Goal: Task Accomplishment & Management: Complete application form

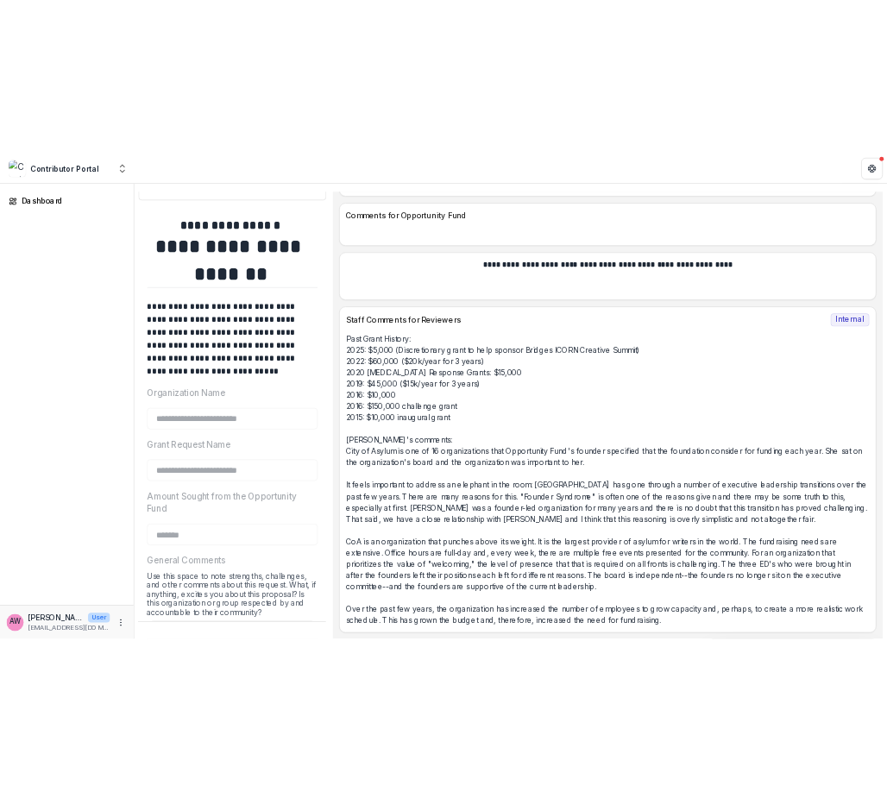
scroll to position [9078, 0]
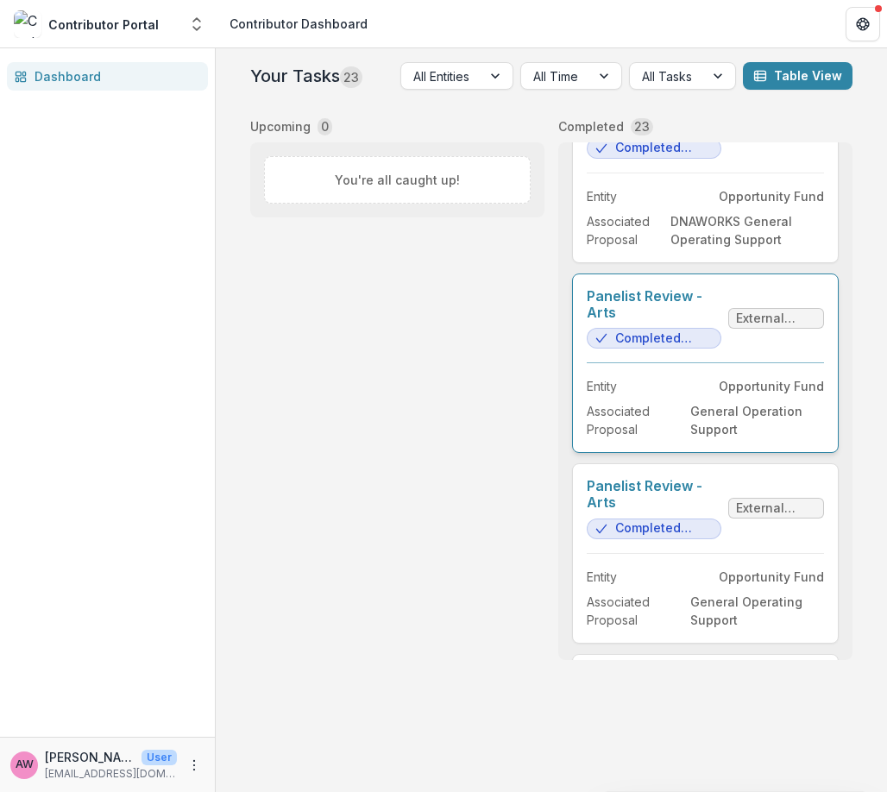
scroll to position [880, 0]
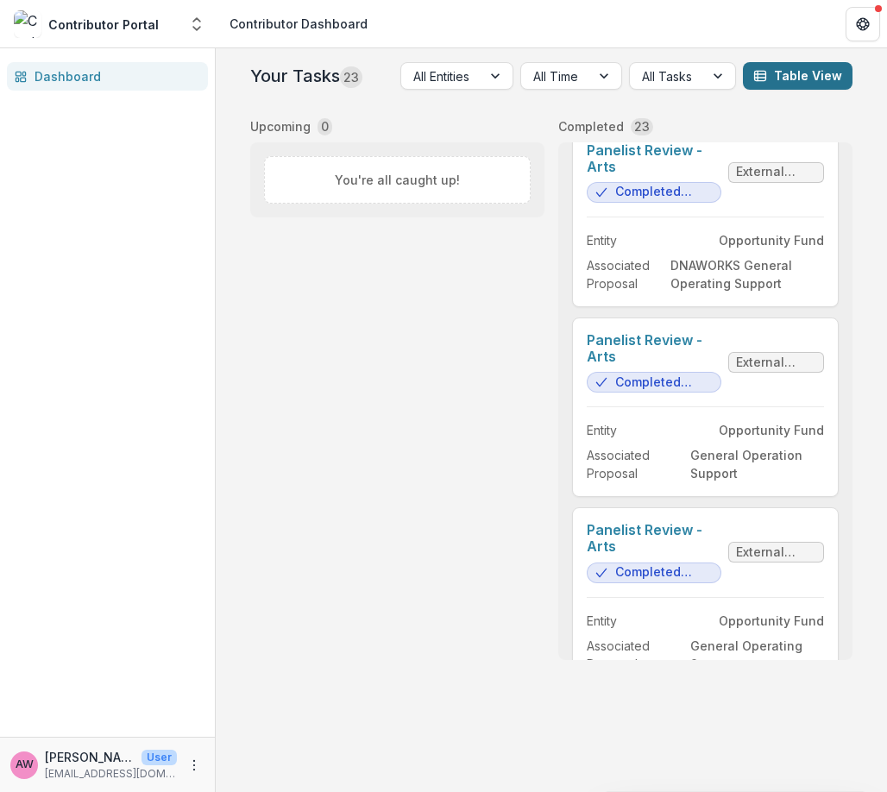
click at [794, 79] on button "Table View" at bounding box center [798, 76] width 110 height 28
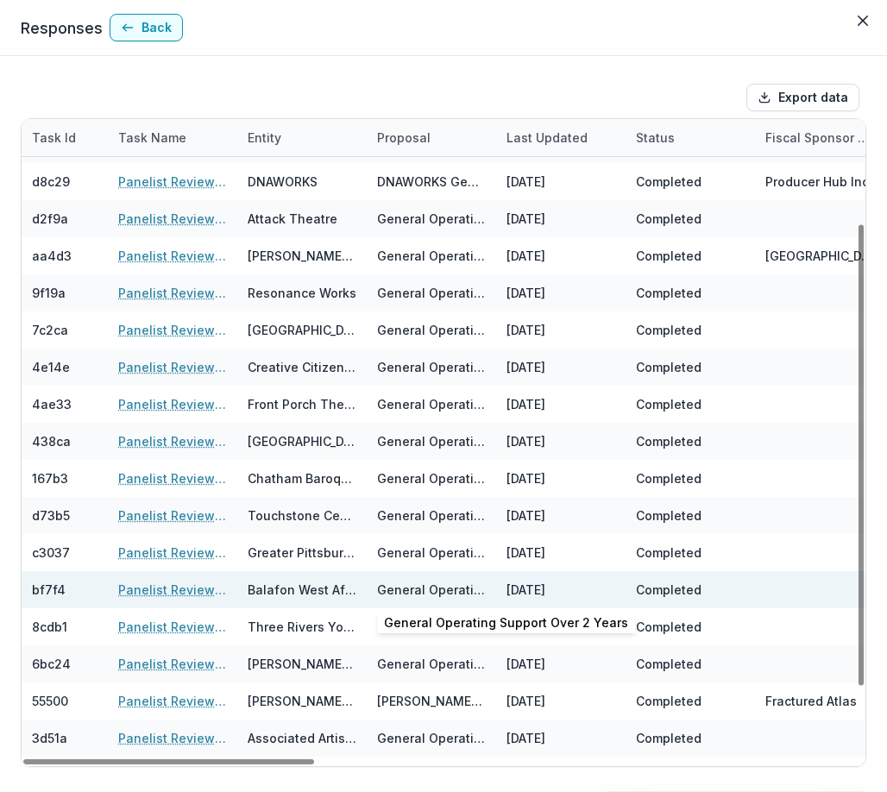
scroll to position [146, 0]
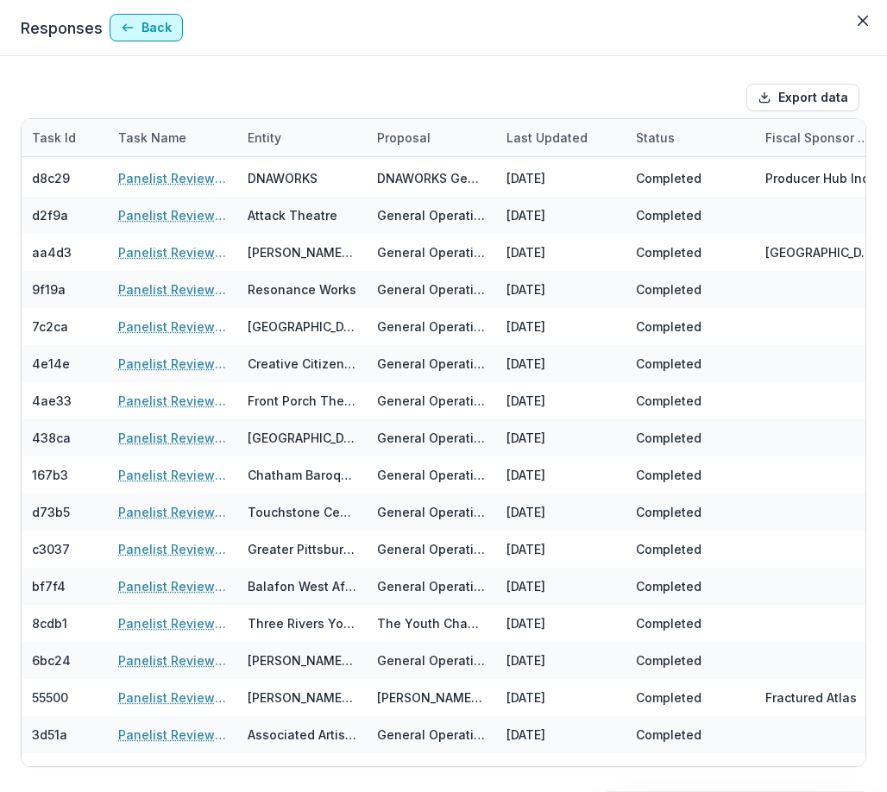
click at [139, 34] on button "Back" at bounding box center [146, 28] width 73 height 28
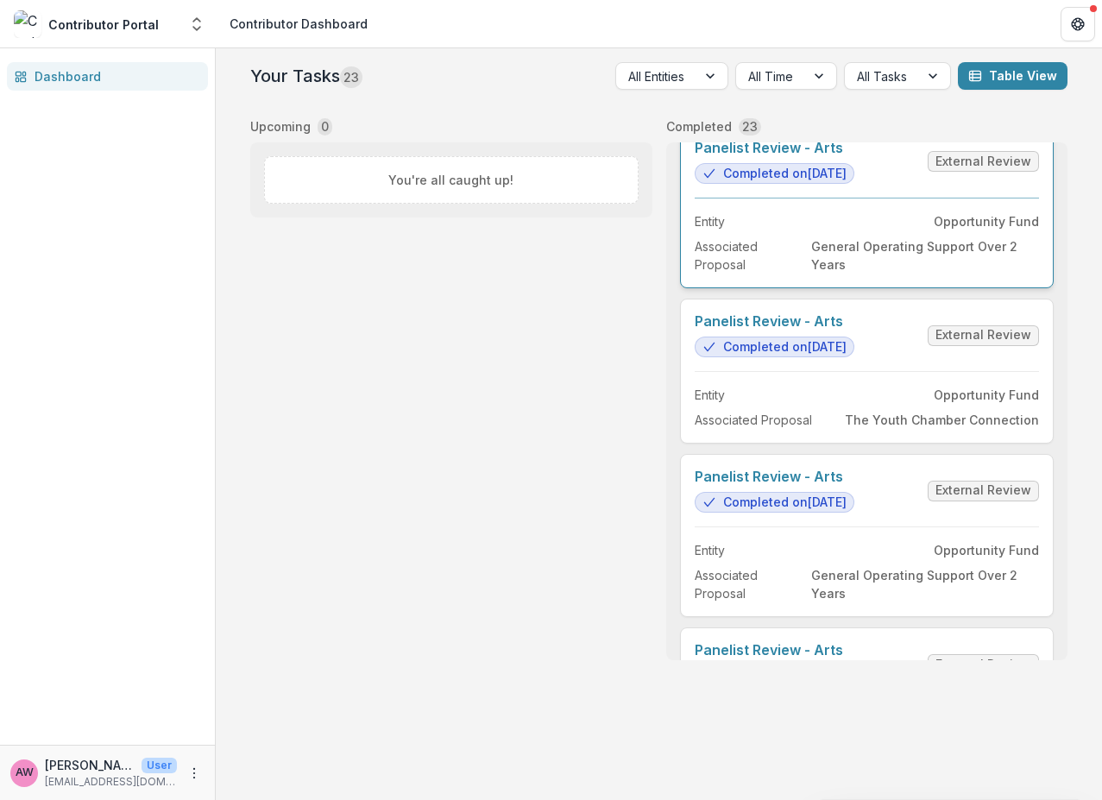
scroll to position [2368, 0]
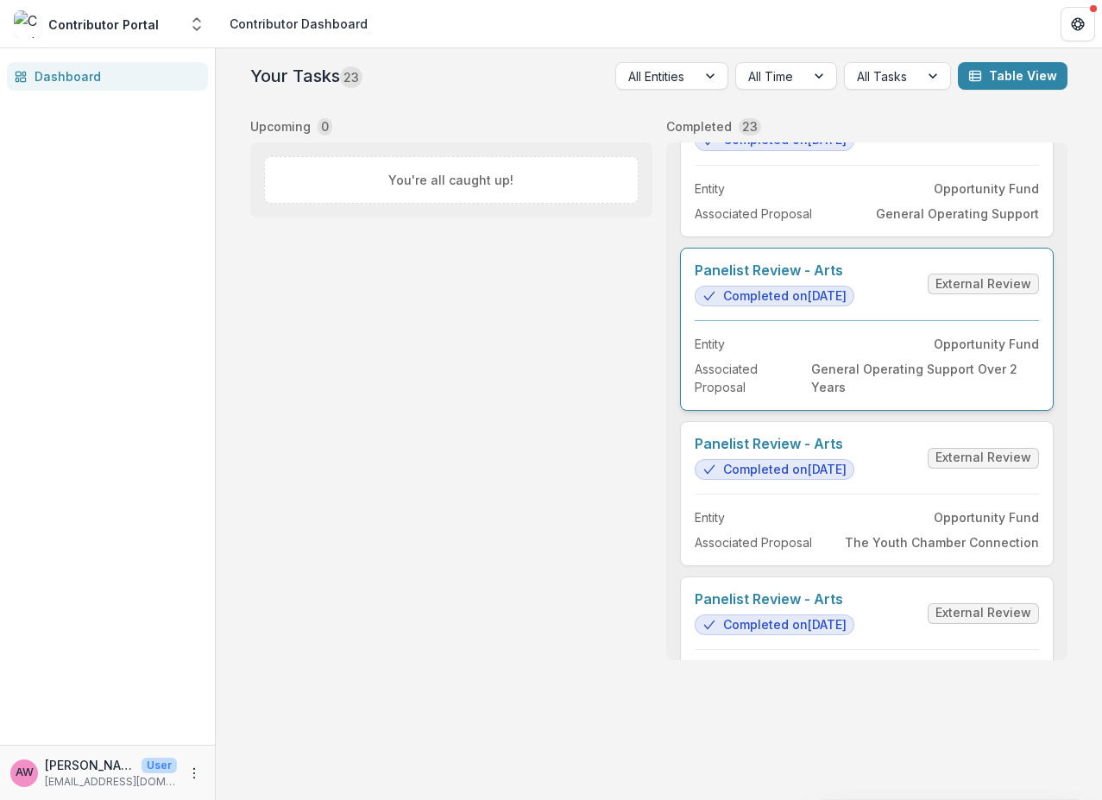
click at [781, 279] on link "Panelist Review - Arts" at bounding box center [775, 270] width 160 height 16
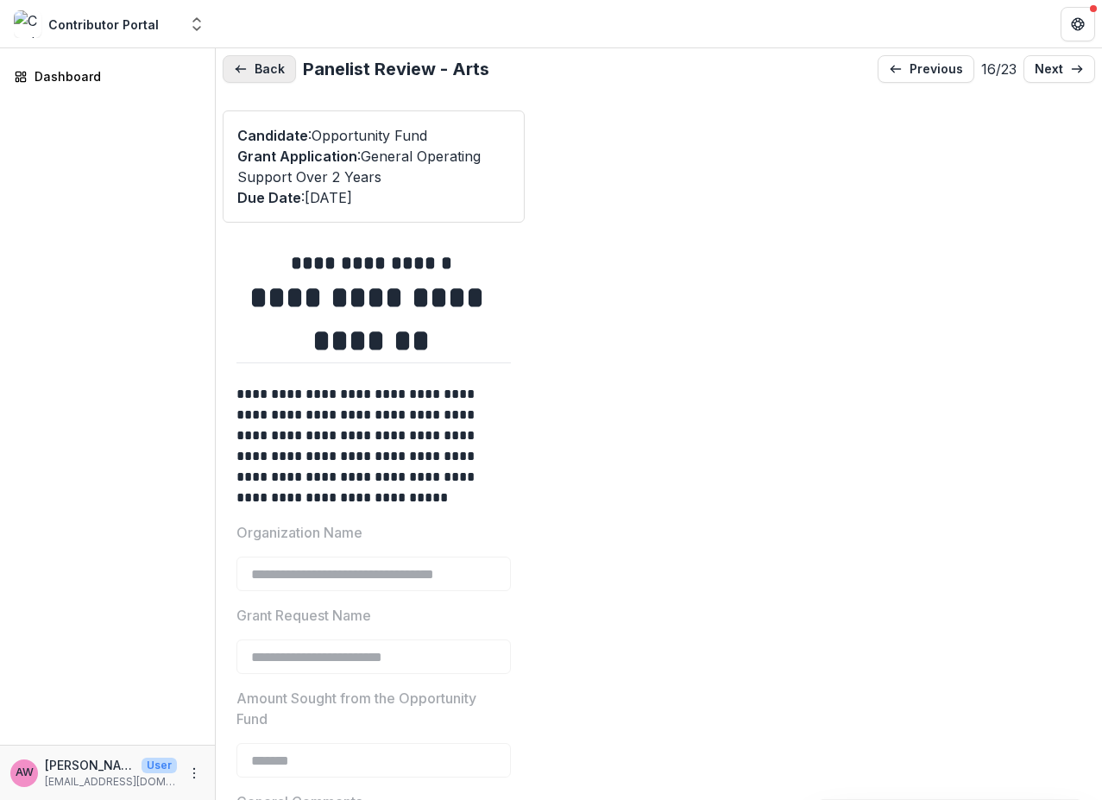
click at [251, 68] on button "Back" at bounding box center [259, 69] width 73 height 28
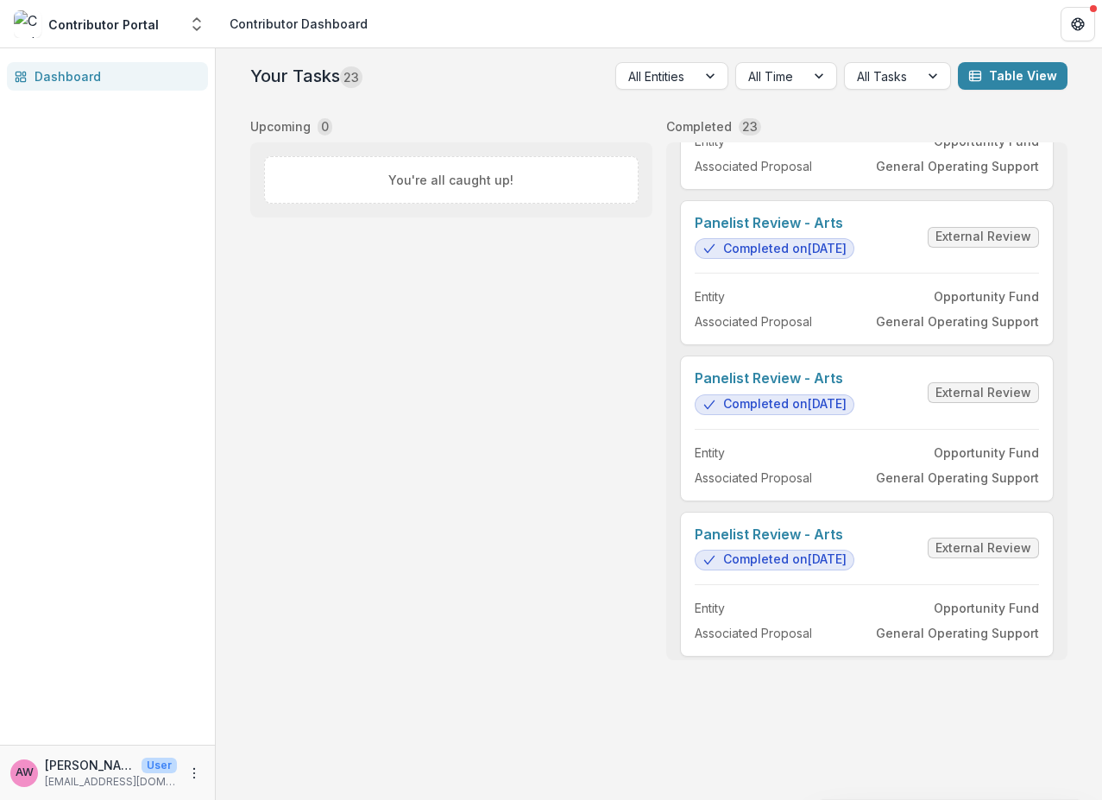
scroll to position [1954, 0]
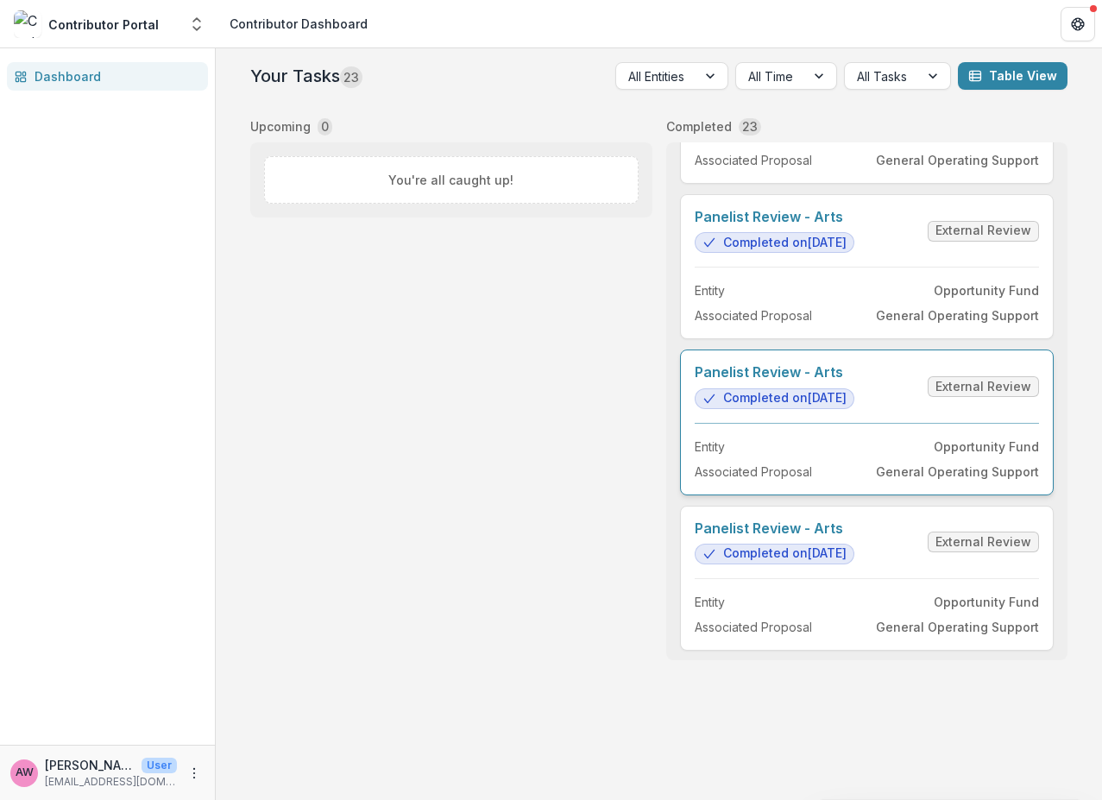
click at [854, 381] on link "Panelist Review - Arts" at bounding box center [775, 372] width 160 height 16
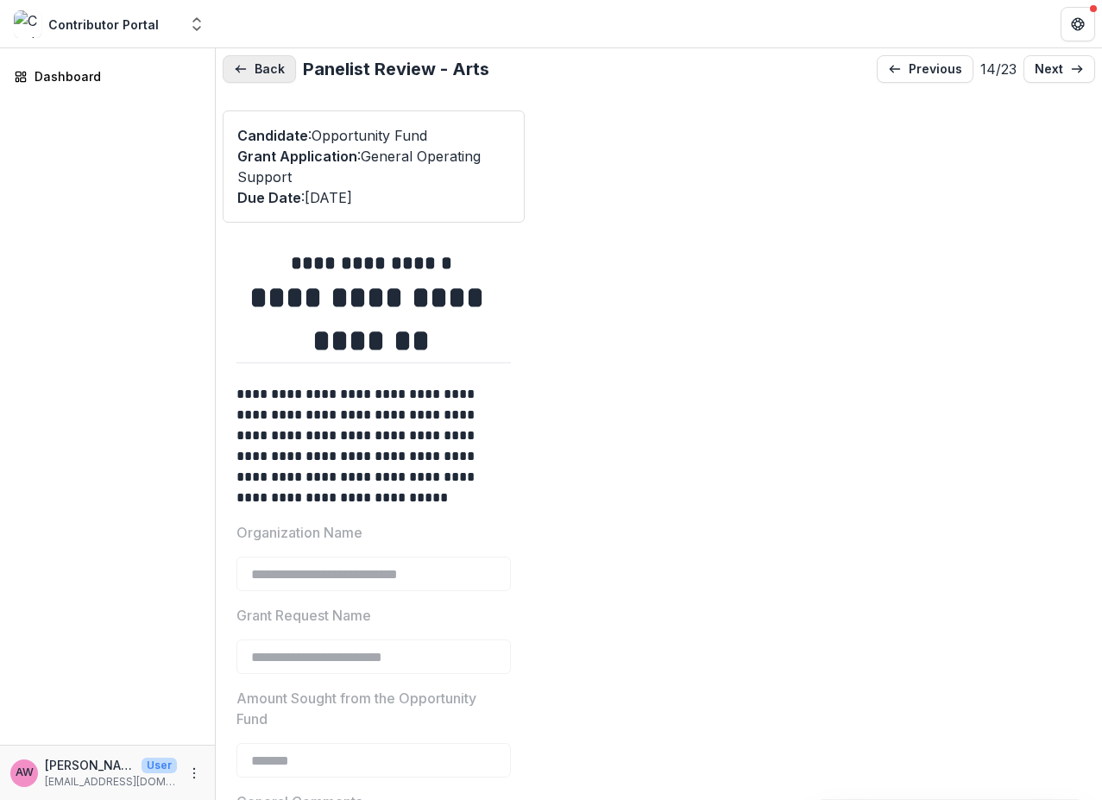
click at [265, 67] on button "Back" at bounding box center [259, 69] width 73 height 28
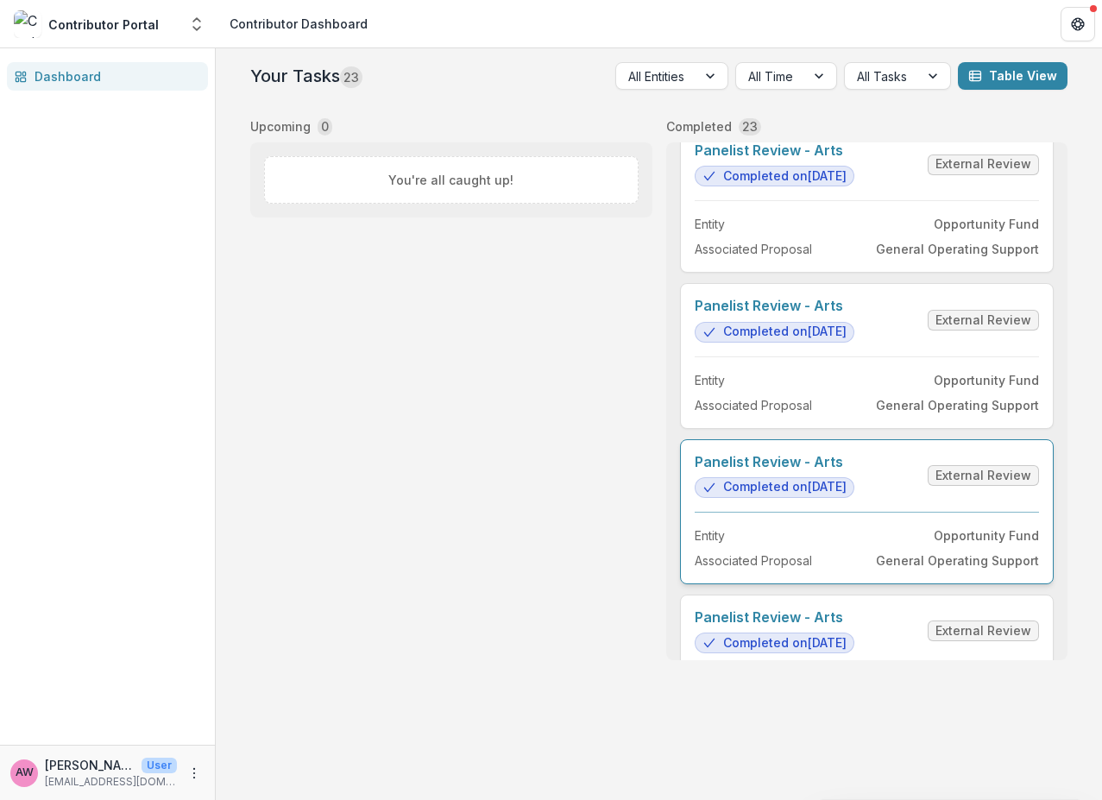
scroll to position [1931, 0]
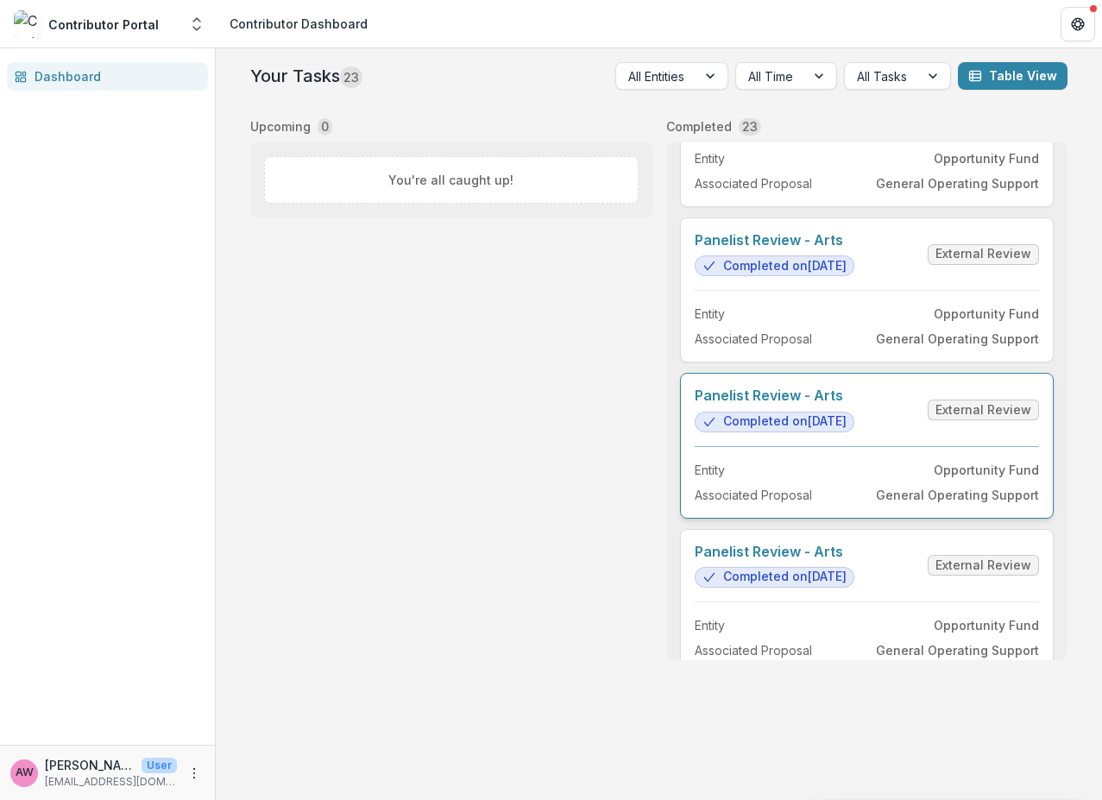
click at [762, 403] on link "Panelist Review - Arts" at bounding box center [775, 395] width 160 height 16
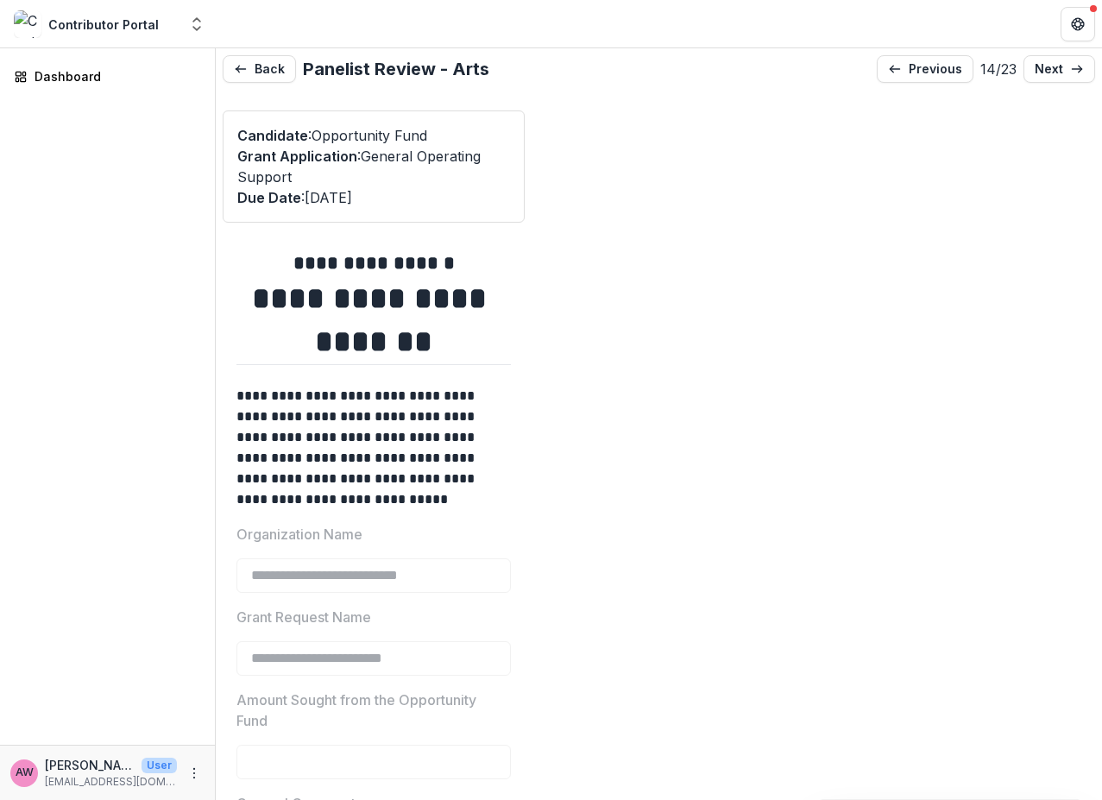
type input "*******"
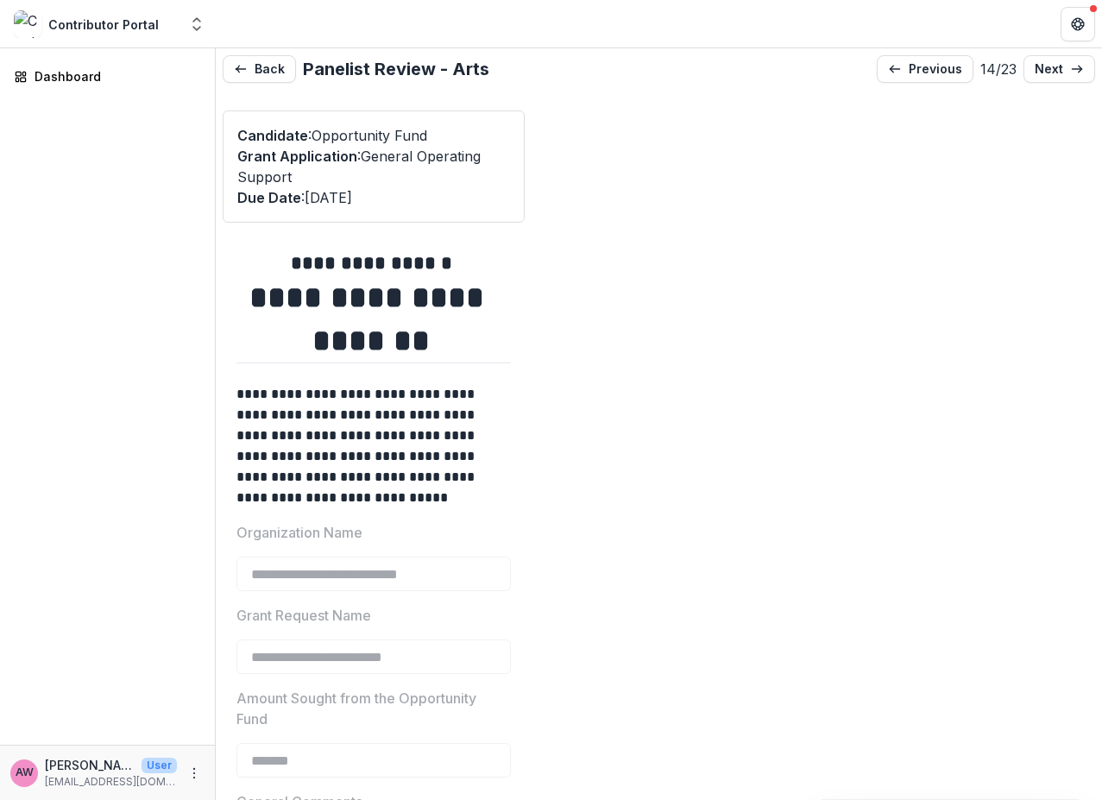
click at [255, 83] on div "**********" at bounding box center [659, 424] width 886 height 752
click at [264, 72] on button "Back" at bounding box center [259, 69] width 73 height 28
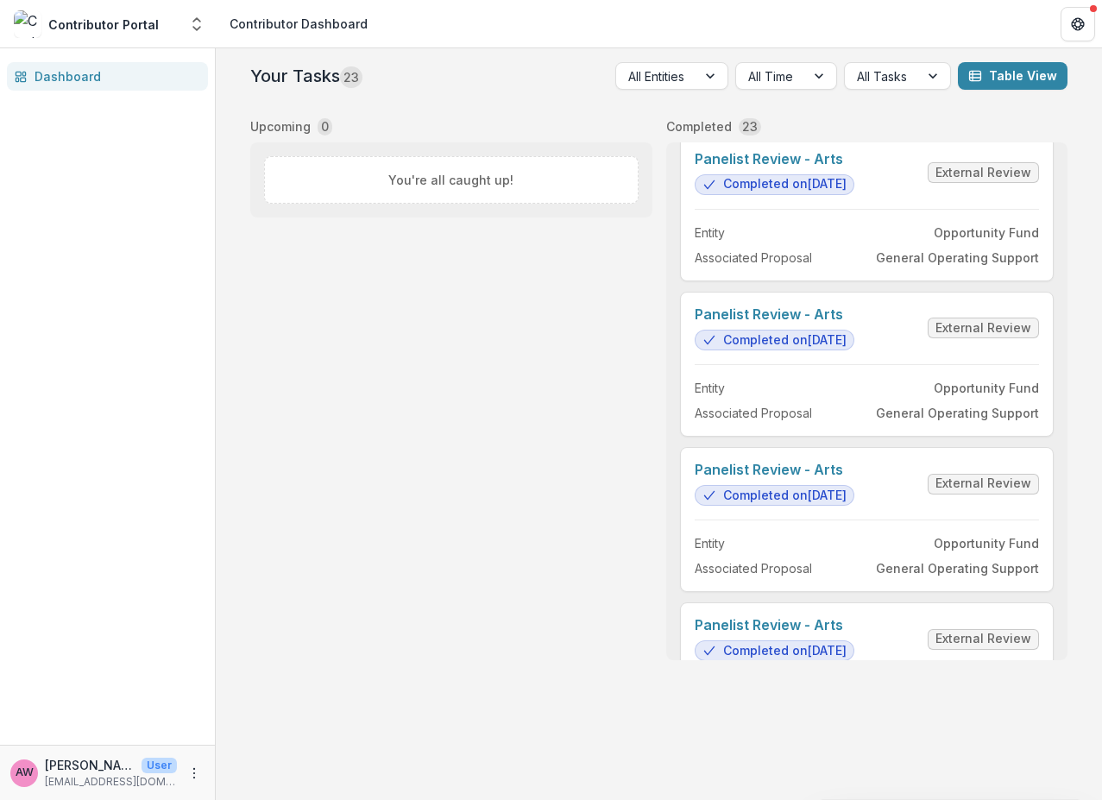
scroll to position [1591, 0]
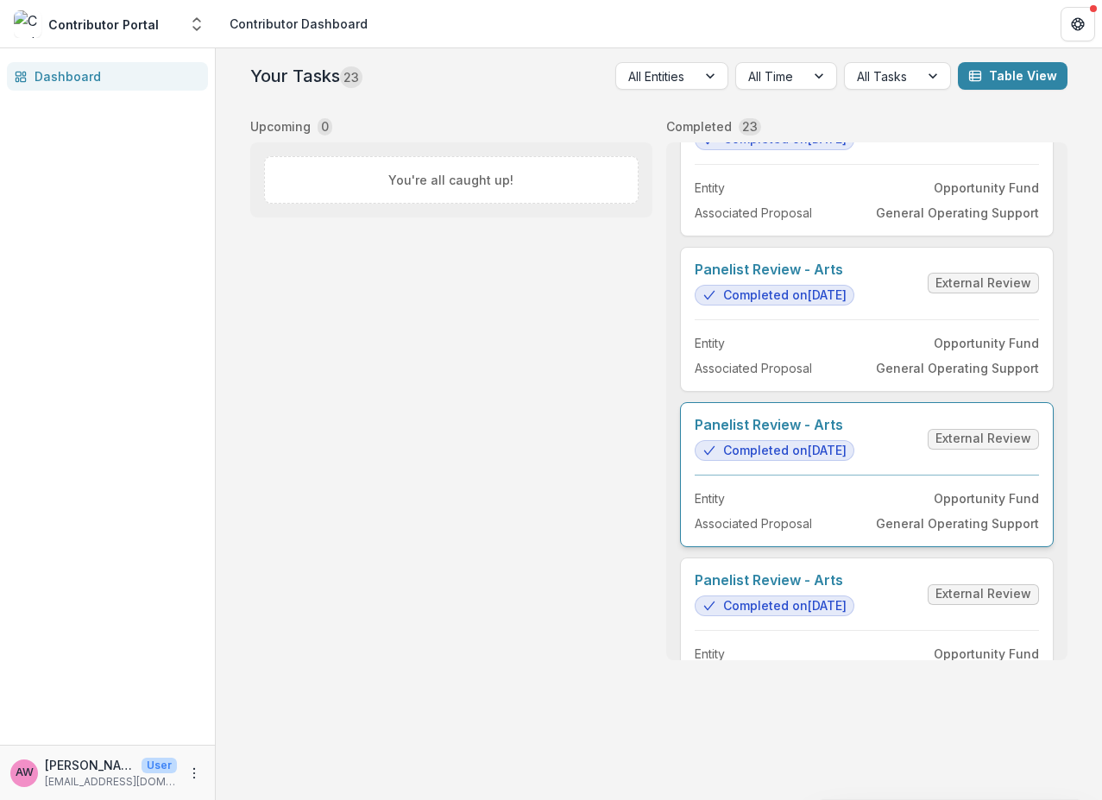
click at [797, 433] on link "Panelist Review - Arts" at bounding box center [775, 425] width 160 height 16
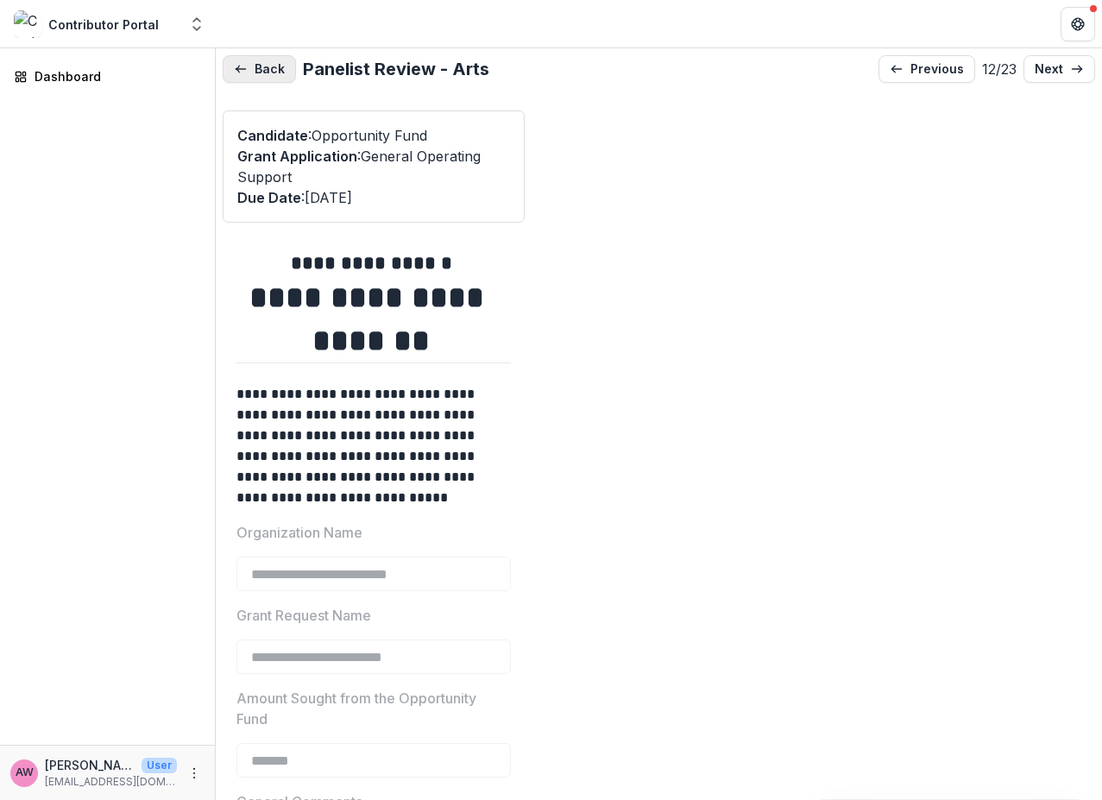
click at [255, 72] on button "Back" at bounding box center [259, 69] width 73 height 28
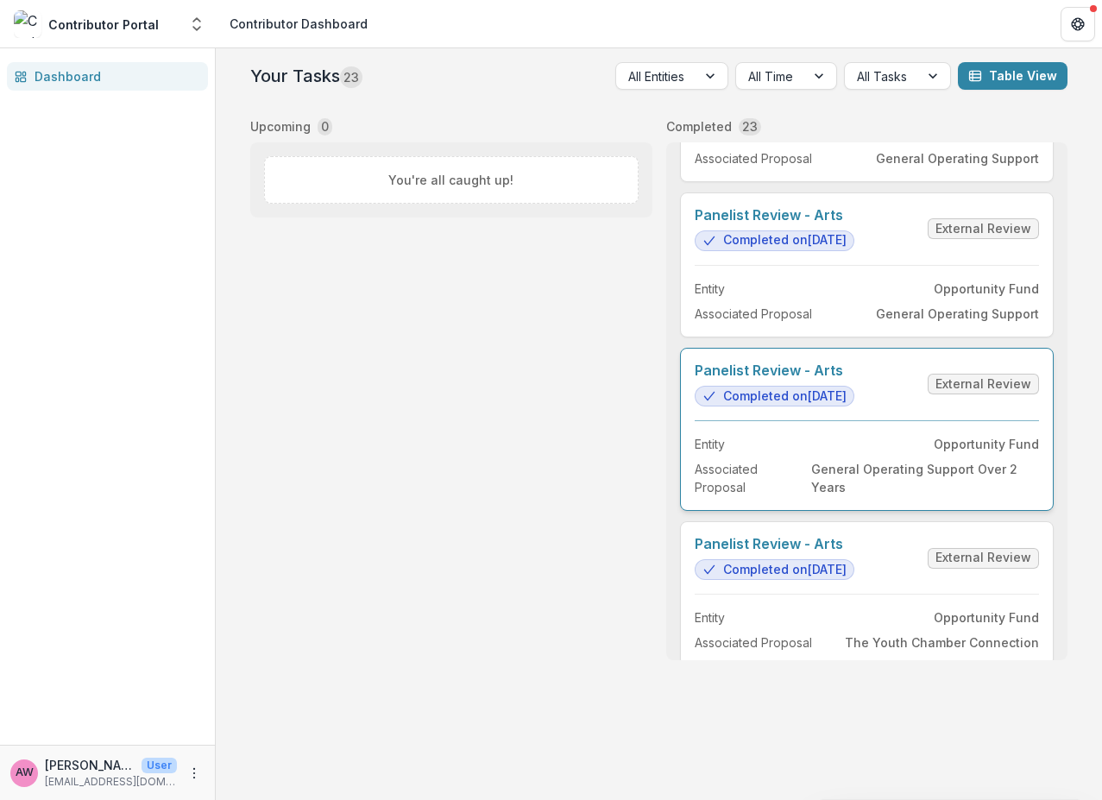
scroll to position [2269, 0]
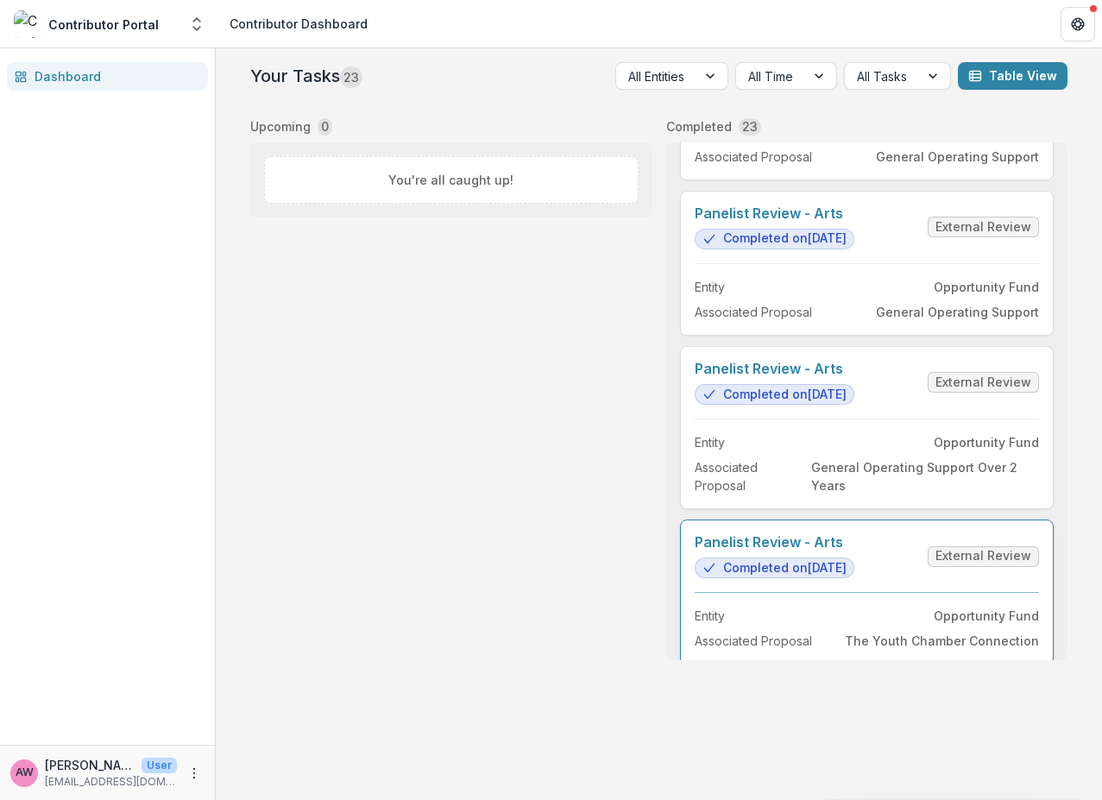
click at [854, 550] on link "Panelist Review - Arts" at bounding box center [775, 542] width 160 height 16
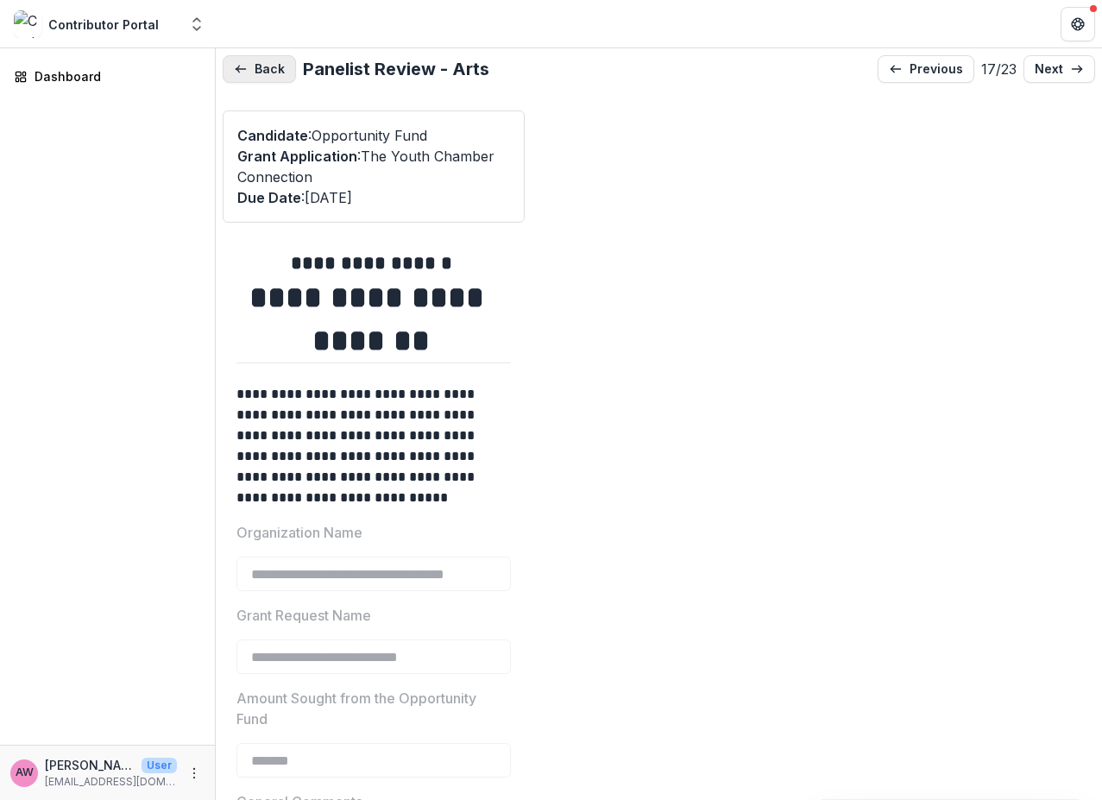
click at [257, 63] on button "Back" at bounding box center [259, 69] width 73 height 28
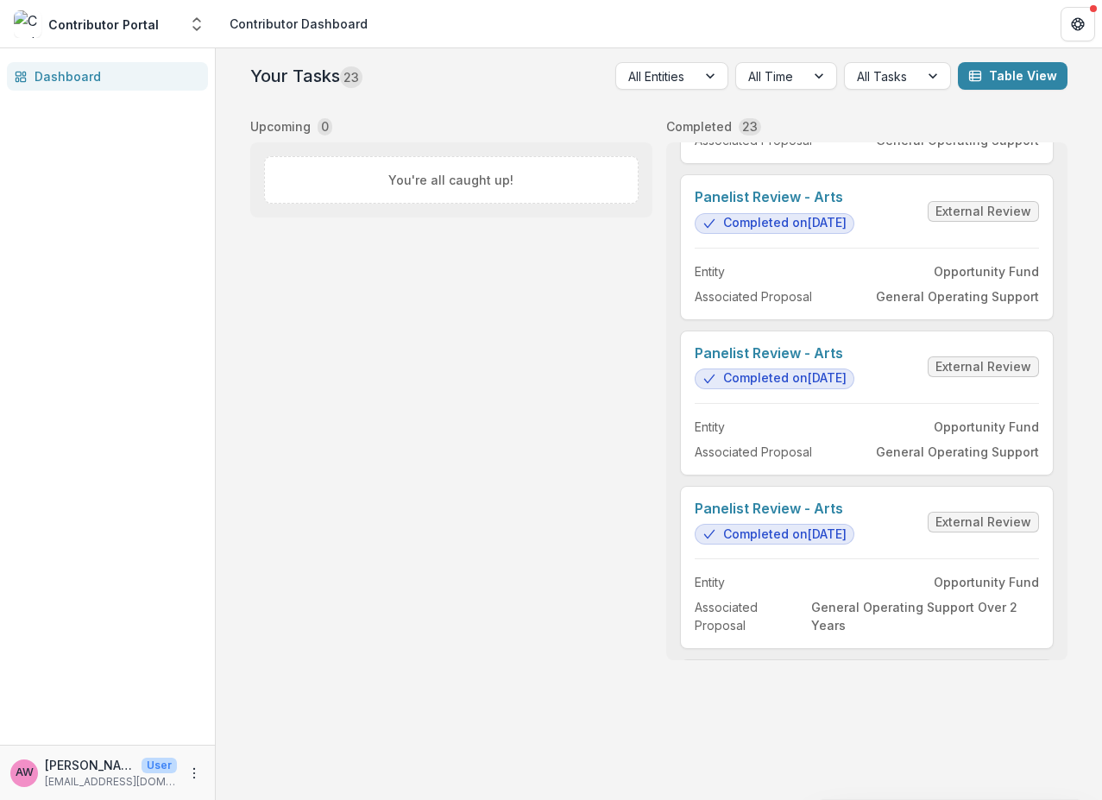
scroll to position [2146, 0]
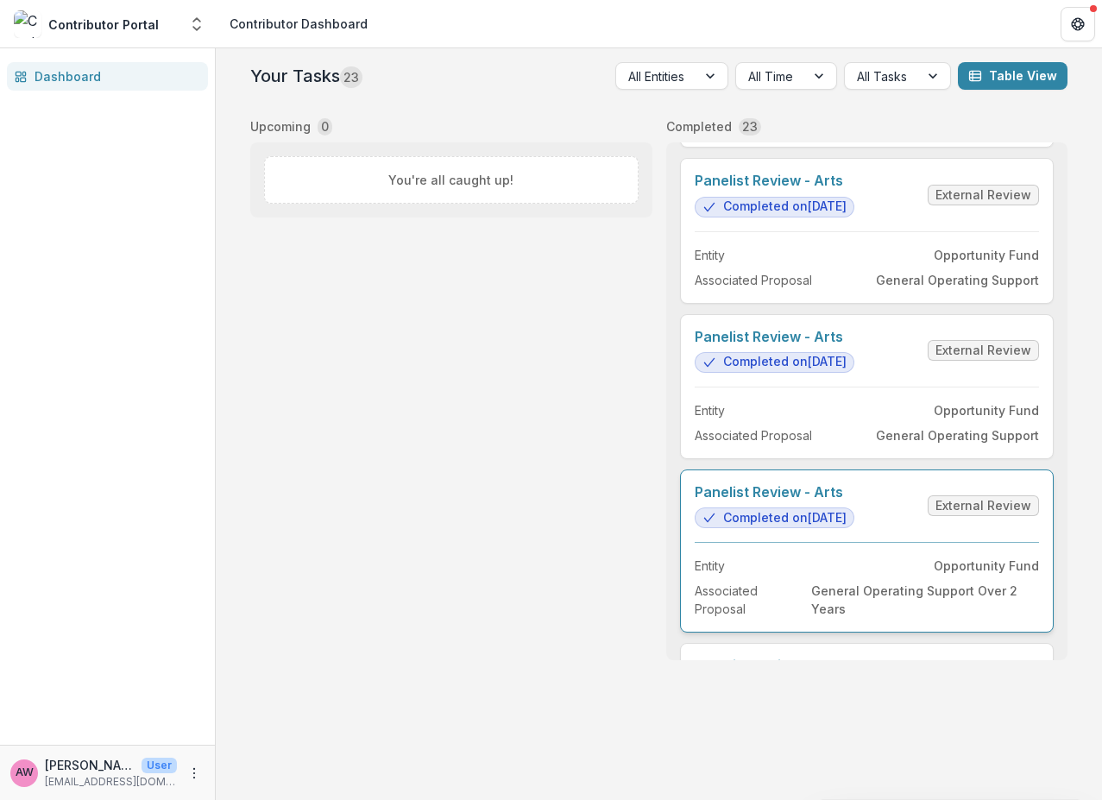
click at [812, 500] on link "Panelist Review - Arts" at bounding box center [775, 492] width 160 height 16
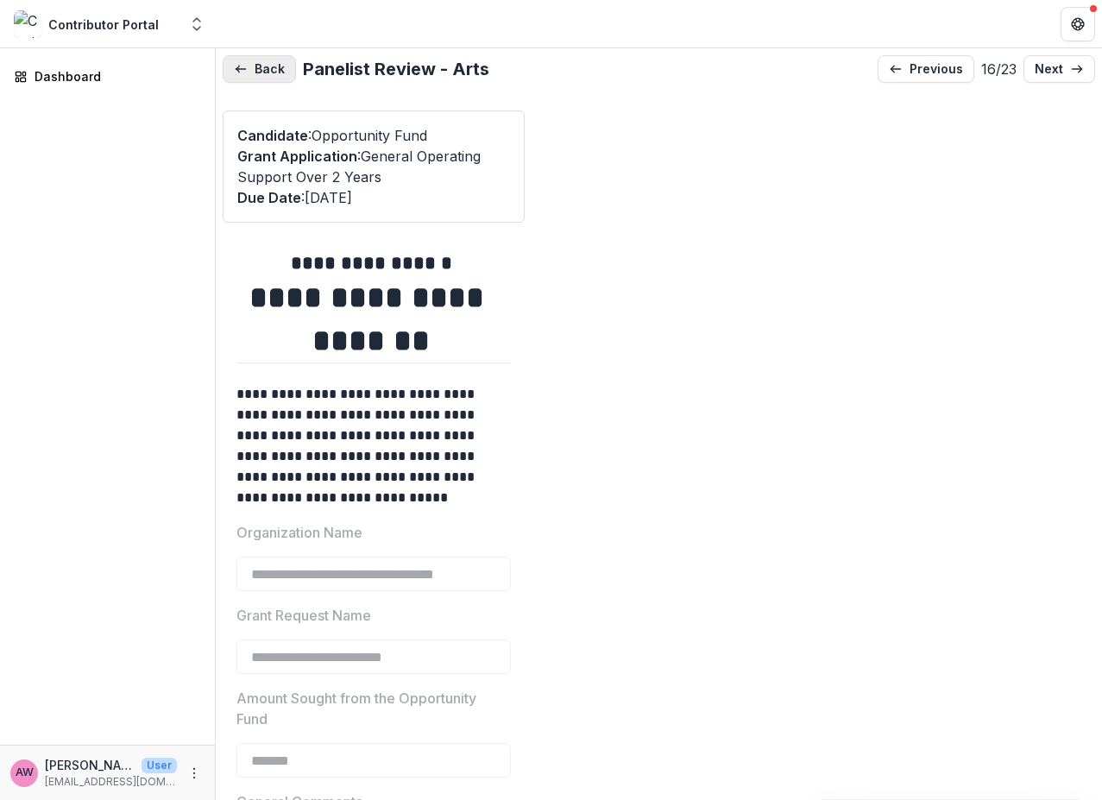
click at [261, 67] on button "Back" at bounding box center [259, 69] width 73 height 28
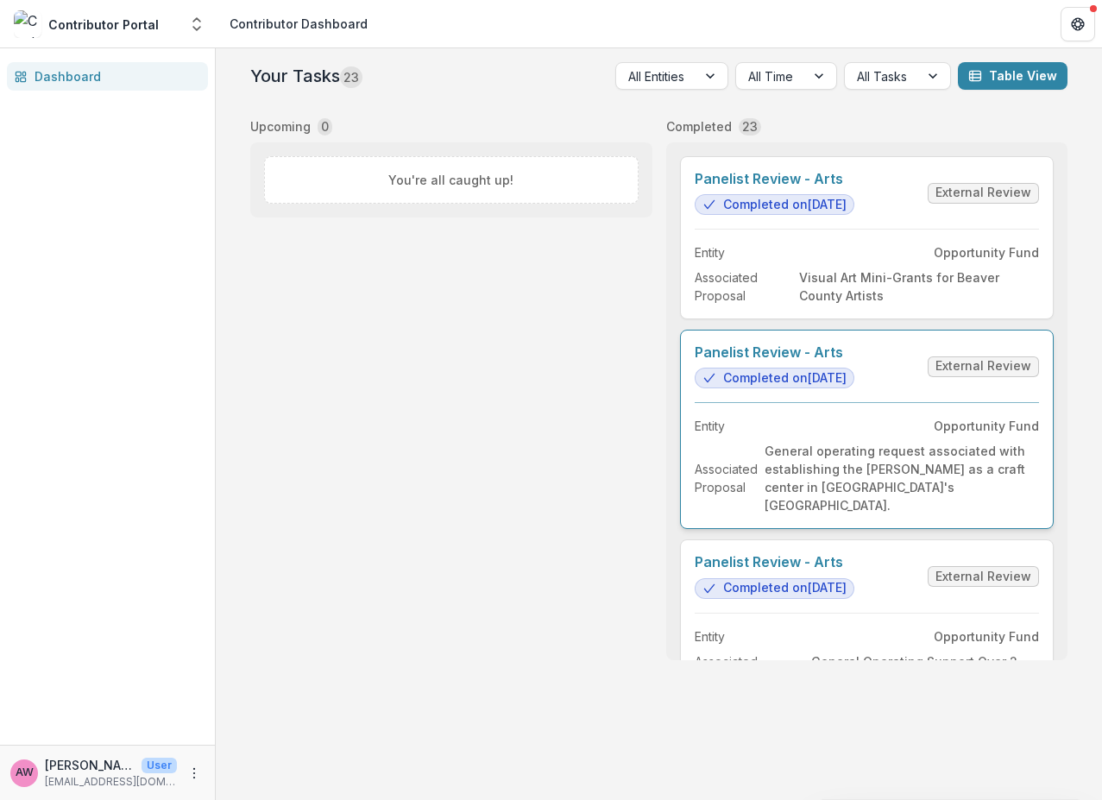
click at [802, 361] on link "Panelist Review - Arts" at bounding box center [775, 352] width 160 height 16
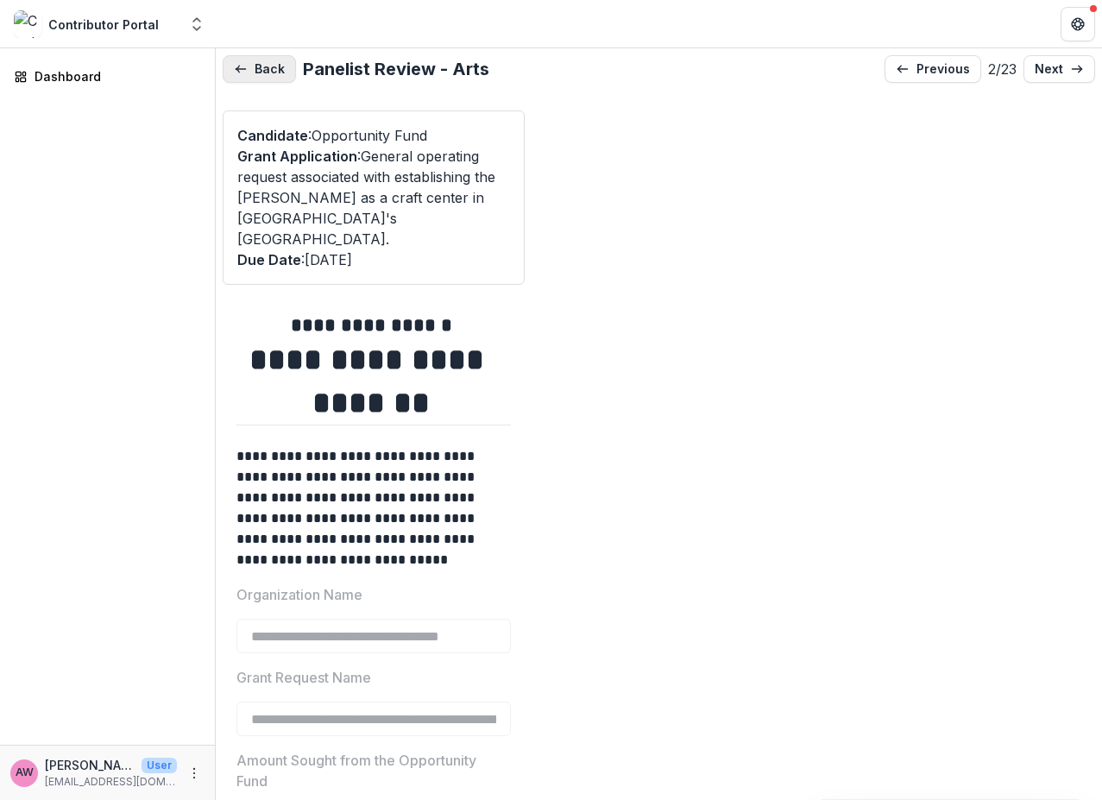
click at [267, 71] on button "Back" at bounding box center [259, 69] width 73 height 28
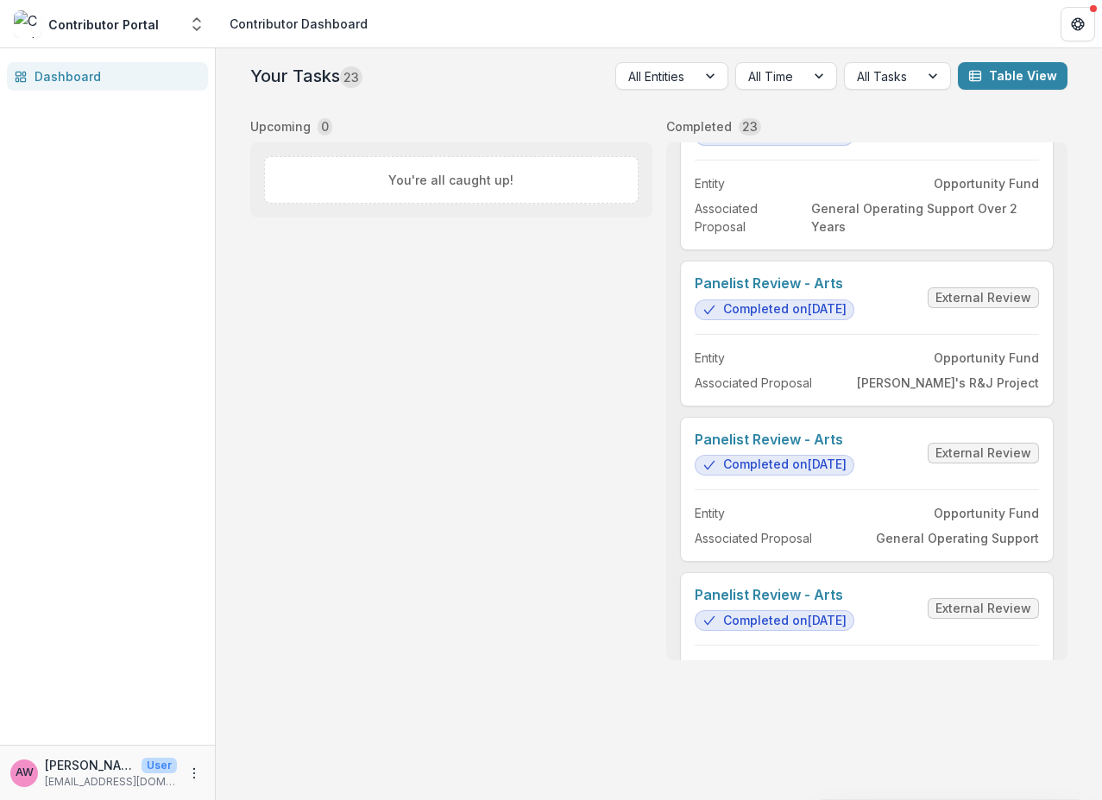
scroll to position [2994, 0]
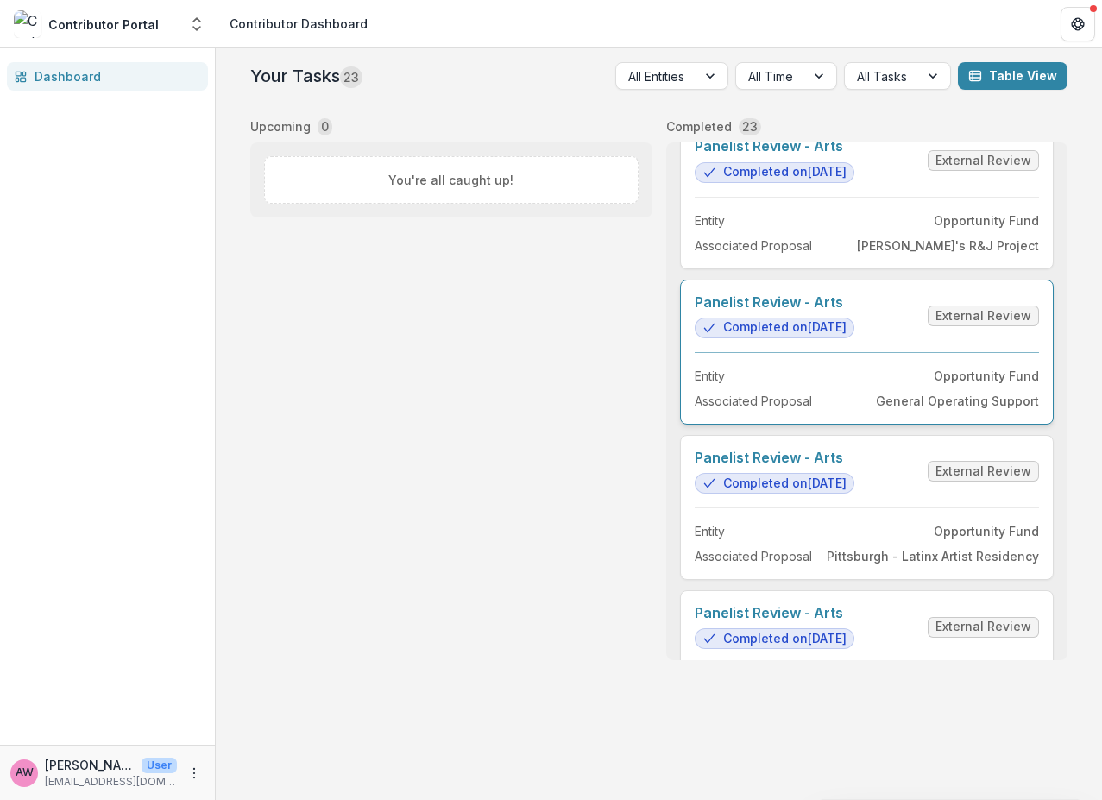
click at [854, 311] on link "Panelist Review - Arts" at bounding box center [775, 302] width 160 height 16
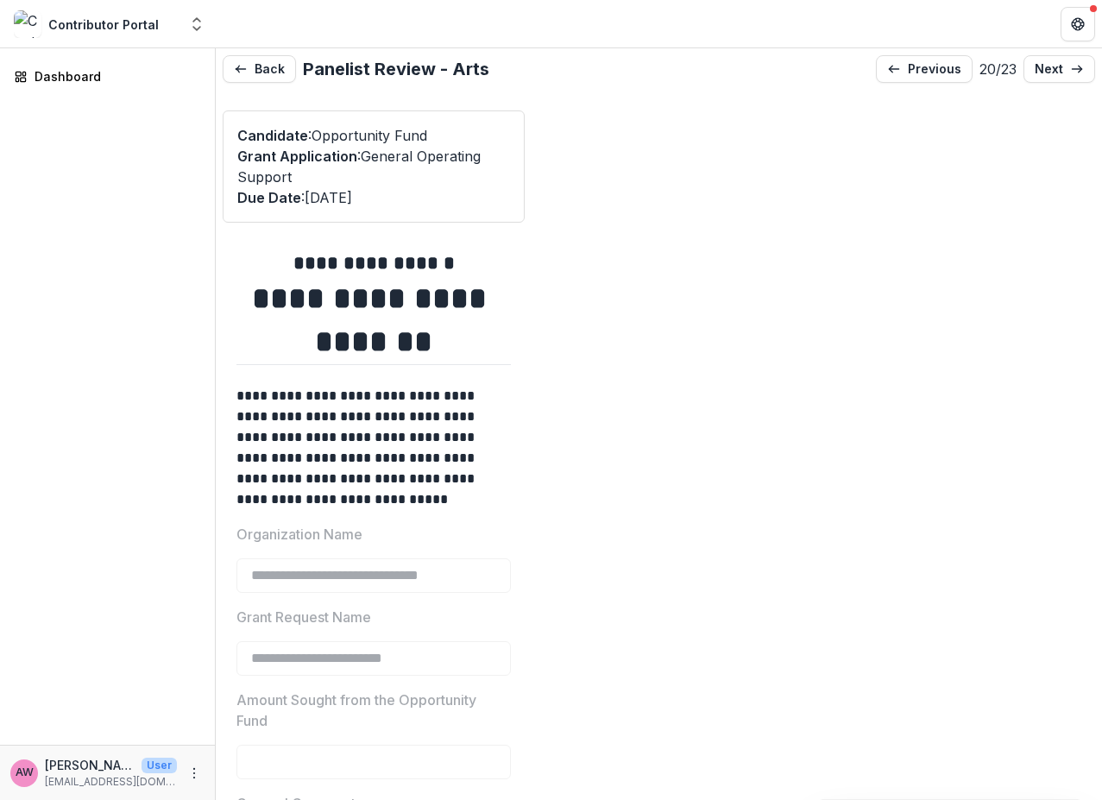
type input "*******"
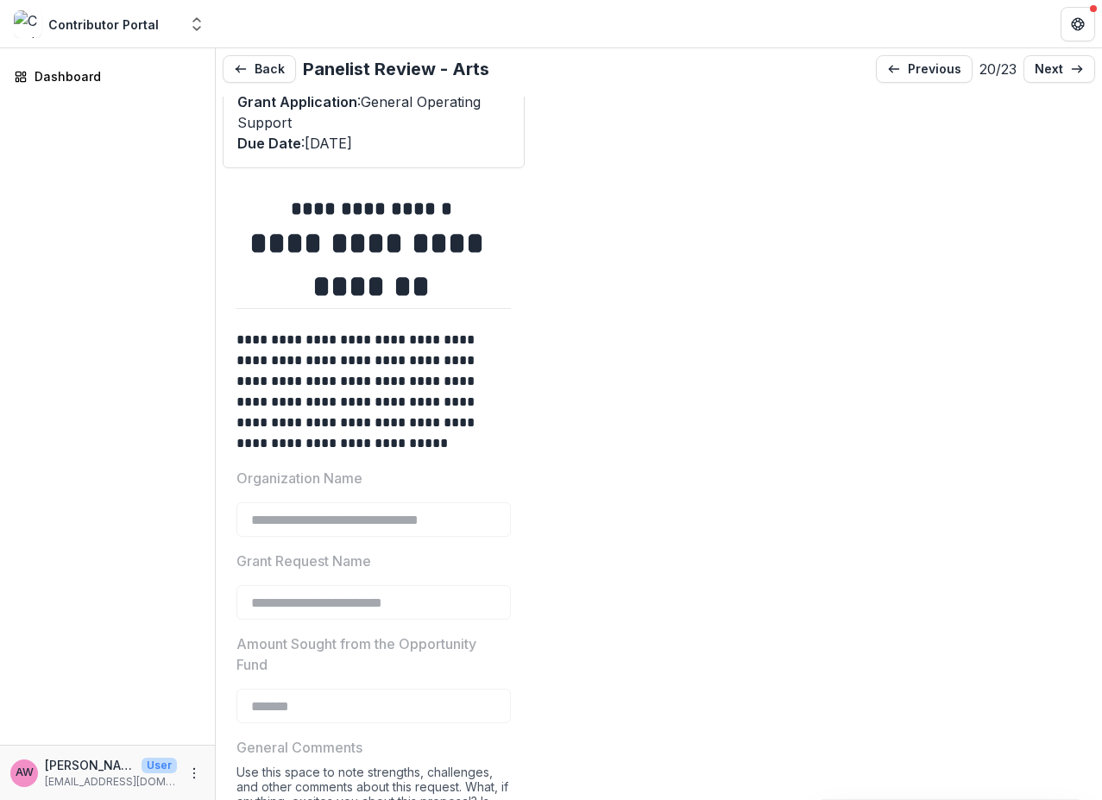
scroll to position [62, 0]
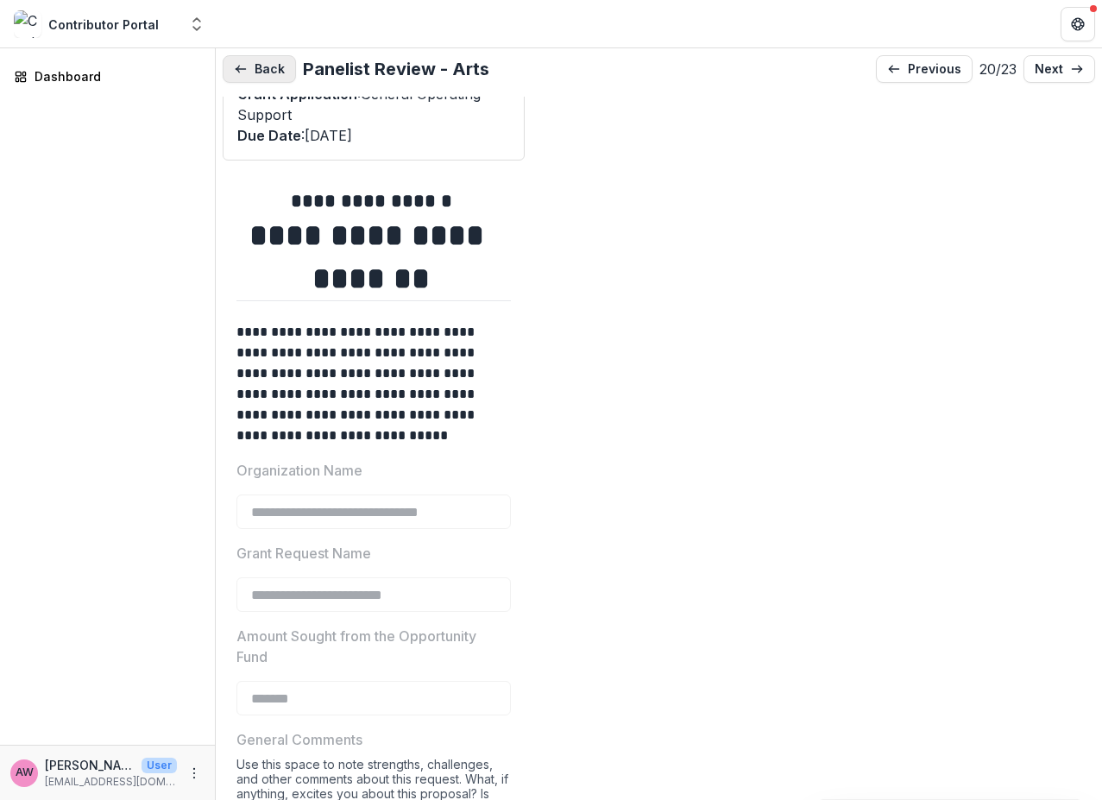
click at [261, 63] on button "Back" at bounding box center [259, 69] width 73 height 28
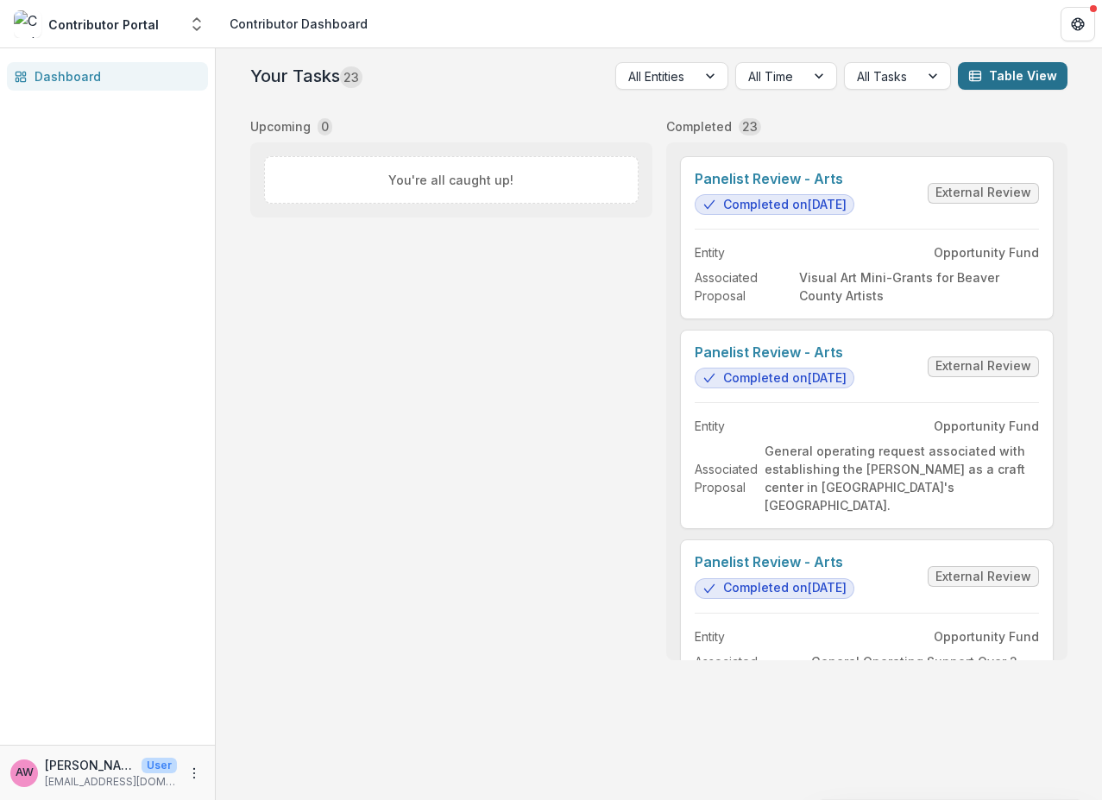
click at [953, 72] on button "Table View" at bounding box center [1013, 76] width 110 height 28
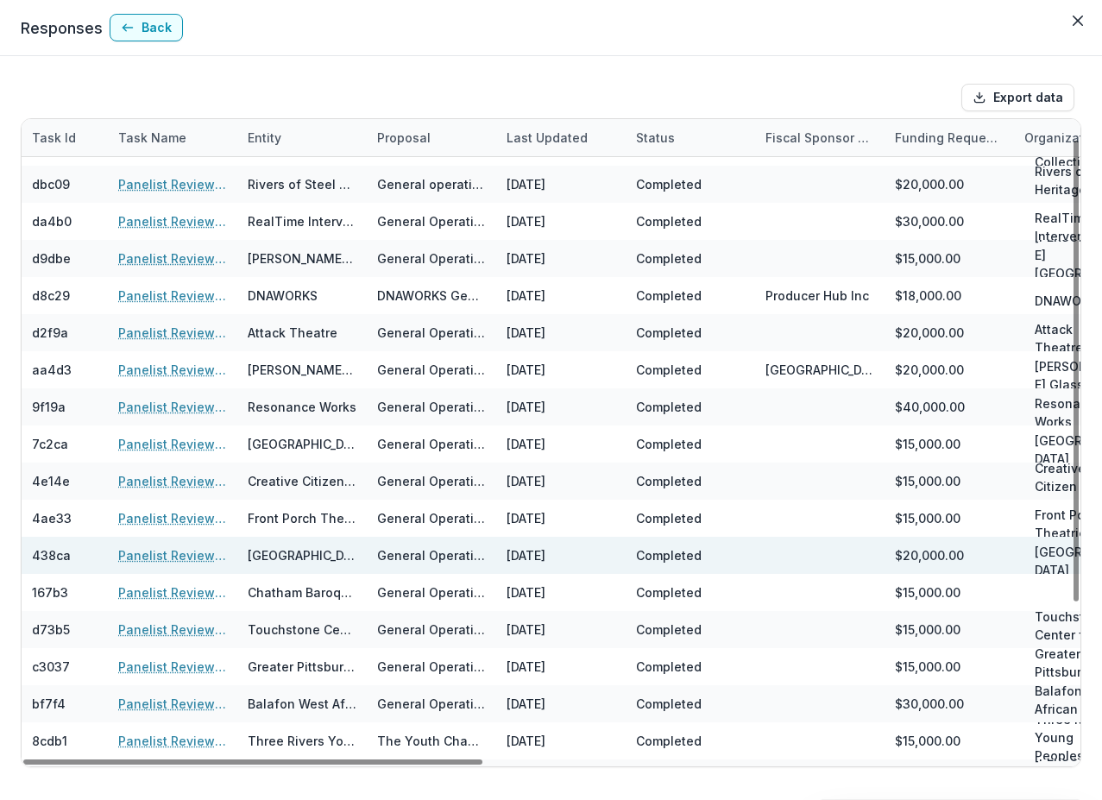
scroll to position [22, 0]
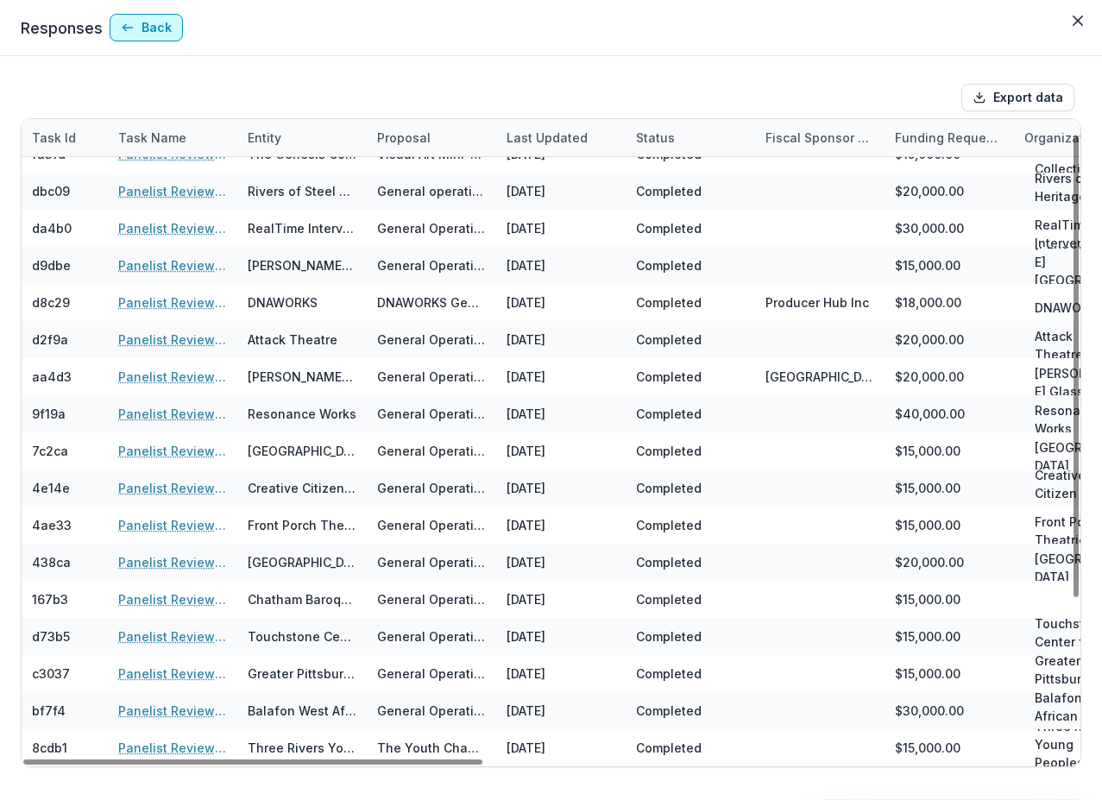
click at [148, 25] on button "Back" at bounding box center [146, 28] width 73 height 28
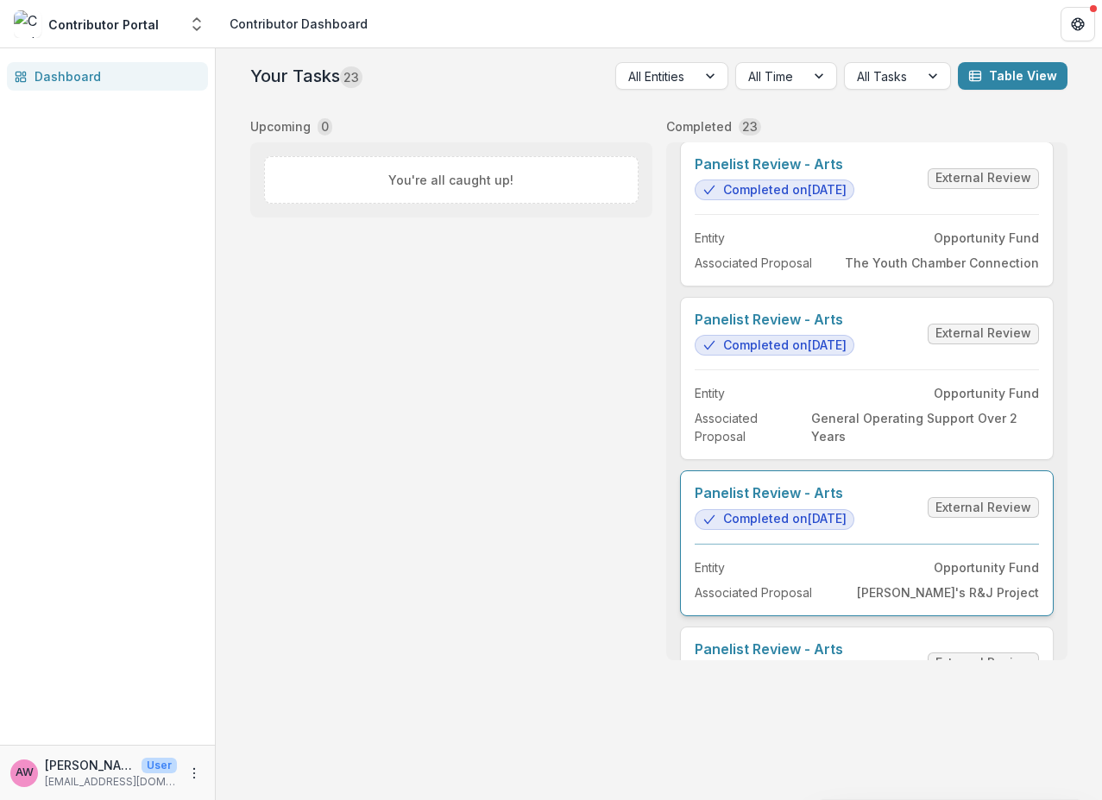
scroll to position [2652, 0]
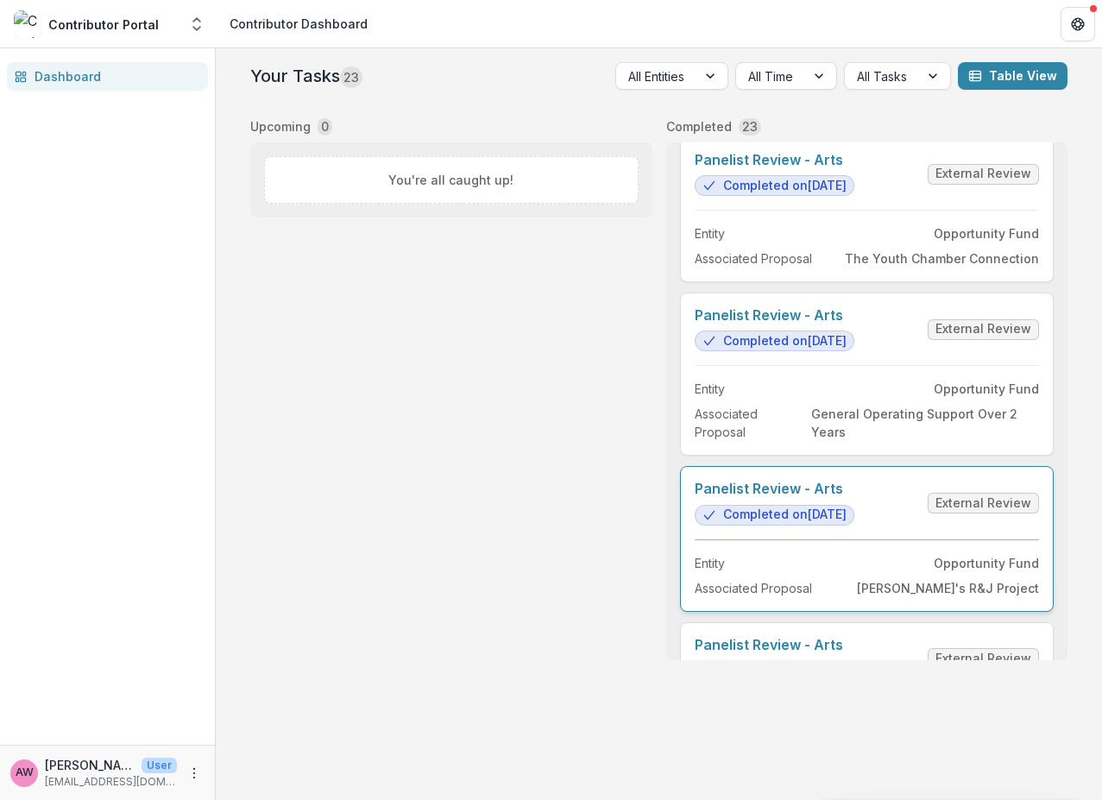
click at [808, 497] on link "Panelist Review - Arts" at bounding box center [775, 489] width 160 height 16
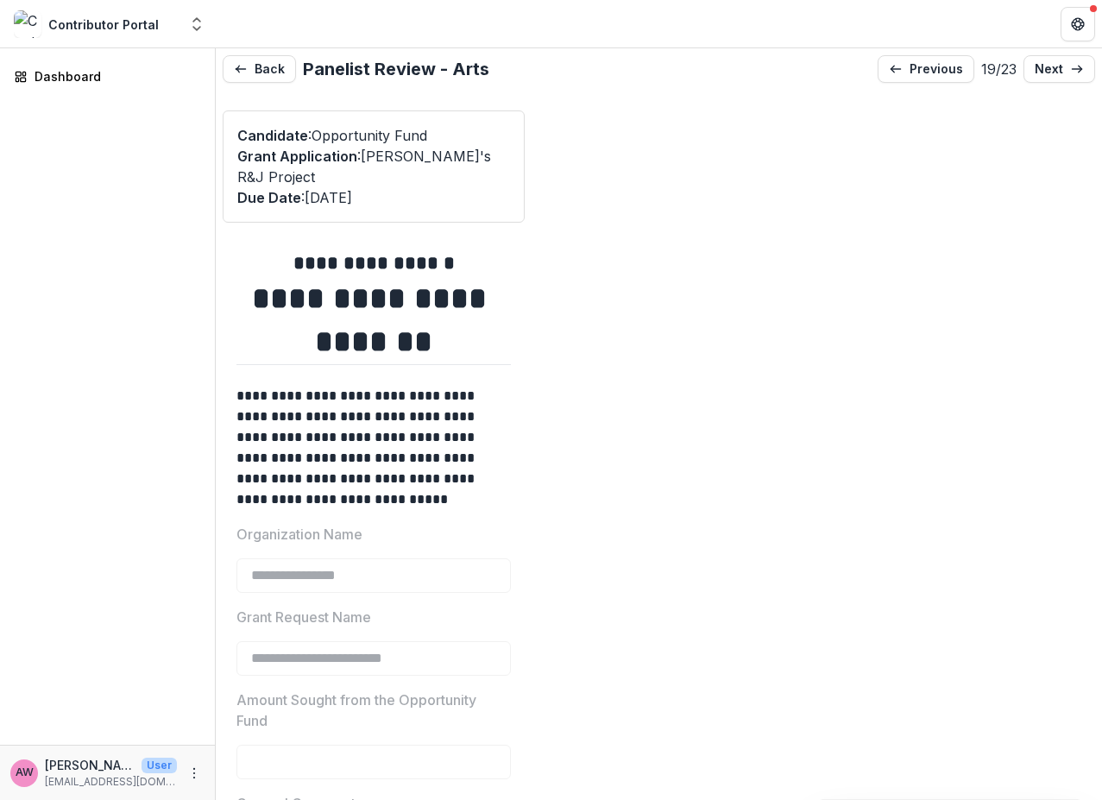
type input "*******"
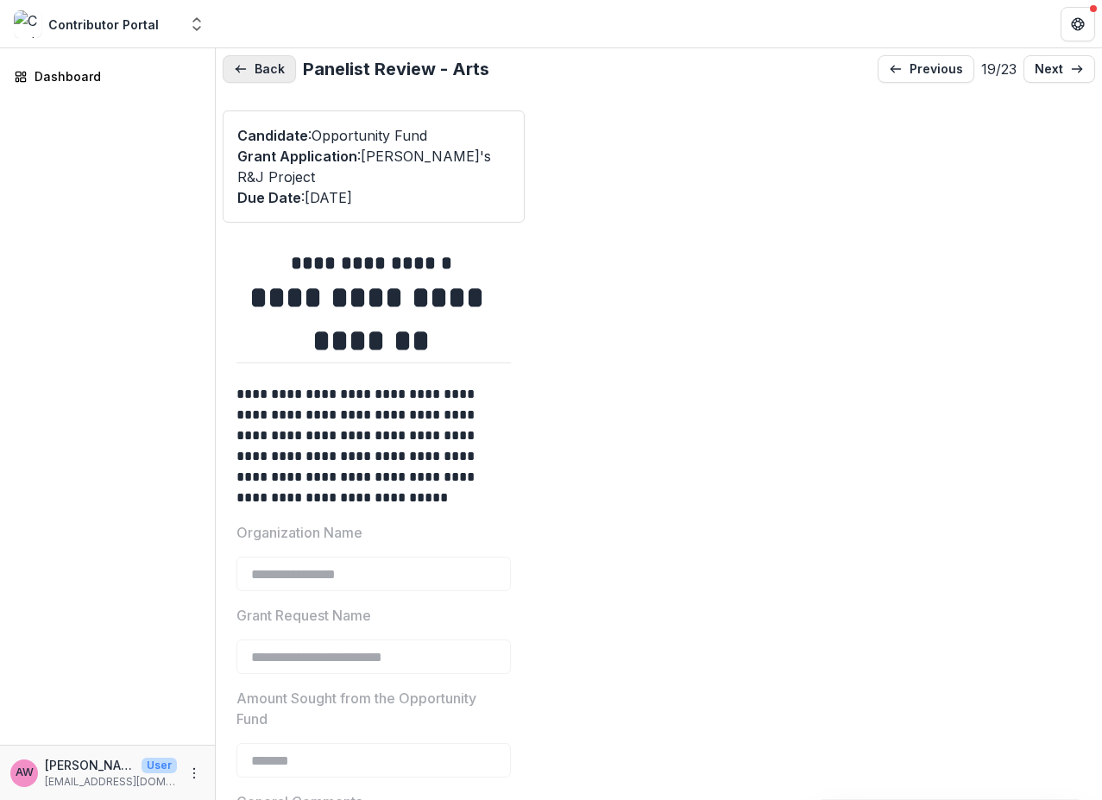
click at [274, 67] on button "Back" at bounding box center [259, 69] width 73 height 28
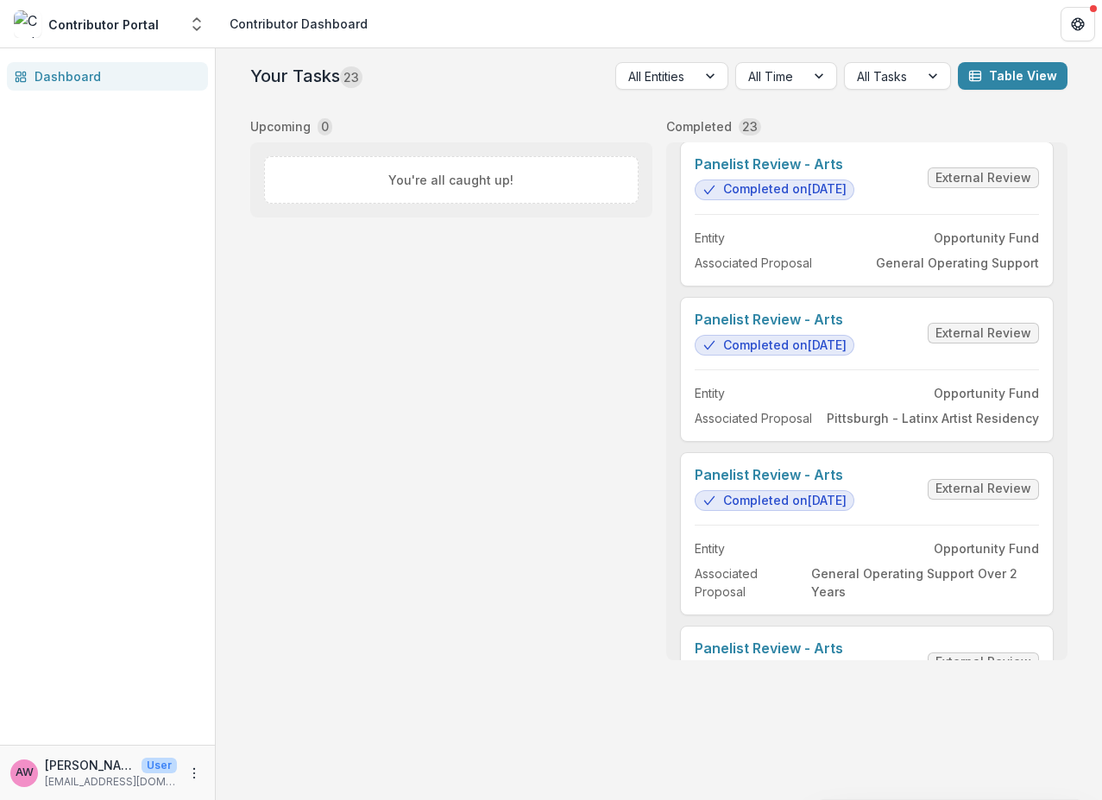
scroll to position [3127, 0]
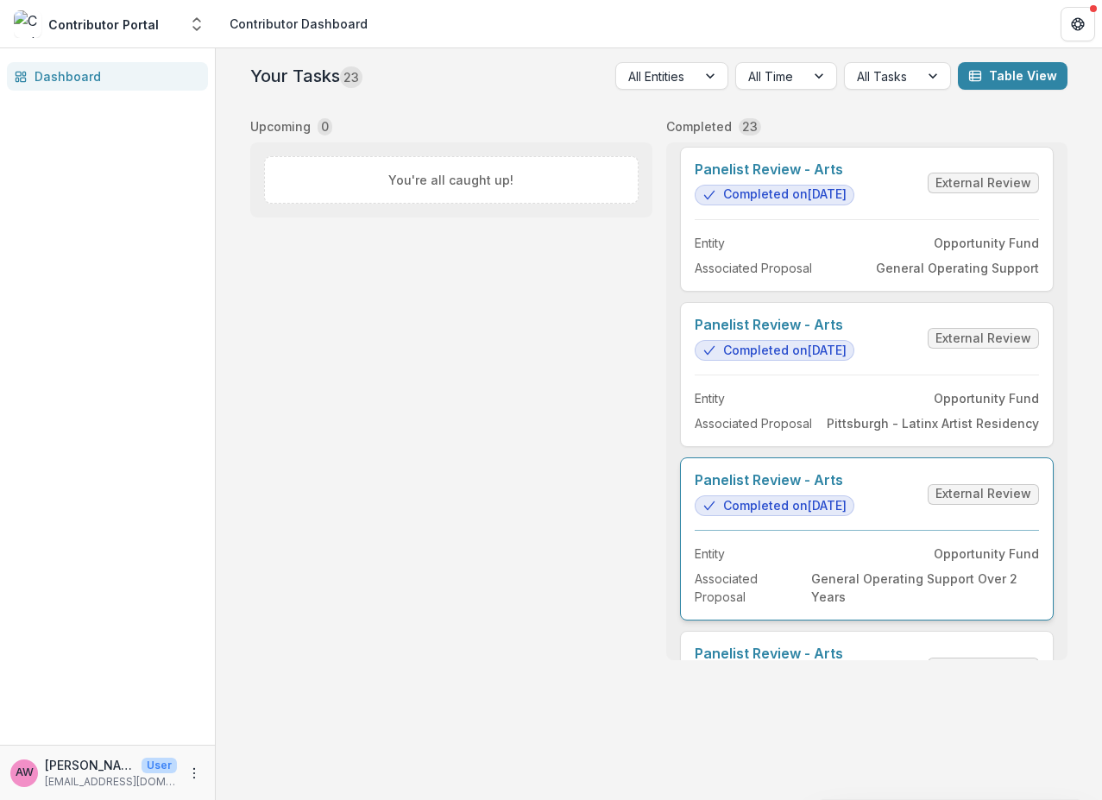
click at [798, 488] on link "Panelist Review - Arts" at bounding box center [775, 480] width 160 height 16
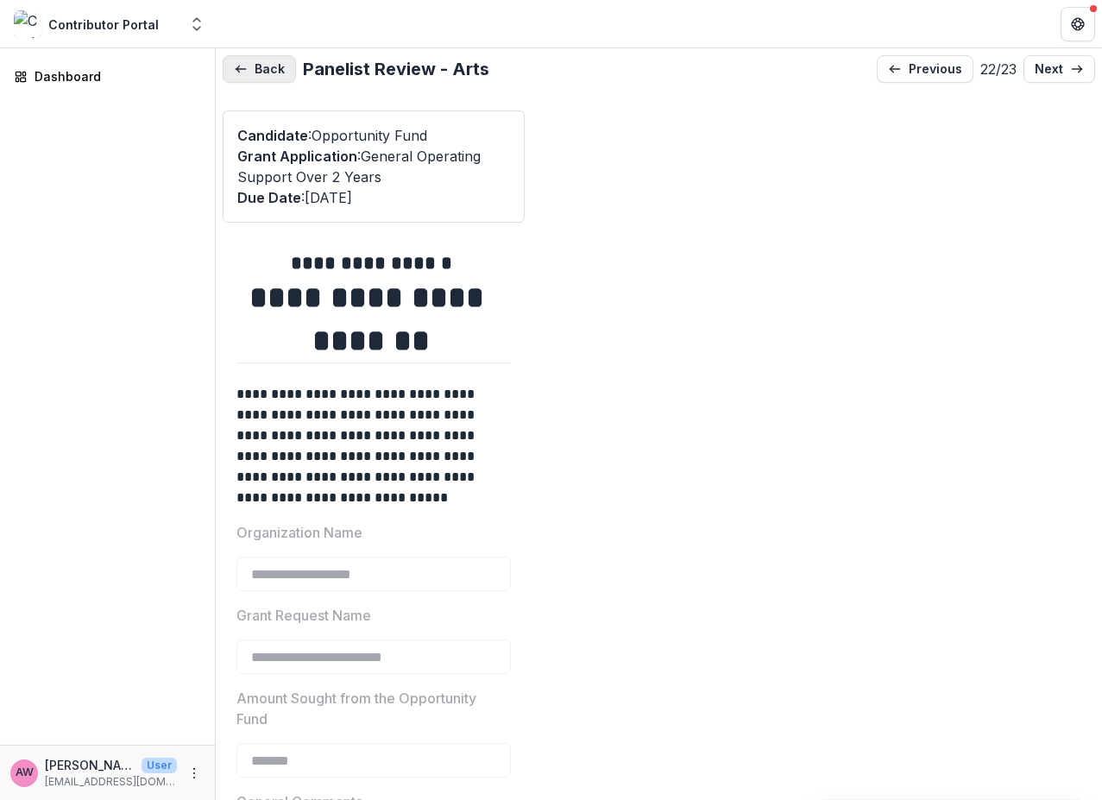
click at [264, 78] on button "Back" at bounding box center [259, 69] width 73 height 28
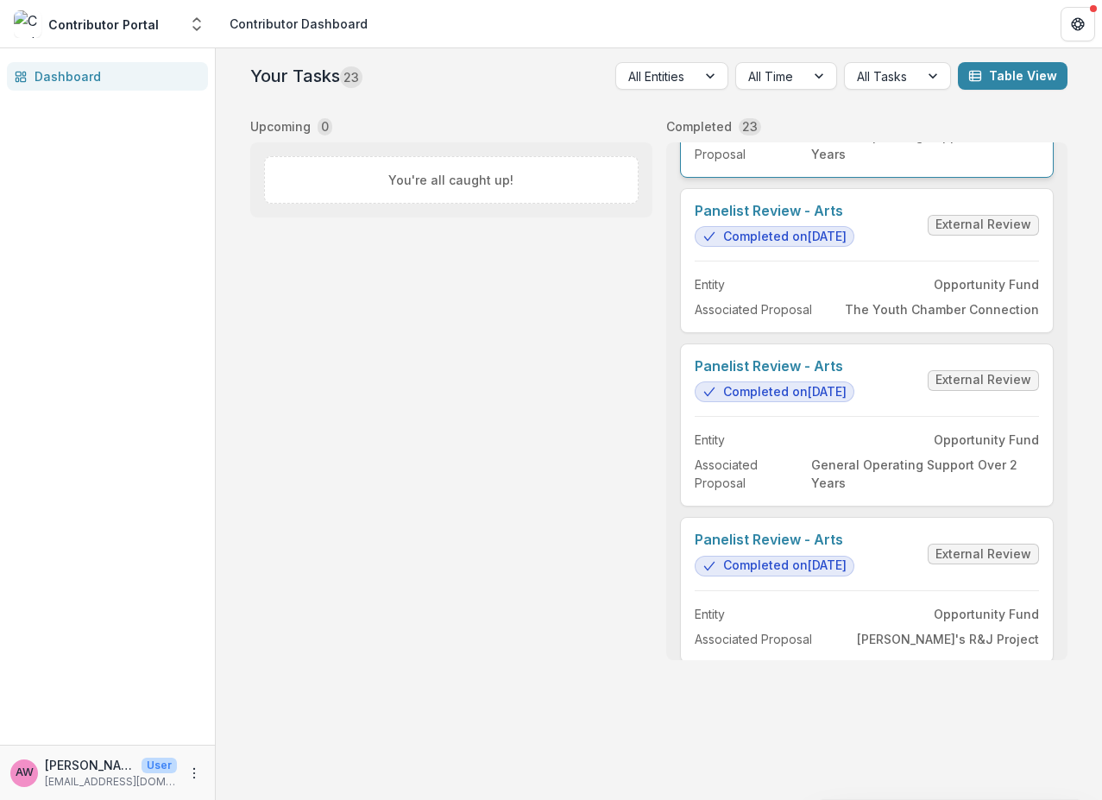
scroll to position [2608, 0]
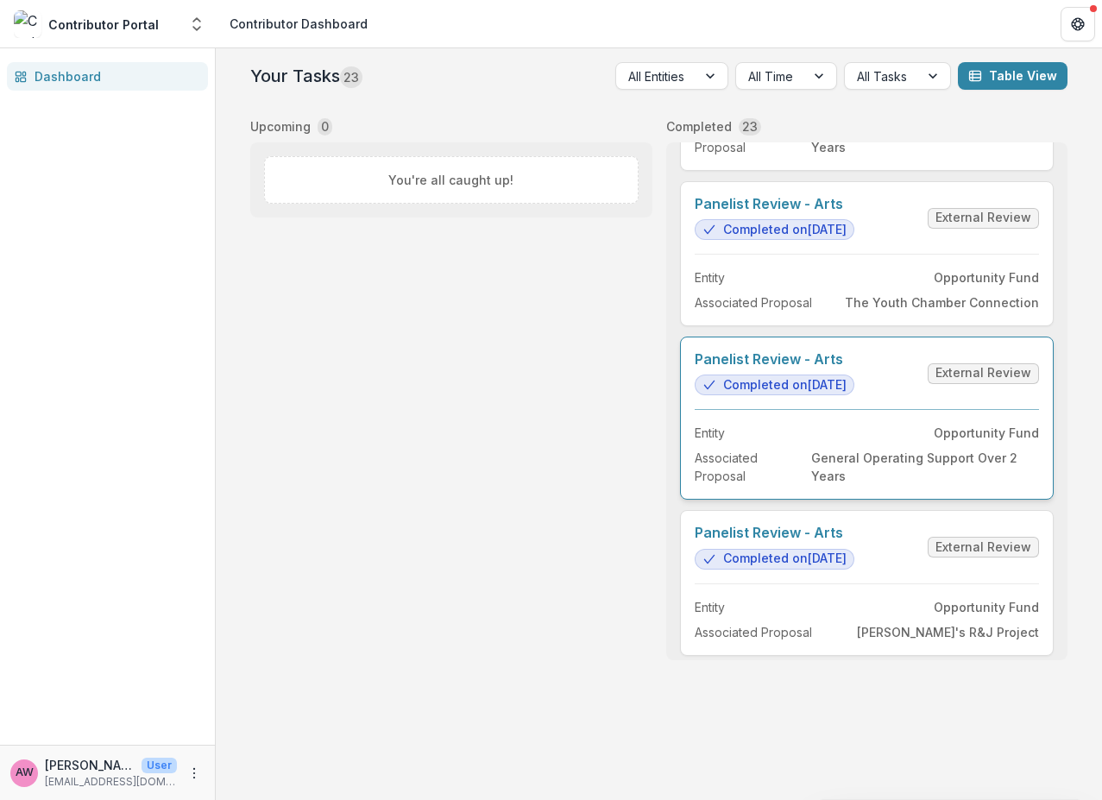
click at [779, 368] on link "Panelist Review - Arts" at bounding box center [775, 359] width 160 height 16
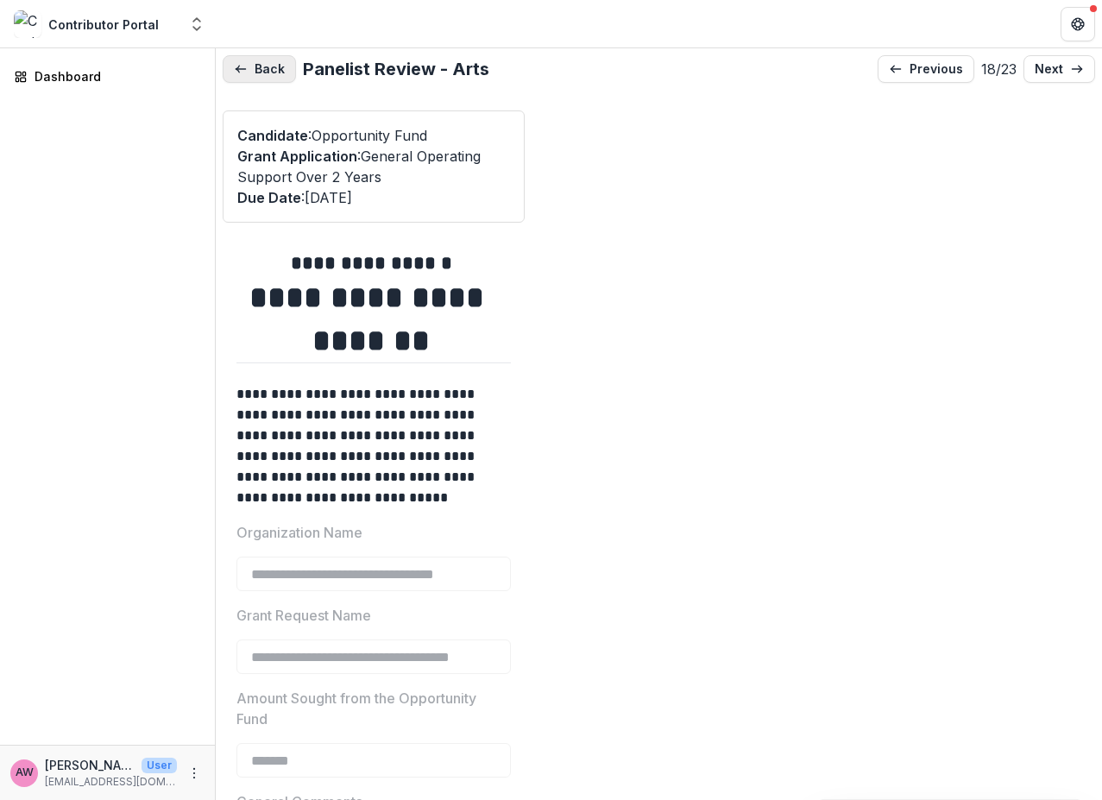
click at [249, 73] on button "Back" at bounding box center [259, 69] width 73 height 28
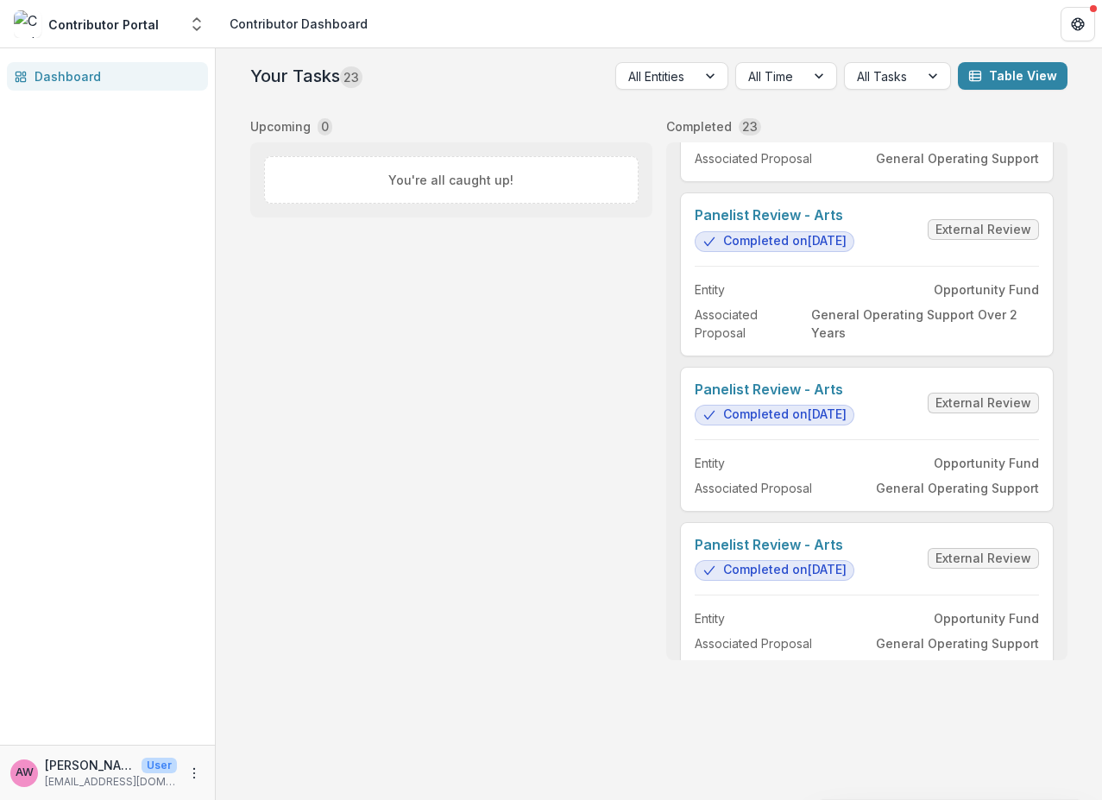
scroll to position [1171, 0]
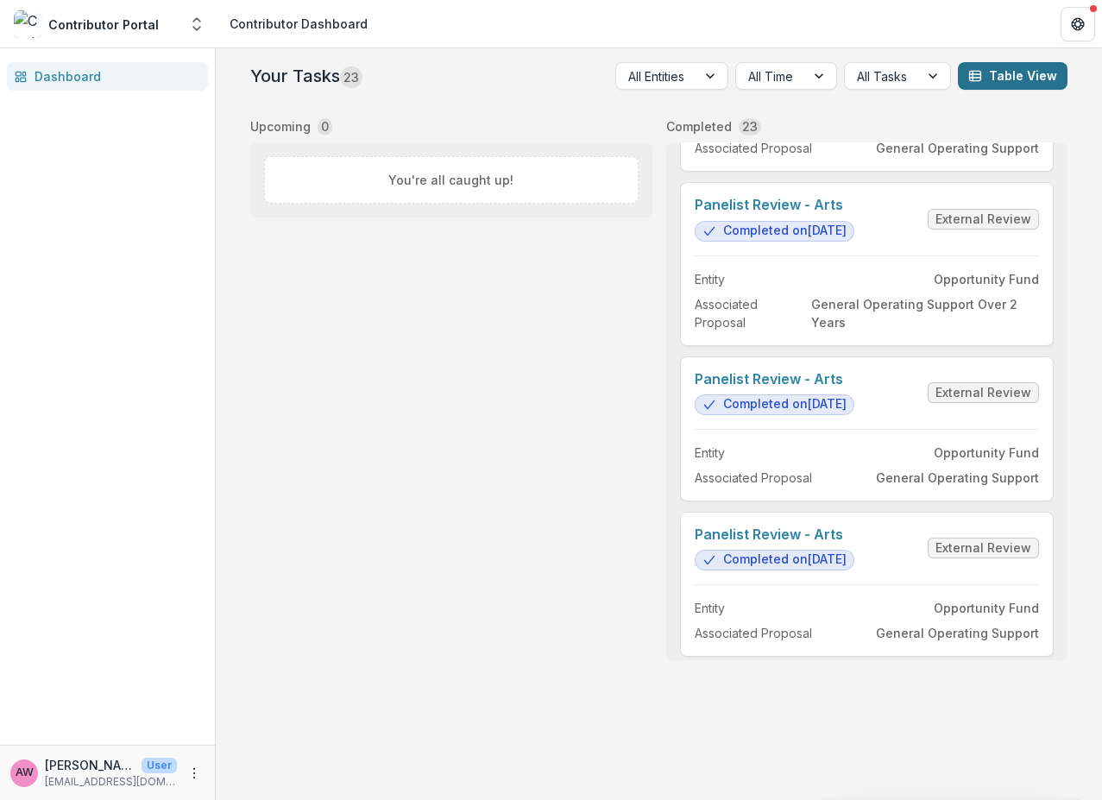
click at [953, 74] on button "Table View" at bounding box center [1013, 76] width 110 height 28
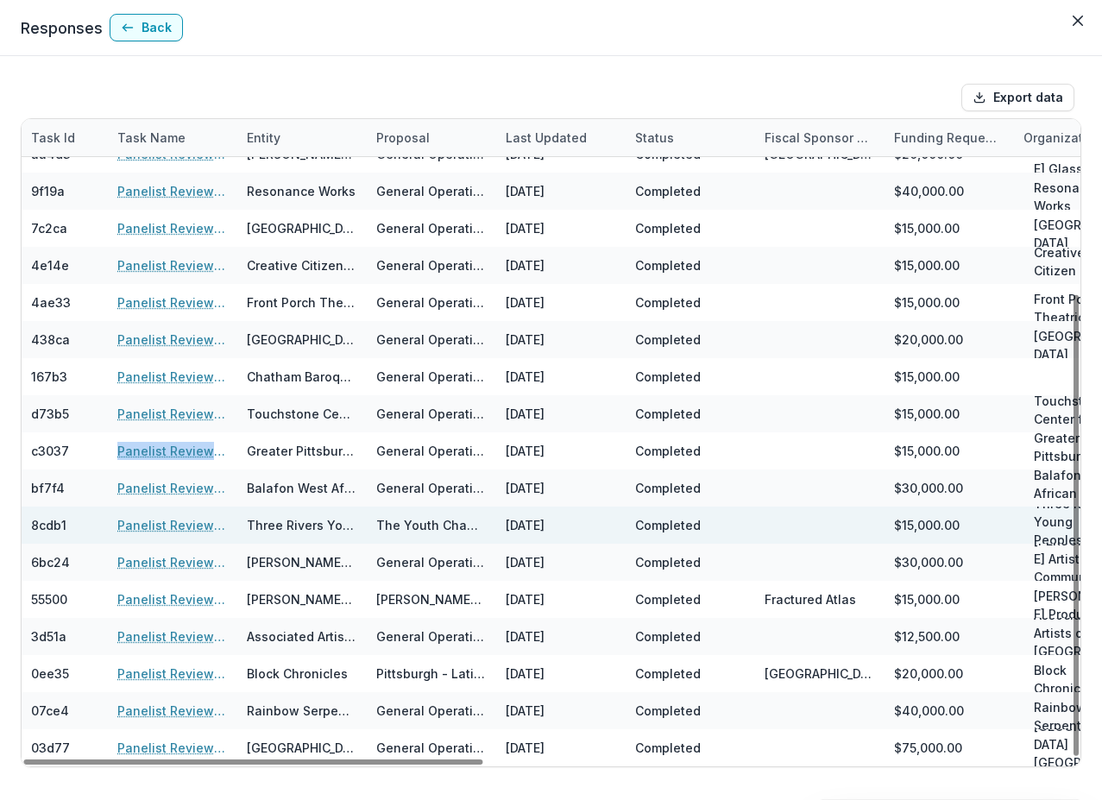
scroll to position [244, 1]
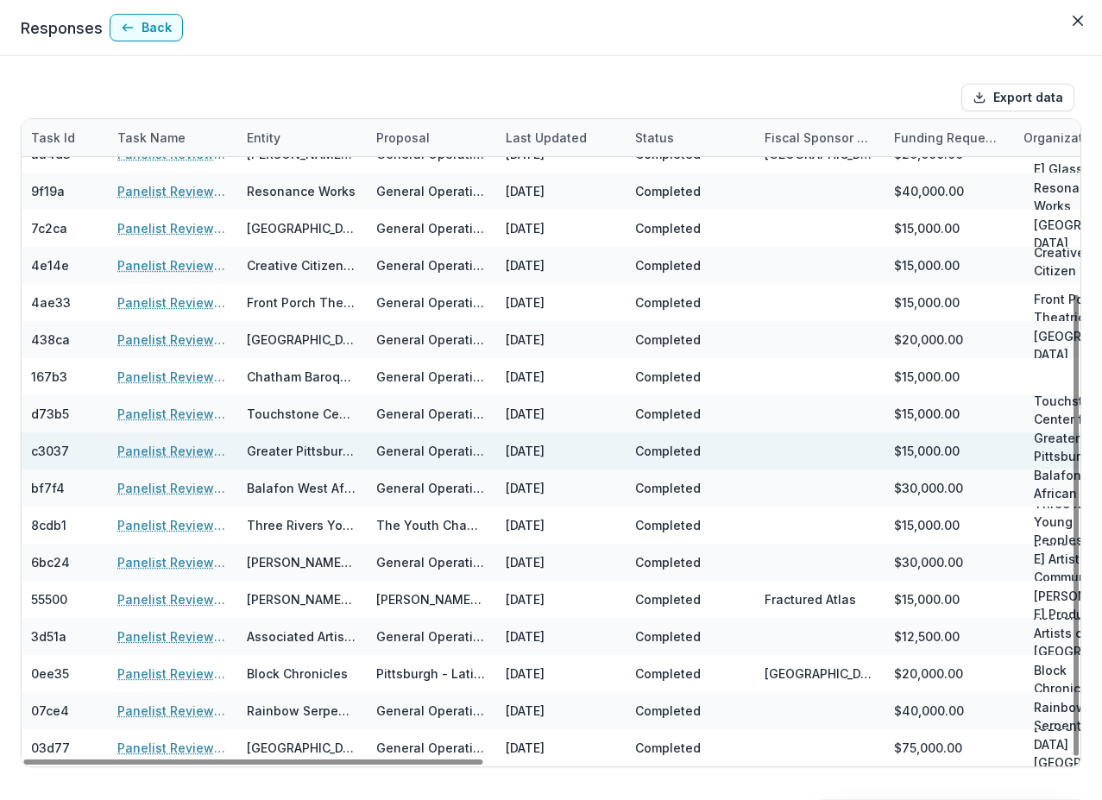
click at [953, 449] on p "Greater Pittsburgh Arts Council" at bounding box center [1078, 456] width 88 height 54
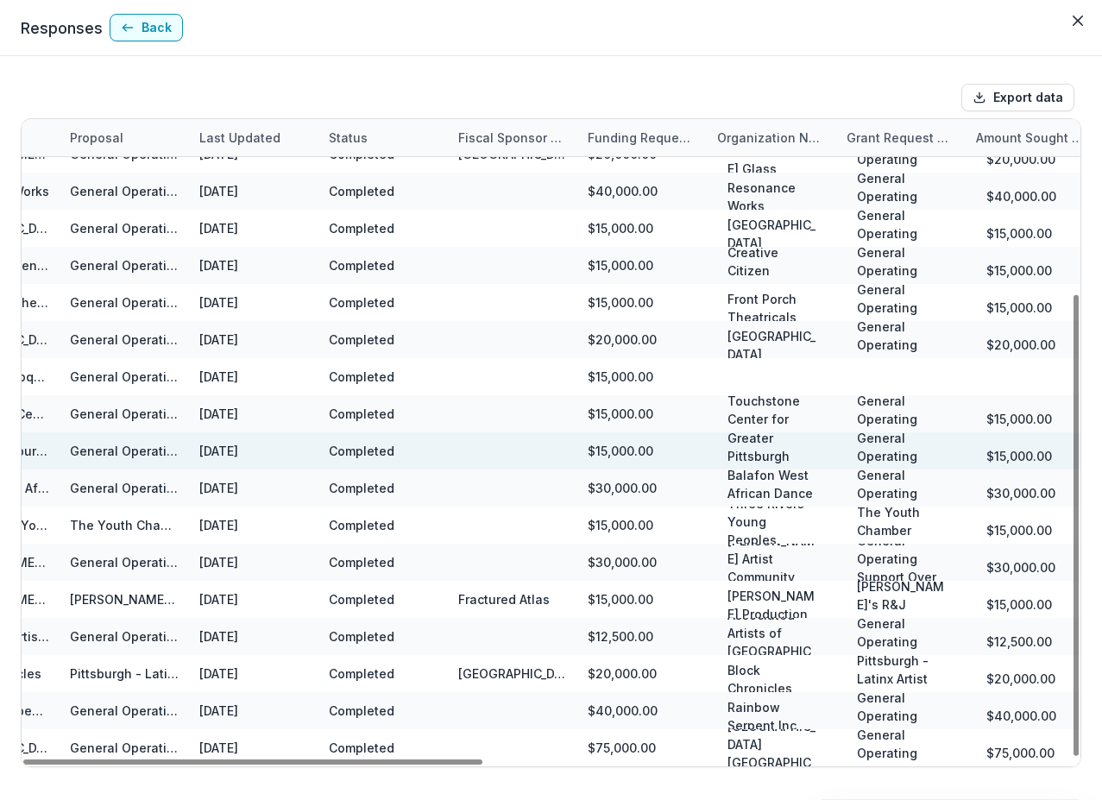
scroll to position [244, 0]
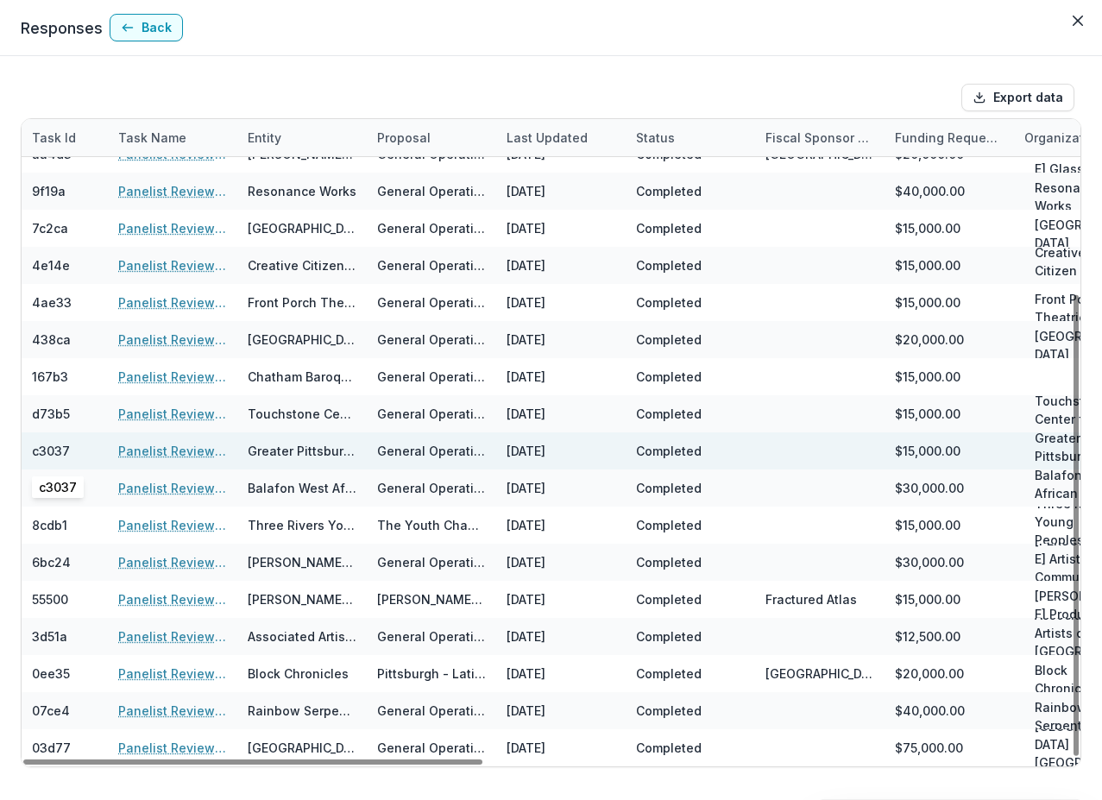
click at [56, 449] on div "c3037" at bounding box center [51, 451] width 38 height 18
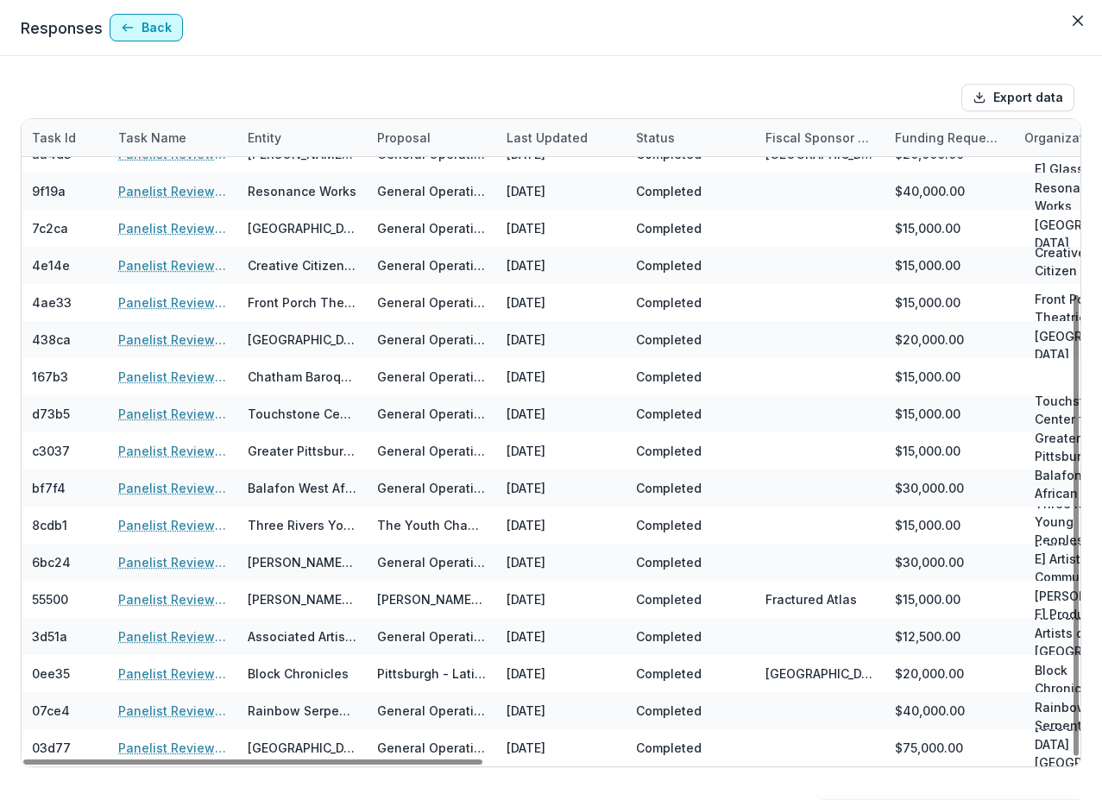
click at [154, 28] on button "Back" at bounding box center [146, 28] width 73 height 28
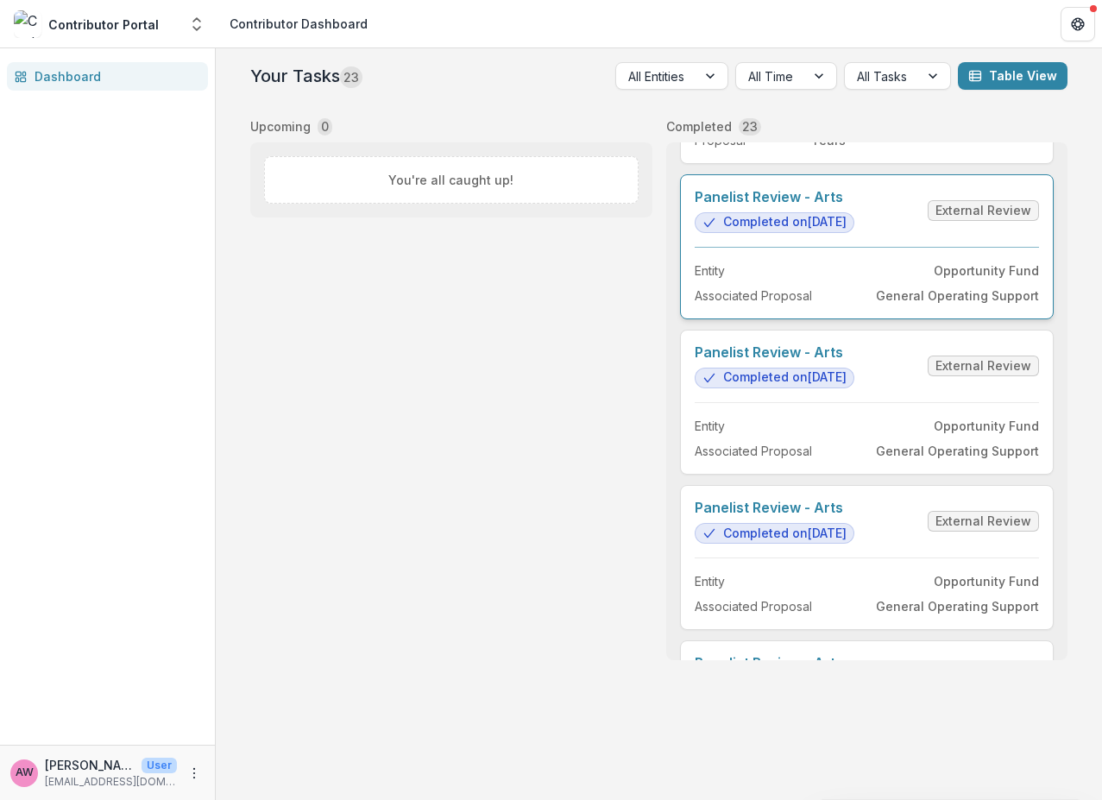
scroll to position [1471, 0]
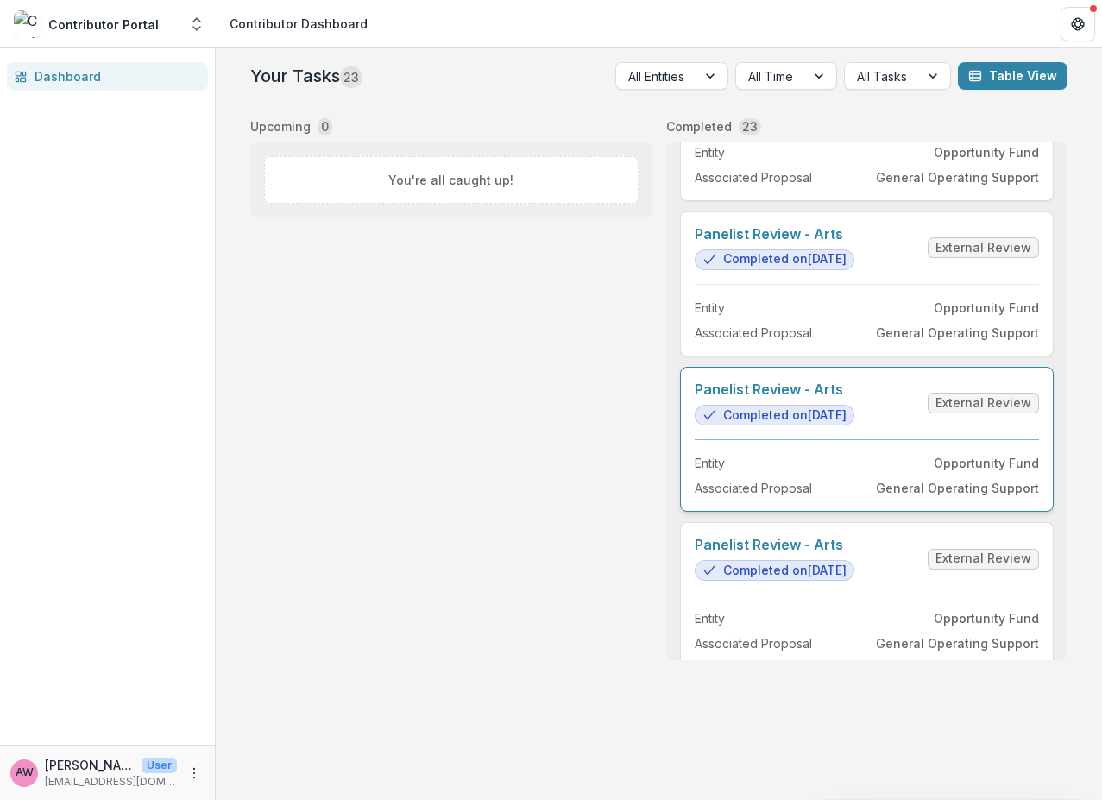
click at [806, 398] on link "Panelist Review - Arts" at bounding box center [775, 389] width 160 height 16
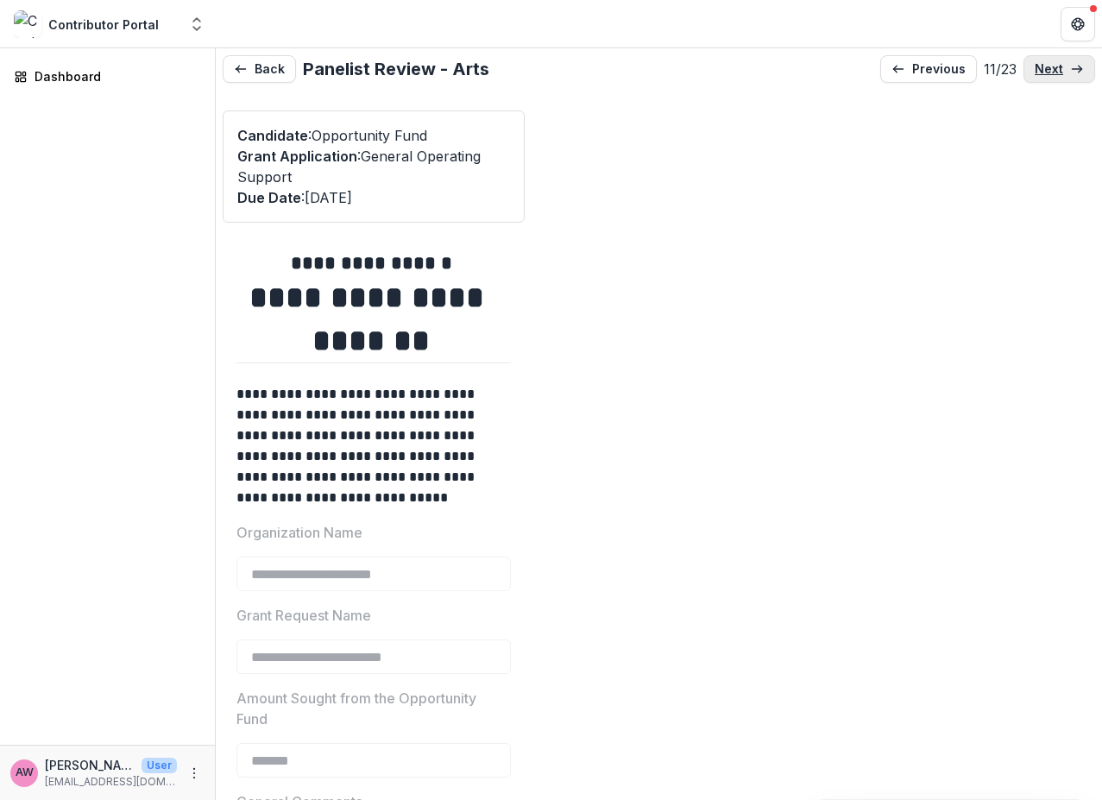
click at [953, 72] on p "next" at bounding box center [1049, 69] width 28 height 15
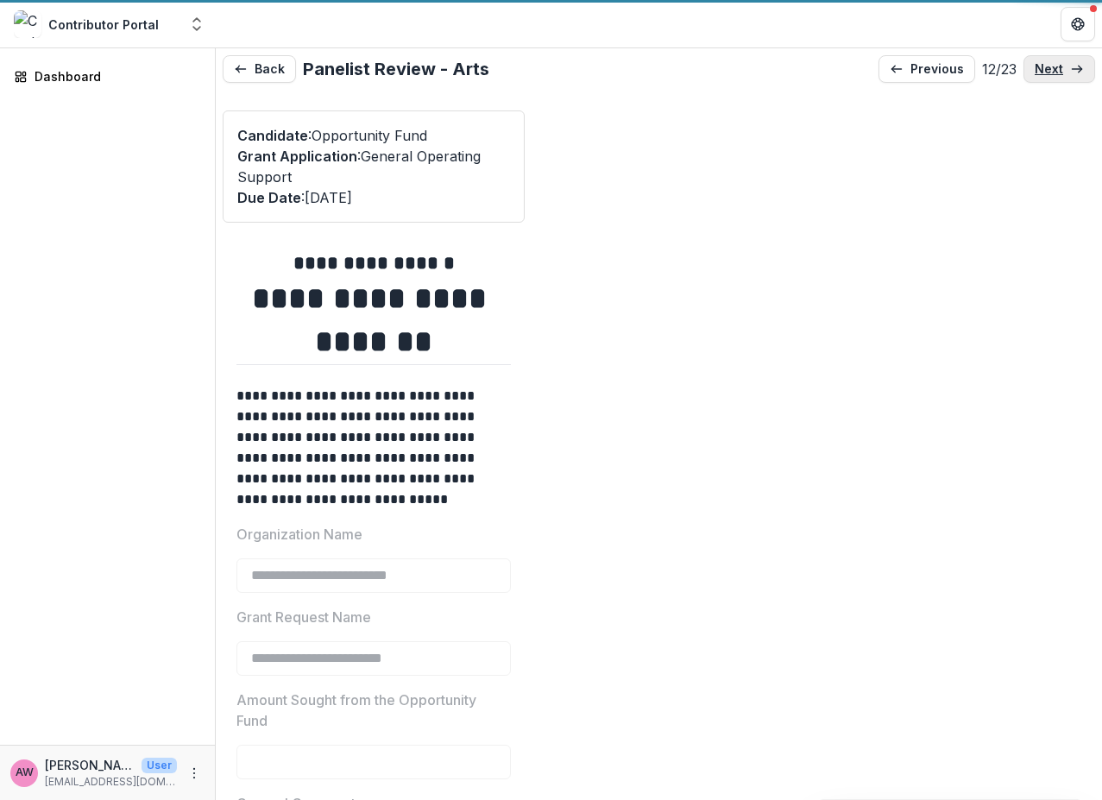
type input "*******"
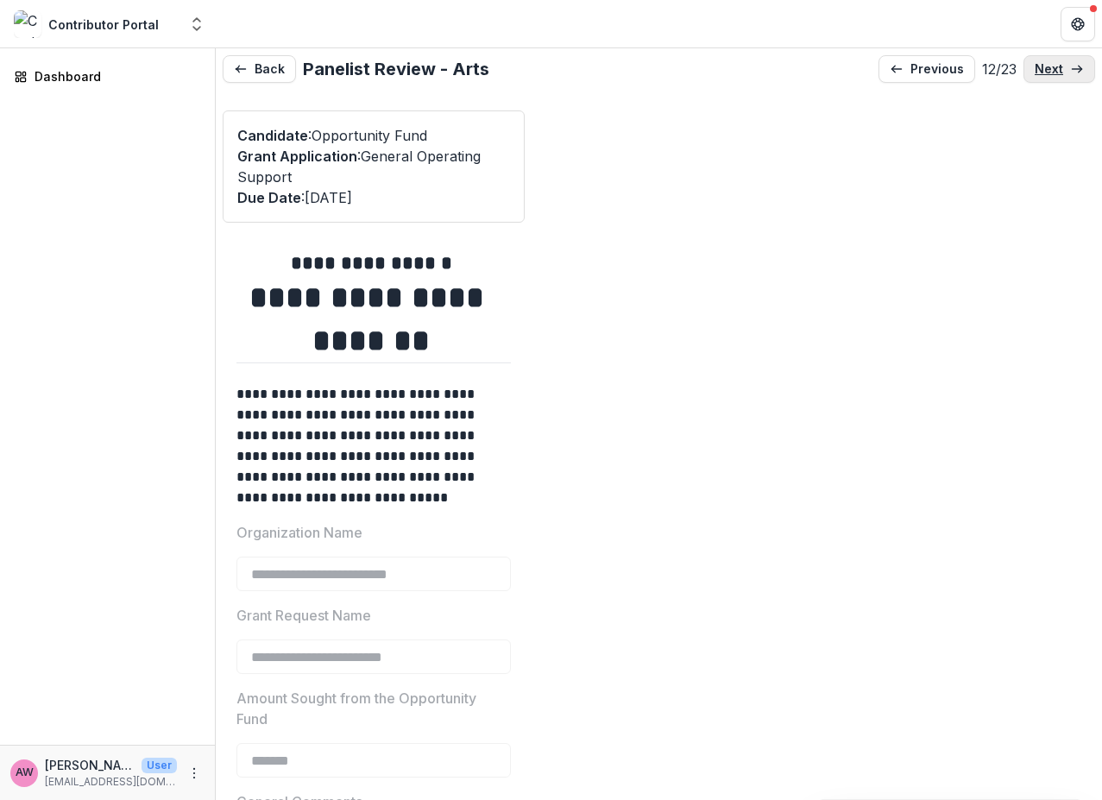
click at [953, 69] on p "next" at bounding box center [1049, 69] width 28 height 15
click at [953, 66] on p "next" at bounding box center [1049, 69] width 28 height 15
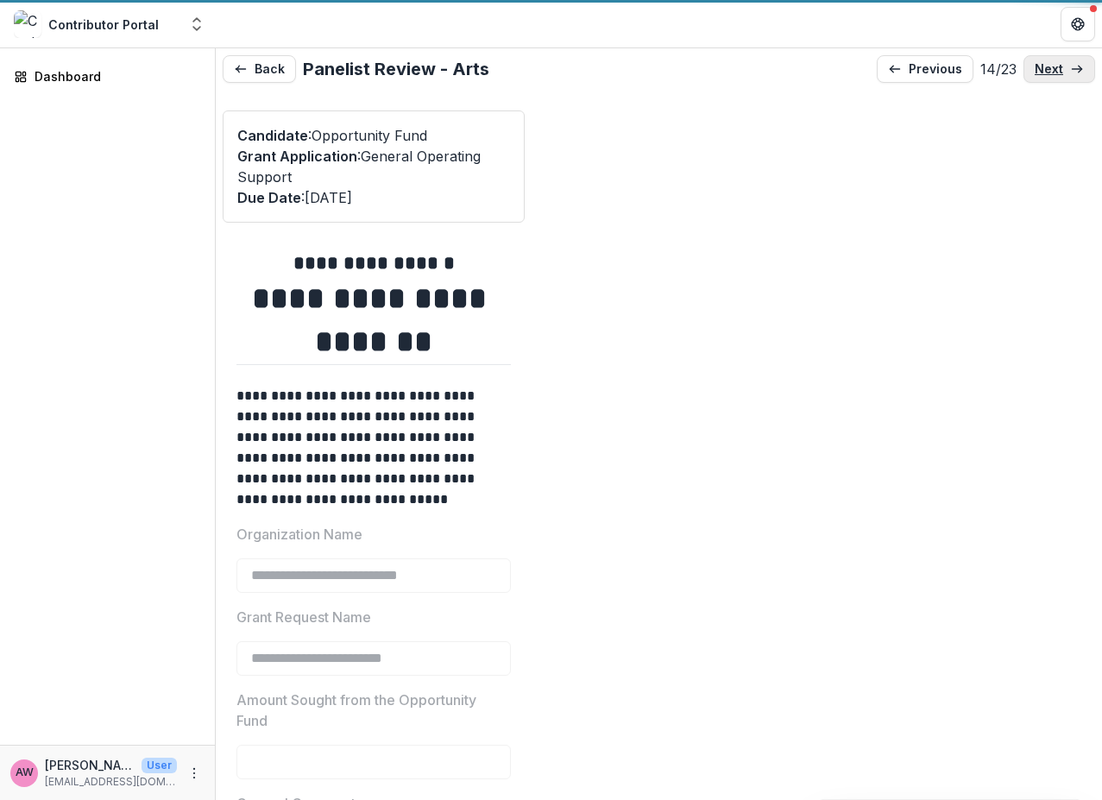
type input "*******"
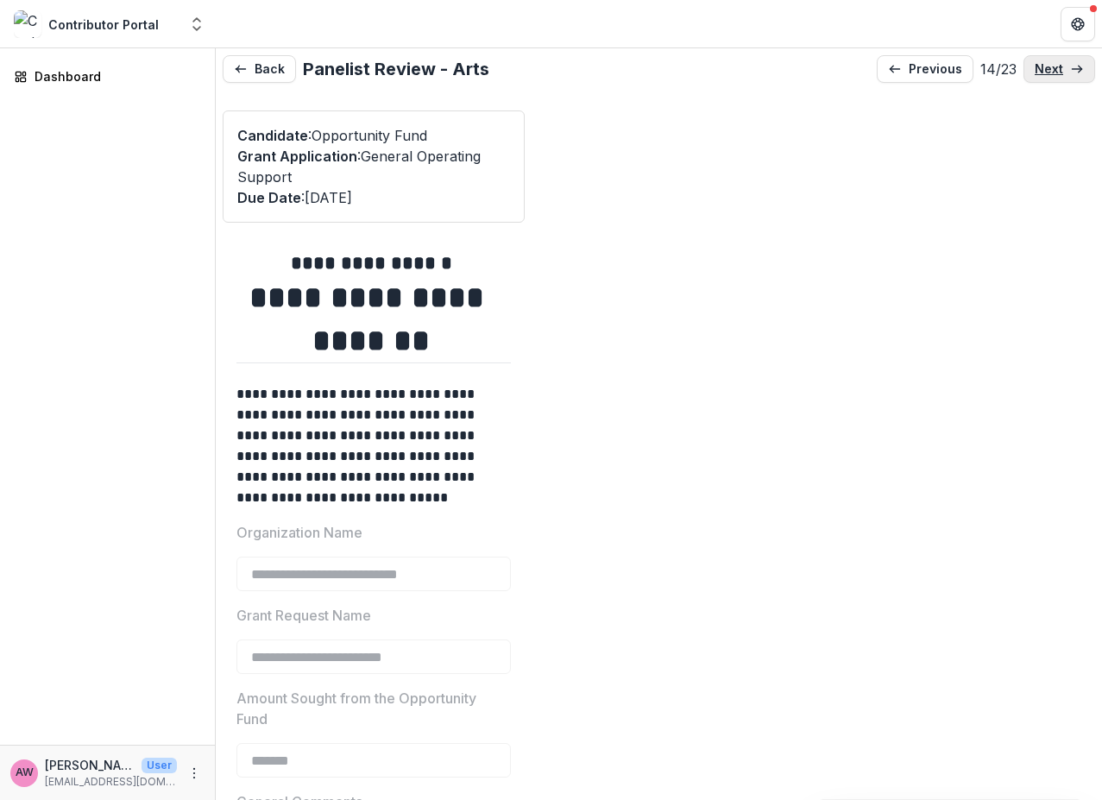
click at [953, 66] on p "next" at bounding box center [1049, 69] width 28 height 15
click at [475, 302] on h1 "**********" at bounding box center [370, 319] width 269 height 86
click at [374, 437] on p "**********" at bounding box center [370, 446] width 269 height 124
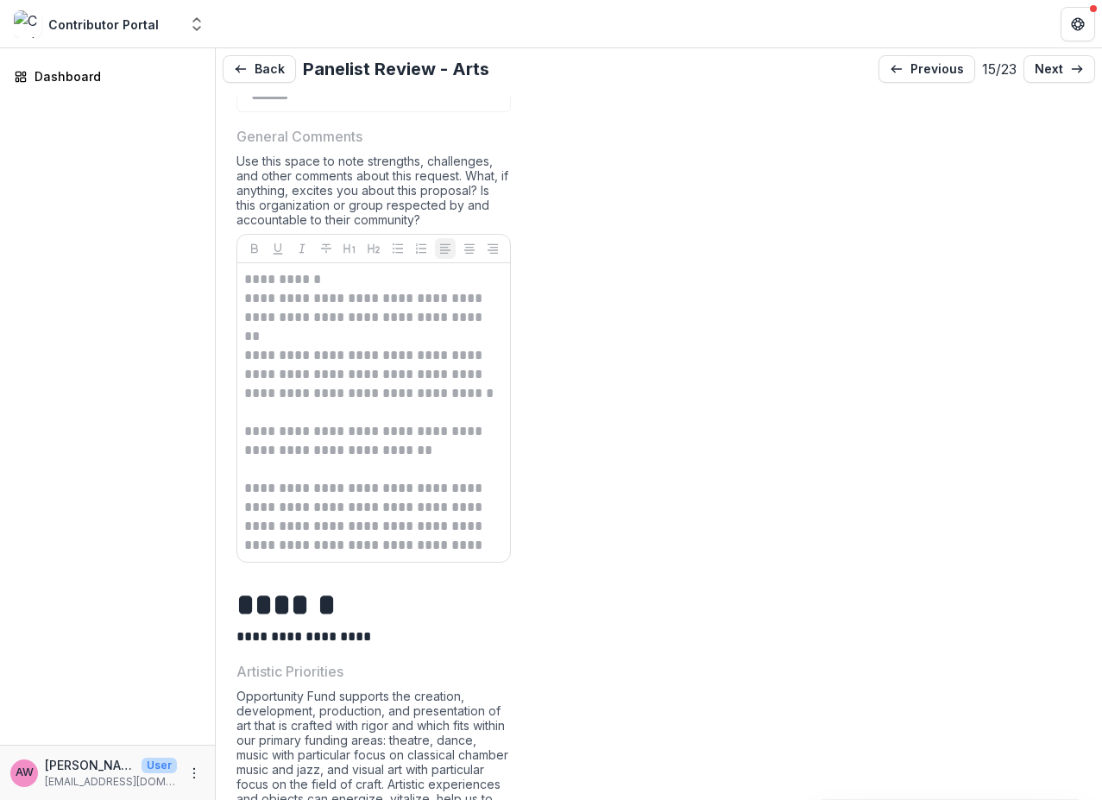
click at [381, 339] on p at bounding box center [373, 336] width 259 height 19
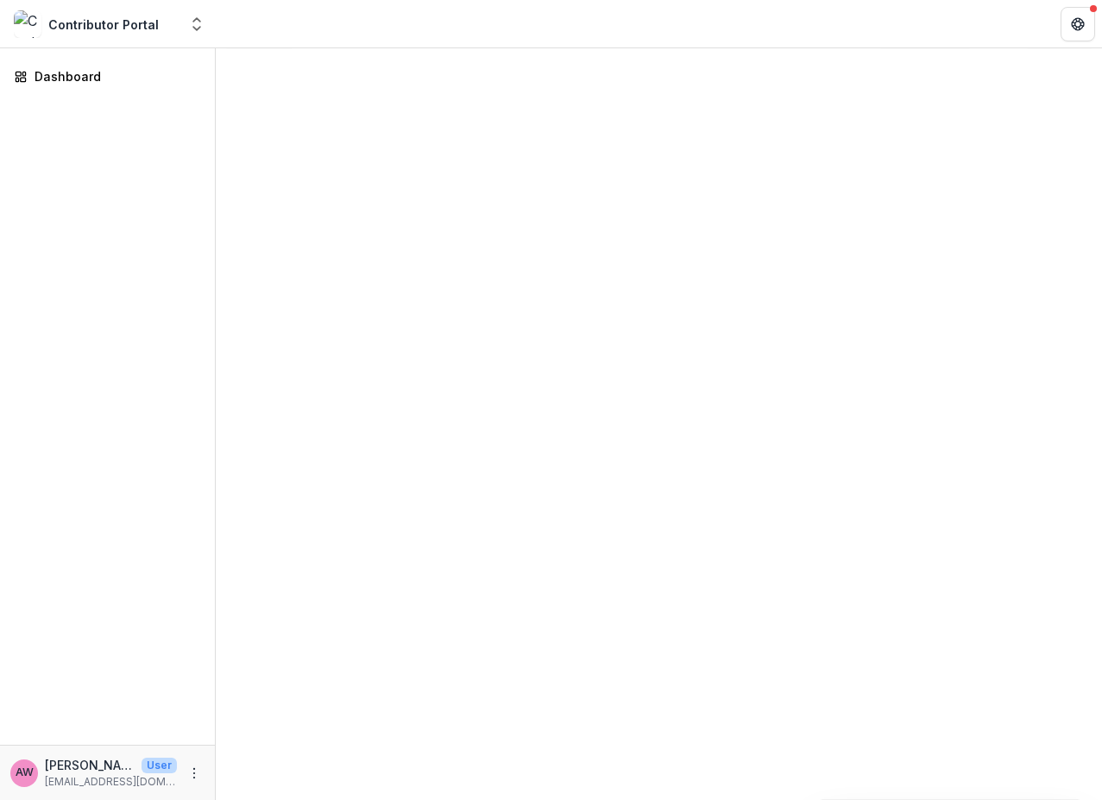
type input "*******"
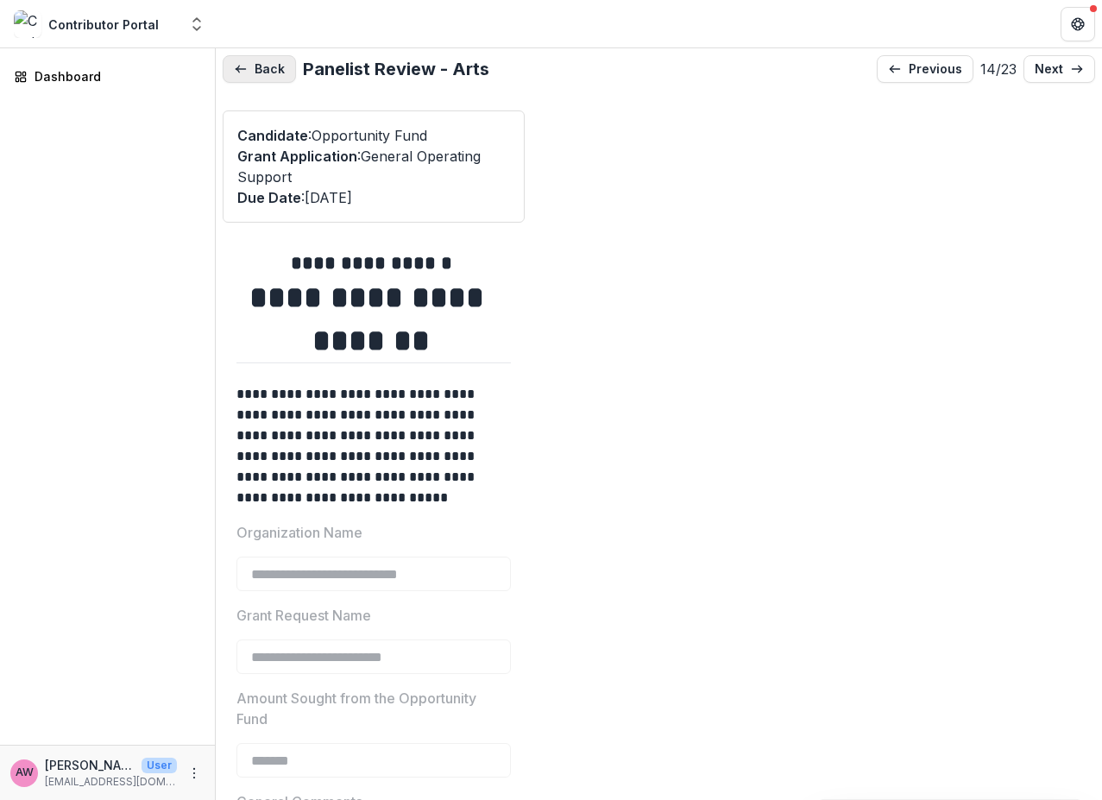
click at [262, 78] on button "Back" at bounding box center [259, 69] width 73 height 28
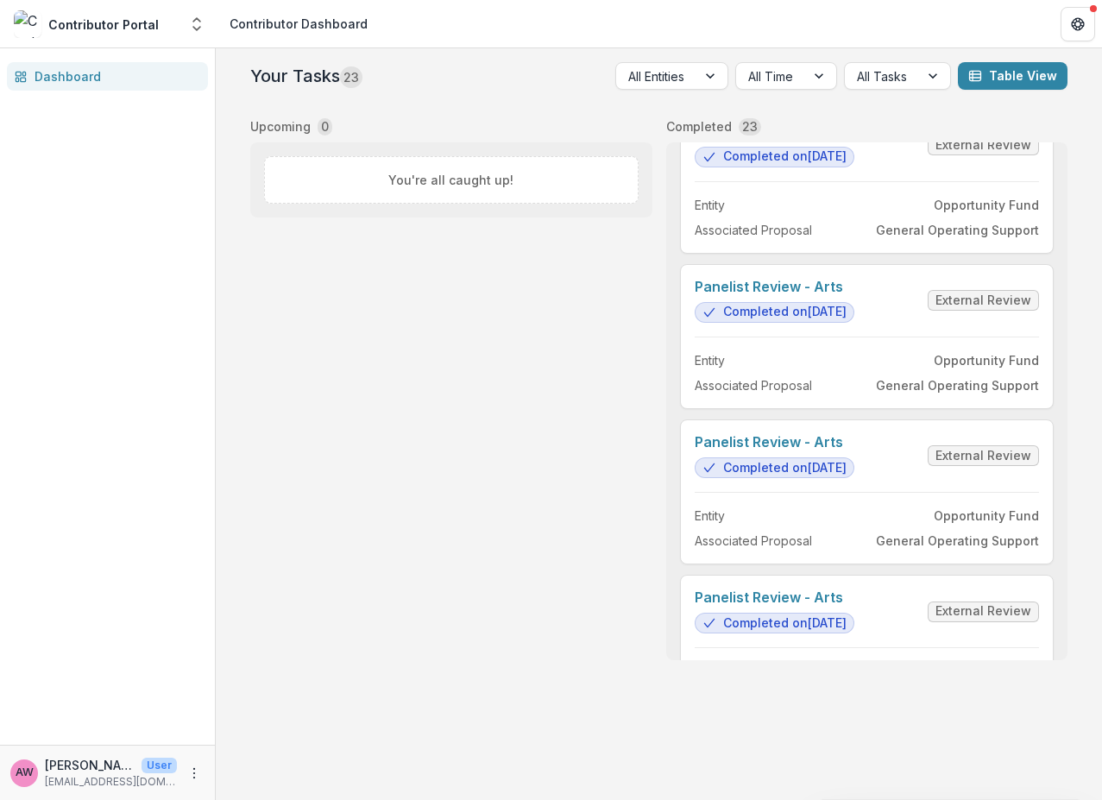
scroll to position [1427, 0]
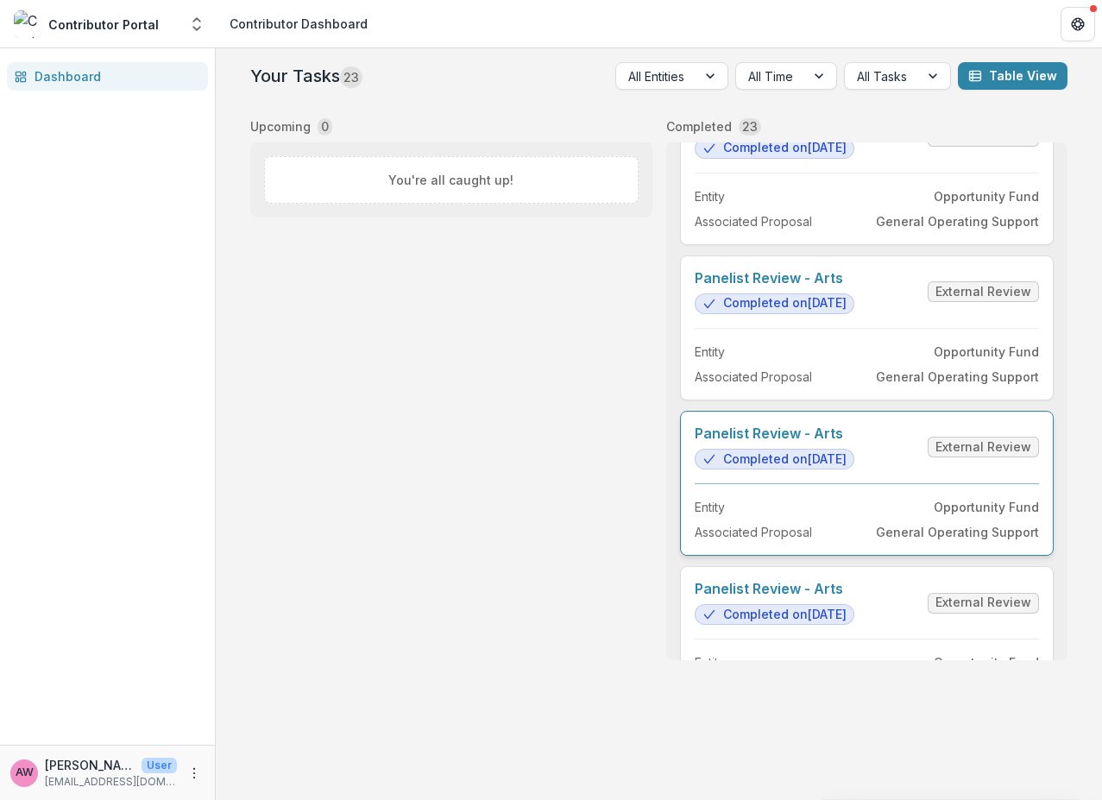
click at [854, 442] on link "Panelist Review - Arts" at bounding box center [775, 433] width 160 height 16
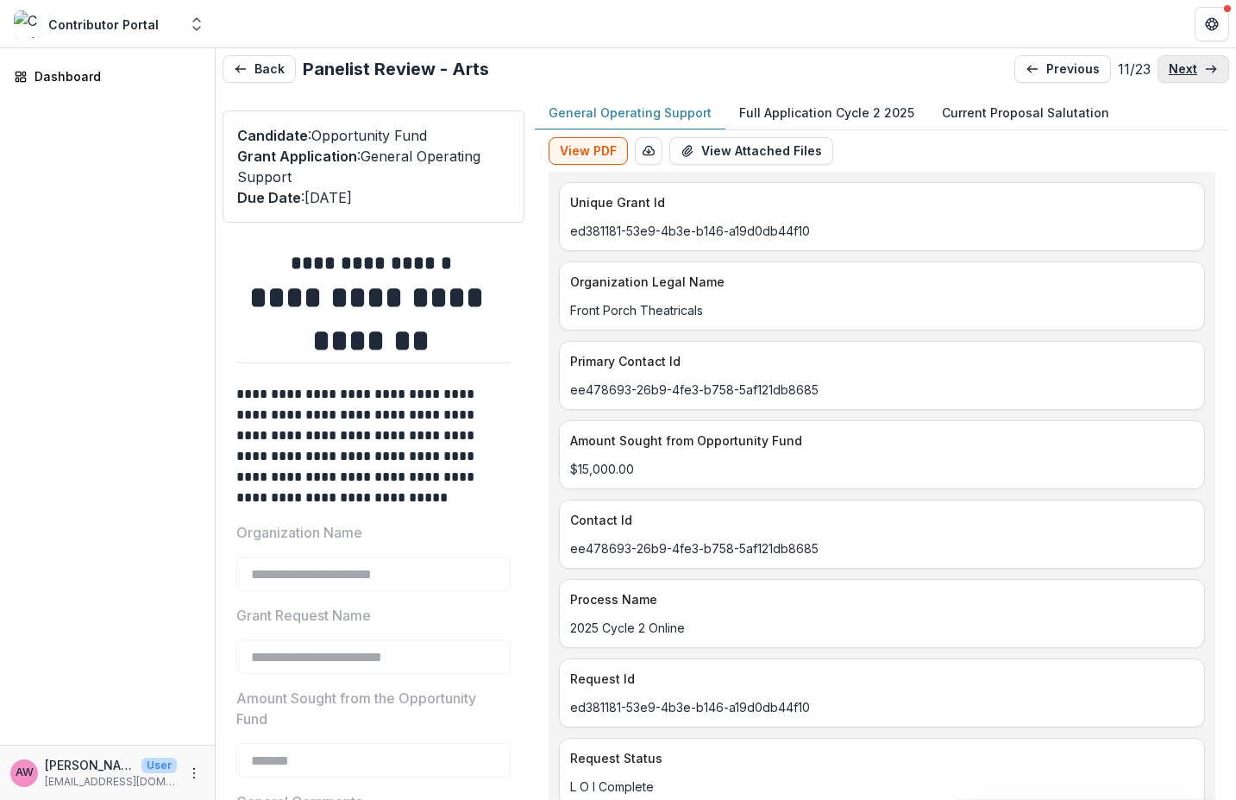
click at [1101, 69] on icon at bounding box center [1212, 69] width 14 height 14
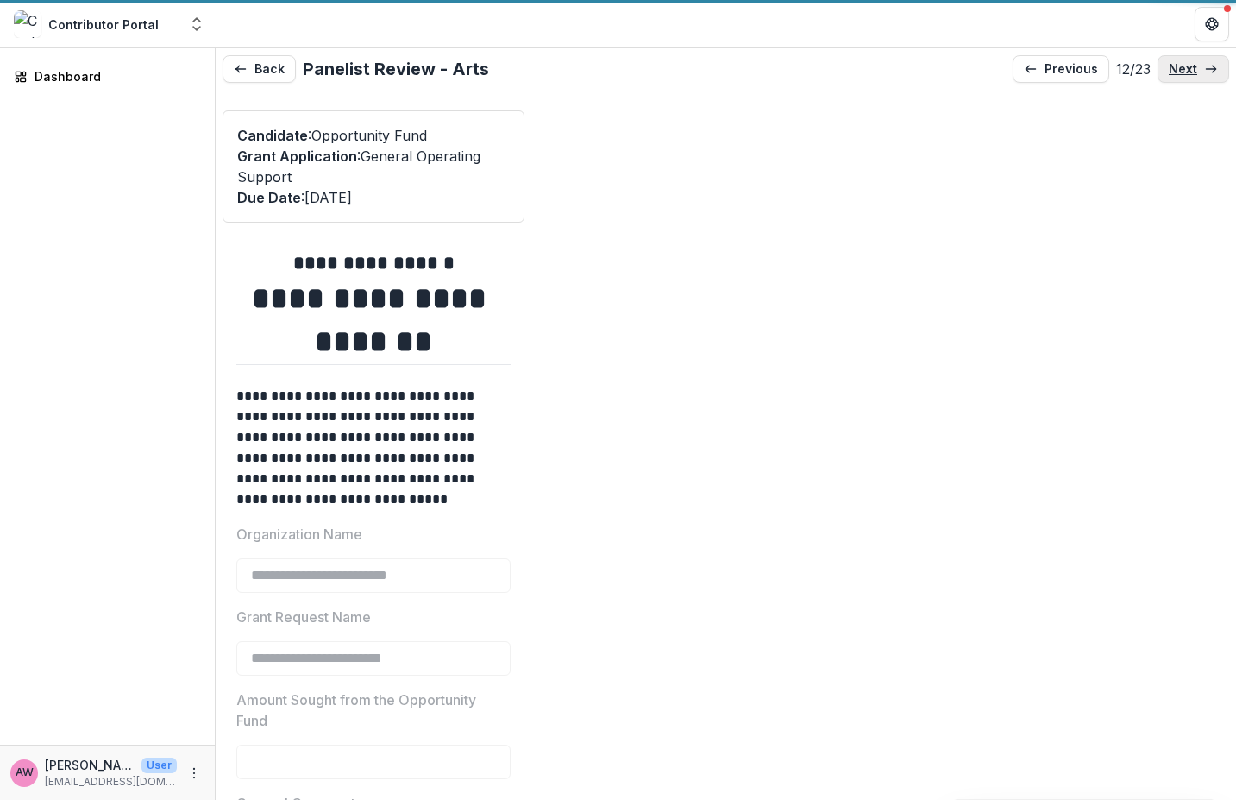
type input "*******"
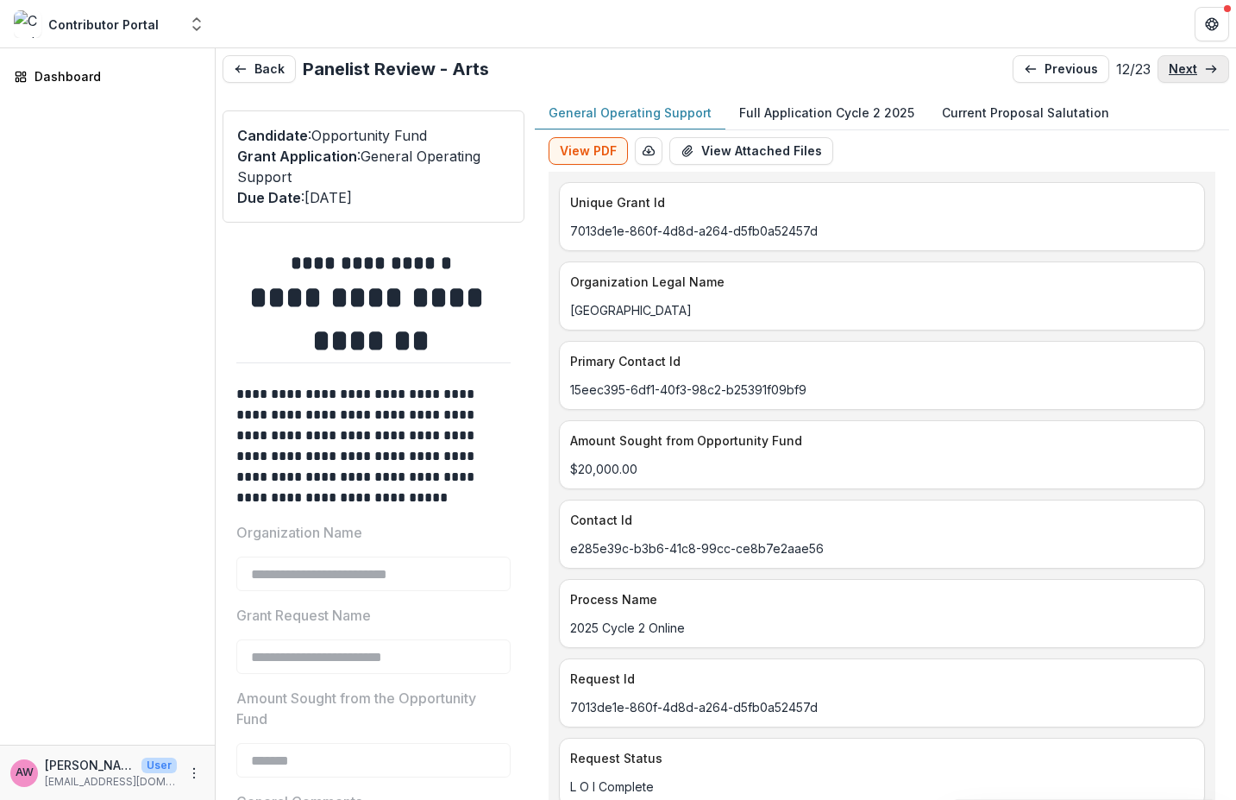
click at [1101, 69] on line at bounding box center [1210, 69] width 9 height 0
click at [1101, 68] on icon at bounding box center [1212, 69] width 14 height 14
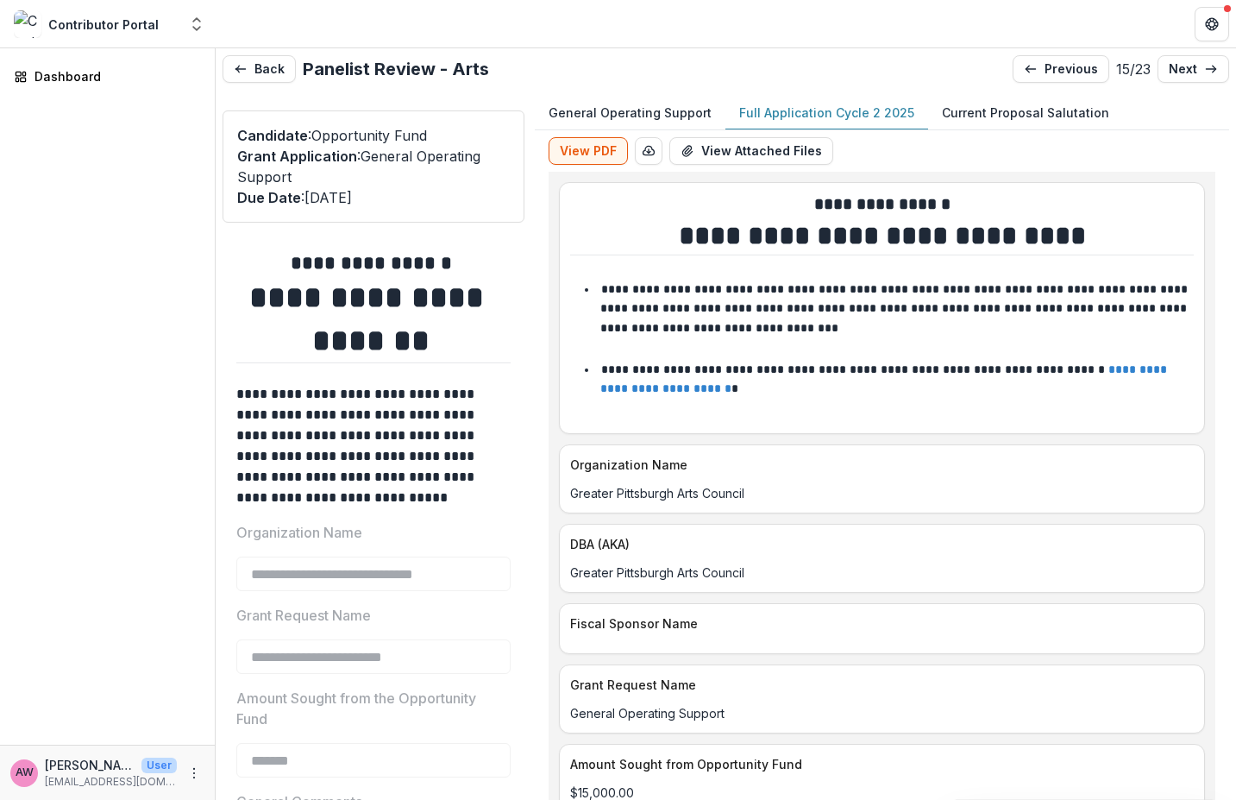
click at [859, 113] on p "Full Application Cycle 2 2025" at bounding box center [826, 113] width 175 height 18
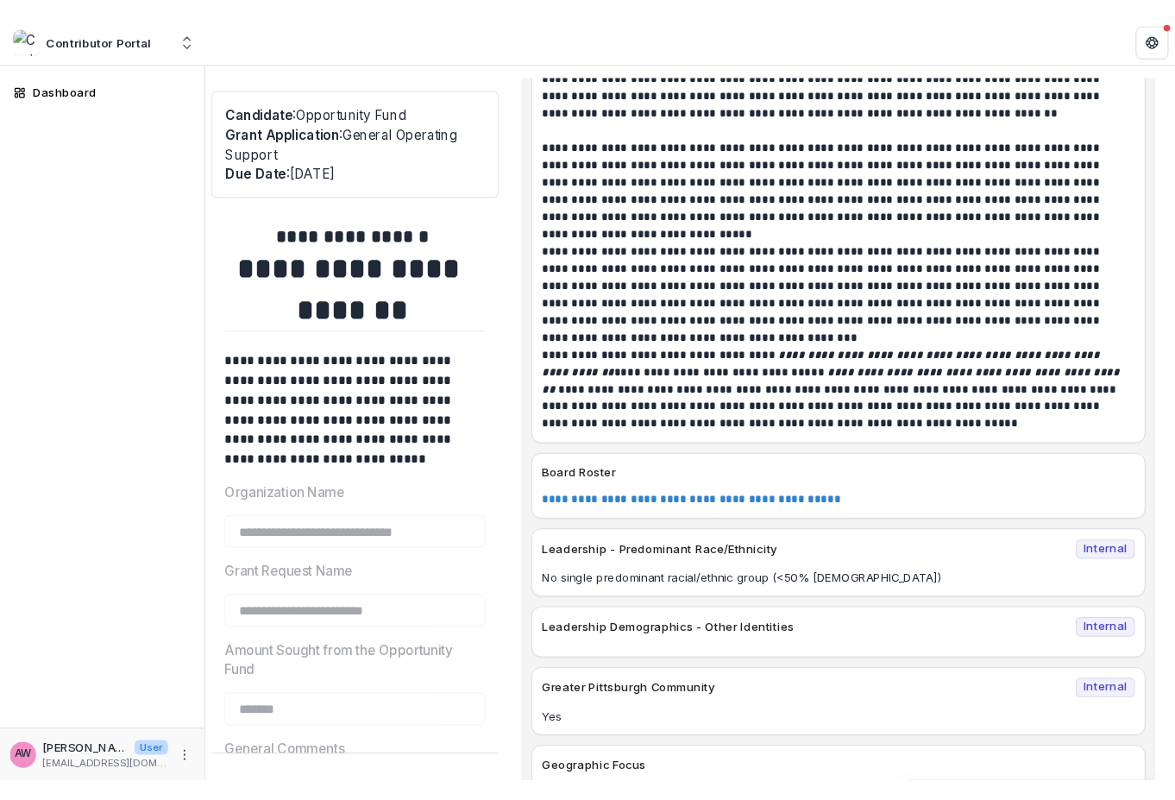
scroll to position [10772, 0]
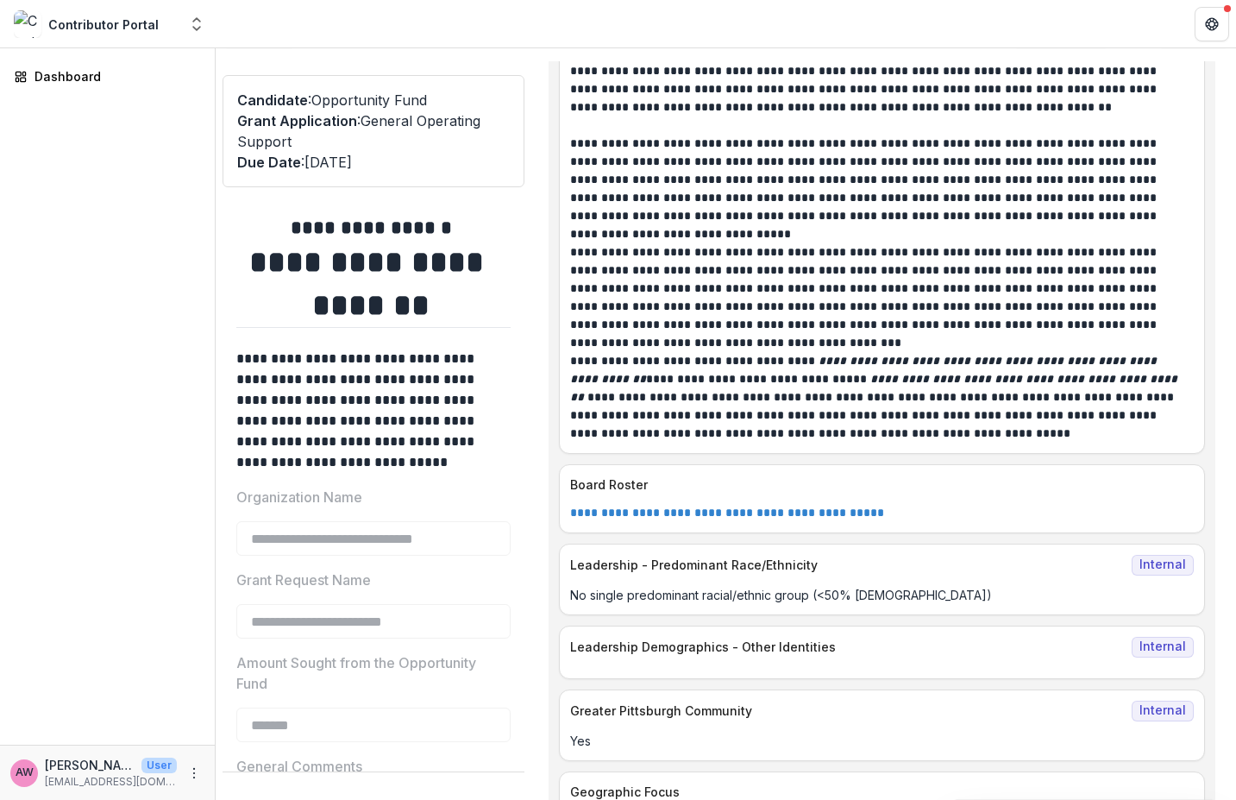
click at [776, 506] on link "**********" at bounding box center [727, 512] width 314 height 12
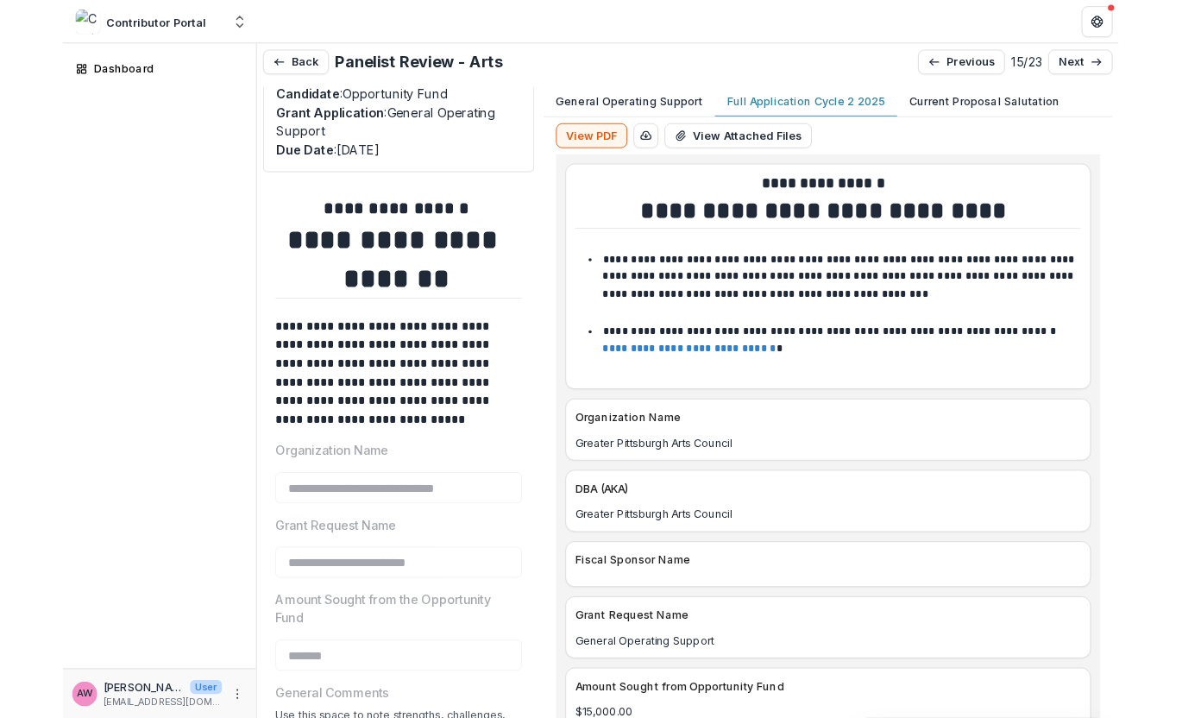
scroll to position [0, 0]
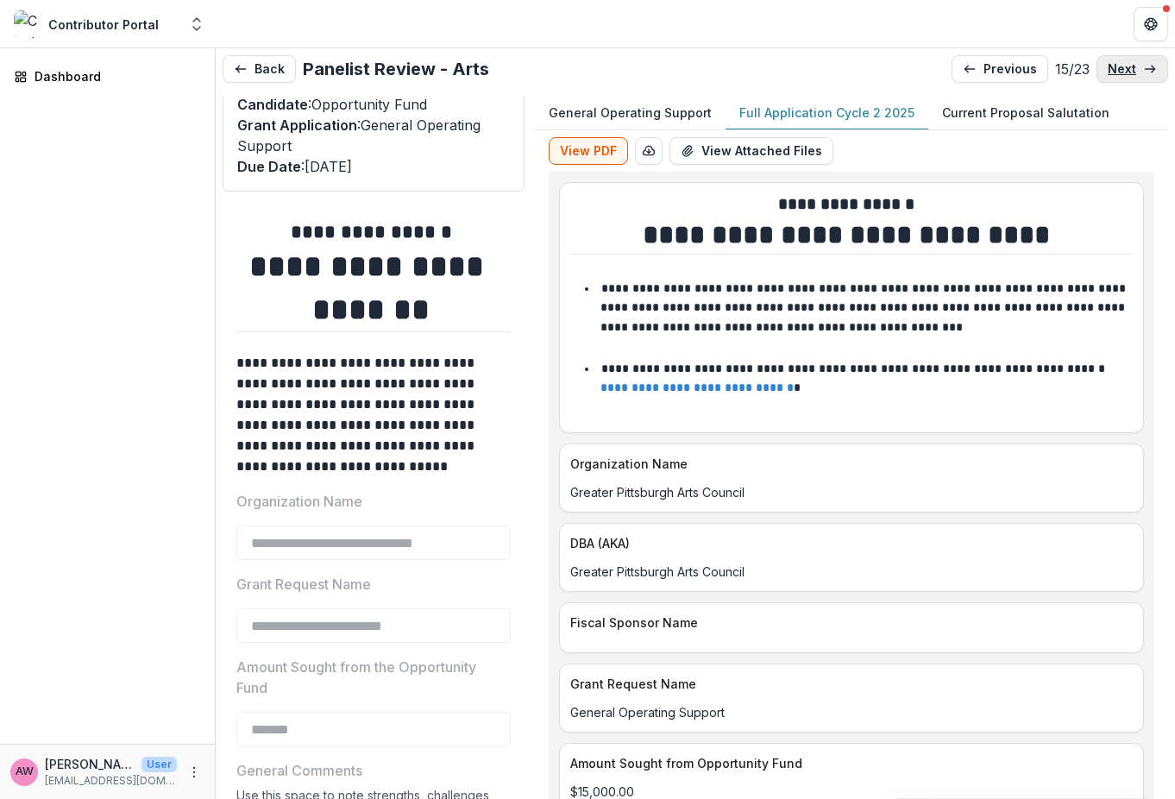
click at [1101, 66] on p "next" at bounding box center [1122, 69] width 28 height 15
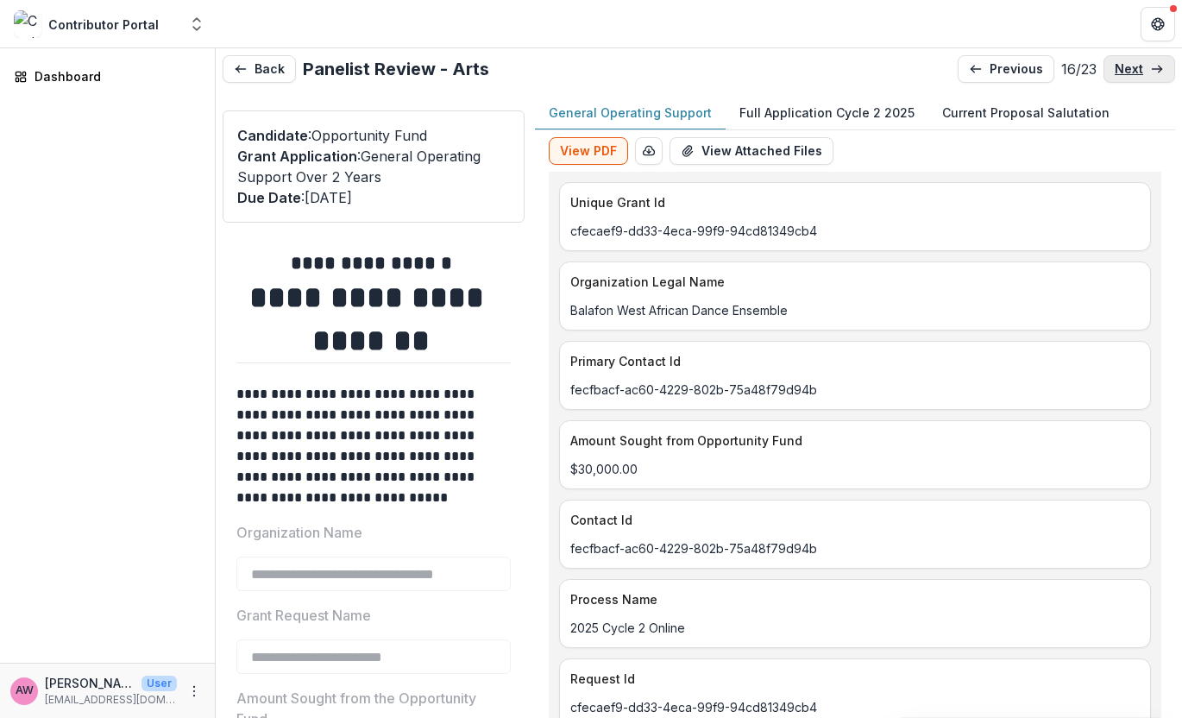
click at [1101, 58] on link "next" at bounding box center [1140, 69] width 72 height 28
click at [1101, 72] on p "next" at bounding box center [1129, 69] width 28 height 15
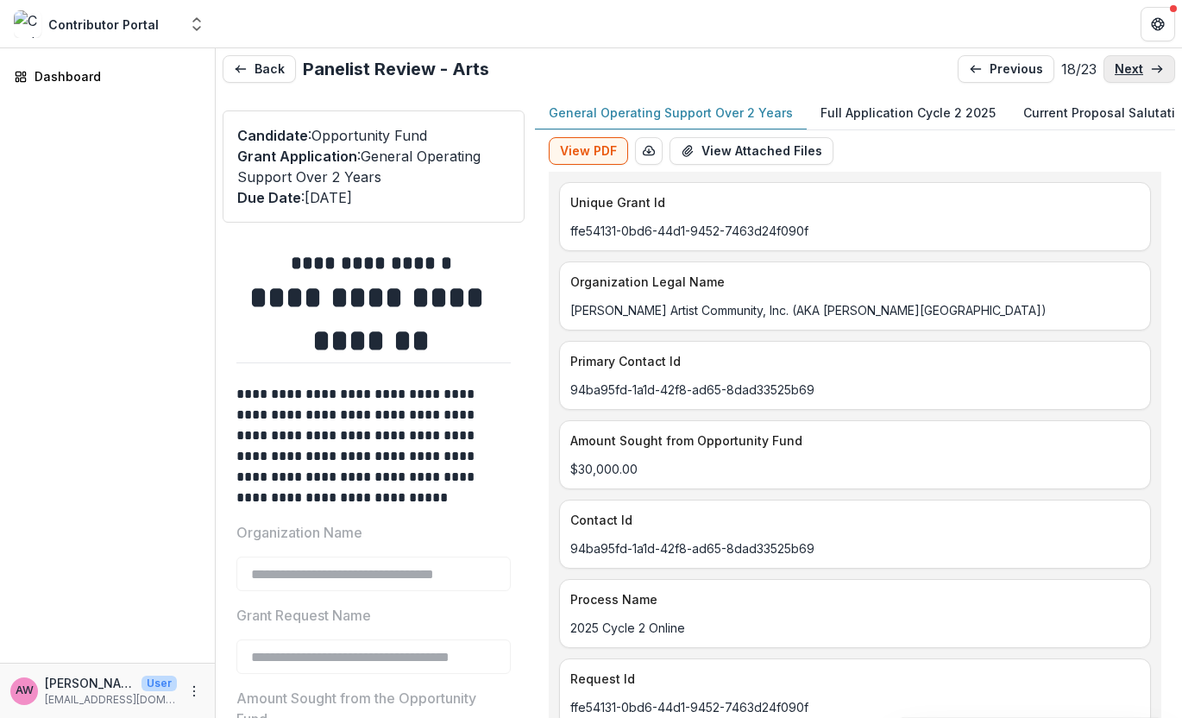
click at [1101, 72] on p "next" at bounding box center [1129, 69] width 28 height 15
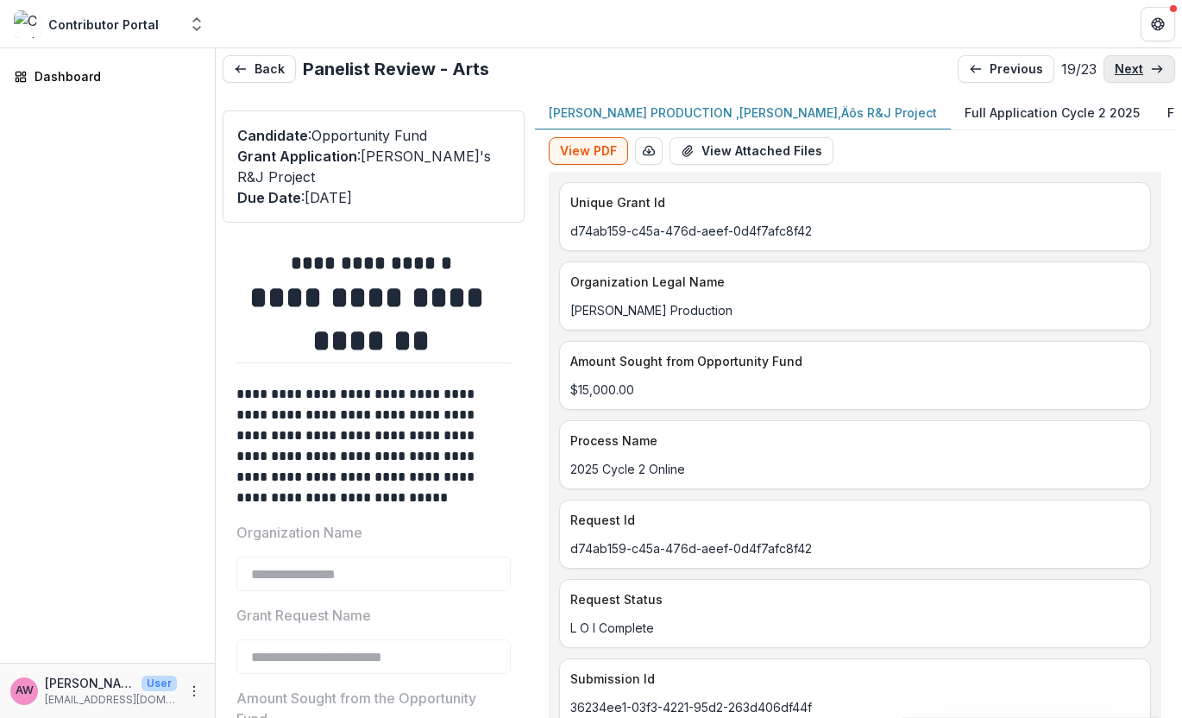
click at [1101, 80] on link "next" at bounding box center [1140, 69] width 72 height 28
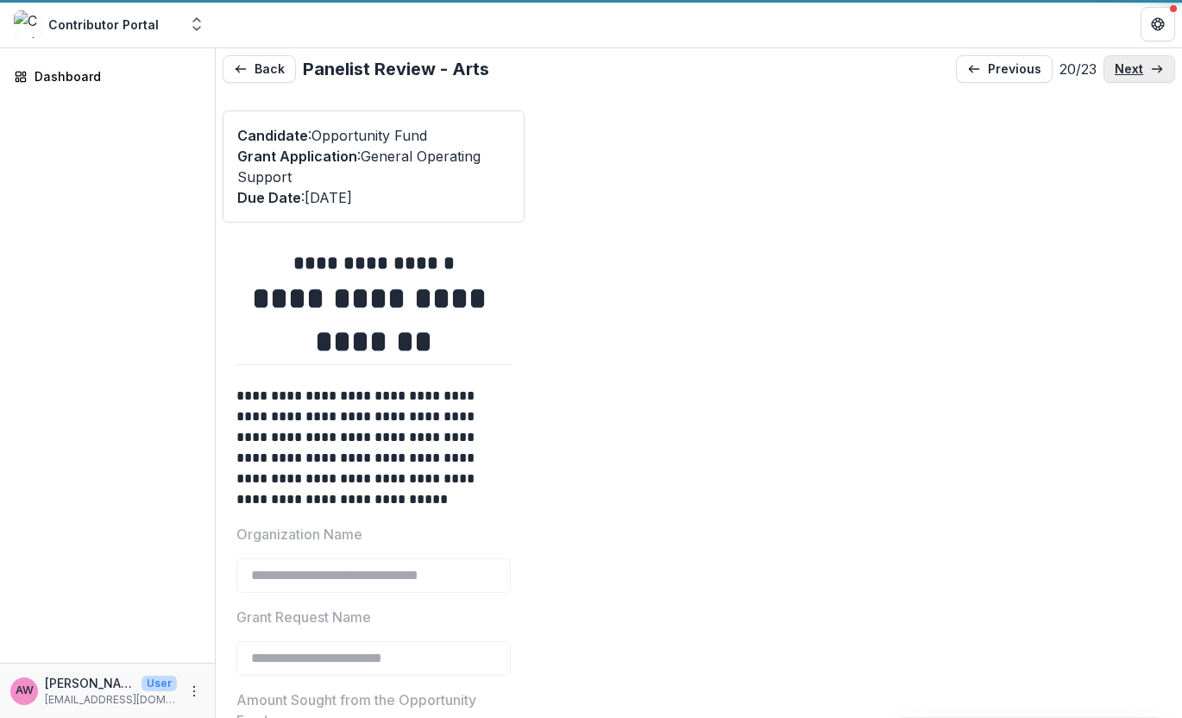
type input "*******"
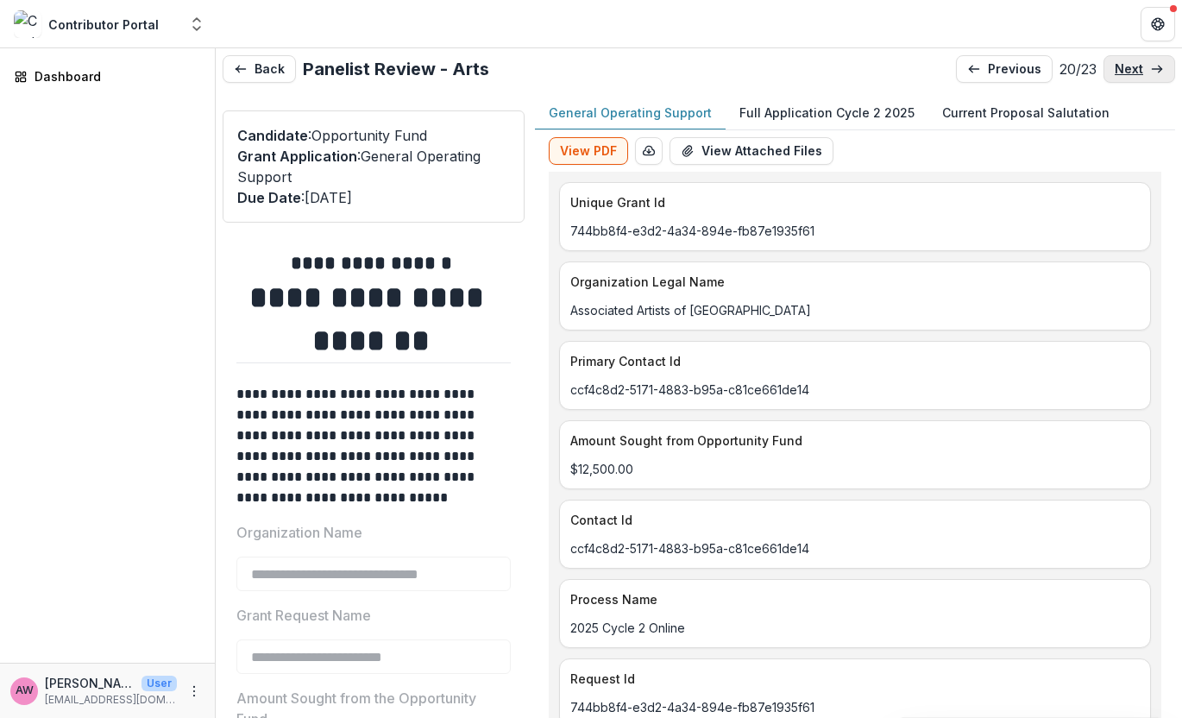
click at [1101, 67] on p "next" at bounding box center [1129, 69] width 28 height 15
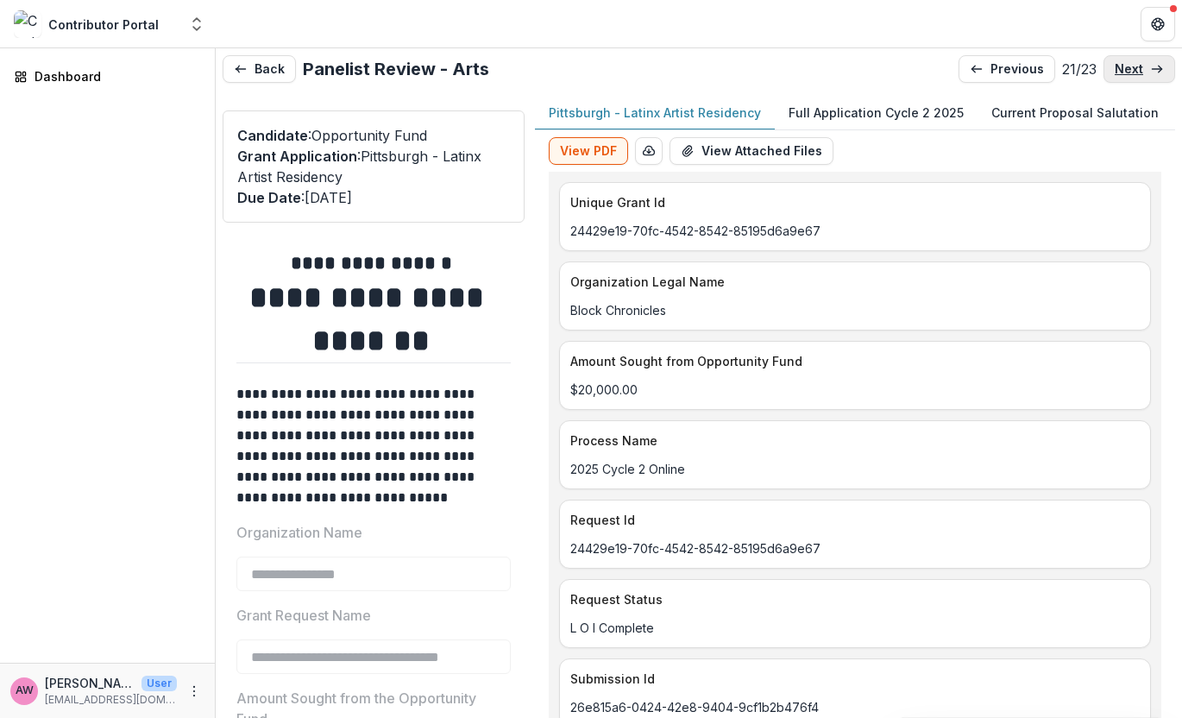
click at [1101, 67] on p "next" at bounding box center [1129, 69] width 28 height 15
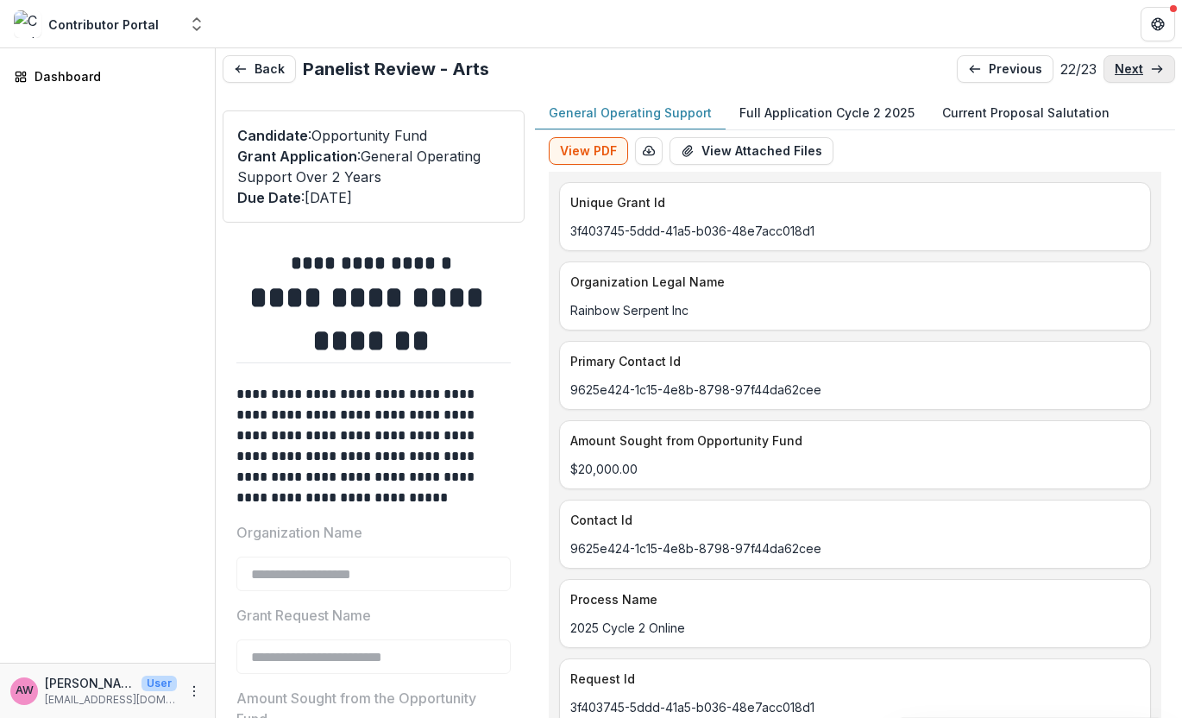
click at [1101, 67] on p "next" at bounding box center [1129, 69] width 28 height 15
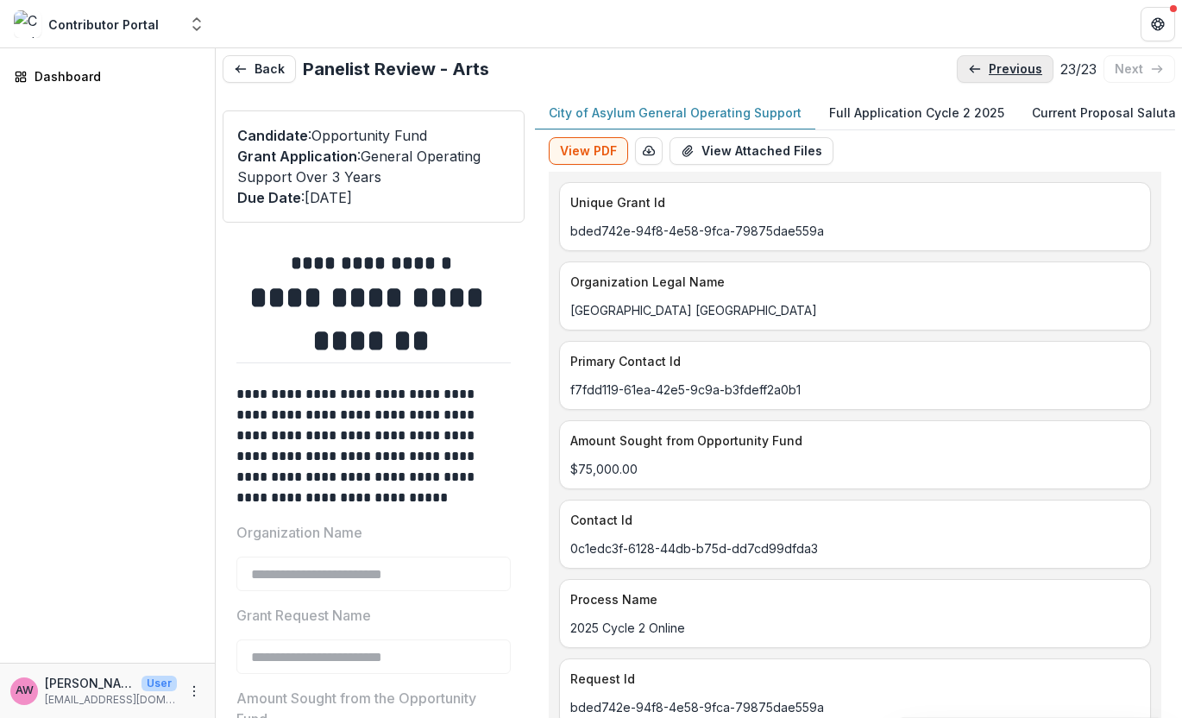
click at [1008, 65] on p "previous" at bounding box center [1015, 69] width 53 height 15
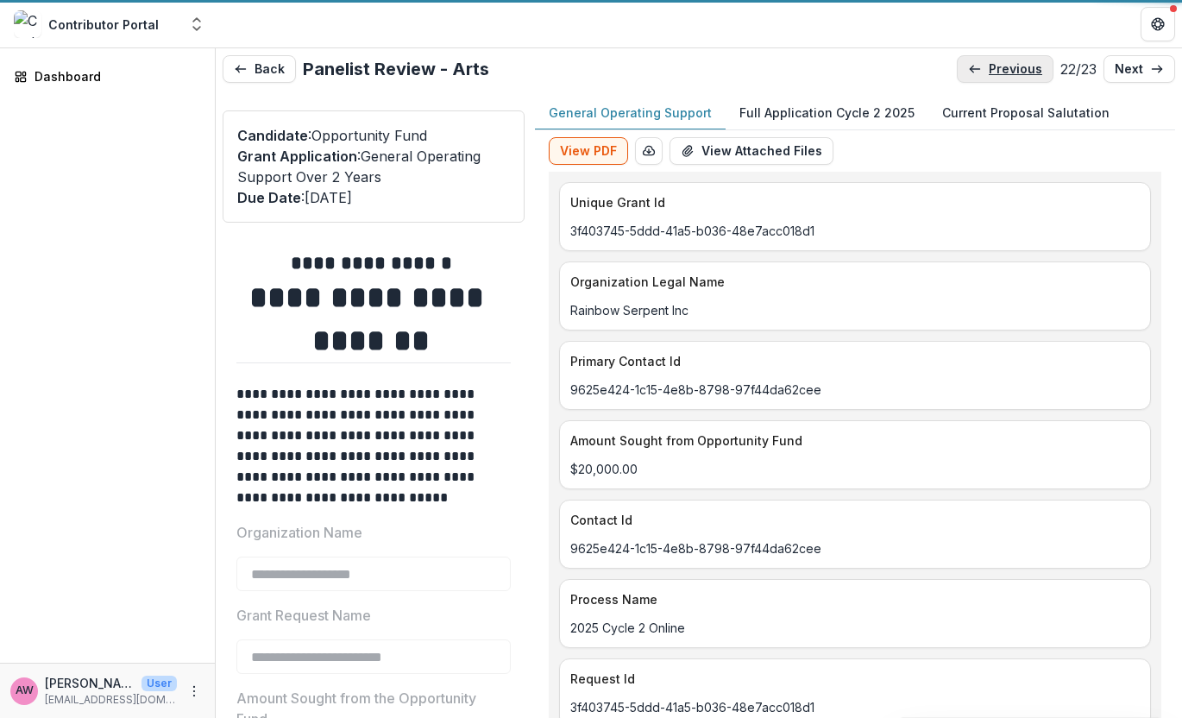
click at [1008, 65] on p "previous" at bounding box center [1015, 69] width 53 height 15
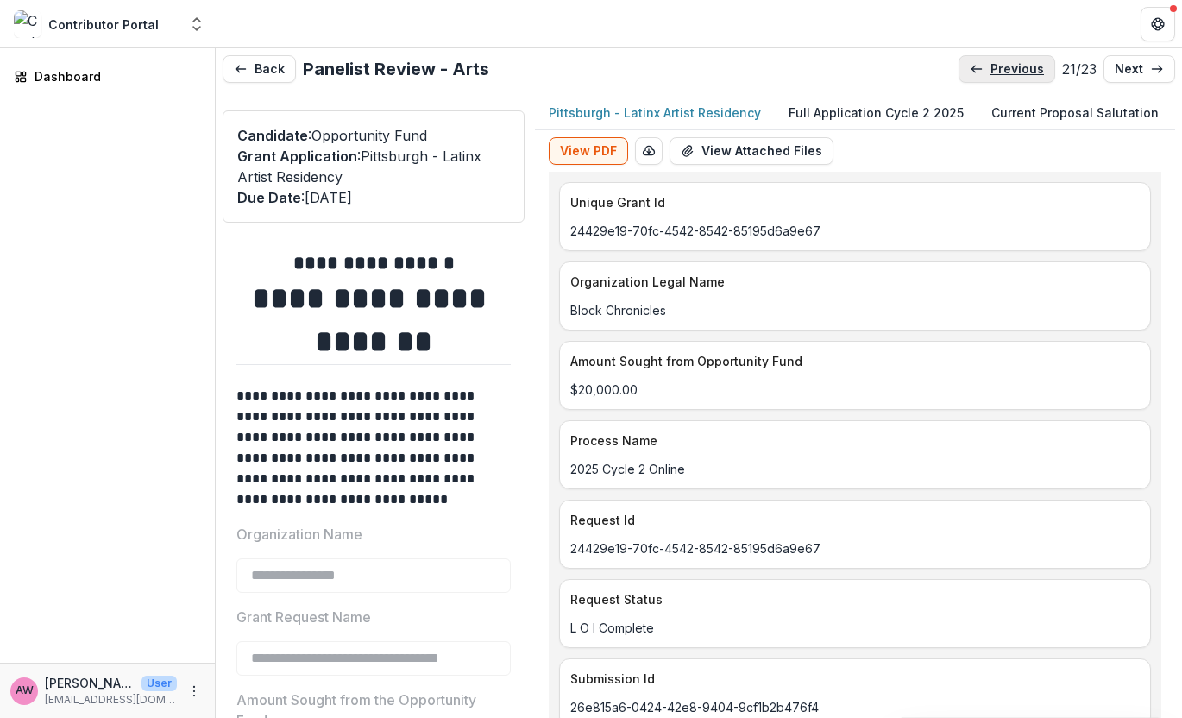
click at [1008, 65] on p "previous" at bounding box center [1017, 69] width 53 height 15
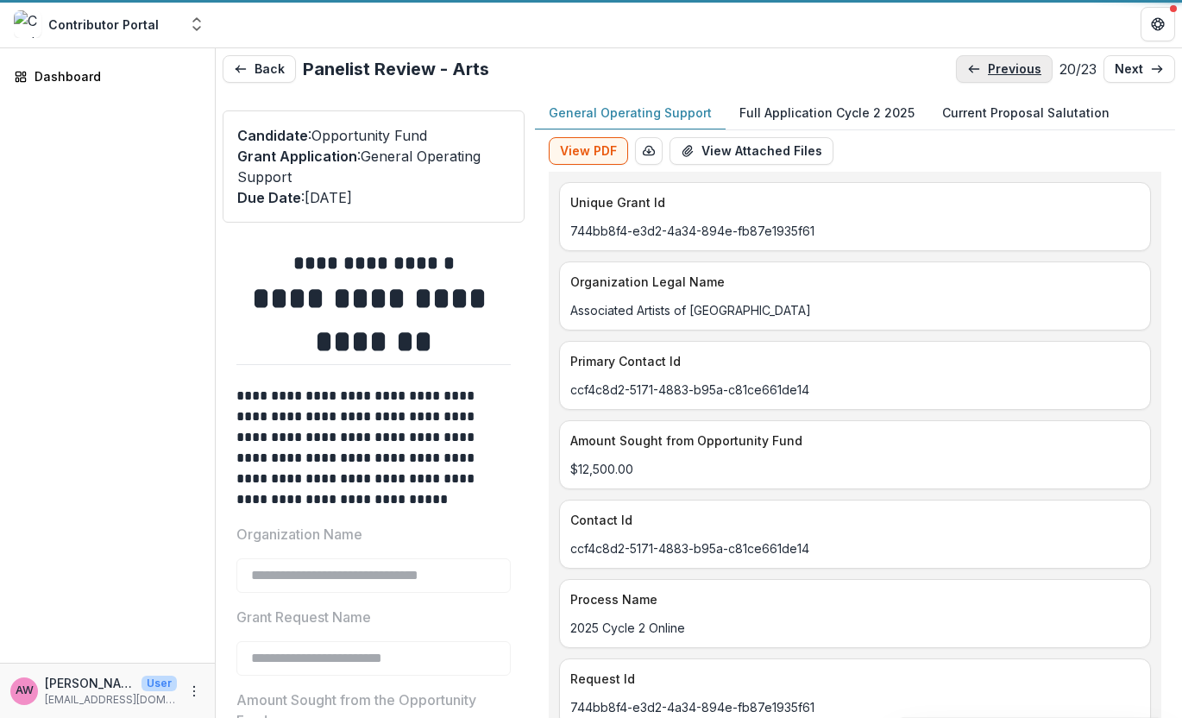
type input "*******"
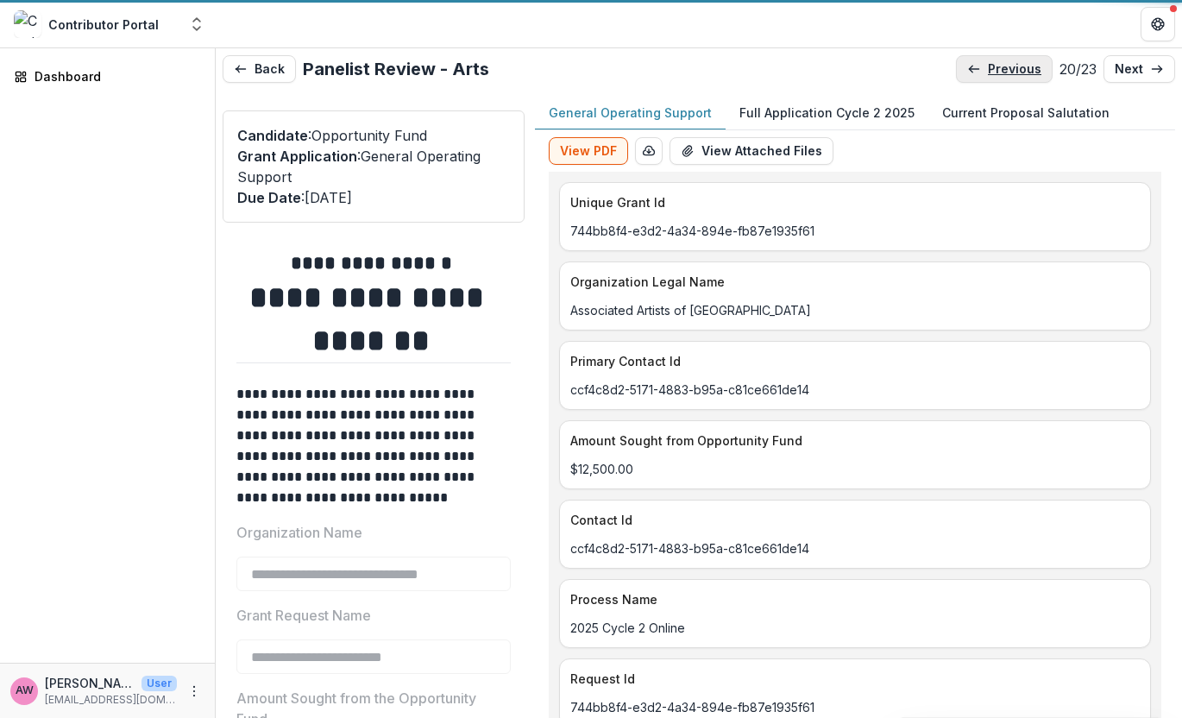
click at [1008, 65] on p "previous" at bounding box center [1014, 69] width 53 height 15
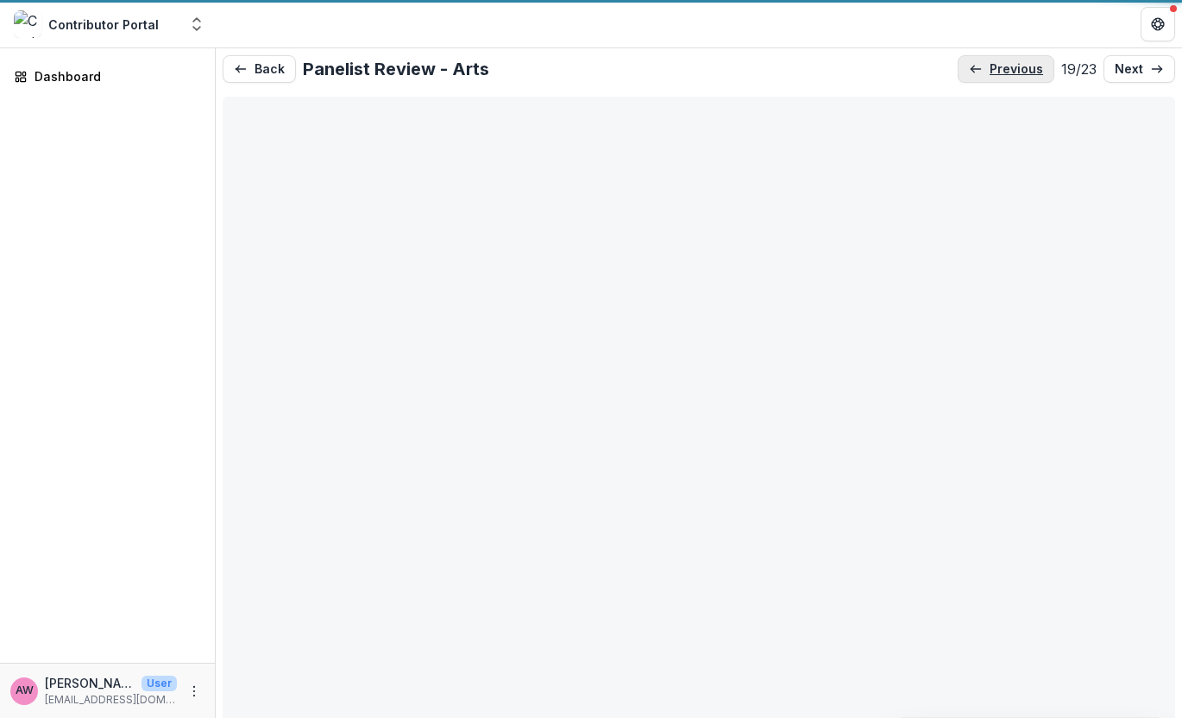
click at [1008, 65] on p "previous" at bounding box center [1016, 69] width 53 height 15
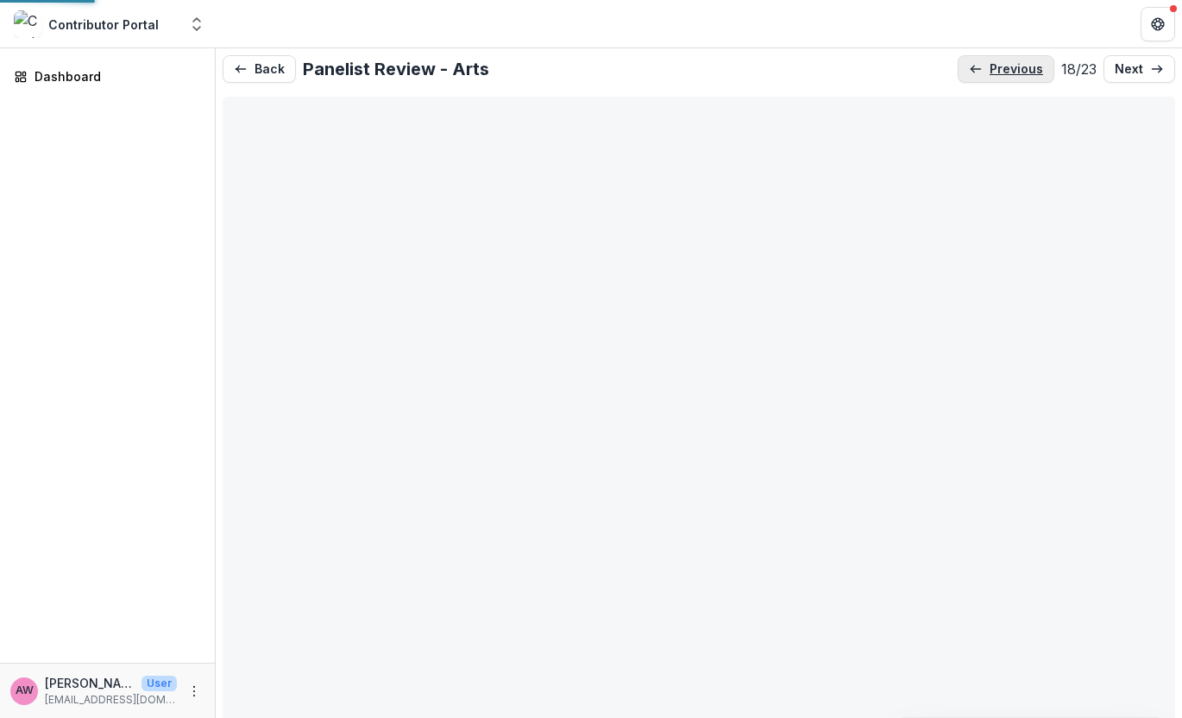
type input "*******"
click at [1008, 65] on p "previous" at bounding box center [1016, 69] width 53 height 15
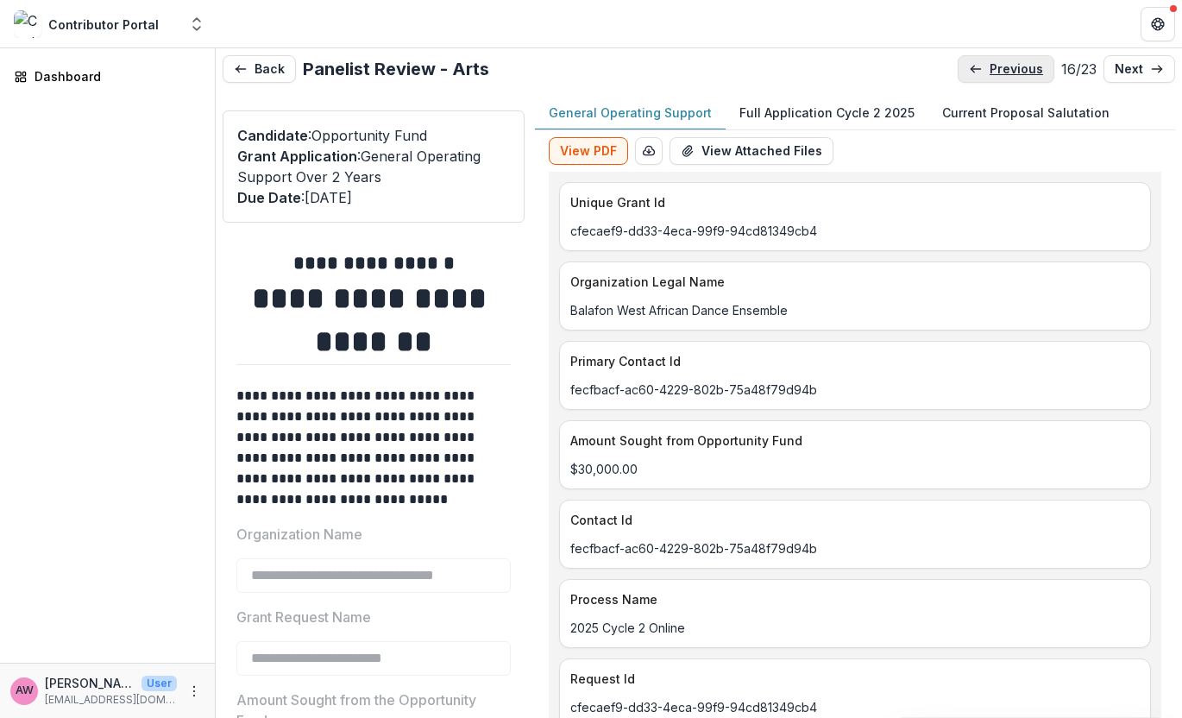
click at [1008, 65] on p "previous" at bounding box center [1016, 69] width 53 height 15
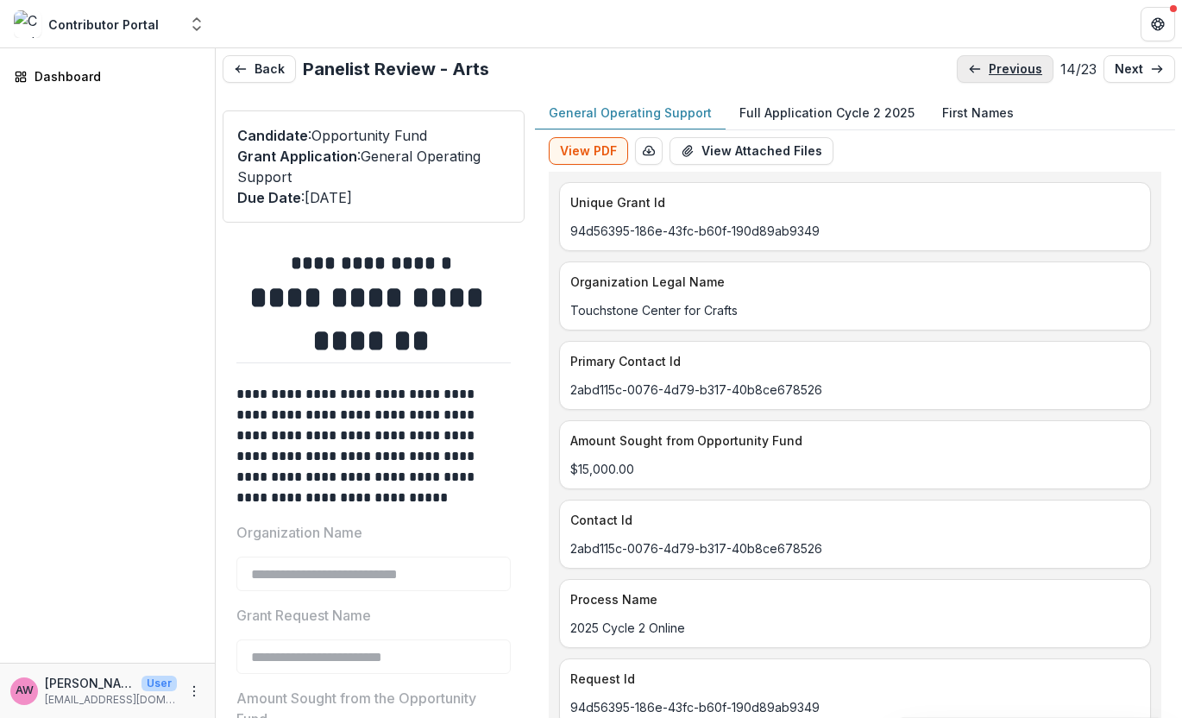
click at [1008, 65] on p "previous" at bounding box center [1015, 69] width 53 height 15
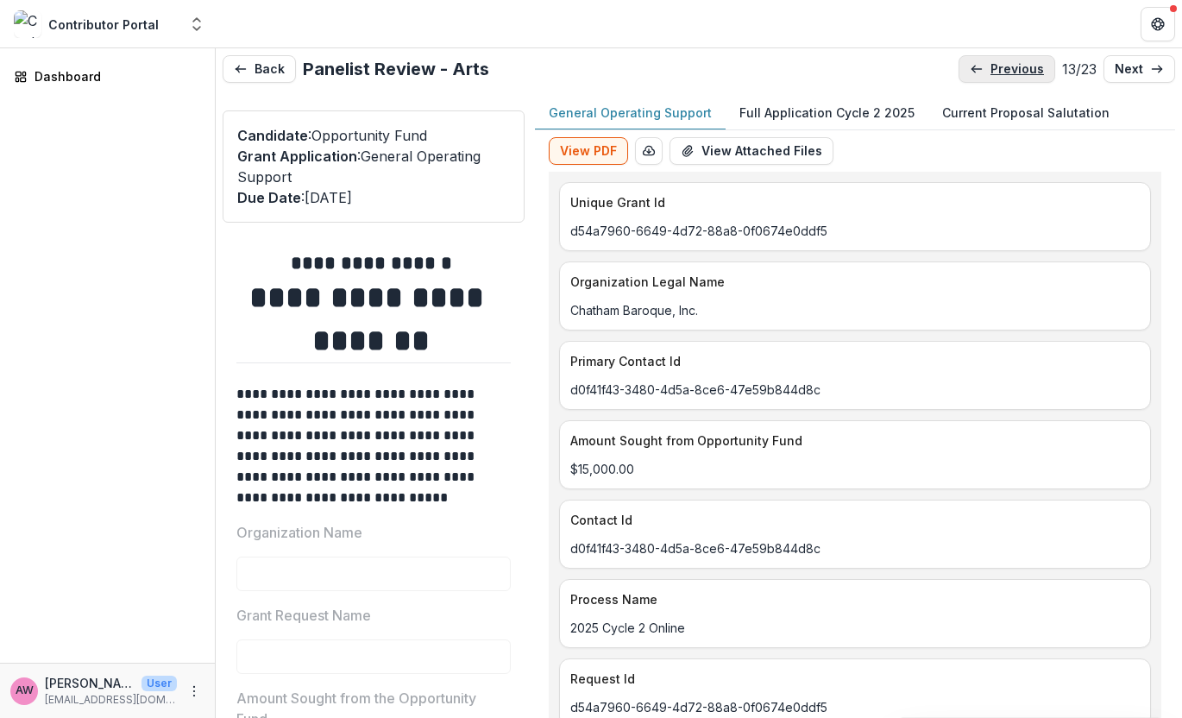
click at [1008, 65] on p "previous" at bounding box center [1017, 69] width 53 height 15
click at [1008, 65] on p "previous" at bounding box center [1018, 69] width 53 height 15
click at [1008, 65] on p "previous" at bounding box center [1016, 69] width 53 height 15
click at [1008, 65] on p "previous" at bounding box center [1022, 69] width 53 height 15
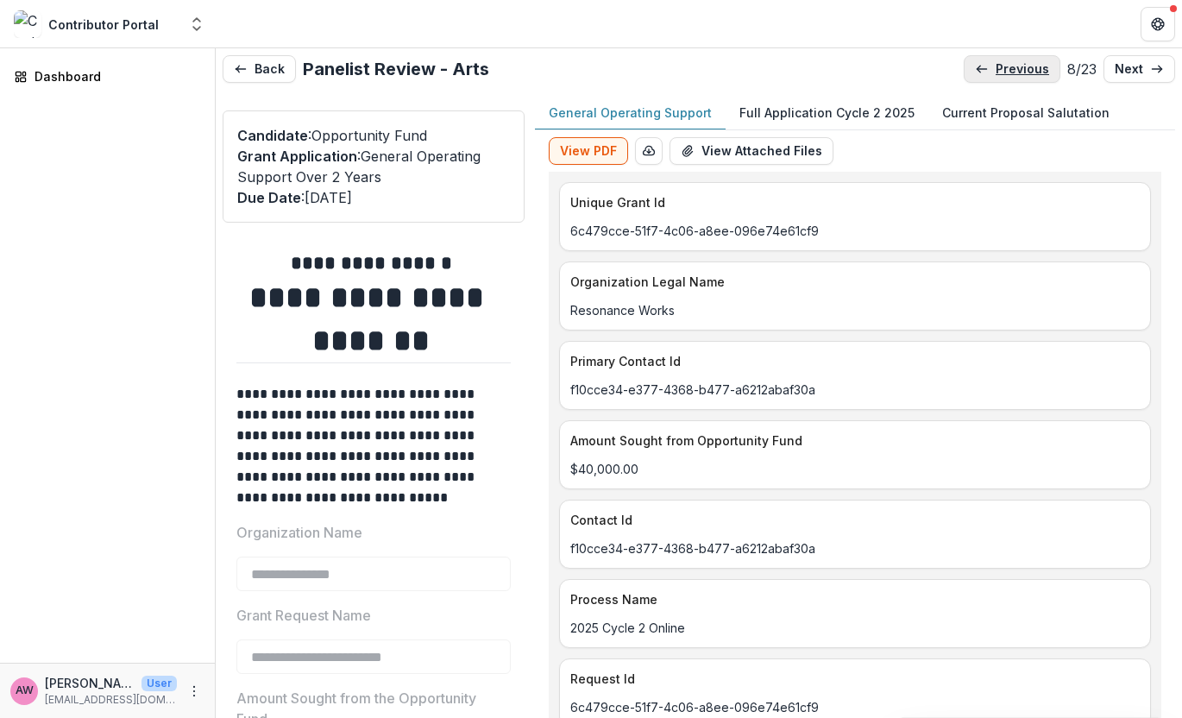
click at [1008, 65] on p "previous" at bounding box center [1022, 69] width 53 height 15
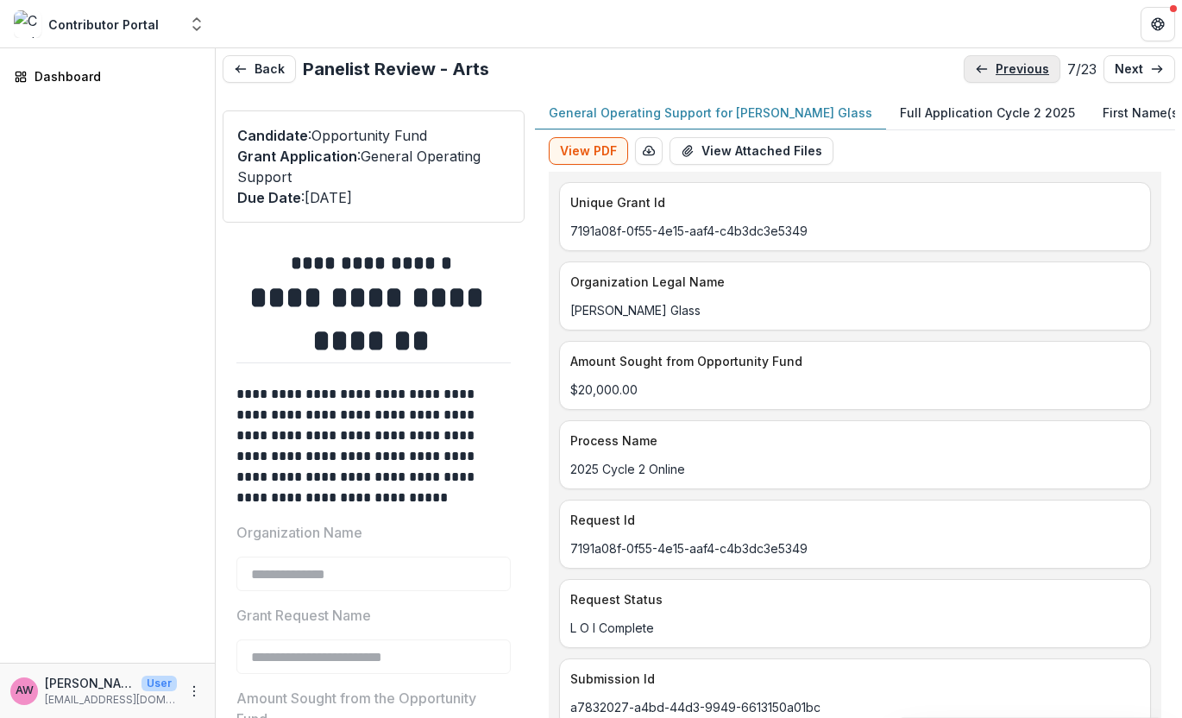
click at [1008, 65] on p "previous" at bounding box center [1022, 69] width 53 height 15
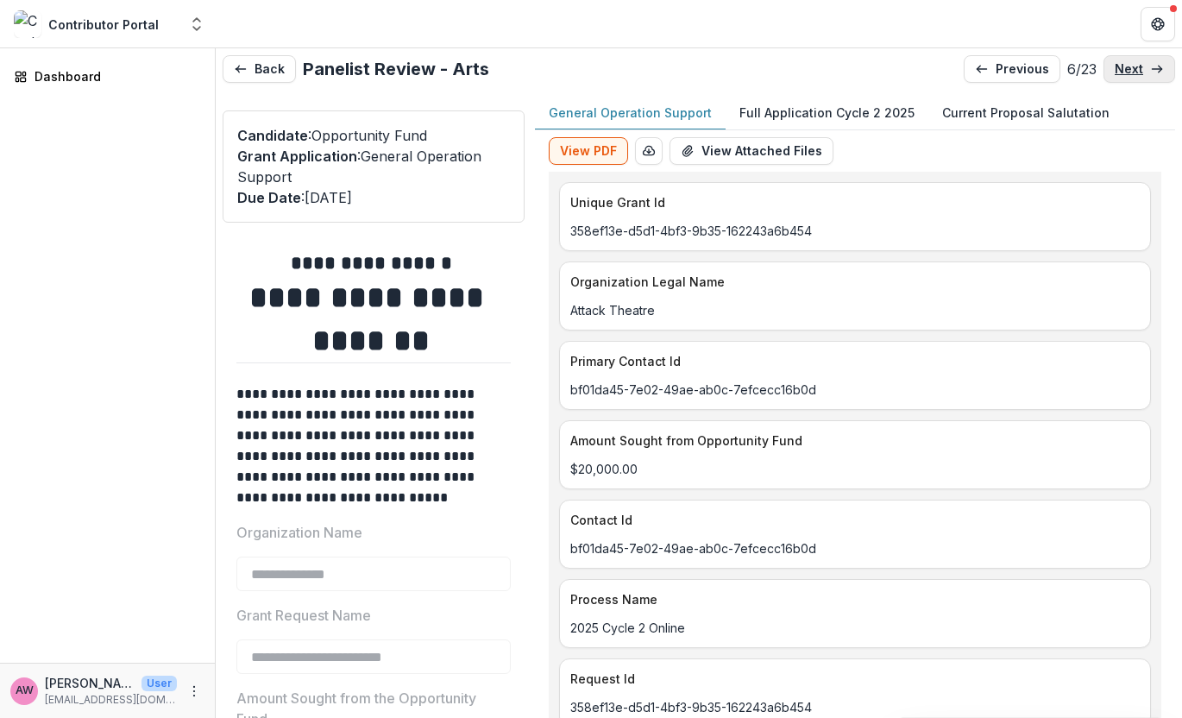
click at [1101, 65] on p "next" at bounding box center [1129, 69] width 28 height 15
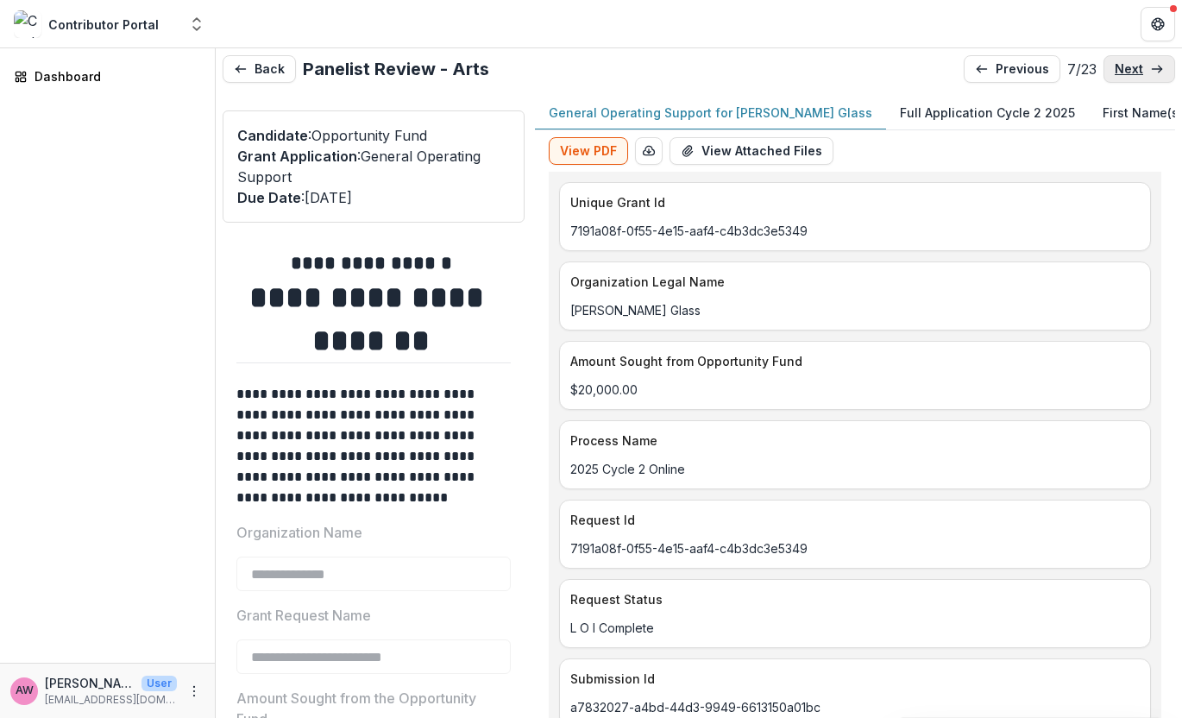
click at [1101, 66] on p "next" at bounding box center [1129, 69] width 28 height 15
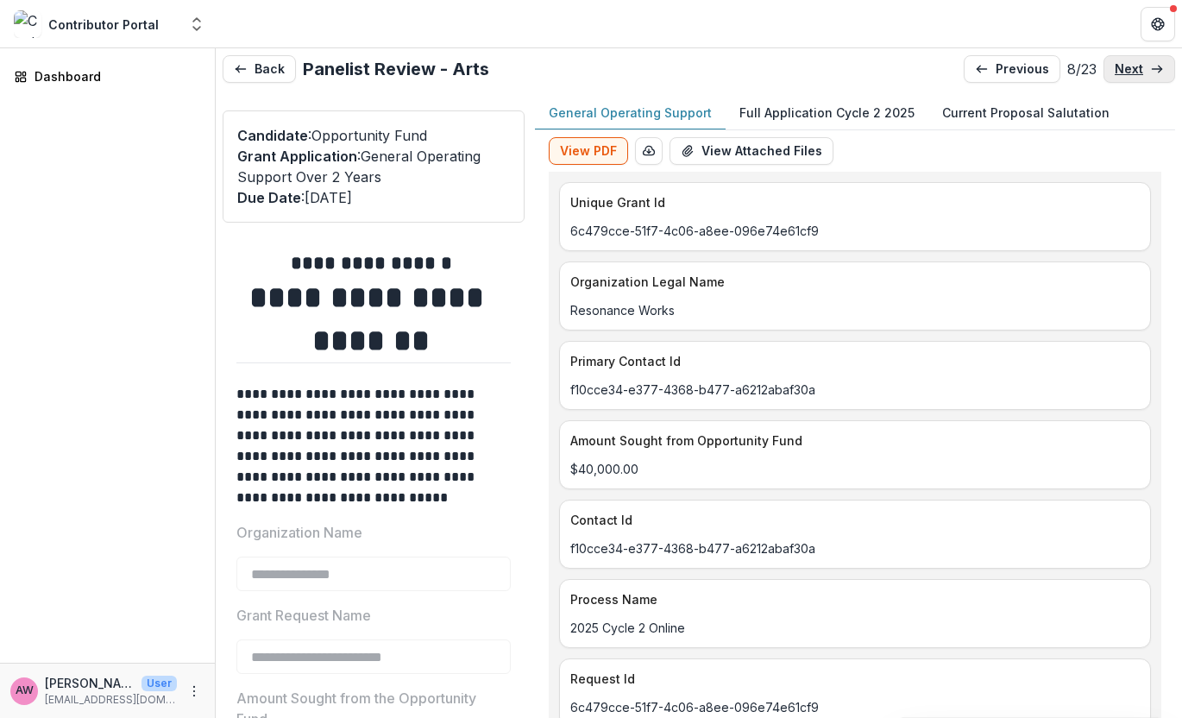
click at [1101, 72] on p "next" at bounding box center [1129, 69] width 28 height 15
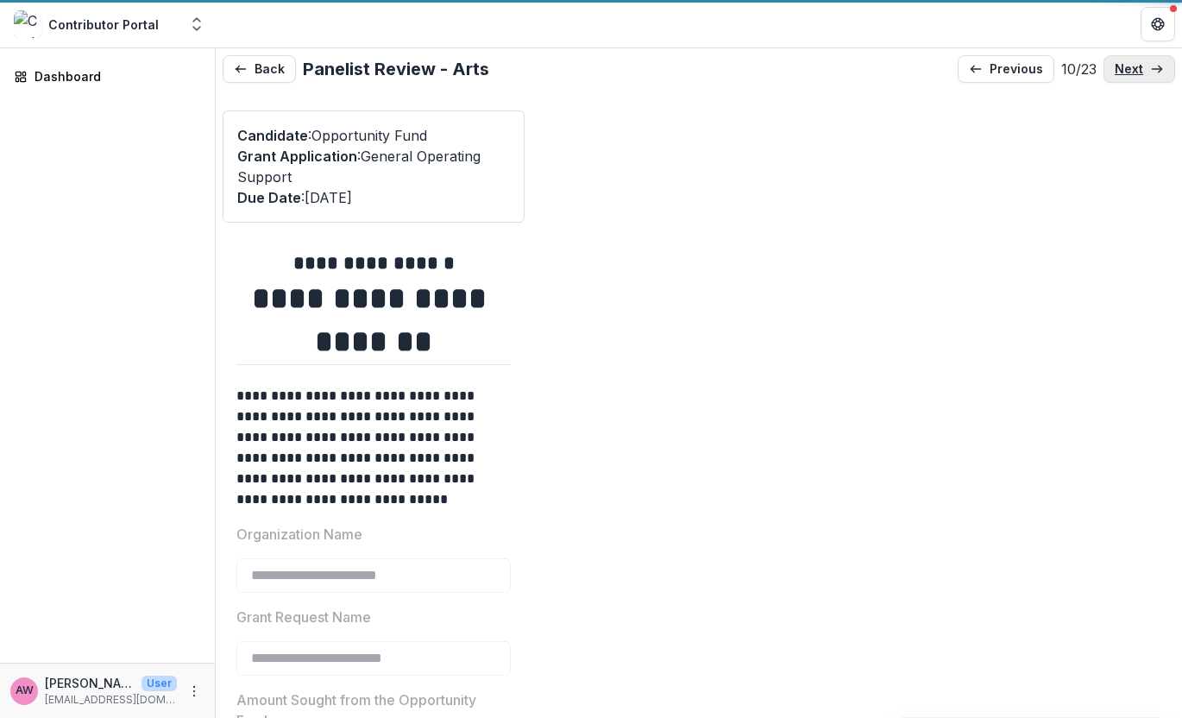
type input "*******"
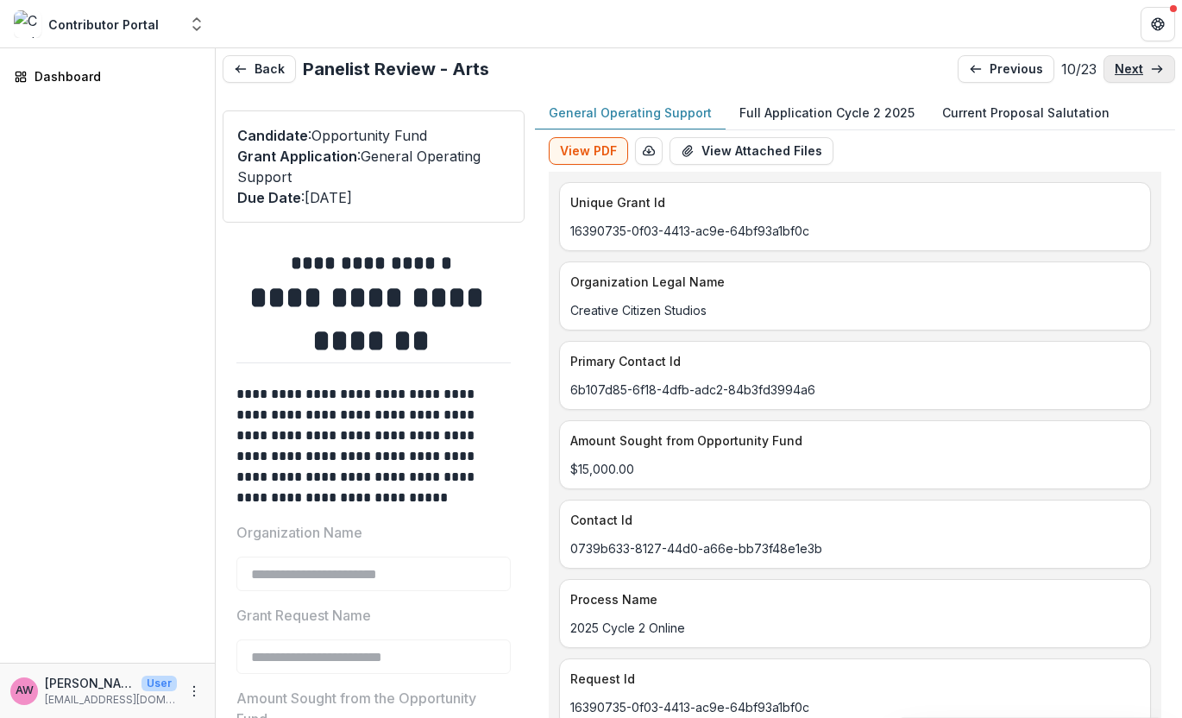
click at [1101, 72] on p "next" at bounding box center [1129, 69] width 28 height 15
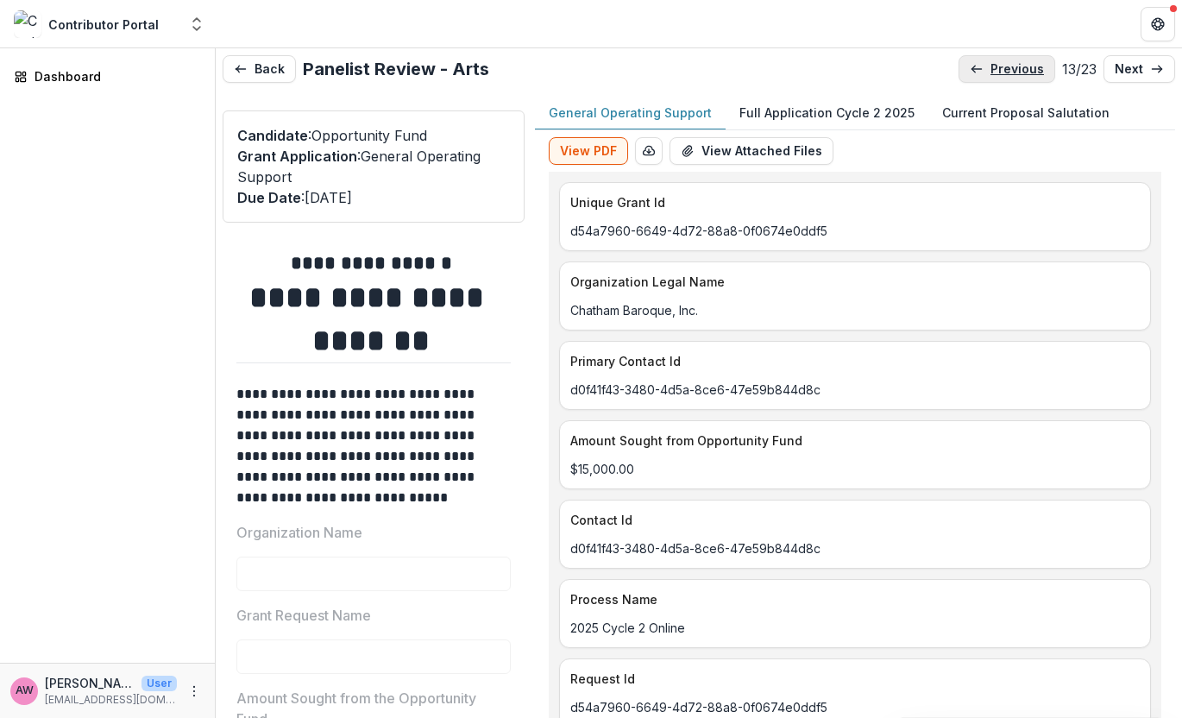
click at [991, 63] on p "previous" at bounding box center [1017, 69] width 53 height 15
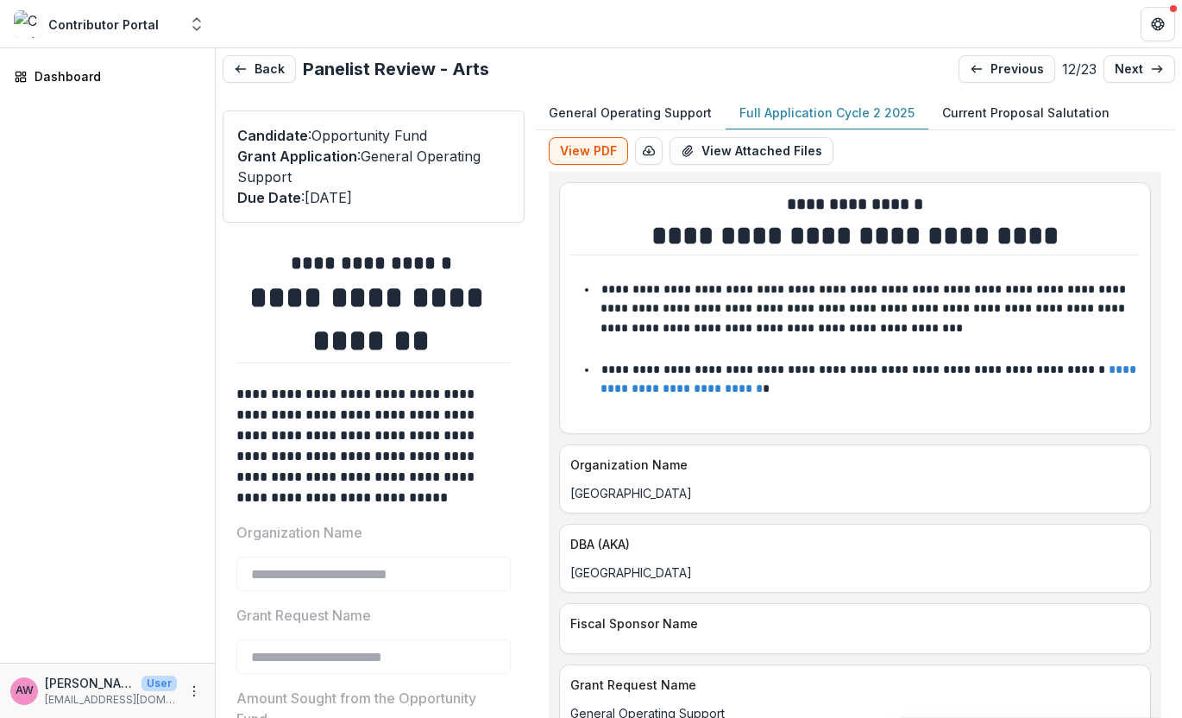
click at [830, 110] on p "Full Application Cycle 2 2025" at bounding box center [826, 113] width 175 height 18
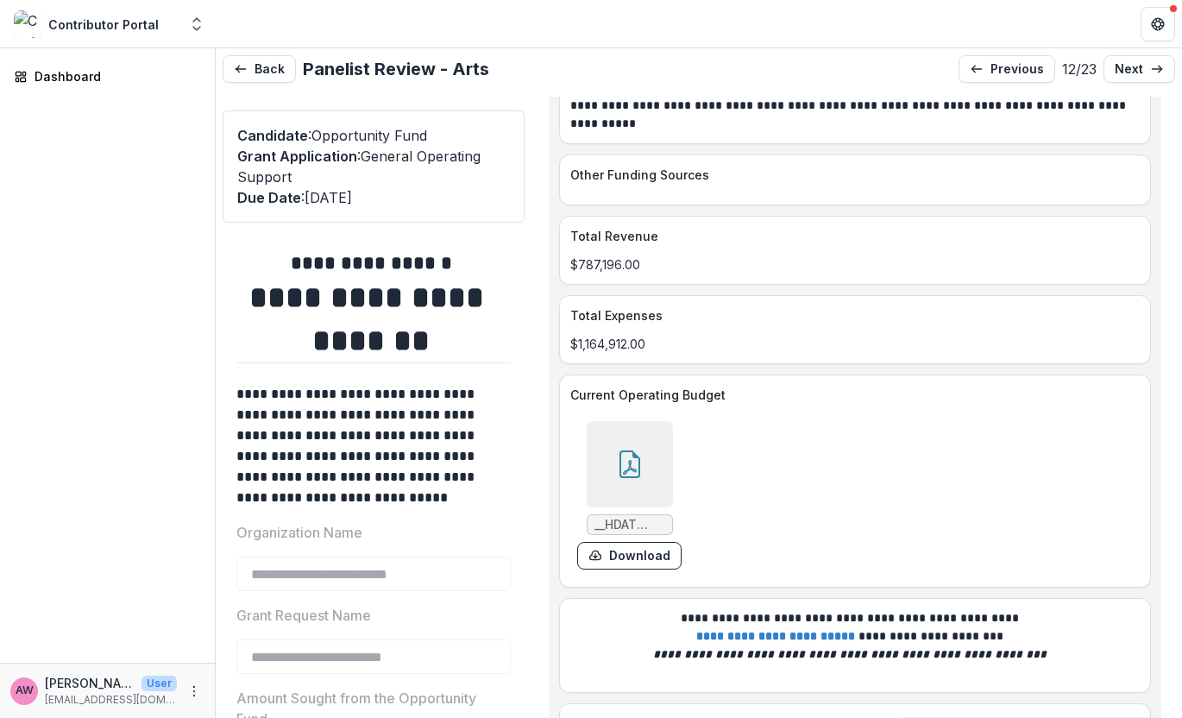
scroll to position [4502, 0]
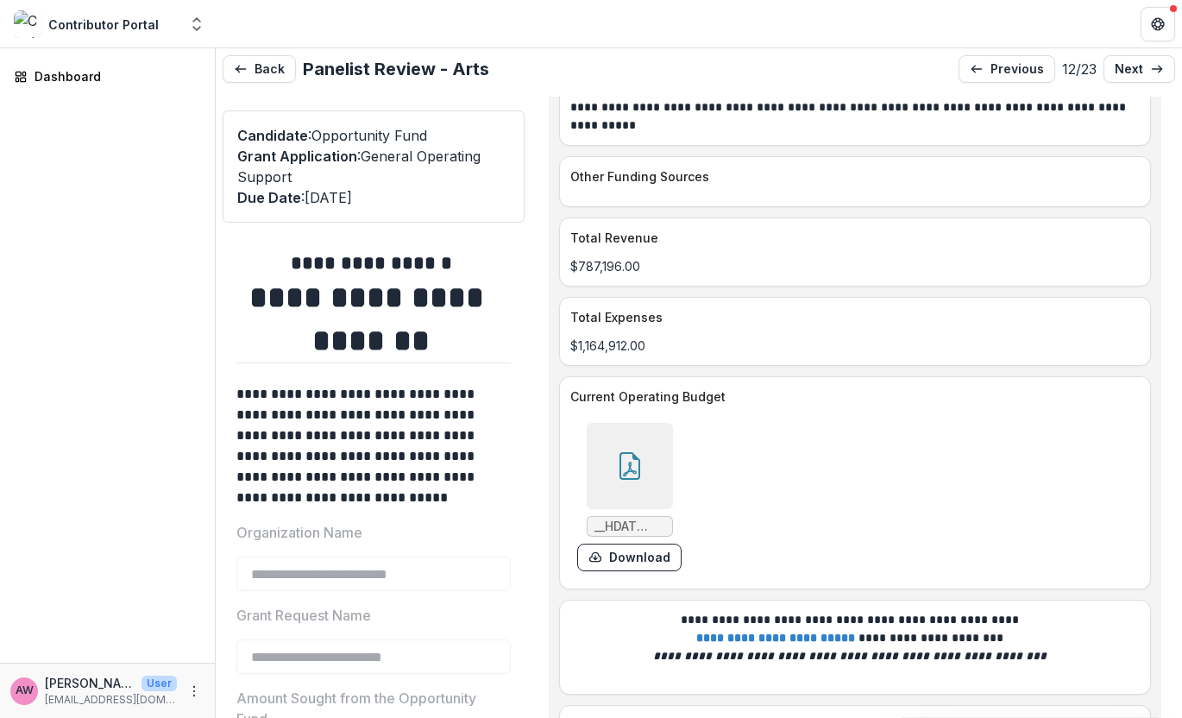
click at [620, 463] on icon at bounding box center [630, 466] width 28 height 28
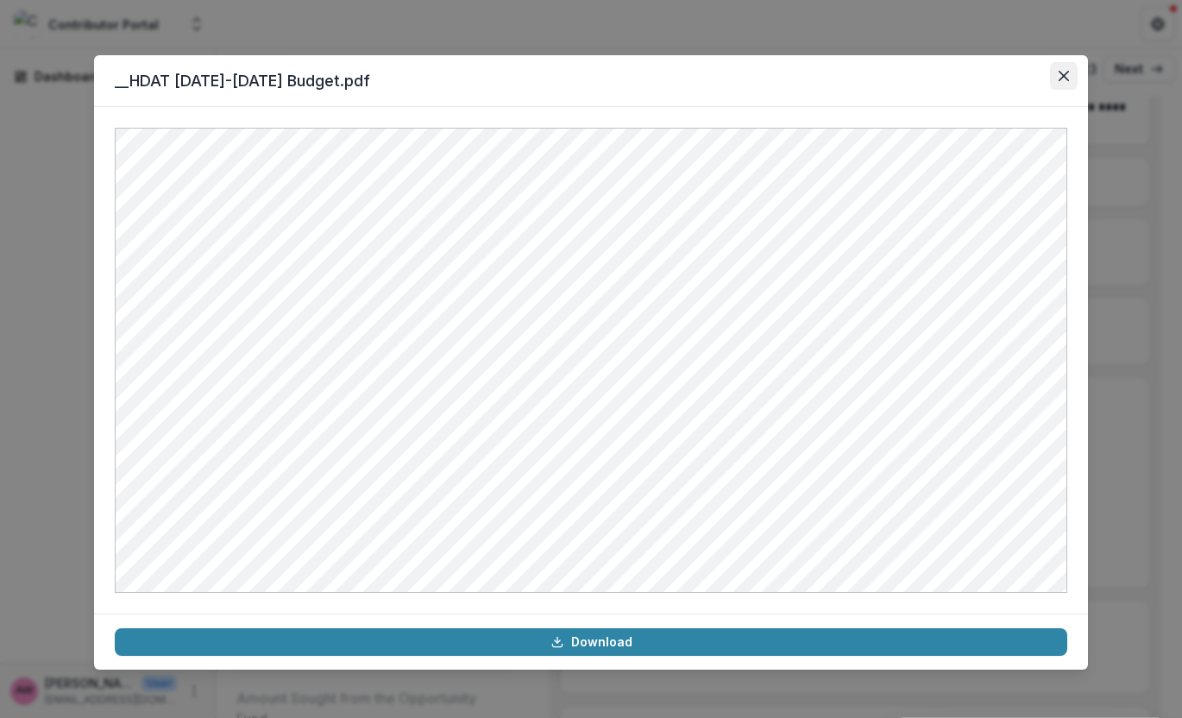
click at [1060, 77] on icon "Close" at bounding box center [1064, 76] width 10 height 10
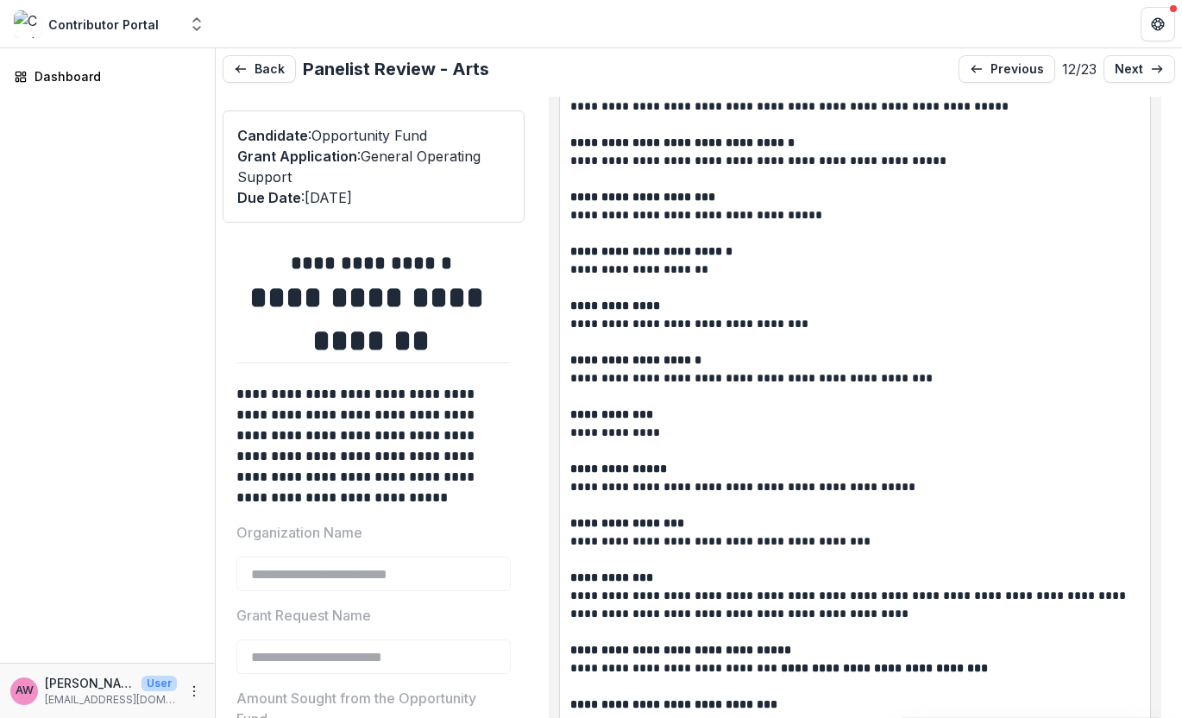
scroll to position [6247, 0]
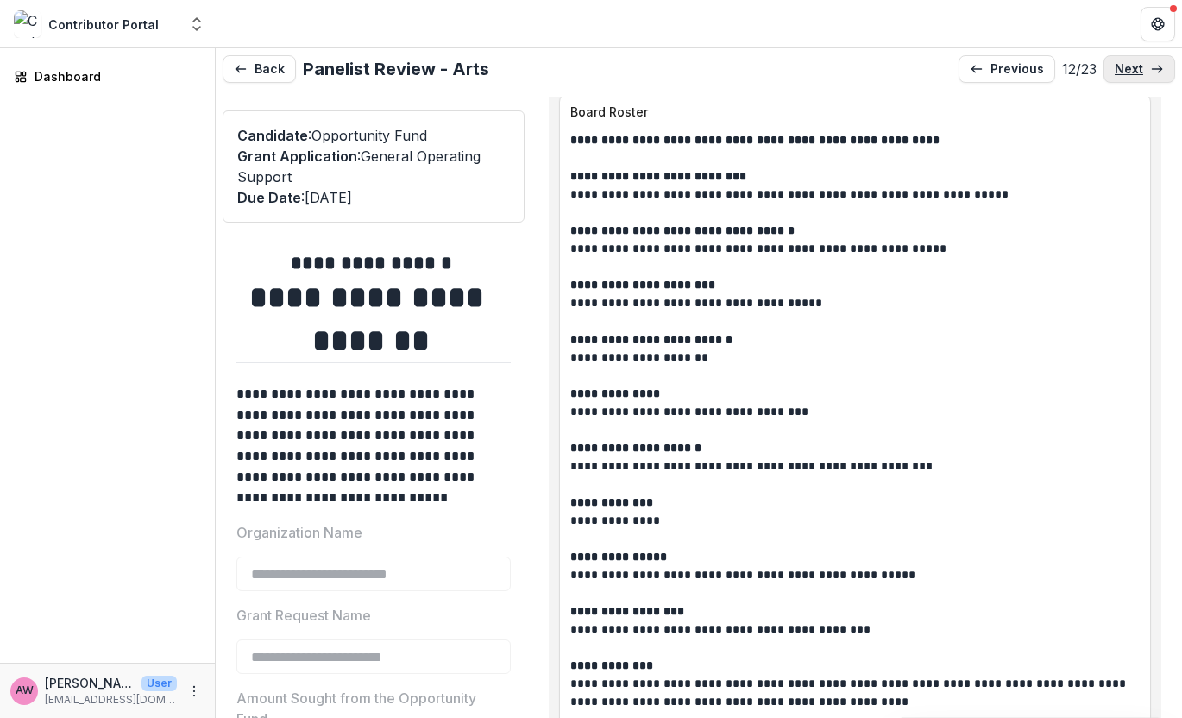
click at [1101, 65] on p "next" at bounding box center [1129, 69] width 28 height 15
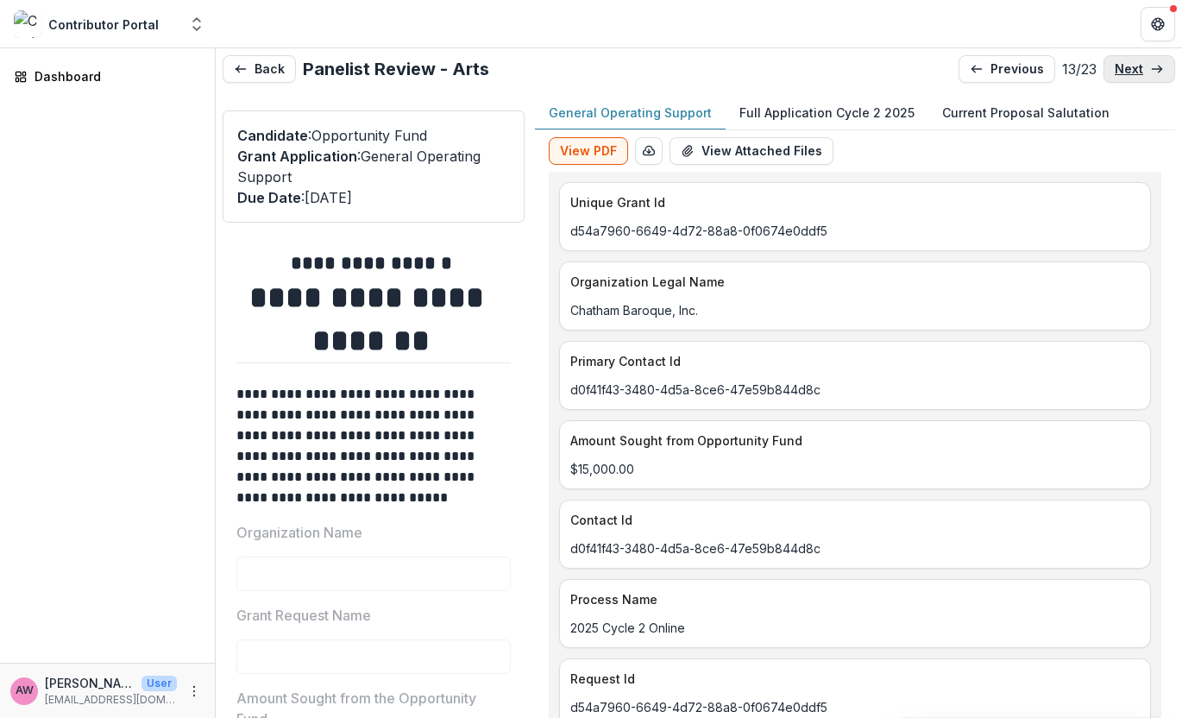
click at [1101, 66] on p "next" at bounding box center [1129, 69] width 28 height 15
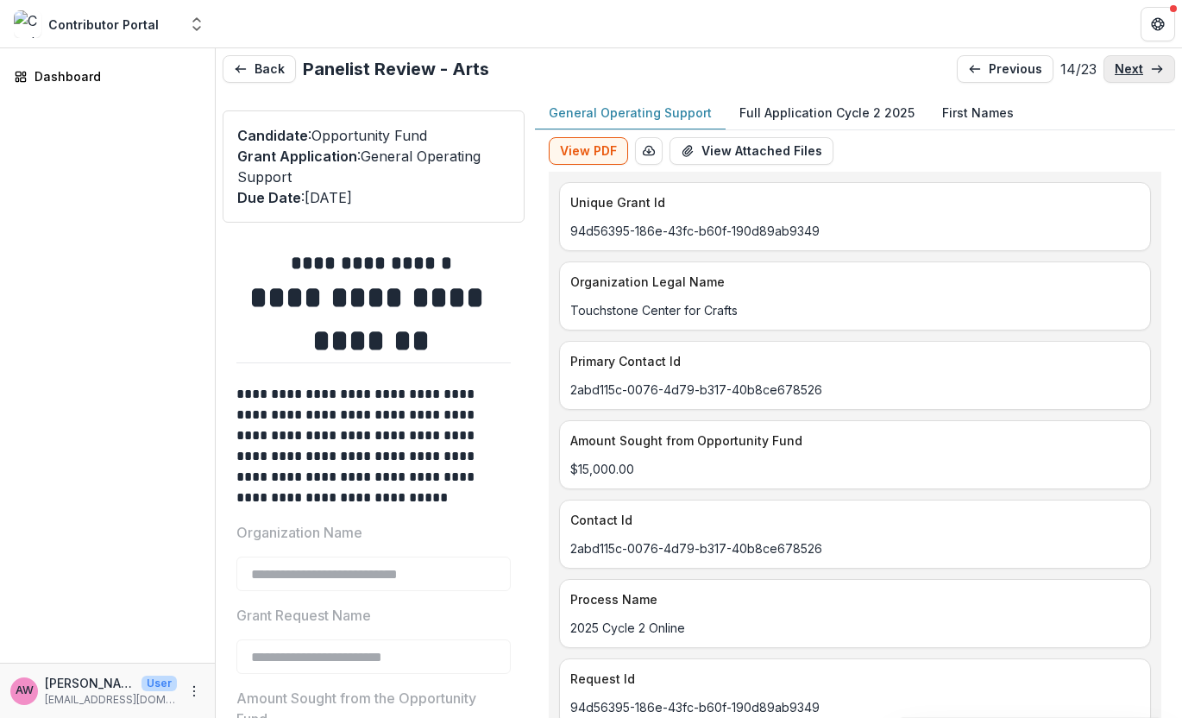
click at [1101, 68] on p "next" at bounding box center [1129, 69] width 28 height 15
click at [1101, 68] on link "next" at bounding box center [1140, 69] width 72 height 28
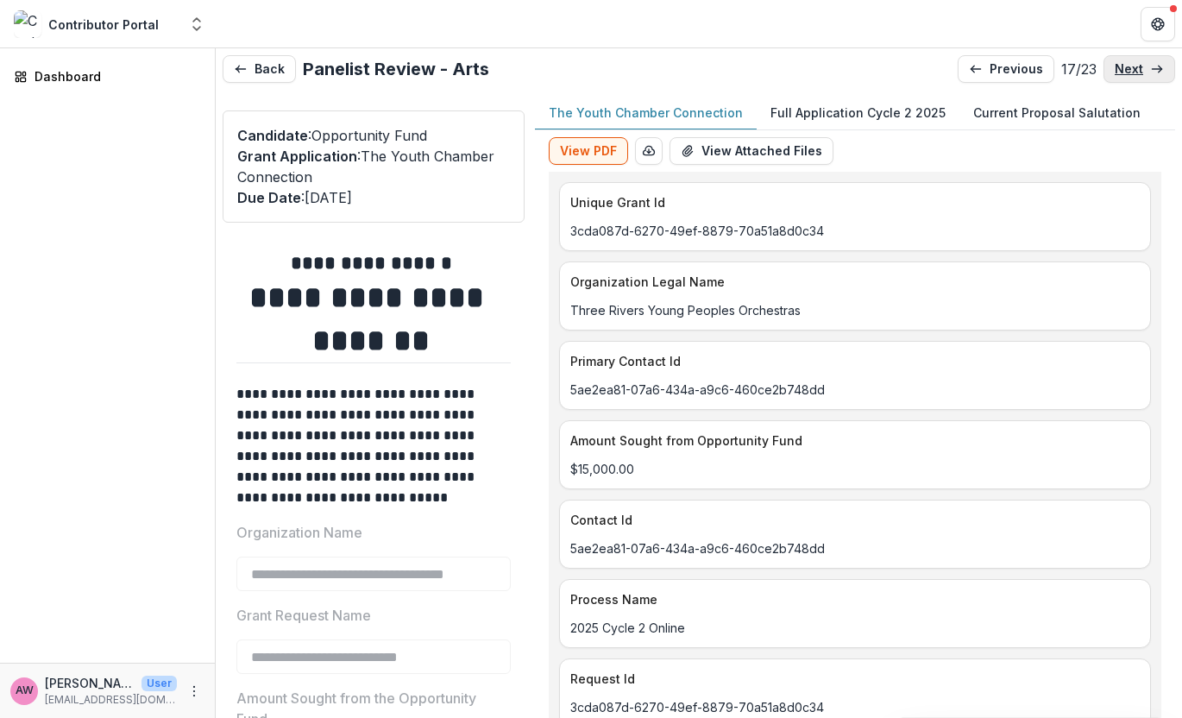
click at [1101, 68] on link "next" at bounding box center [1140, 69] width 72 height 28
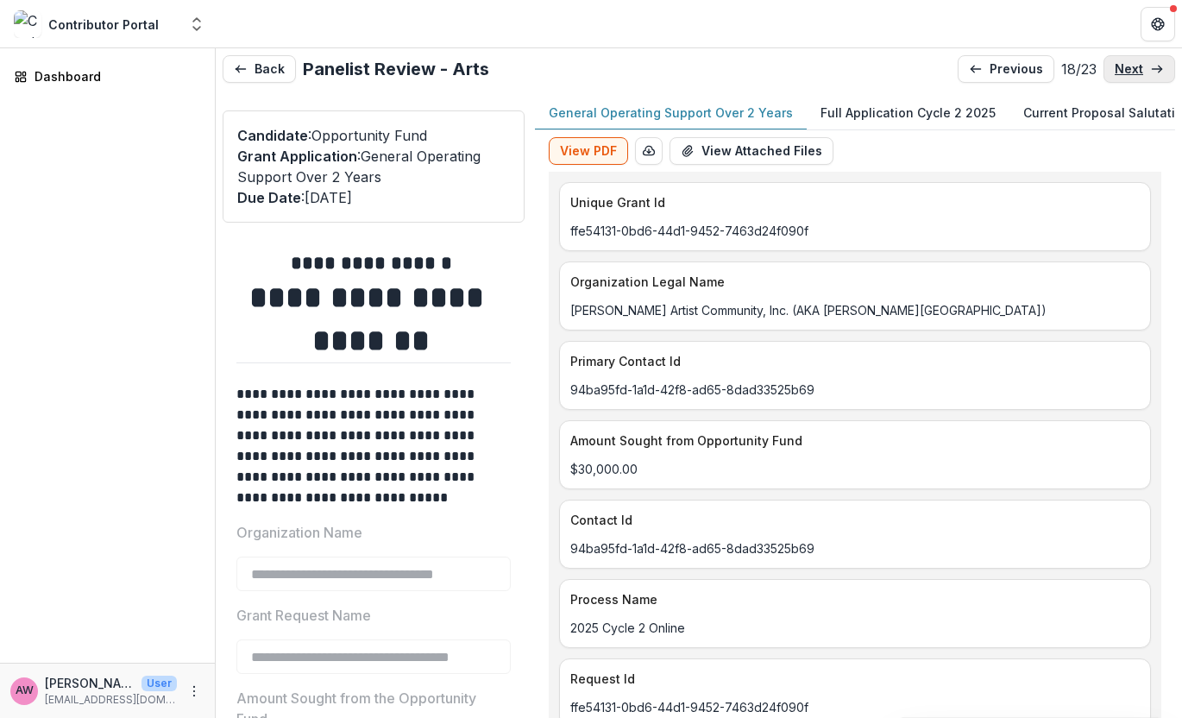
click at [1101, 68] on link "next" at bounding box center [1140, 69] width 72 height 28
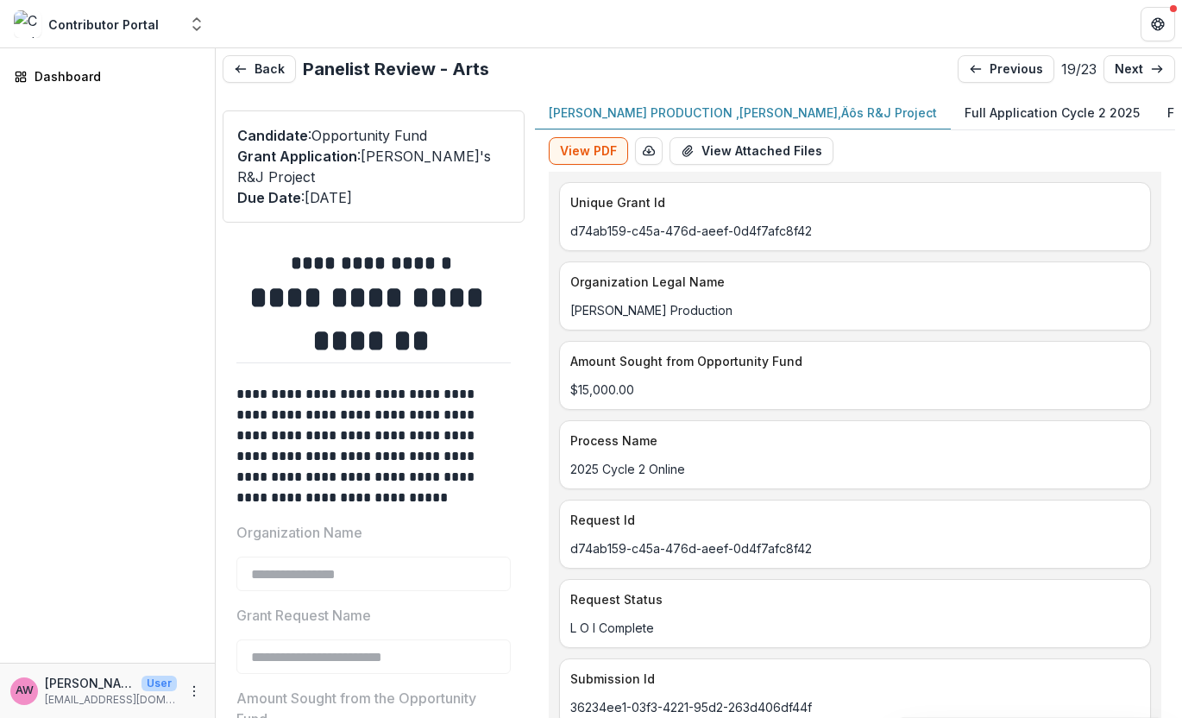
click at [965, 116] on p "Full Application Cycle 2 2025" at bounding box center [1052, 113] width 175 height 18
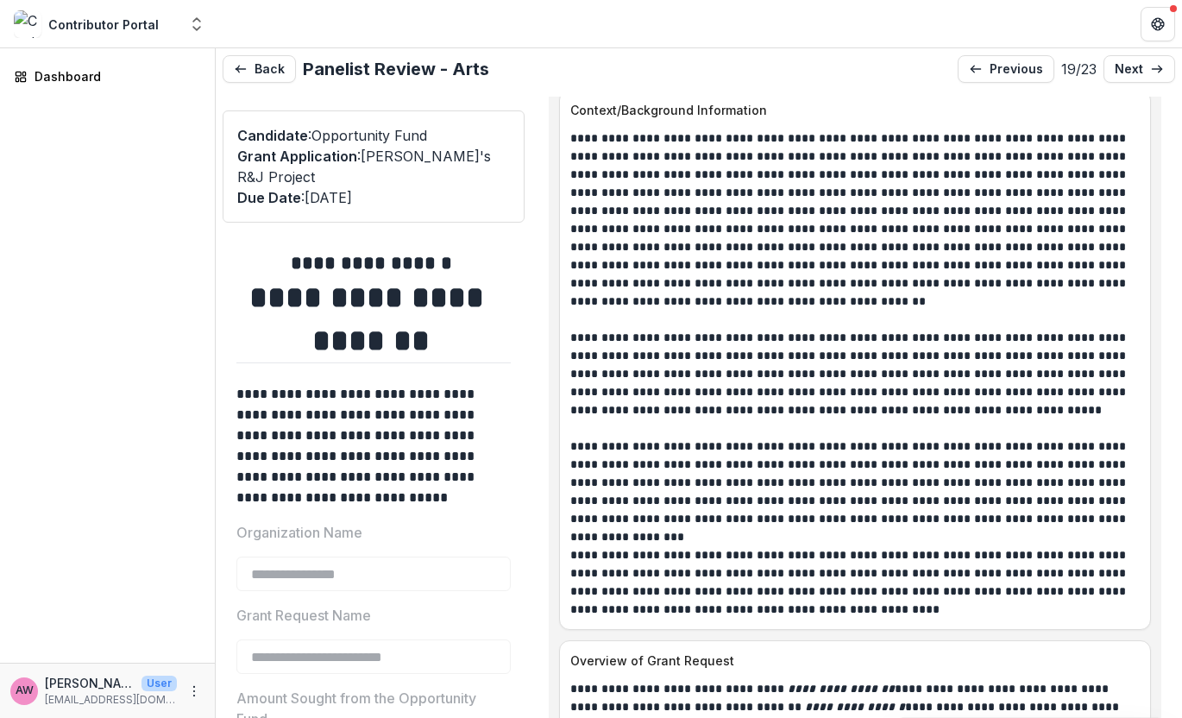
scroll to position [1477, 0]
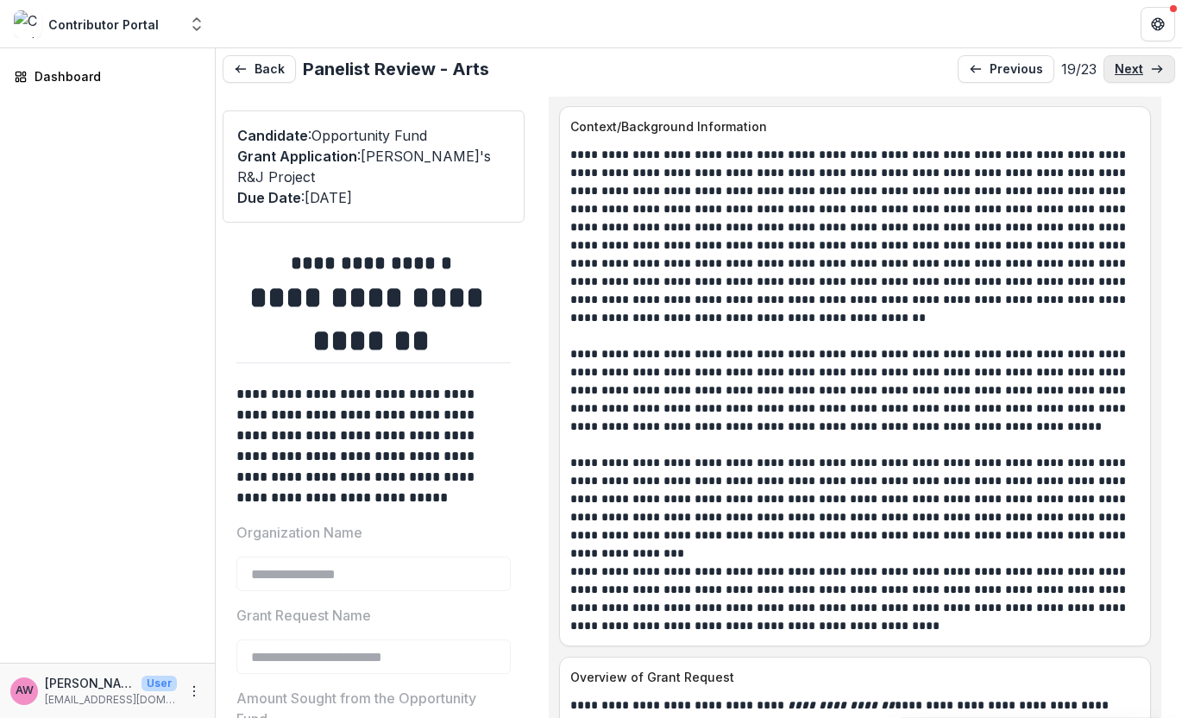
click at [1101, 66] on icon at bounding box center [1157, 69] width 14 height 14
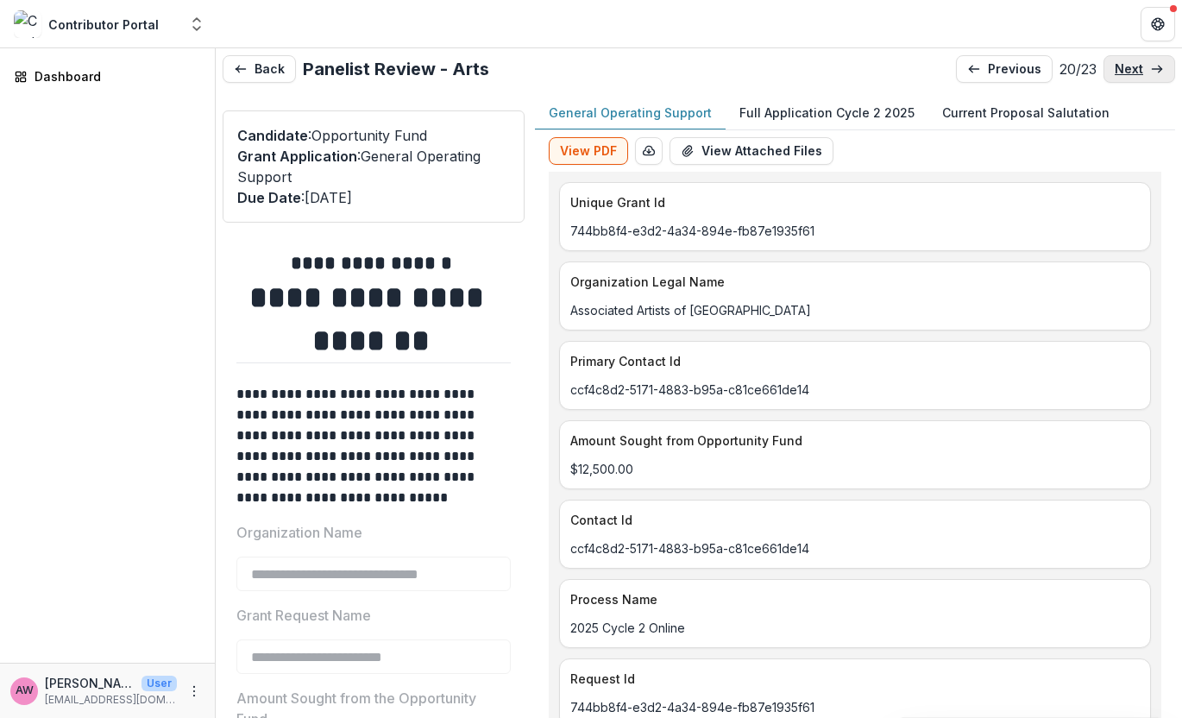
click at [1101, 65] on icon at bounding box center [1157, 69] width 14 height 14
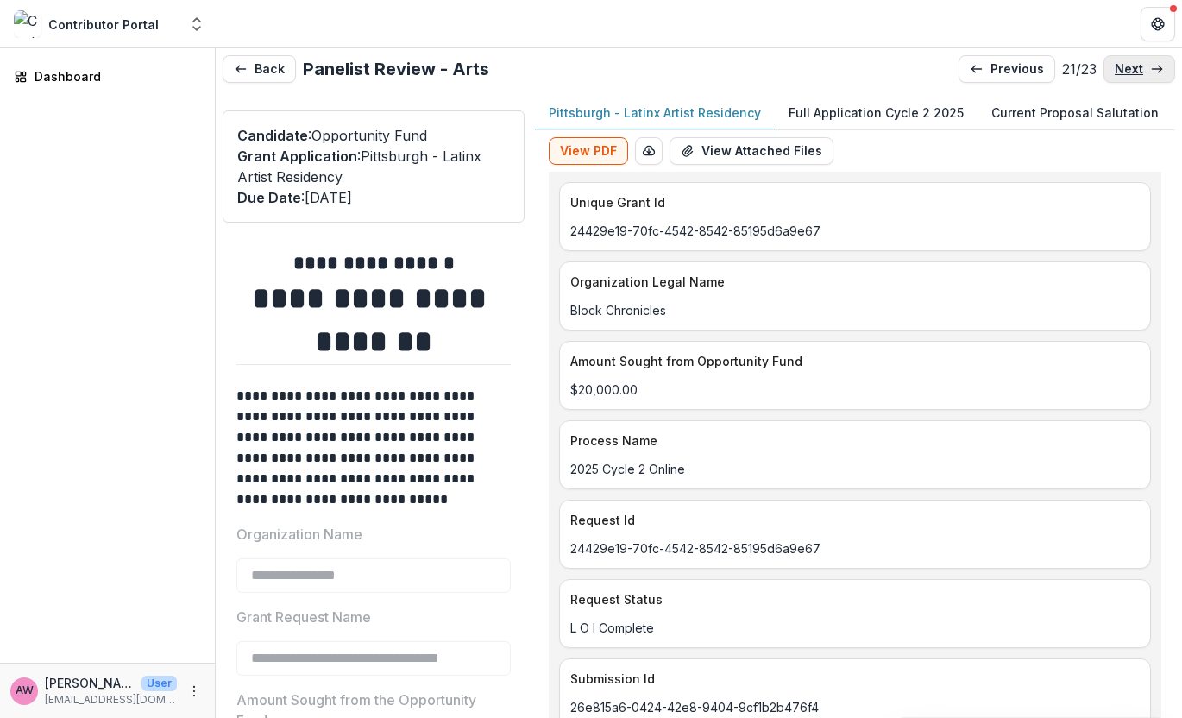
click at [1101, 65] on icon at bounding box center [1157, 69] width 14 height 14
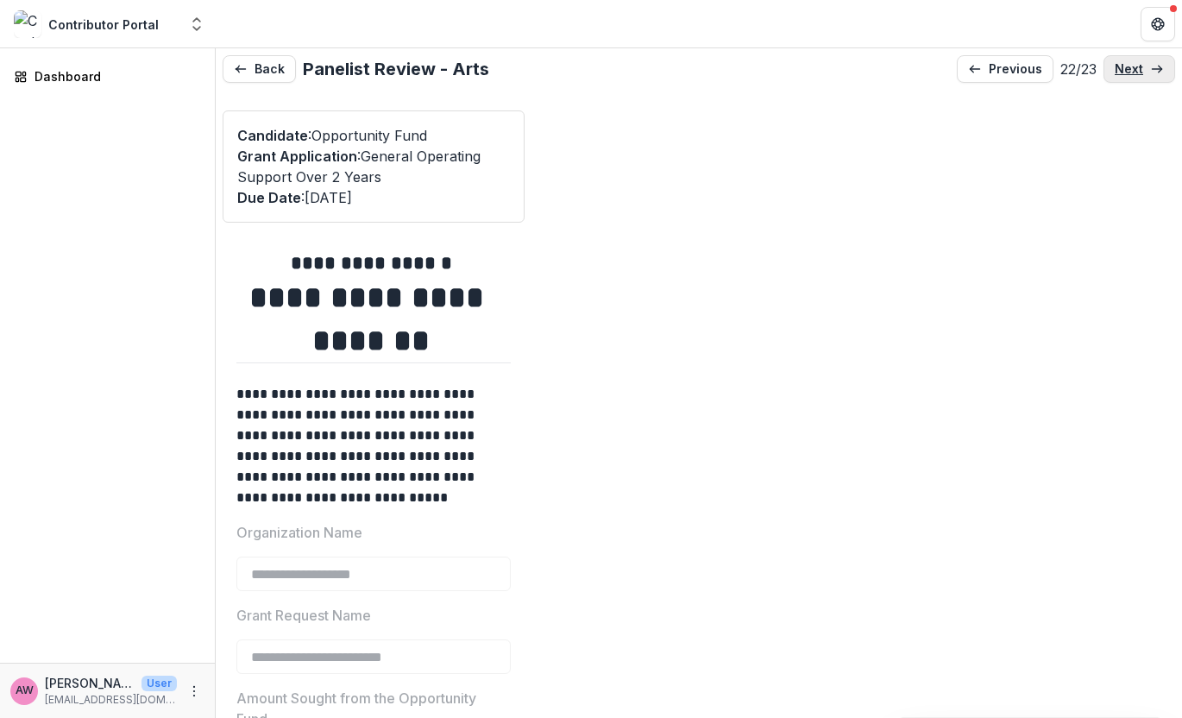
click at [1101, 65] on icon at bounding box center [1157, 69] width 14 height 14
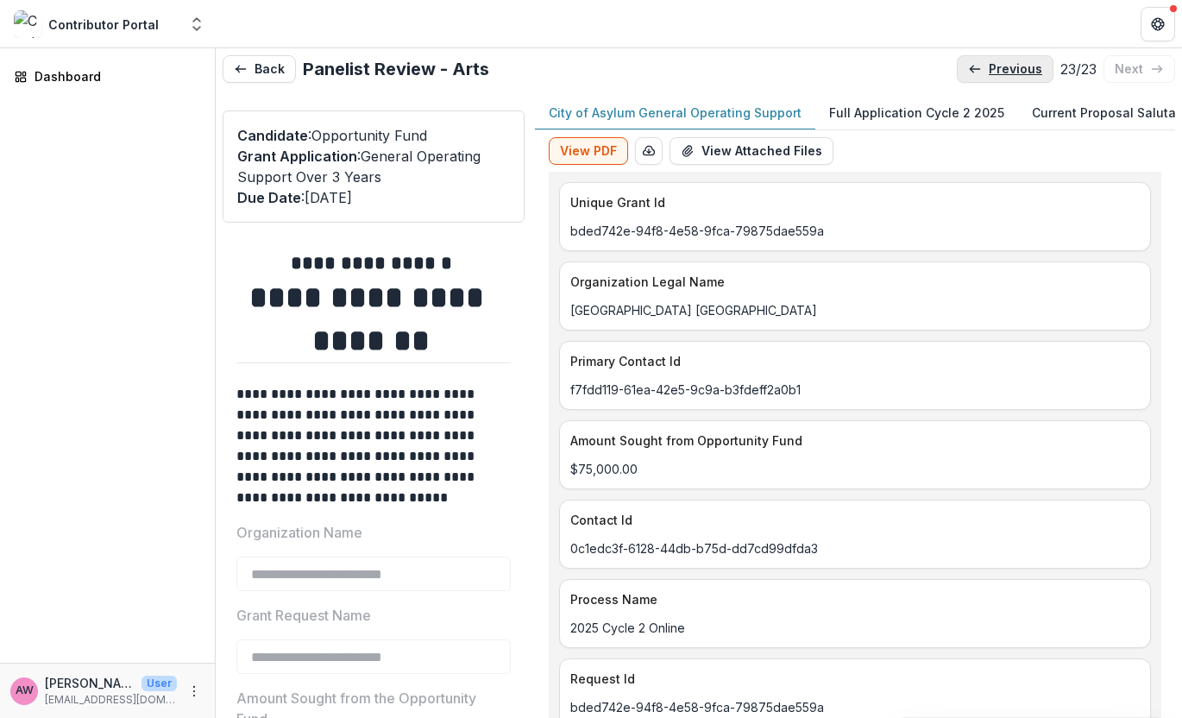
click at [991, 75] on p "previous" at bounding box center [1015, 69] width 53 height 15
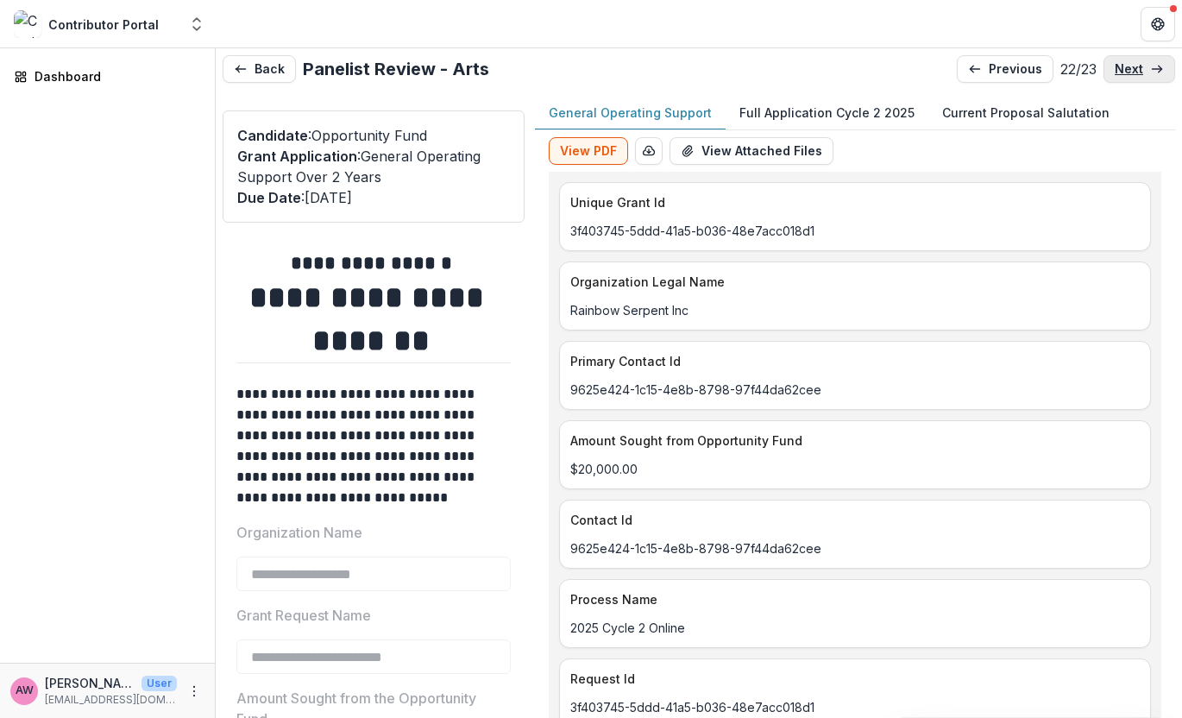
click at [1101, 71] on p "next" at bounding box center [1129, 69] width 28 height 15
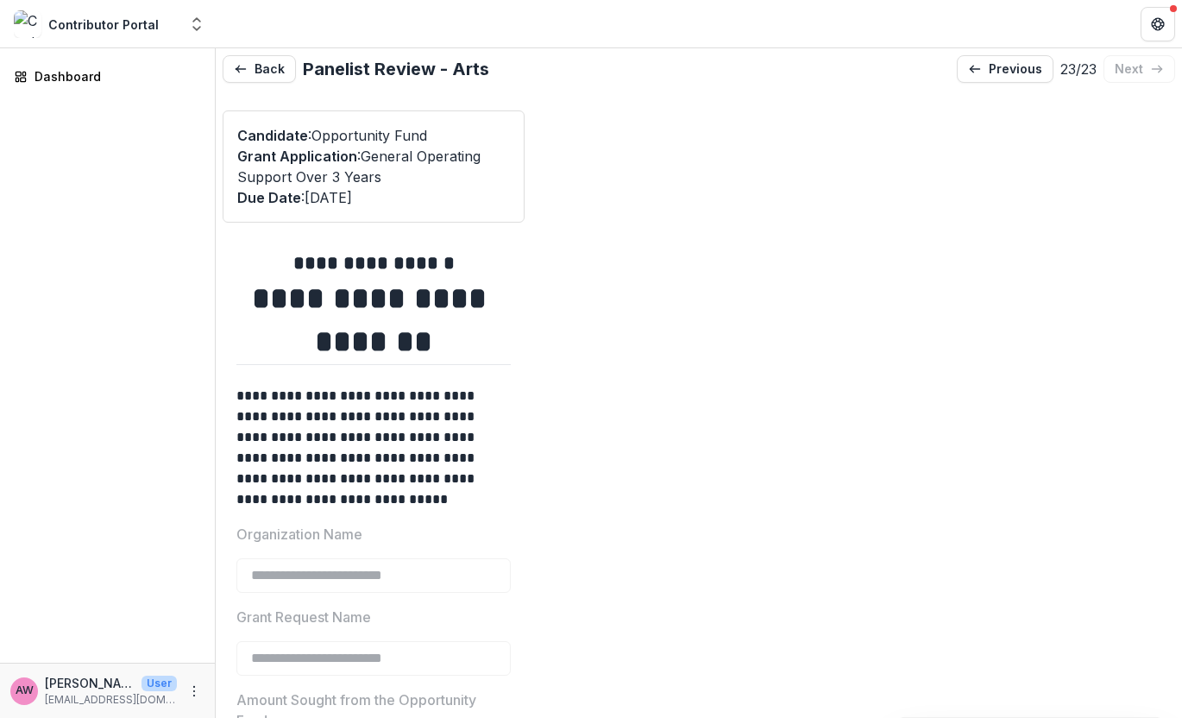
type input "*******"
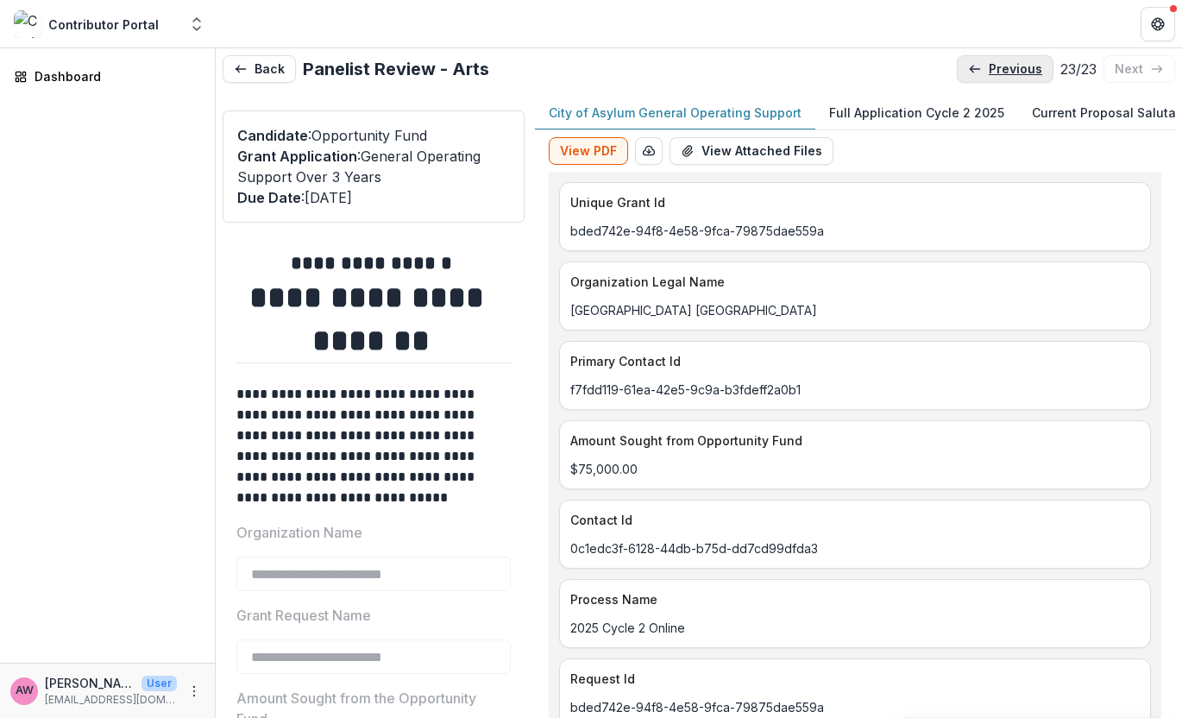
click at [997, 74] on p "previous" at bounding box center [1015, 69] width 53 height 15
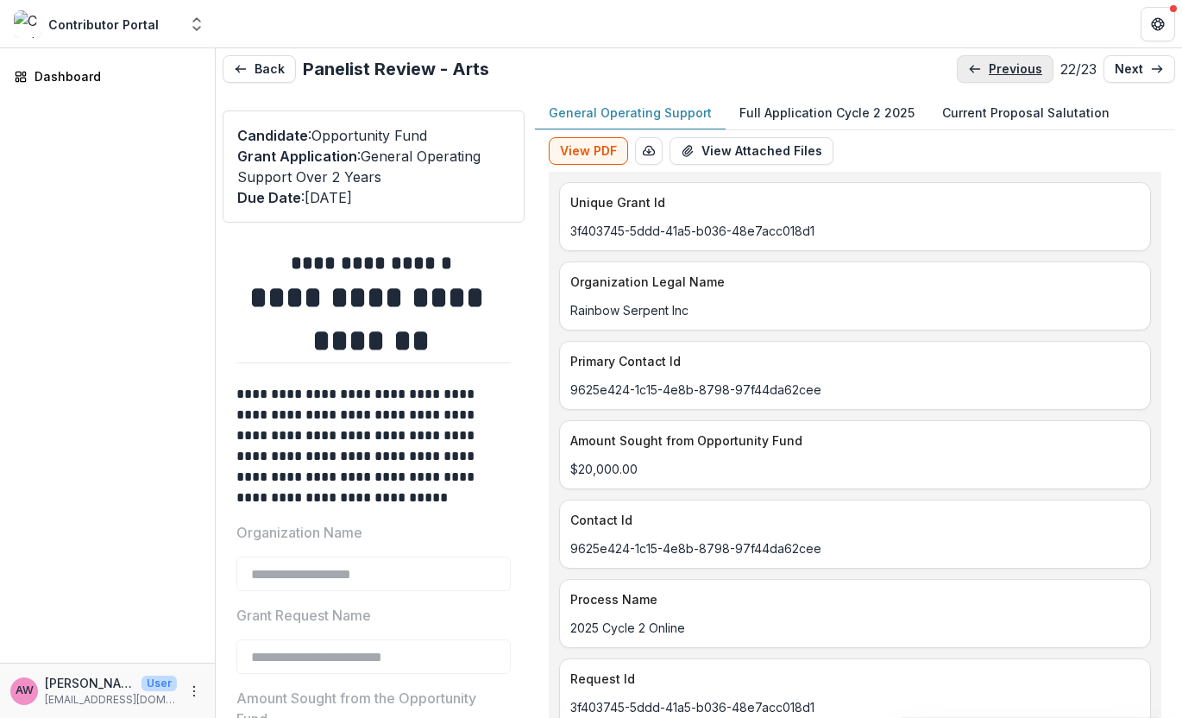
click at [997, 74] on p "previous" at bounding box center [1015, 69] width 53 height 15
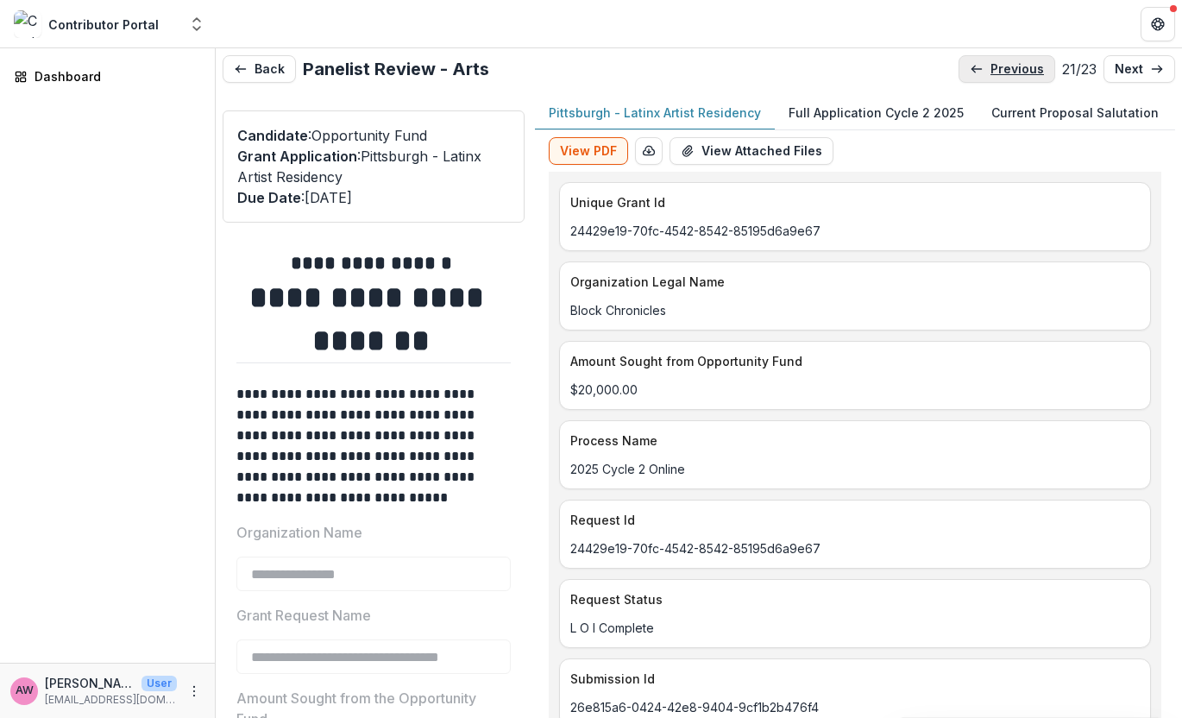
click at [997, 74] on p "previous" at bounding box center [1017, 69] width 53 height 15
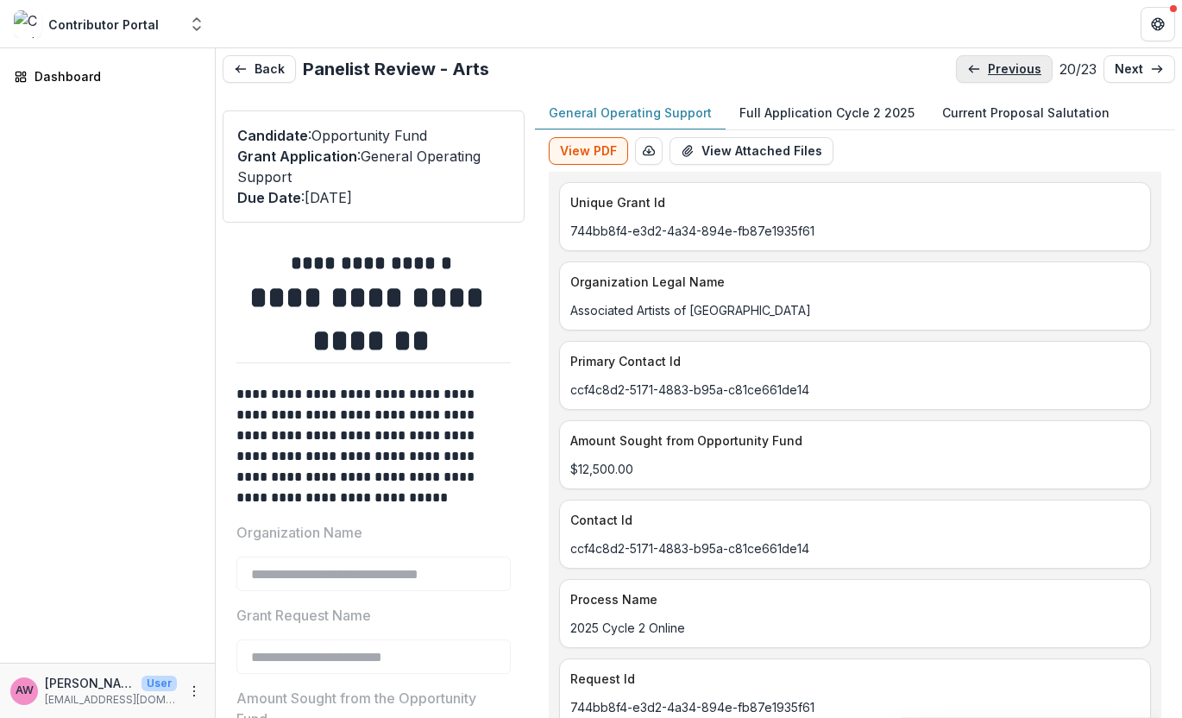
click at [997, 74] on p "previous" at bounding box center [1014, 69] width 53 height 15
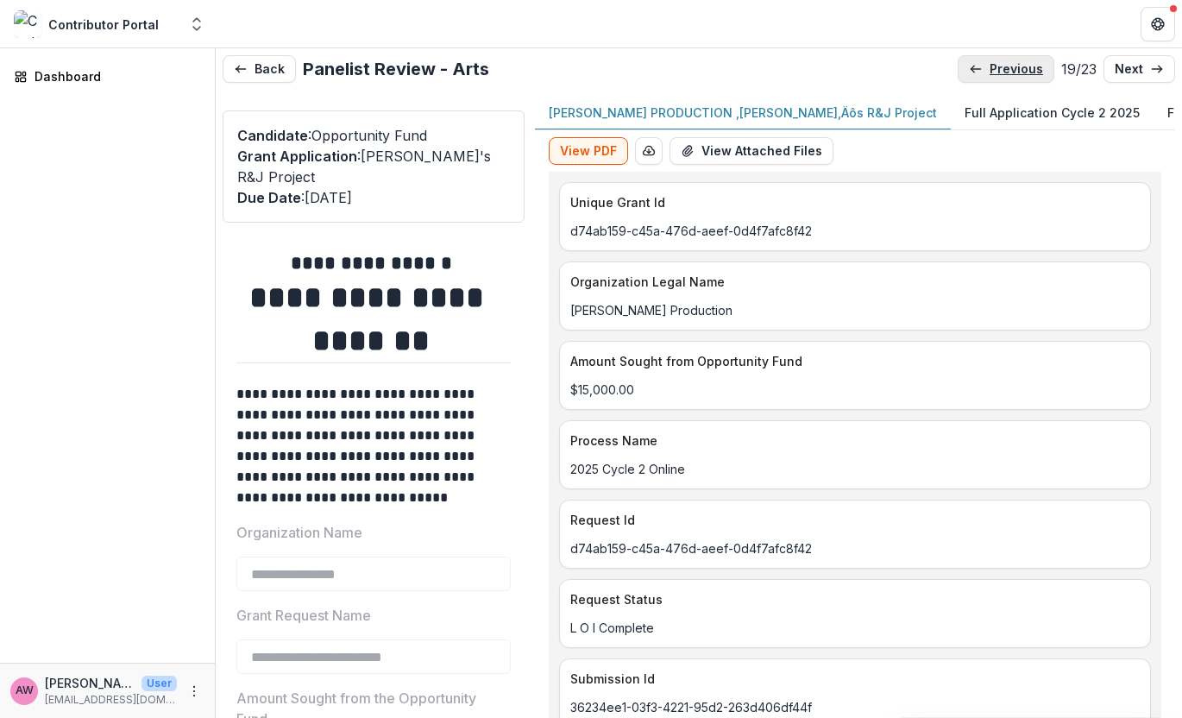
click at [997, 74] on p "previous" at bounding box center [1016, 69] width 53 height 15
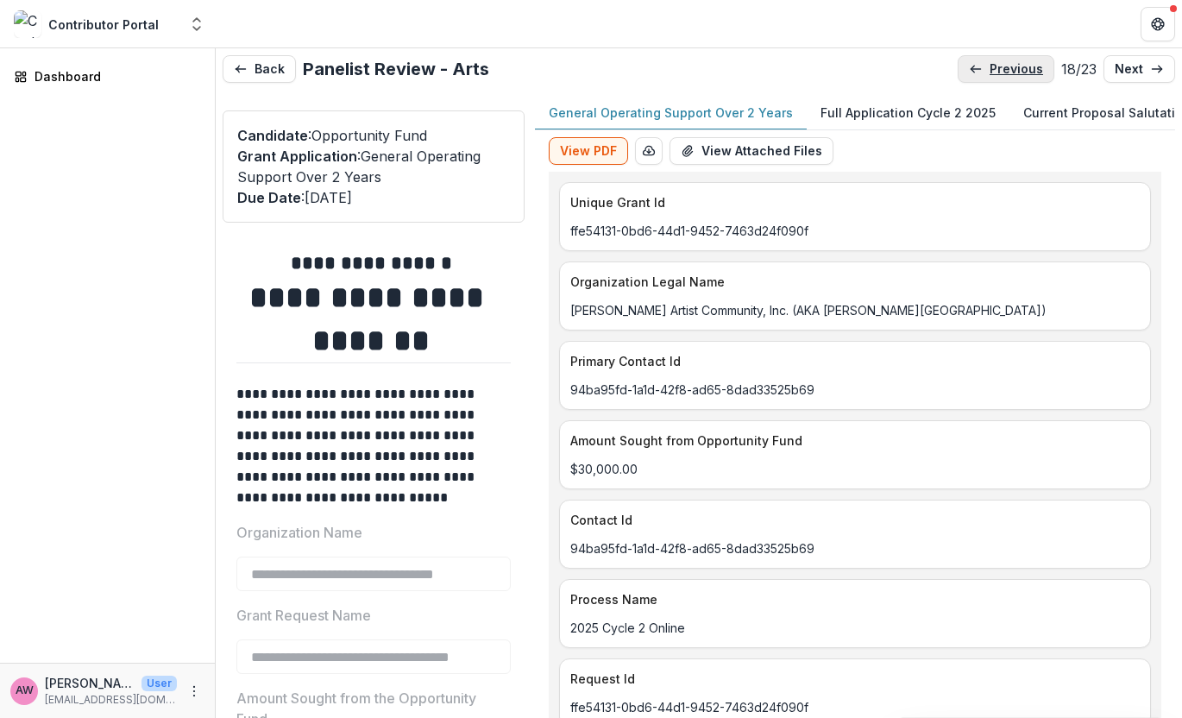
click at [997, 74] on p "previous" at bounding box center [1016, 69] width 53 height 15
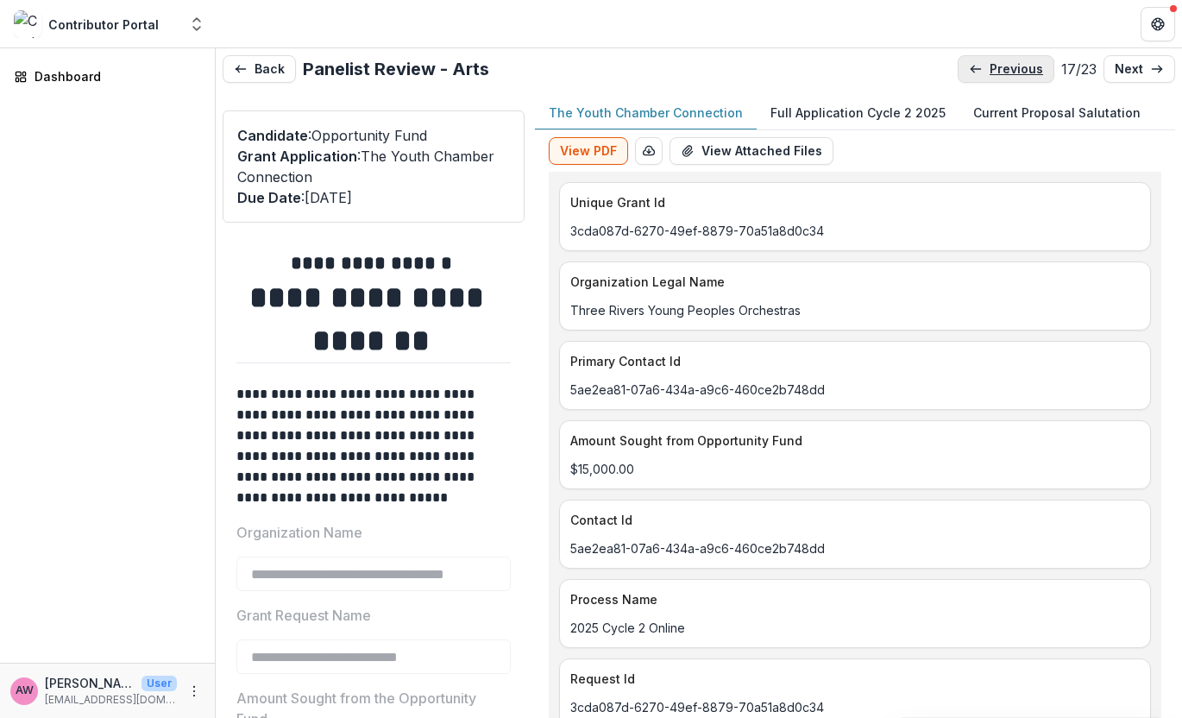
click at [997, 74] on p "previous" at bounding box center [1016, 69] width 53 height 15
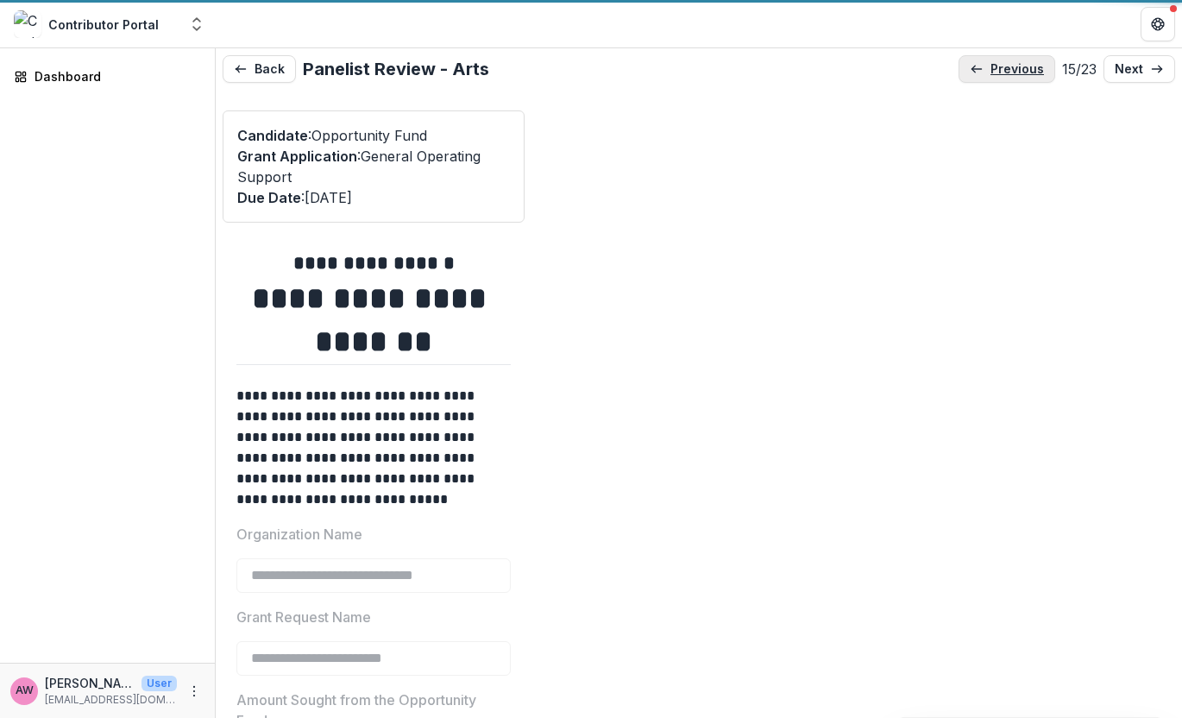
type input "*******"
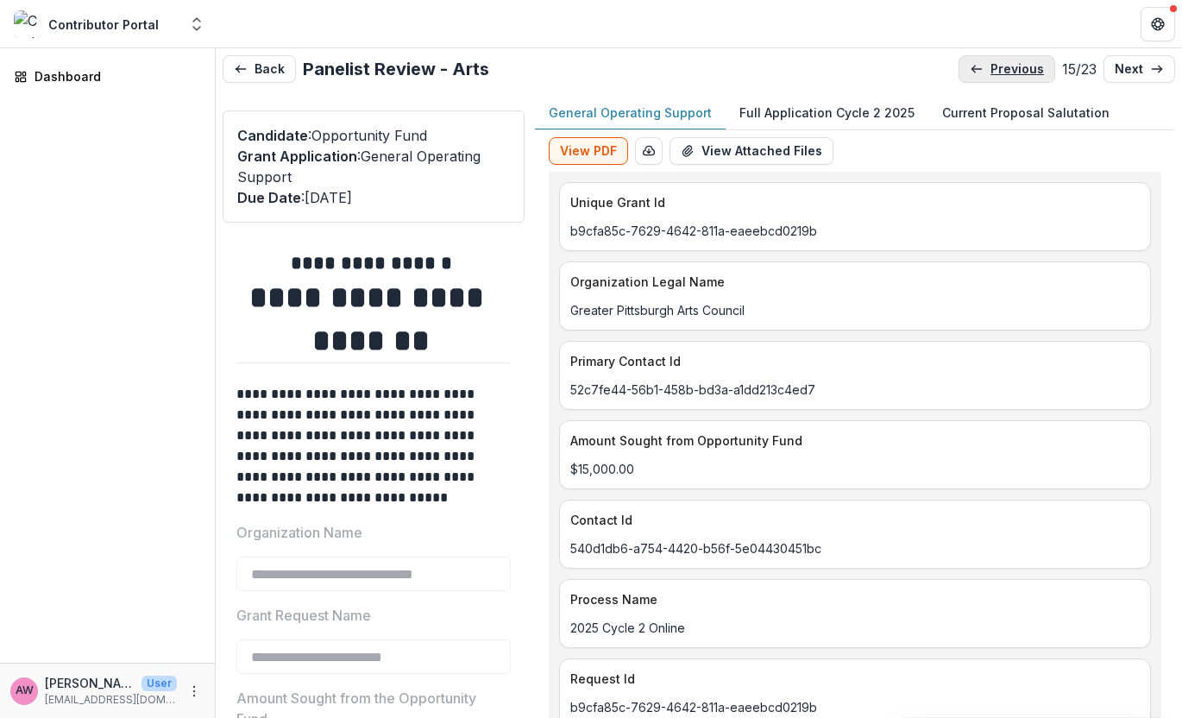
click at [997, 74] on p "previous" at bounding box center [1017, 69] width 53 height 15
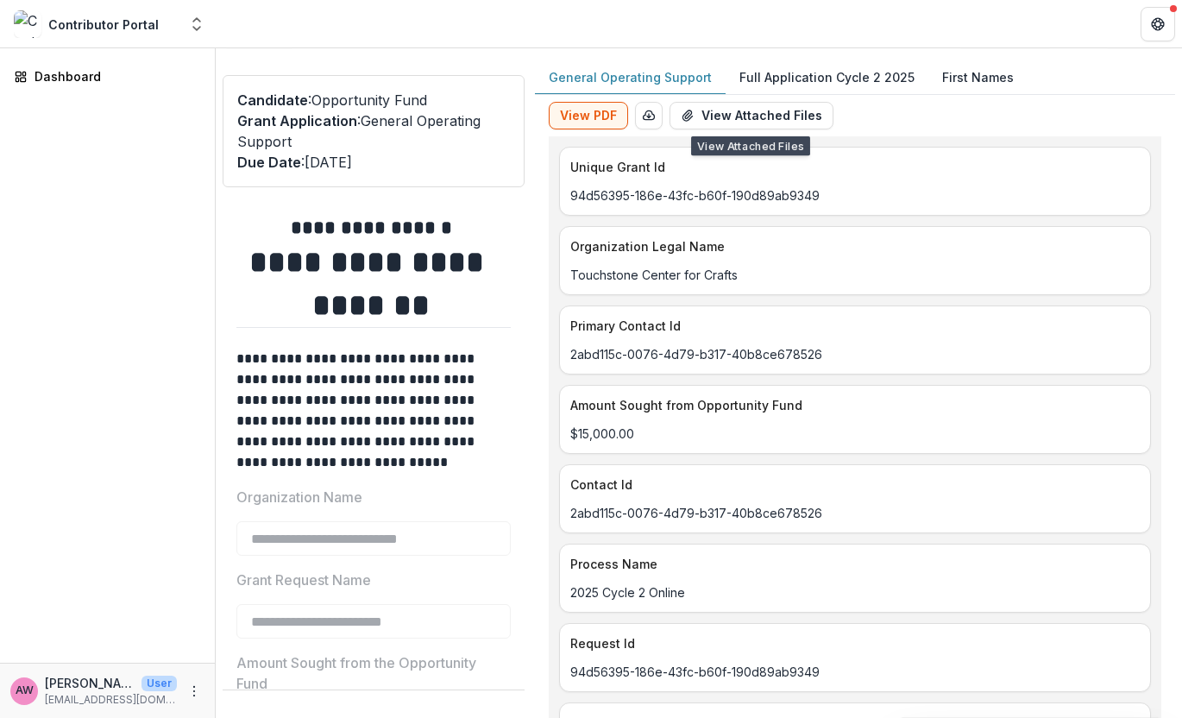
click at [811, 73] on p "Full Application Cycle 2 2025" at bounding box center [826, 77] width 175 height 18
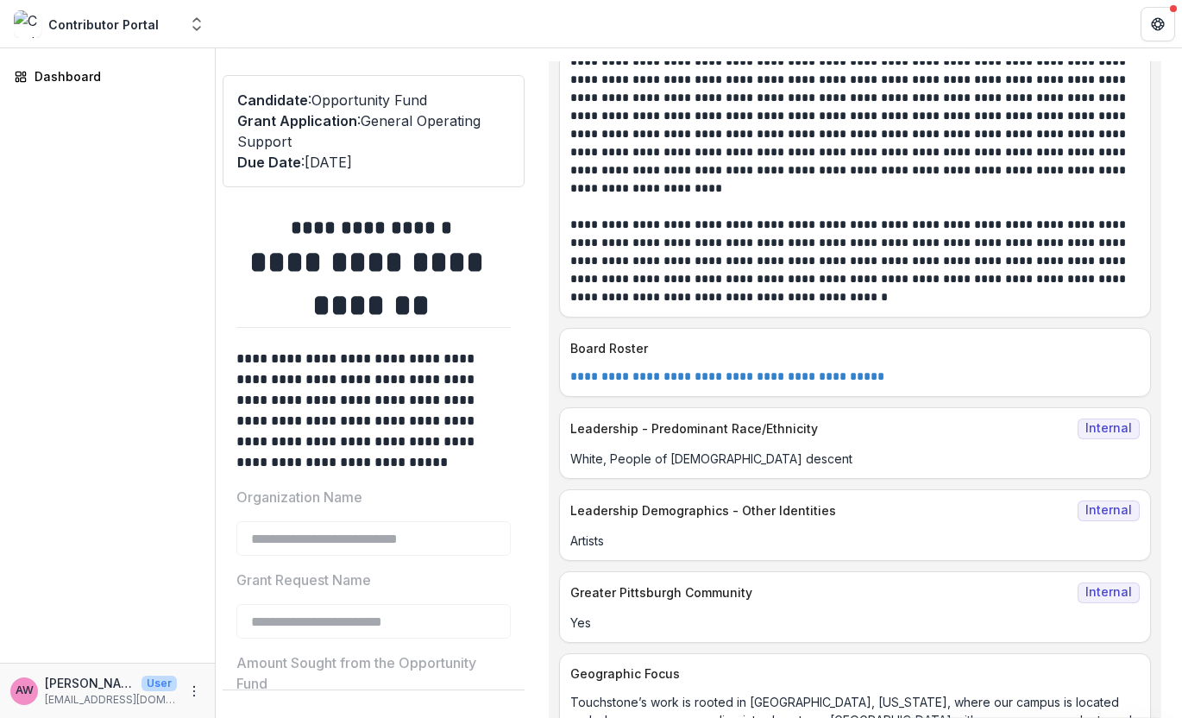
scroll to position [9044, 0]
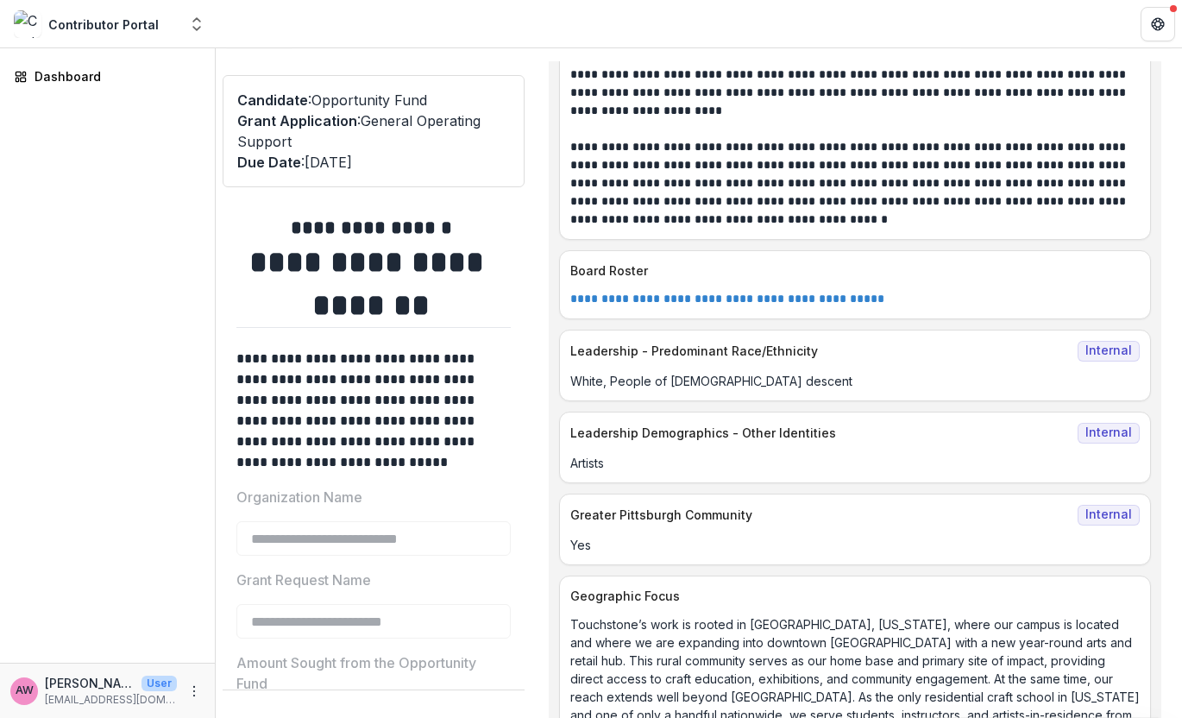
click at [748, 305] on link "**********" at bounding box center [727, 299] width 314 height 12
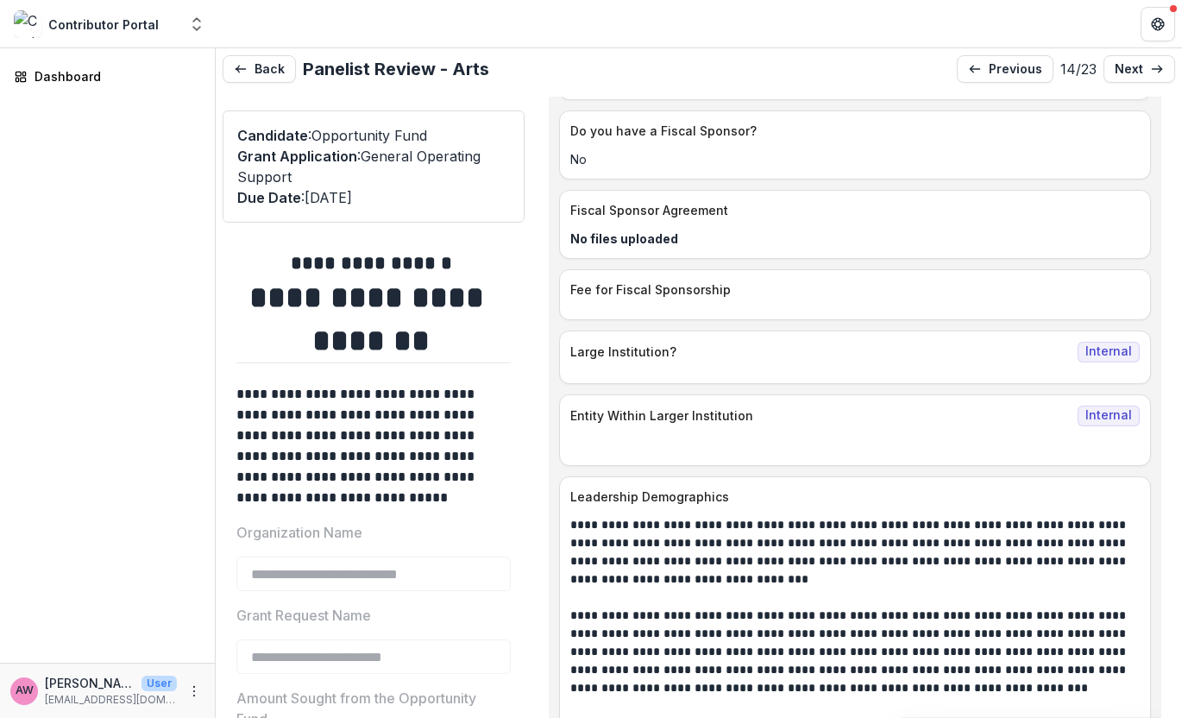
scroll to position [7868, 0]
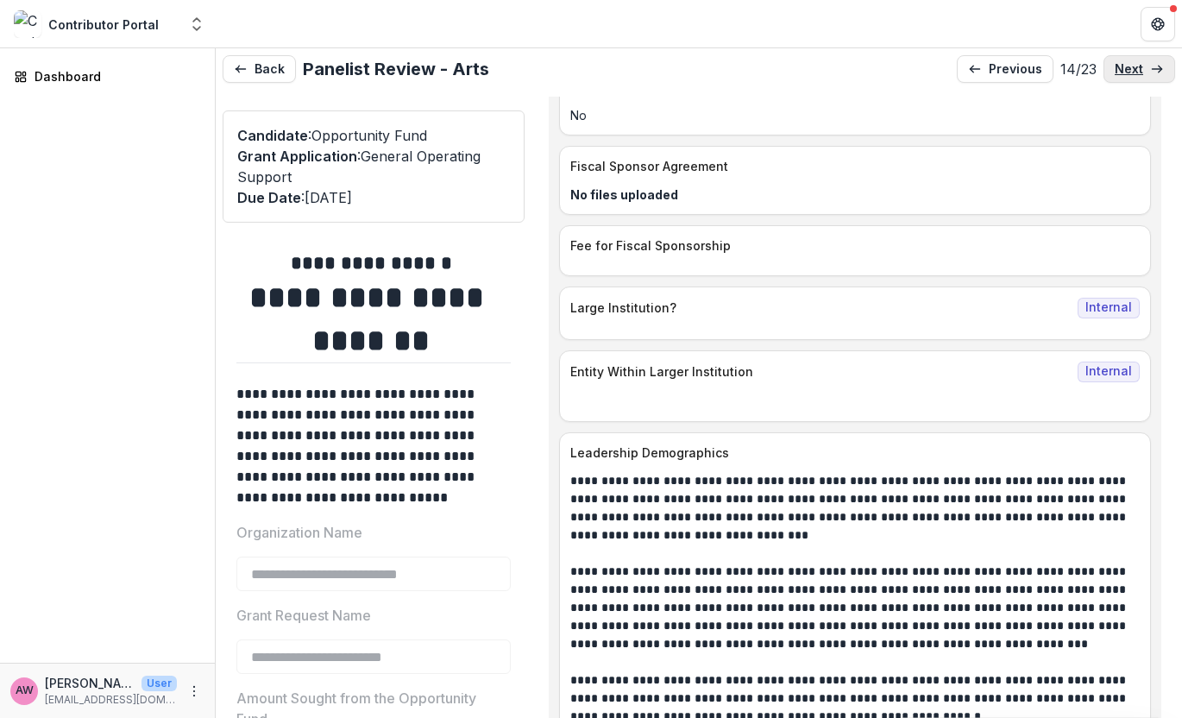
click at [1101, 66] on p "next" at bounding box center [1129, 69] width 28 height 15
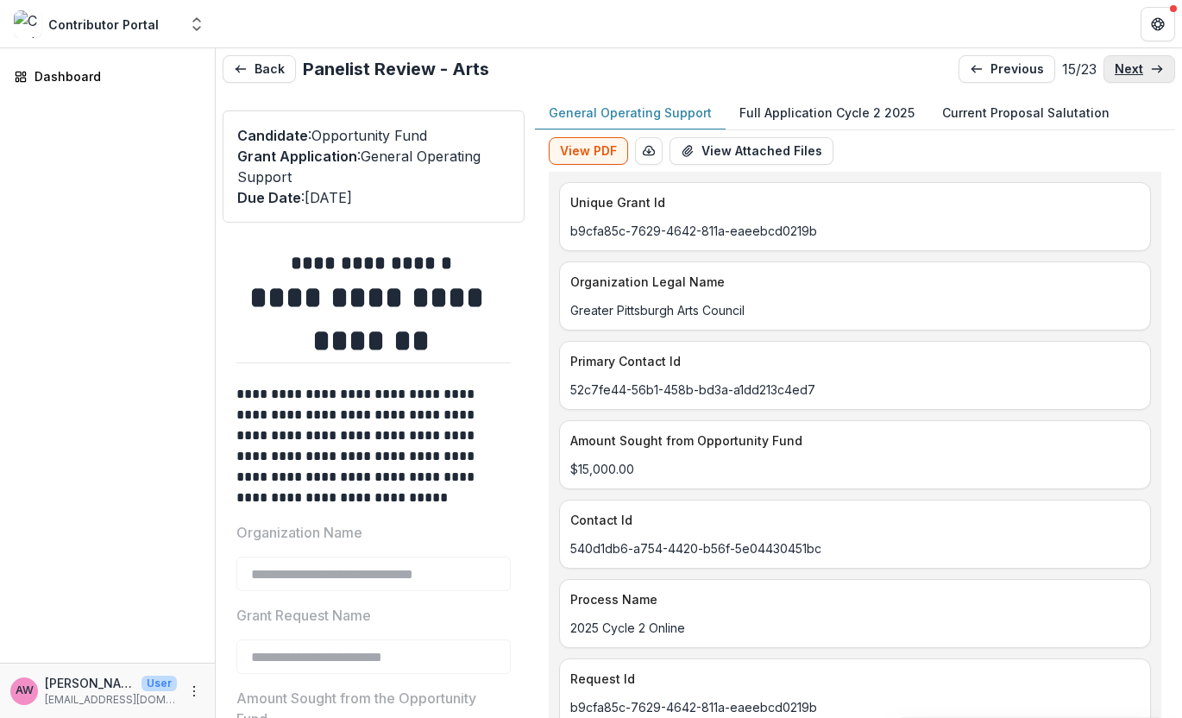
click at [1101, 68] on p "next" at bounding box center [1129, 69] width 28 height 15
click at [1101, 67] on p "next" at bounding box center [1129, 69] width 28 height 15
click at [1101, 69] on p "next" at bounding box center [1129, 69] width 28 height 15
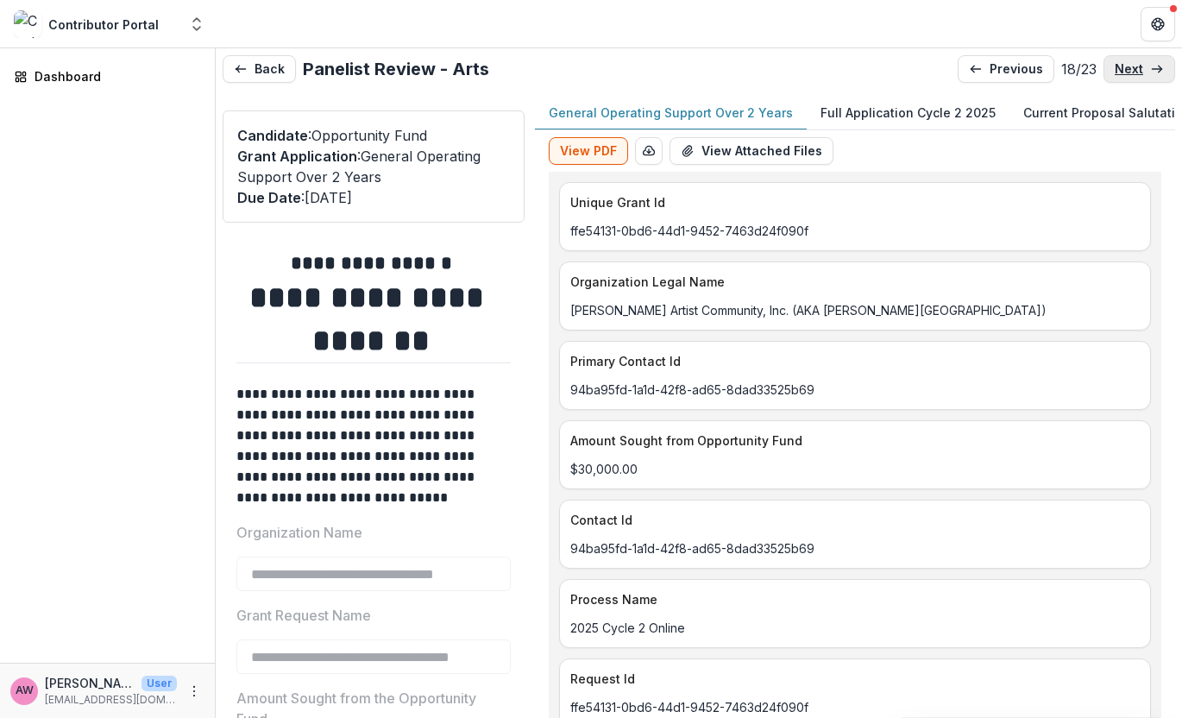
click at [1101, 71] on p "next" at bounding box center [1129, 69] width 28 height 15
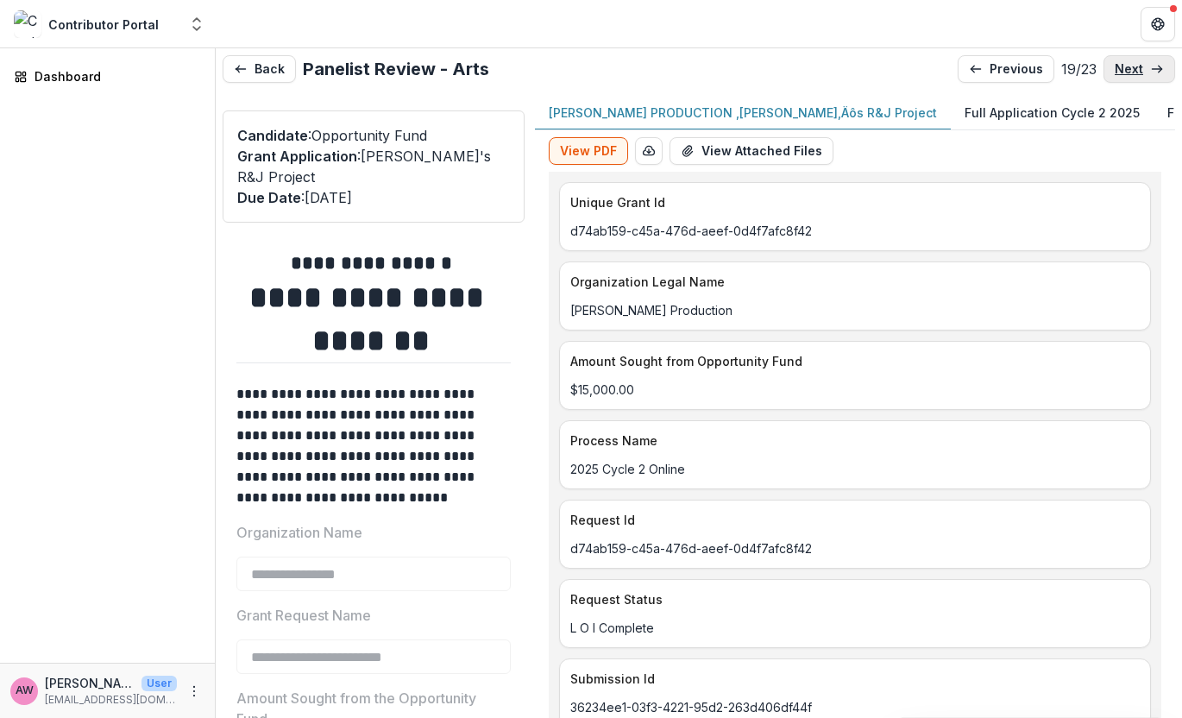
click at [1101, 69] on p "next" at bounding box center [1129, 69] width 28 height 15
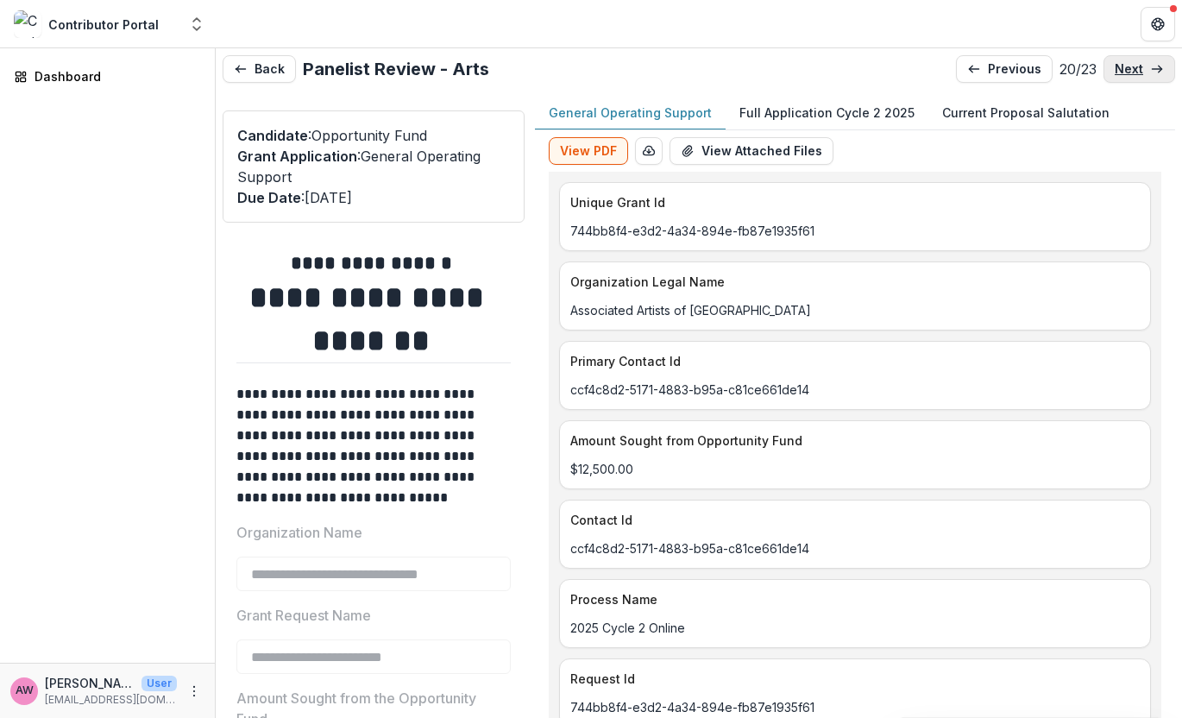
click at [1101, 69] on p "next" at bounding box center [1129, 69] width 28 height 15
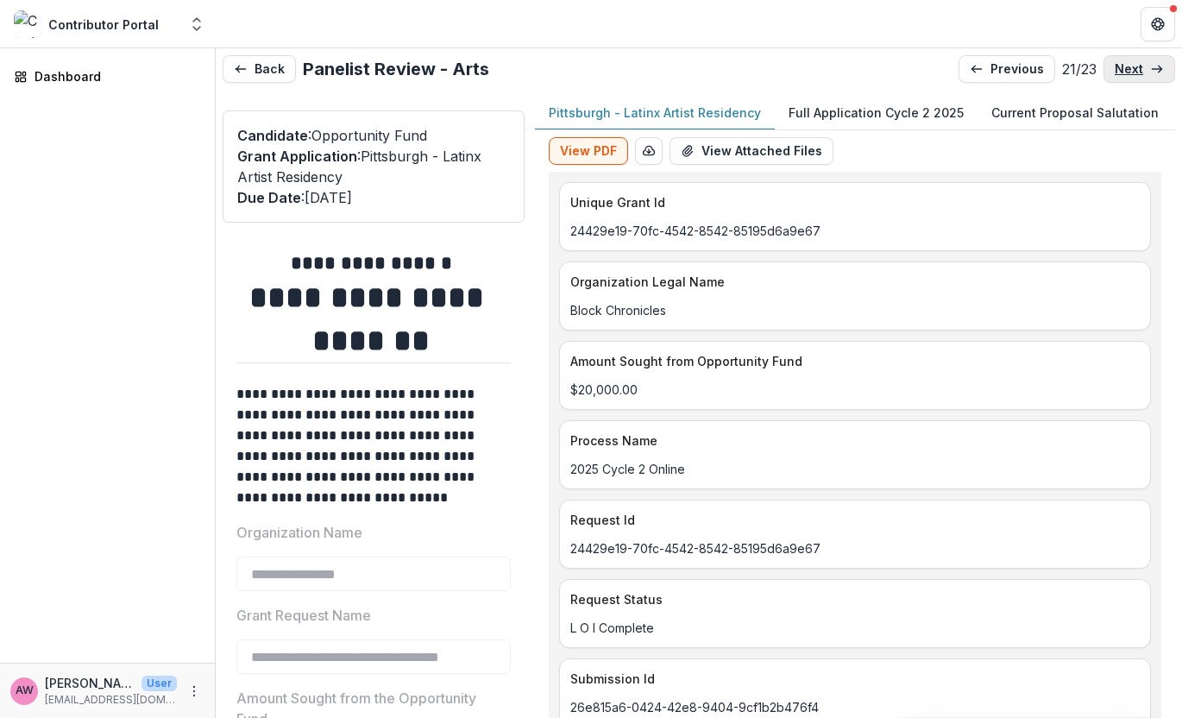
click at [1101, 69] on p "next" at bounding box center [1129, 69] width 28 height 15
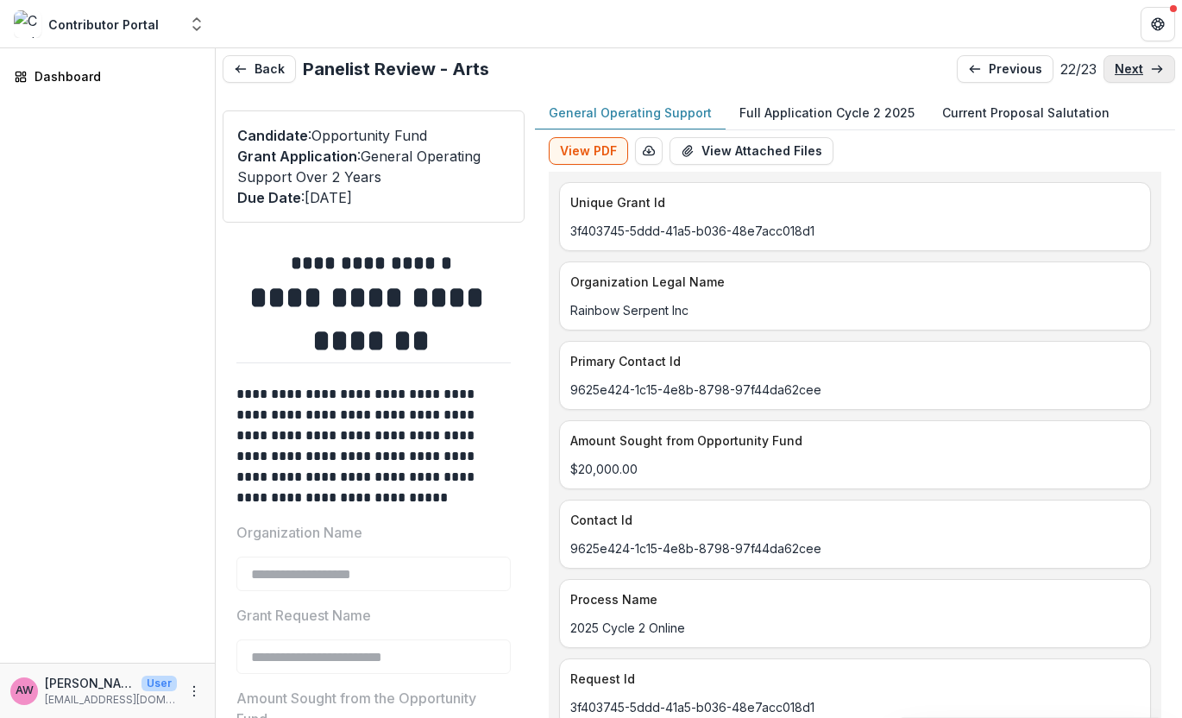
click at [1101, 69] on p "next" at bounding box center [1129, 69] width 28 height 15
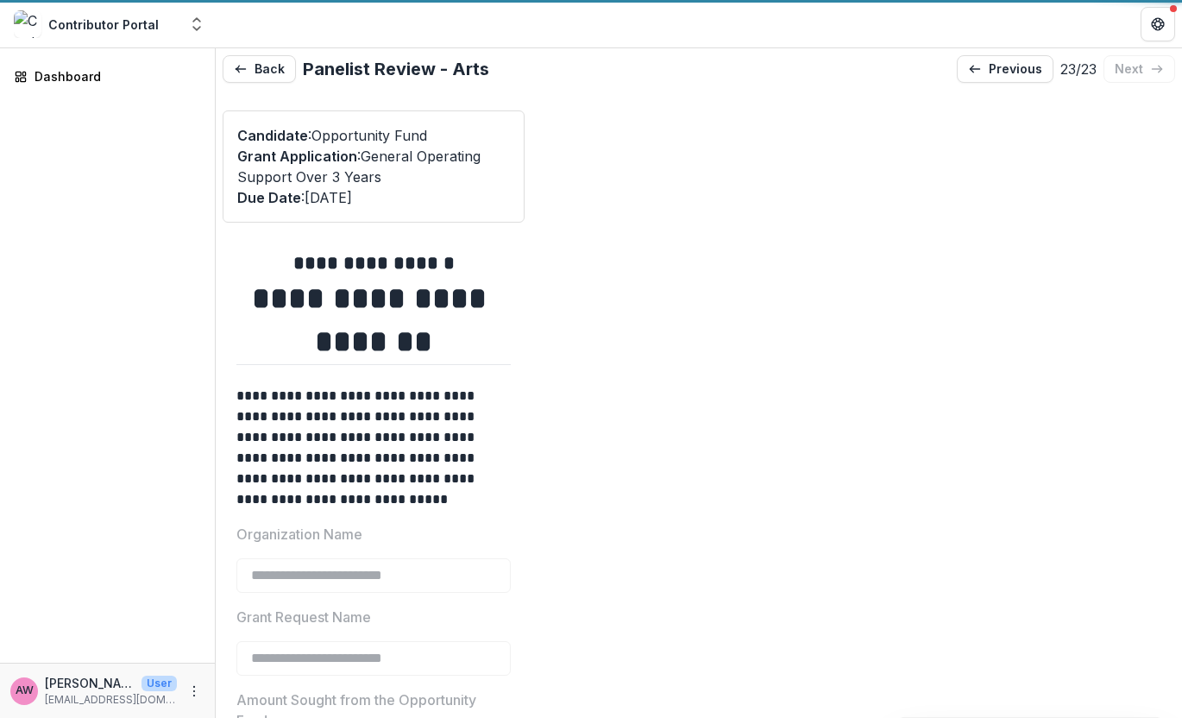
type input "*******"
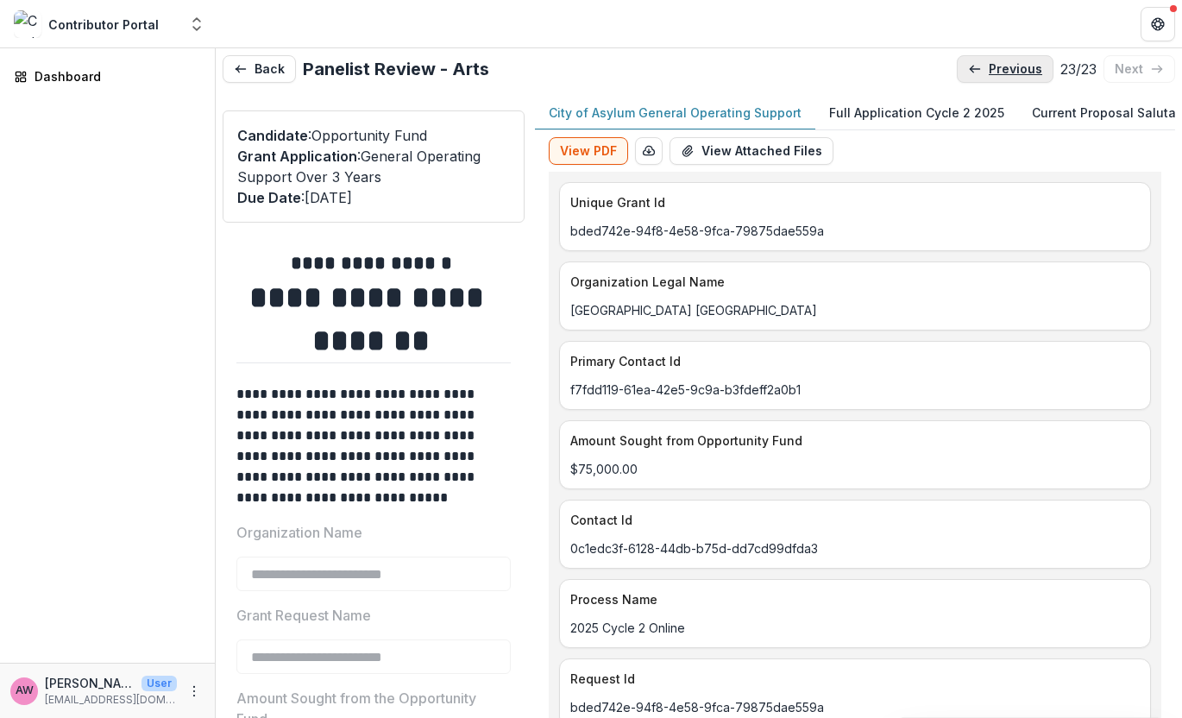
click at [989, 74] on p "previous" at bounding box center [1015, 69] width 53 height 15
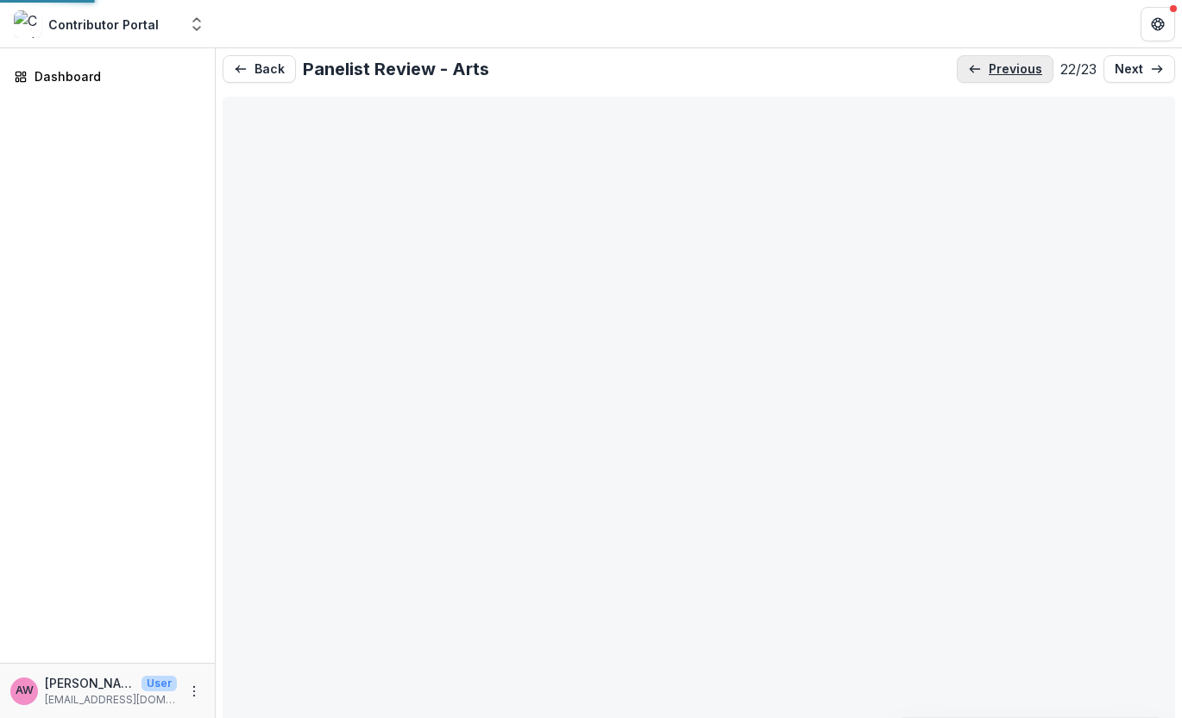
click at [989, 74] on p "previous" at bounding box center [1015, 69] width 53 height 15
click at [977, 74] on link "previous" at bounding box center [1007, 69] width 97 height 28
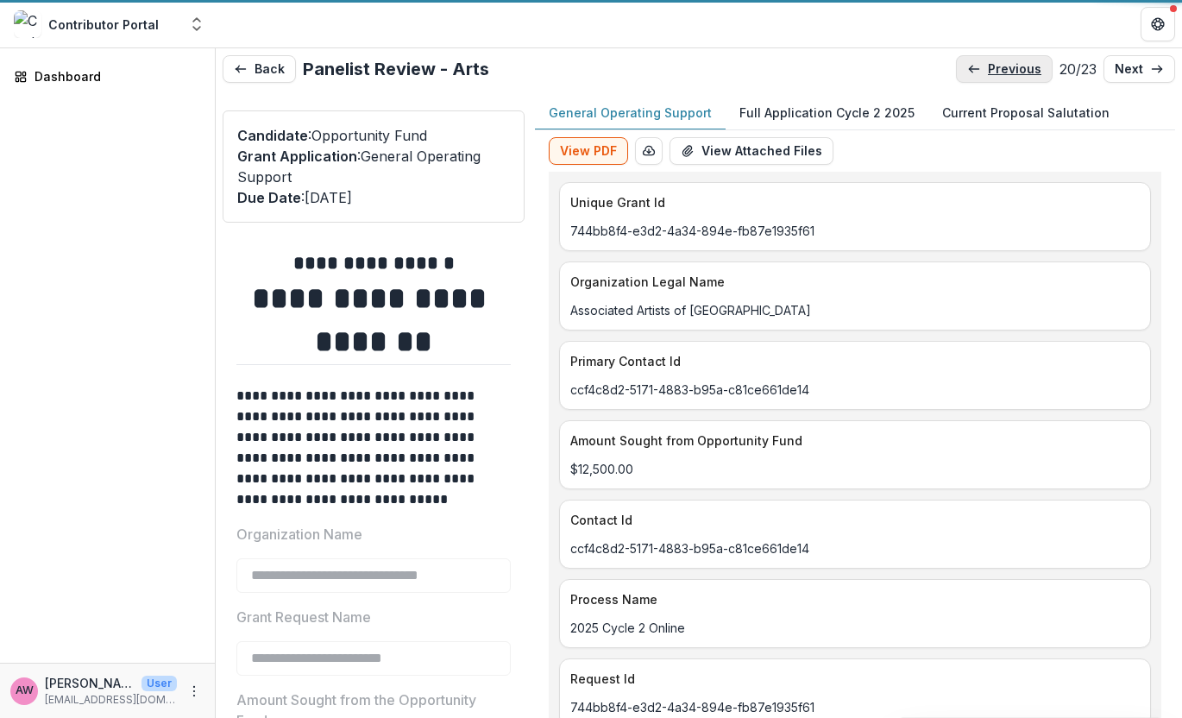
type input "*******"
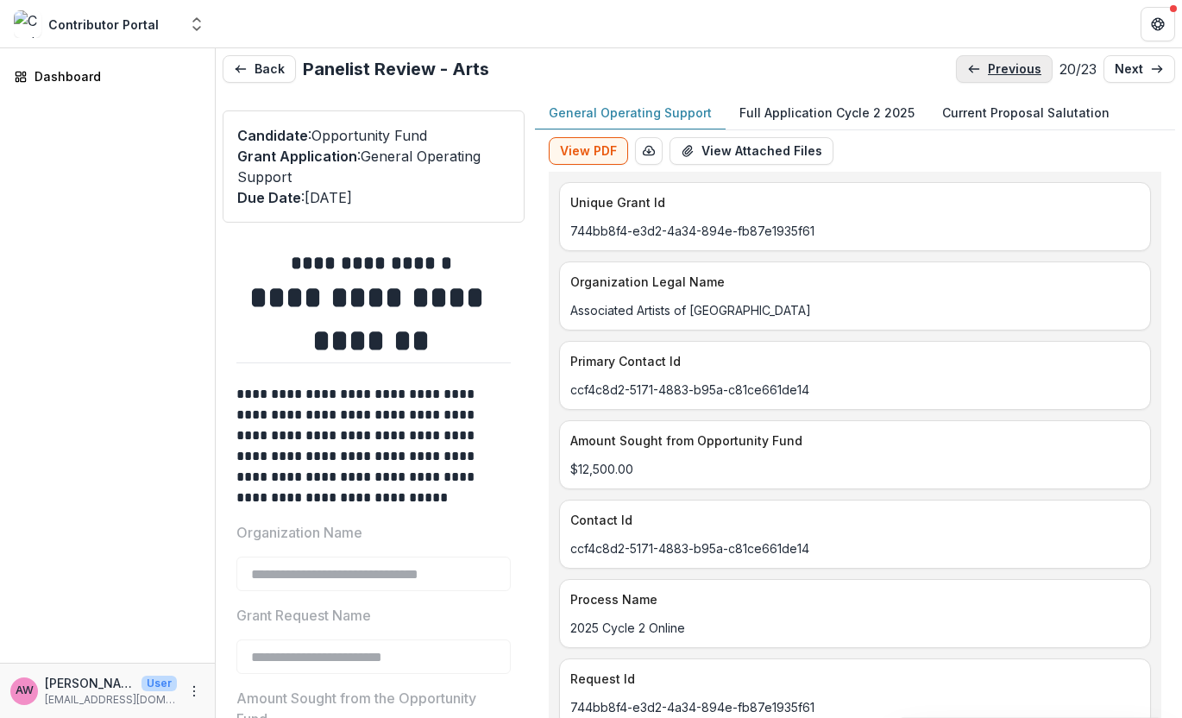
click at [988, 73] on p "previous" at bounding box center [1014, 69] width 53 height 15
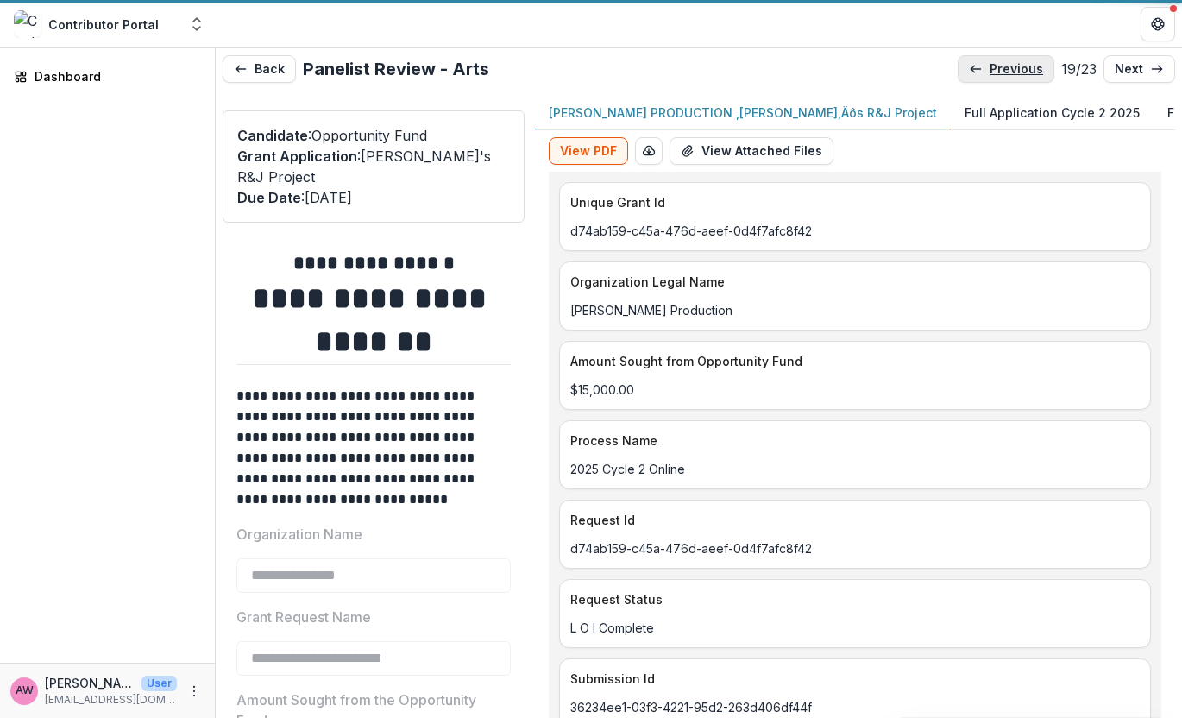
type input "*******"
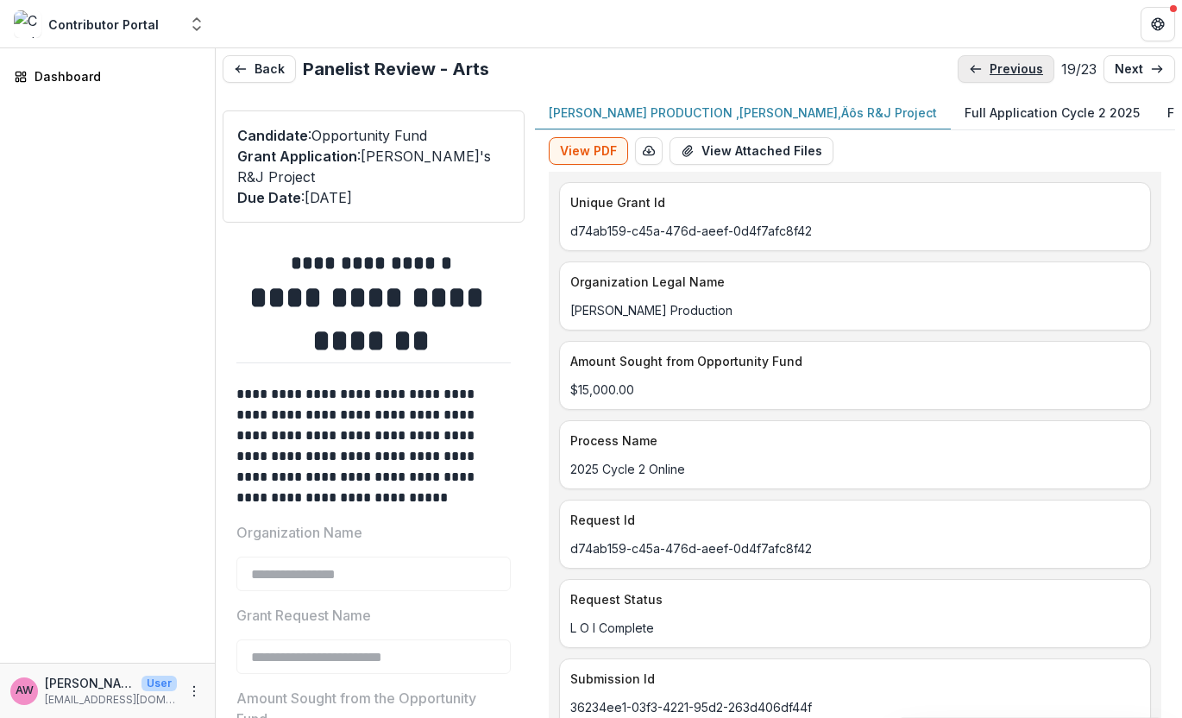
click at [990, 73] on p "previous" at bounding box center [1016, 69] width 53 height 15
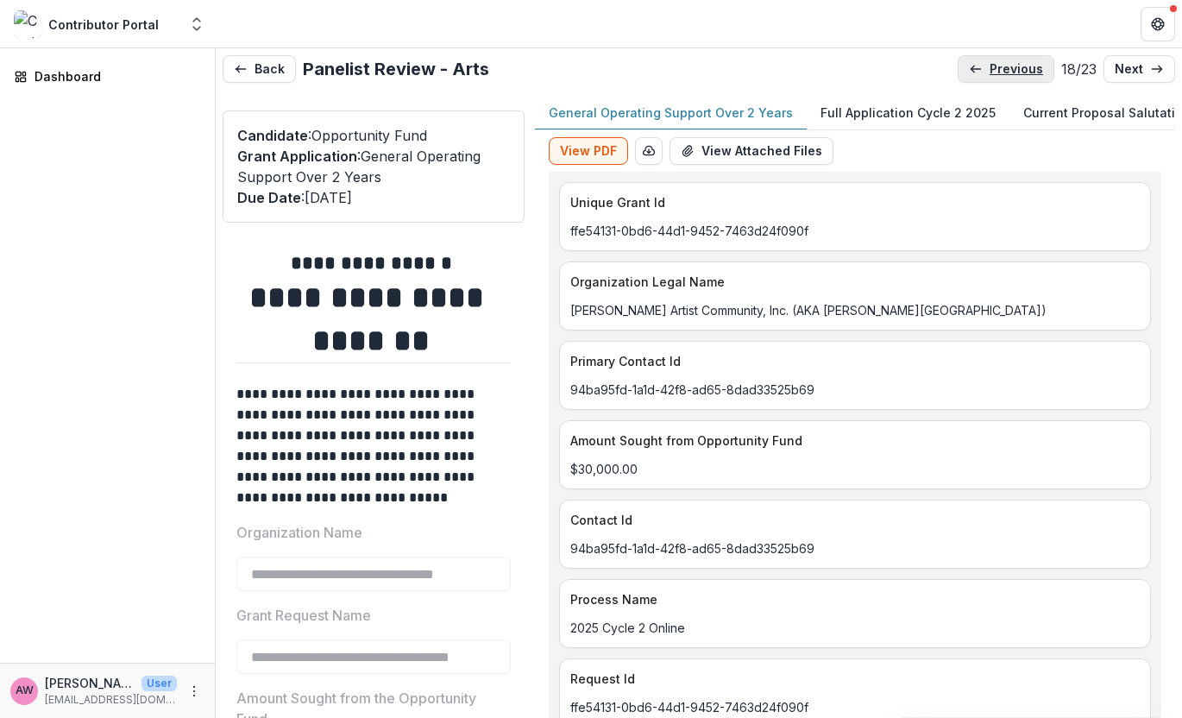
click at [990, 73] on p "previous" at bounding box center [1016, 69] width 53 height 15
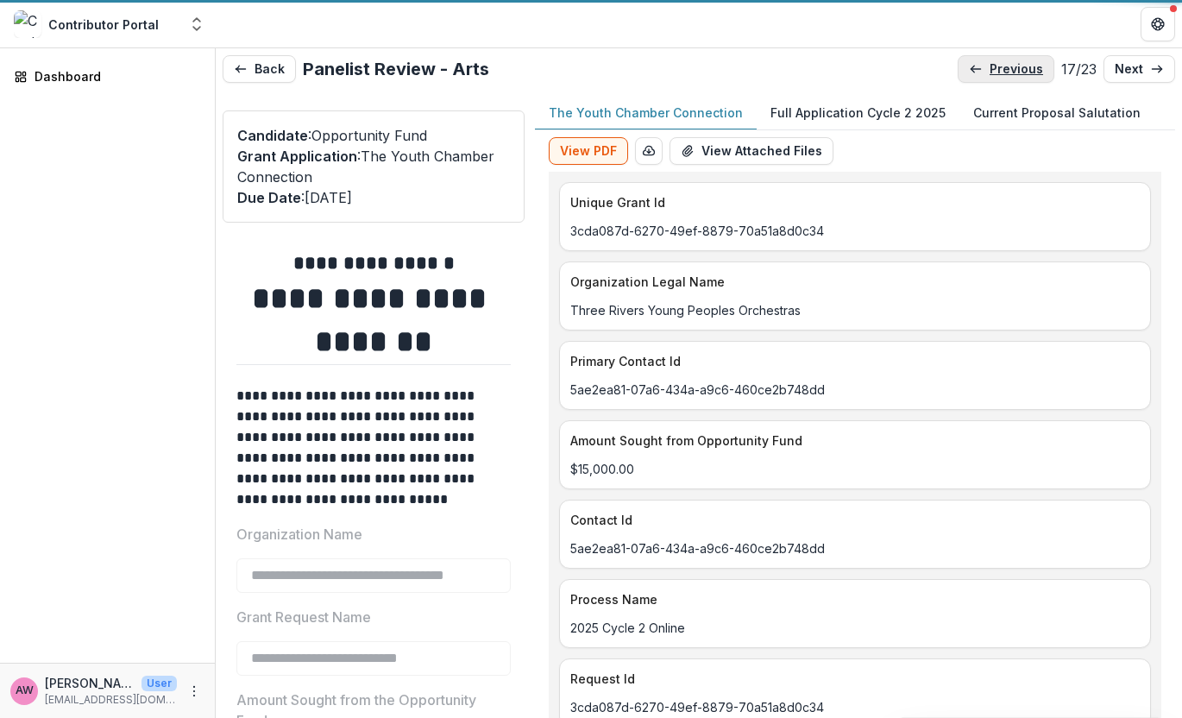
type input "*******"
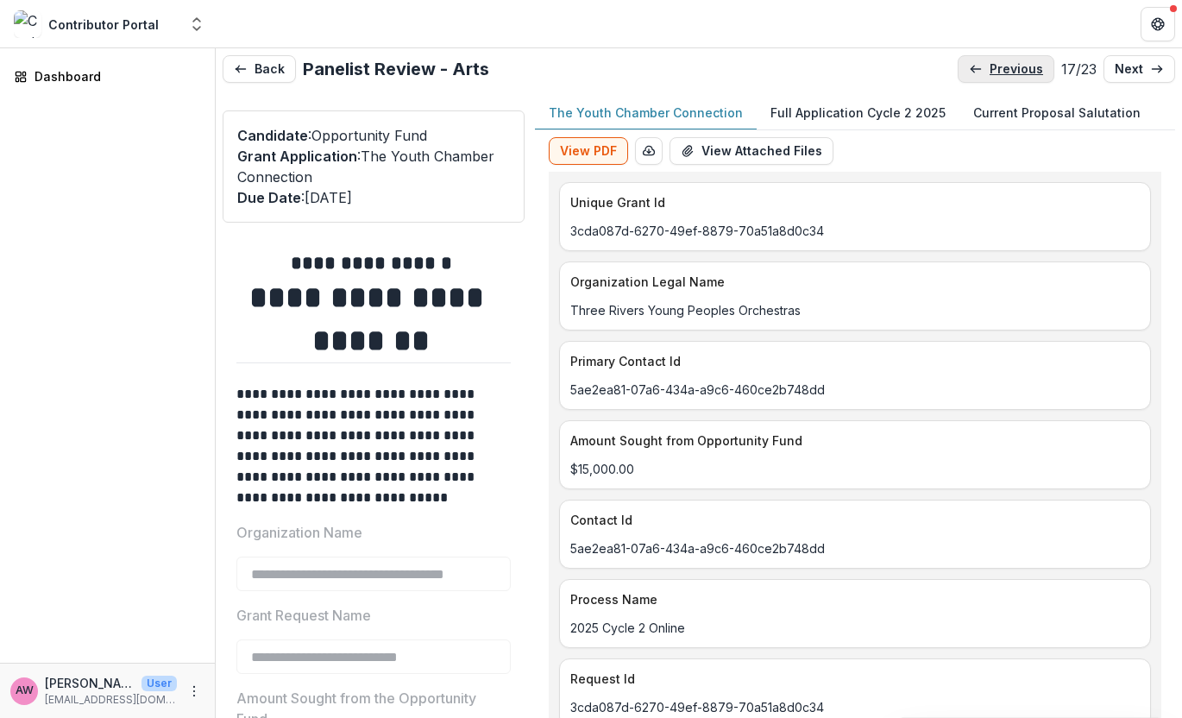
click at [990, 73] on p "previous" at bounding box center [1016, 69] width 53 height 15
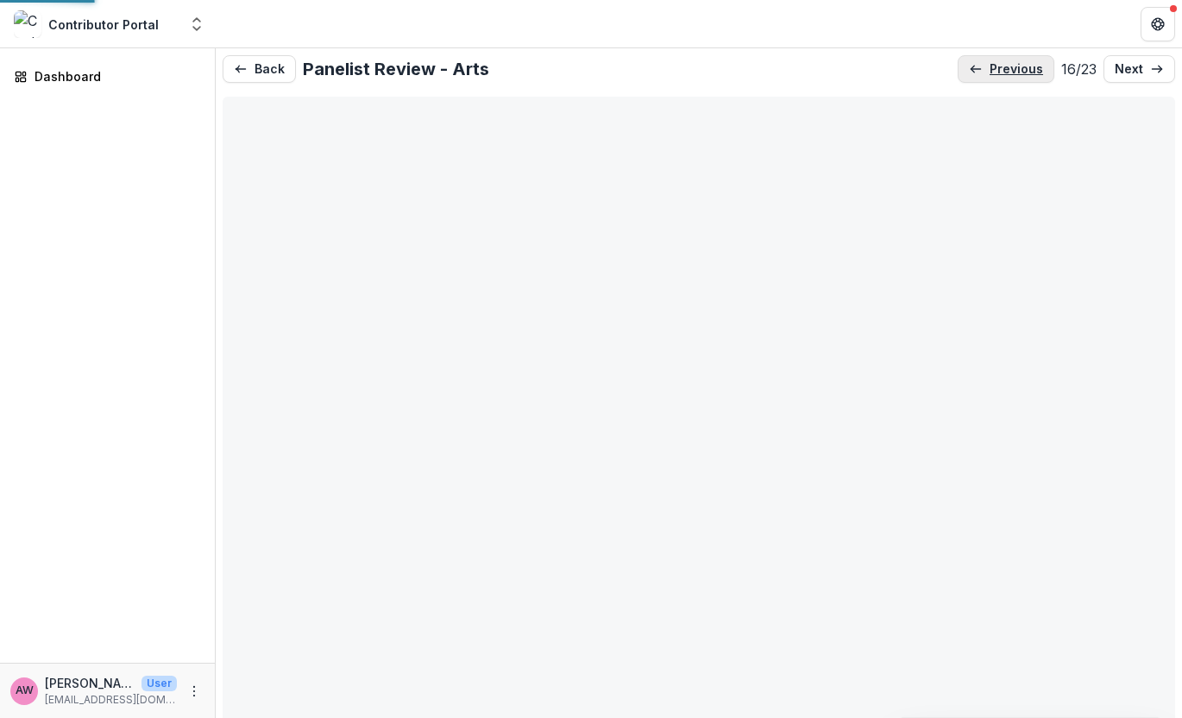
type input "*******"
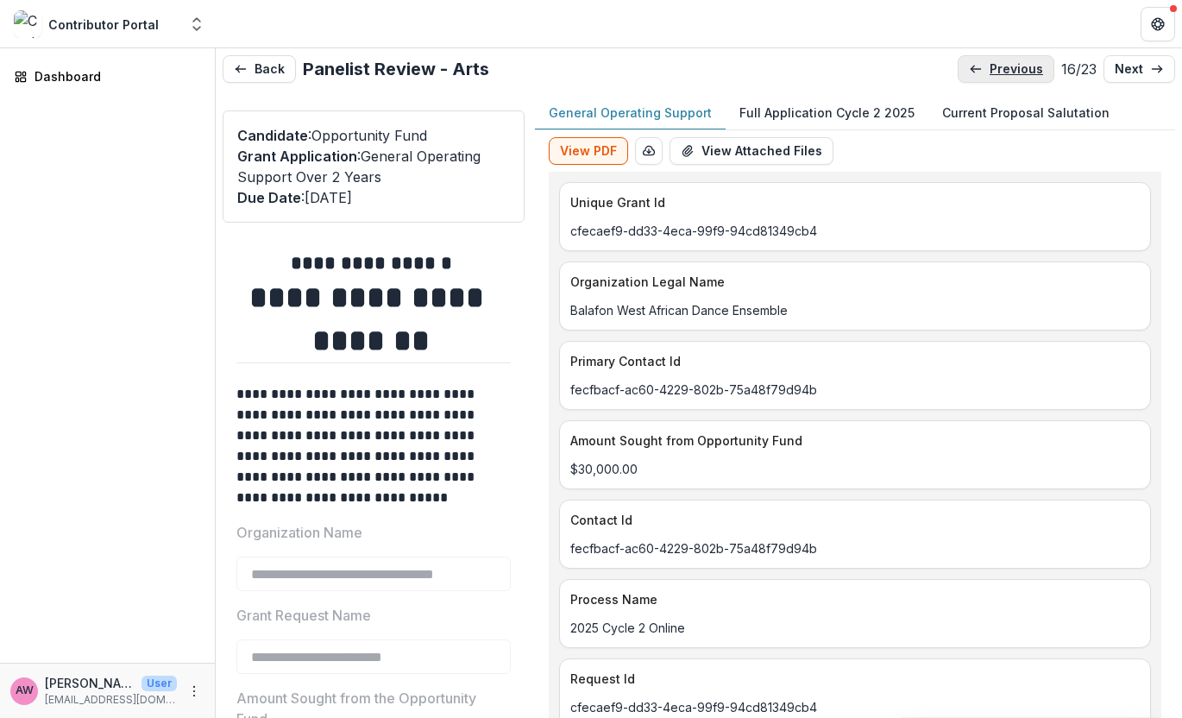
click at [990, 73] on p "previous" at bounding box center [1016, 69] width 53 height 15
click at [991, 72] on p "previous" at bounding box center [1017, 69] width 53 height 15
click at [989, 71] on p "previous" at bounding box center [1015, 69] width 53 height 15
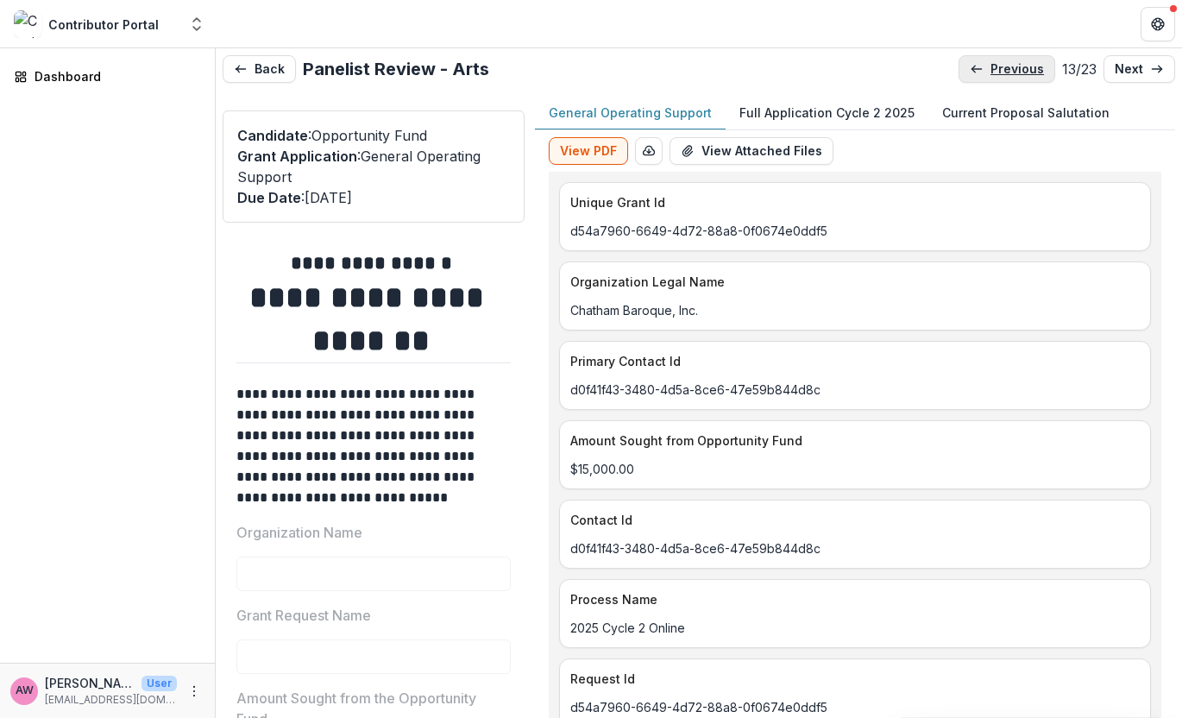
click at [991, 71] on p "previous" at bounding box center [1017, 69] width 53 height 15
click at [992, 71] on p "previous" at bounding box center [1018, 69] width 53 height 15
click at [990, 71] on p "previous" at bounding box center [1016, 69] width 53 height 15
click at [996, 71] on p "previous" at bounding box center [1022, 69] width 53 height 15
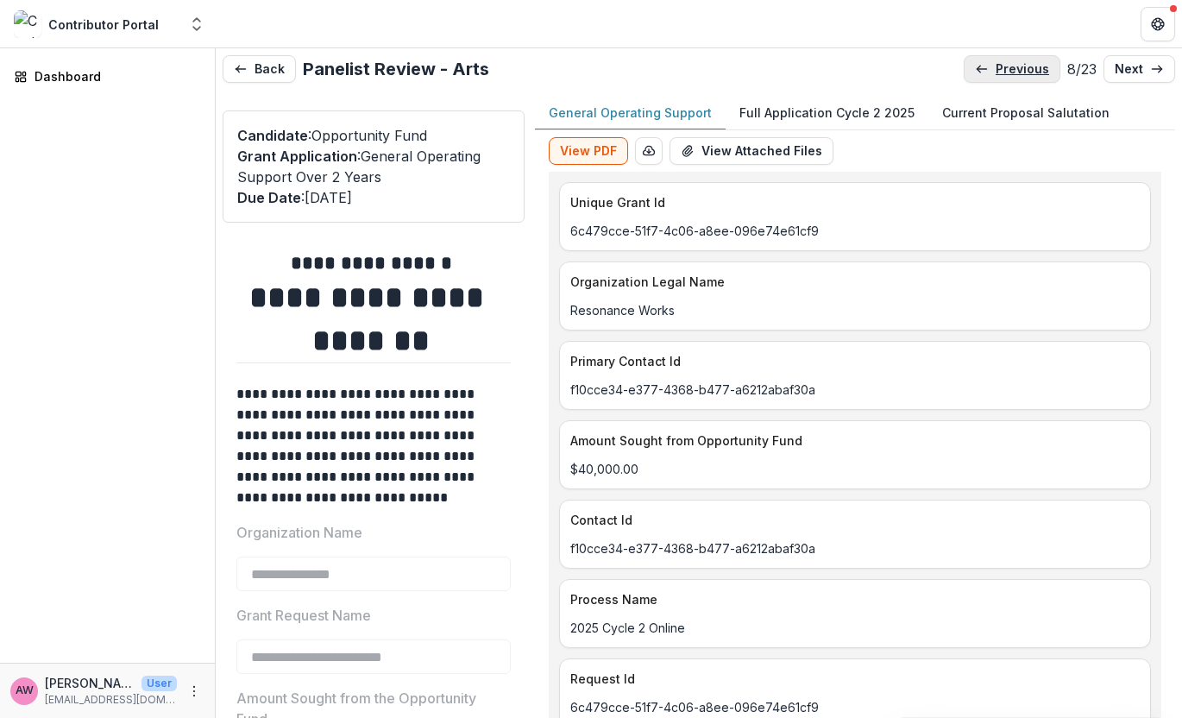
click at [996, 71] on p "previous" at bounding box center [1022, 69] width 53 height 15
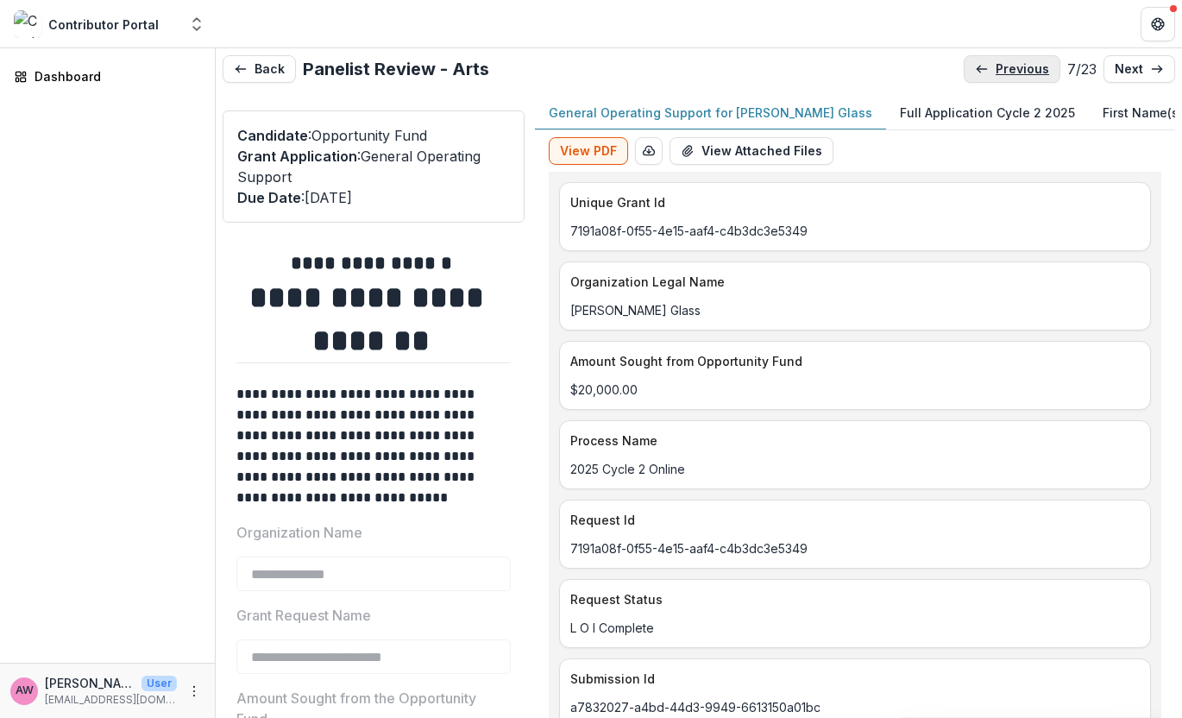
click at [996, 72] on p "previous" at bounding box center [1022, 69] width 53 height 15
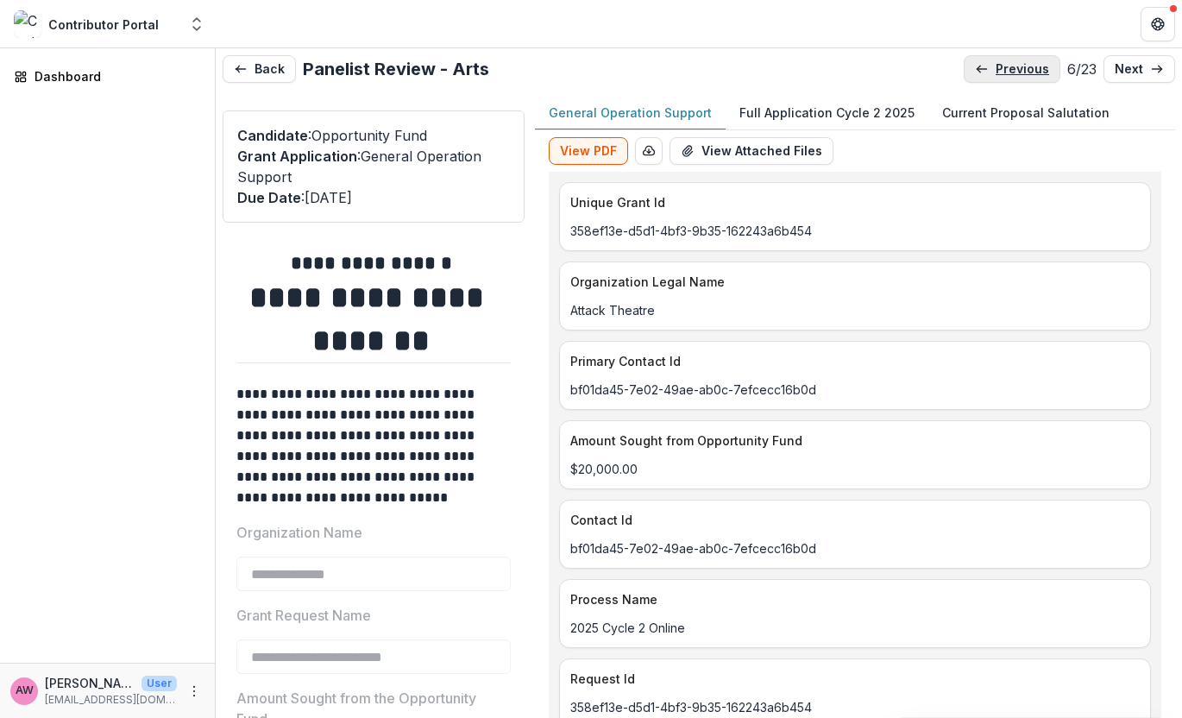
click at [996, 72] on p "previous" at bounding box center [1022, 69] width 53 height 15
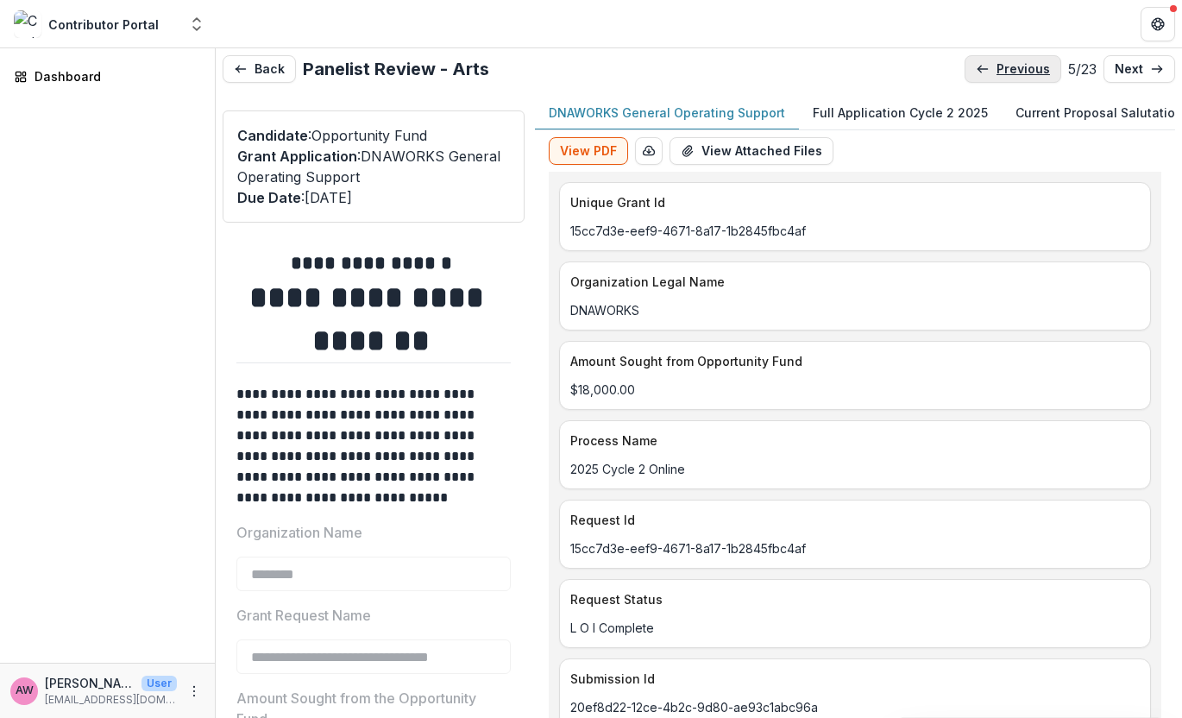
click at [997, 71] on p "previous" at bounding box center [1023, 69] width 53 height 15
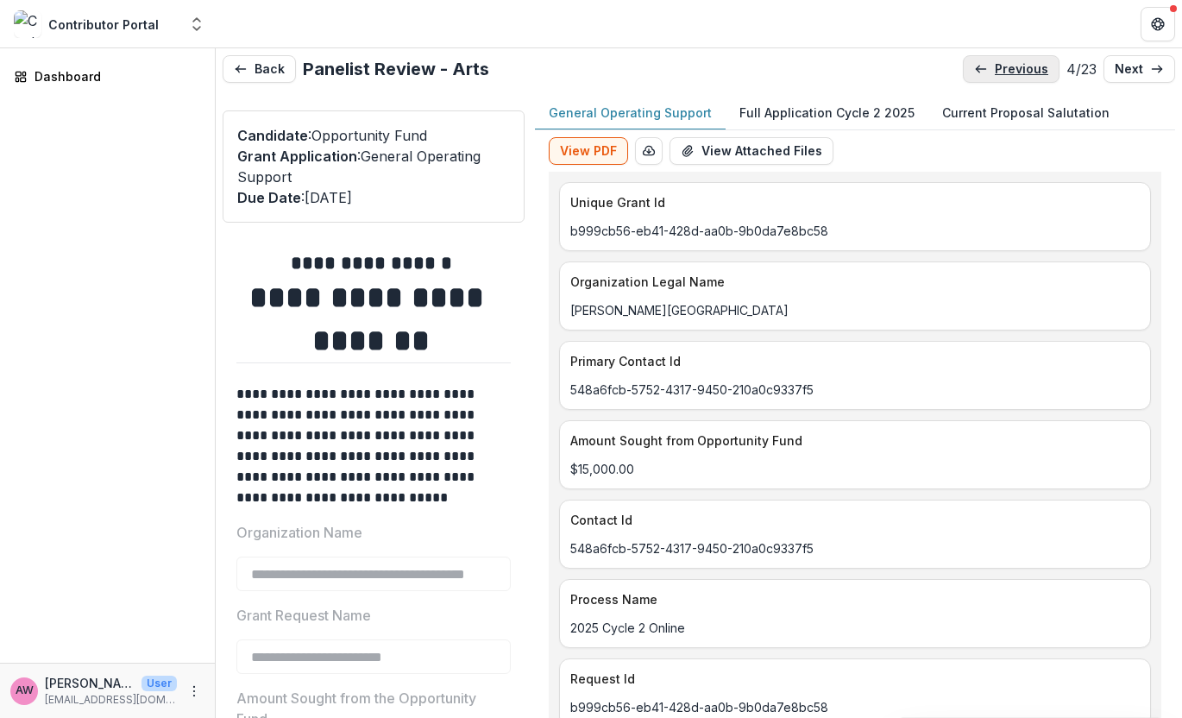
click at [995, 71] on p "previous" at bounding box center [1021, 69] width 53 height 15
click at [984, 72] on link "previous" at bounding box center [1013, 69] width 97 height 28
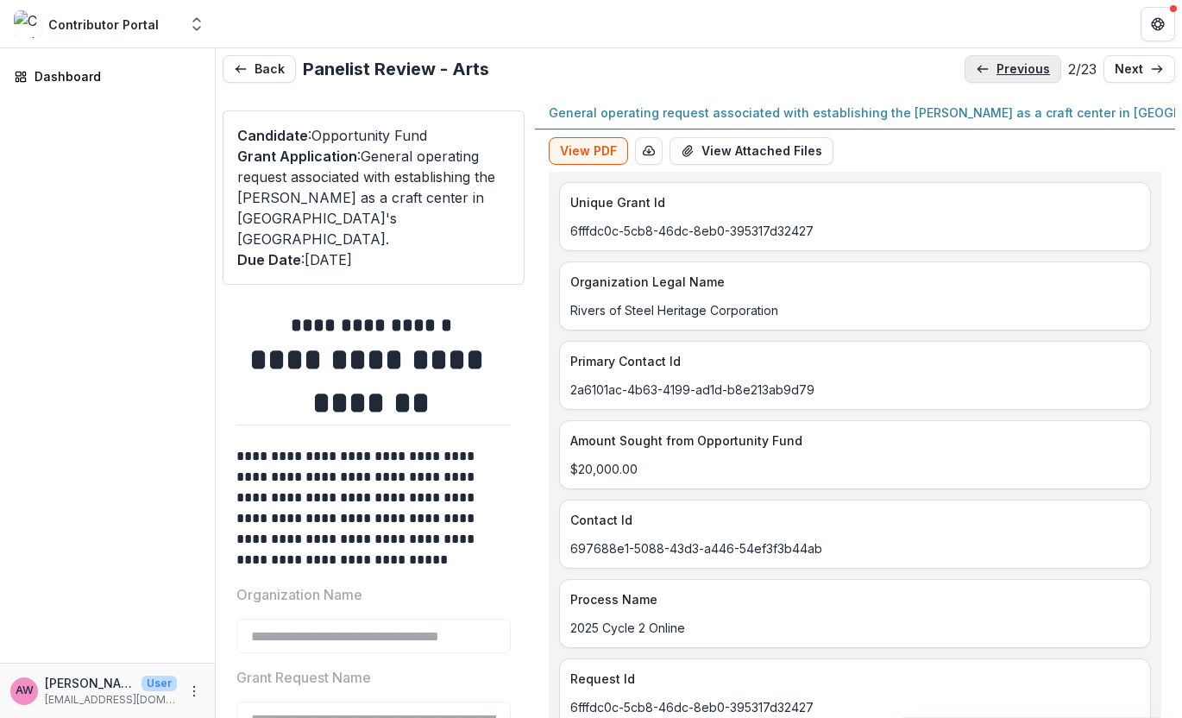
click at [997, 72] on p "previous" at bounding box center [1023, 69] width 53 height 15
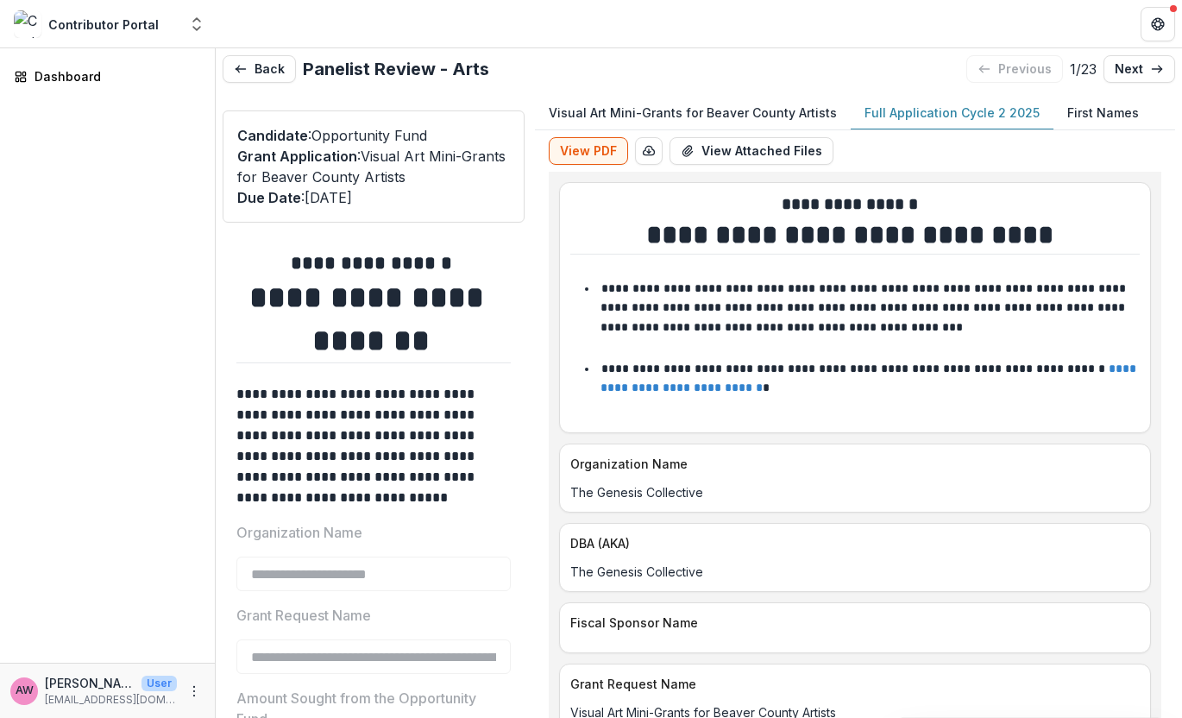
click at [914, 104] on p "Full Application Cycle 2 2025" at bounding box center [952, 113] width 175 height 18
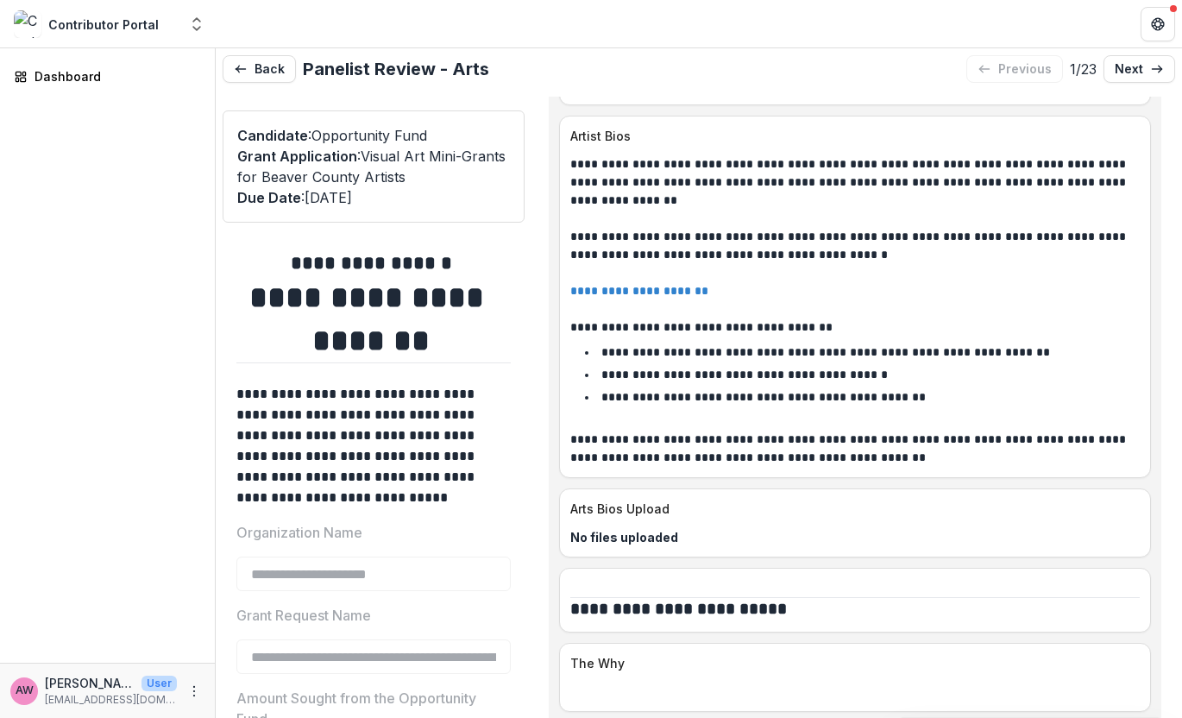
scroll to position [4159, 0]
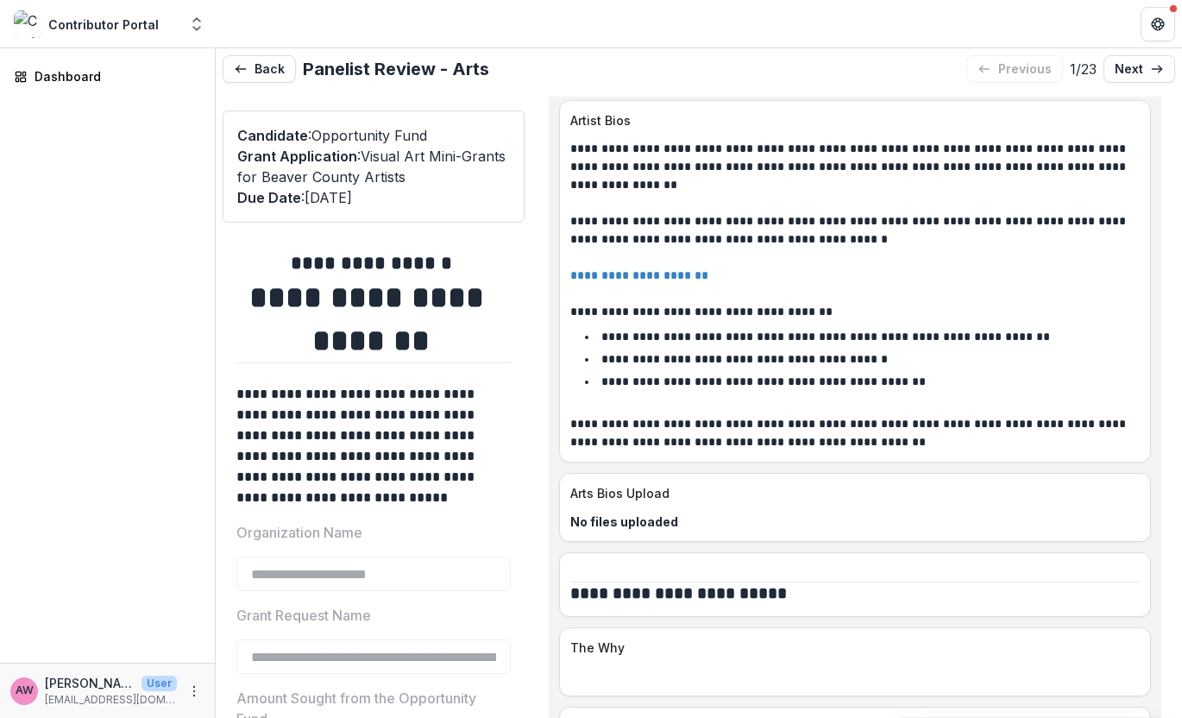
click at [662, 272] on link "**********" at bounding box center [639, 275] width 138 height 12
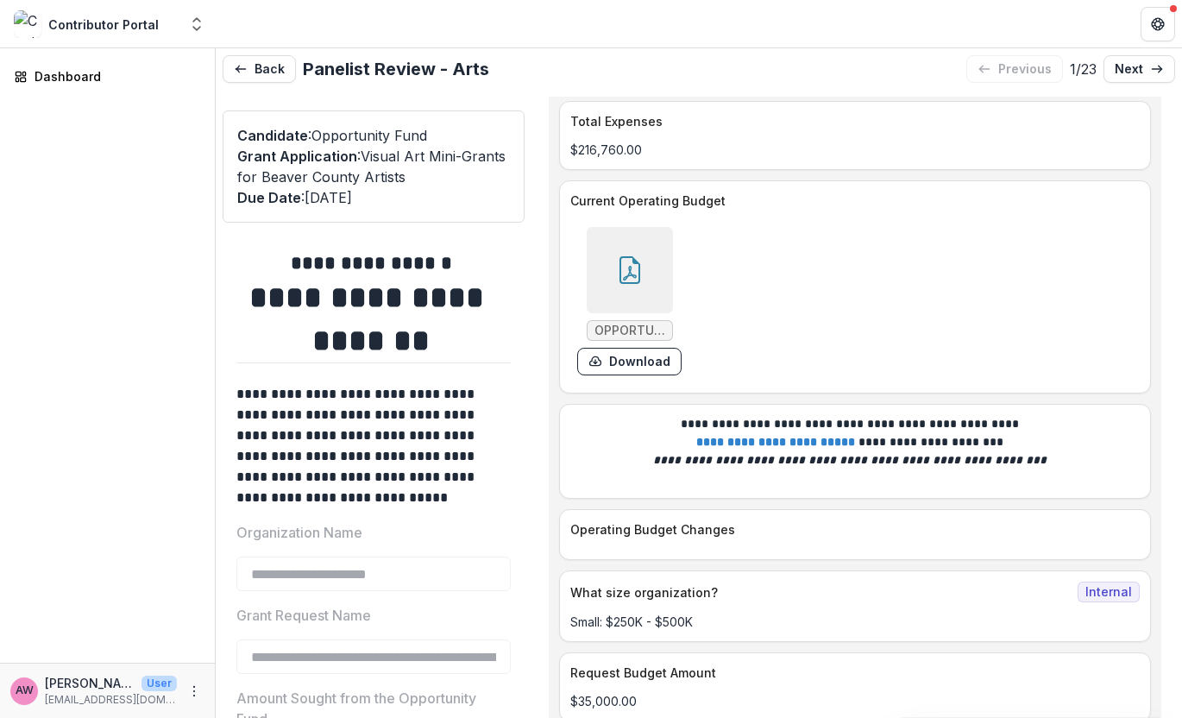
scroll to position [6210, 0]
click at [634, 255] on icon at bounding box center [630, 269] width 28 height 28
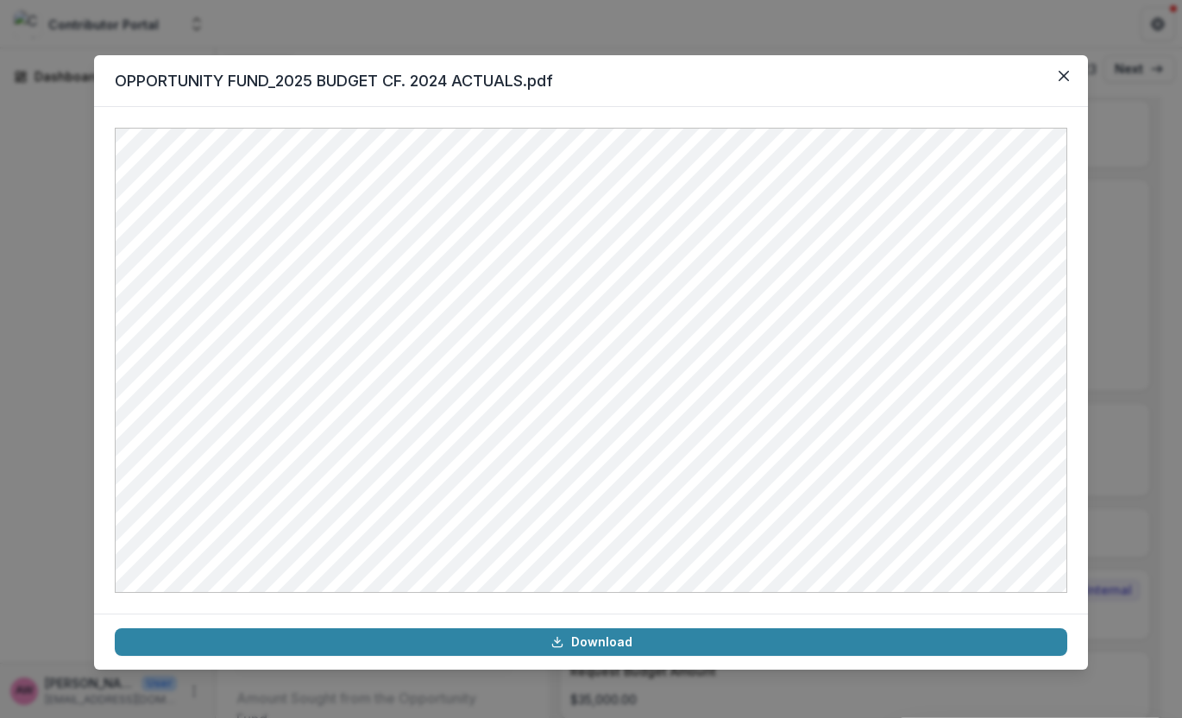
click at [1066, 74] on icon "Close" at bounding box center [1064, 76] width 10 height 10
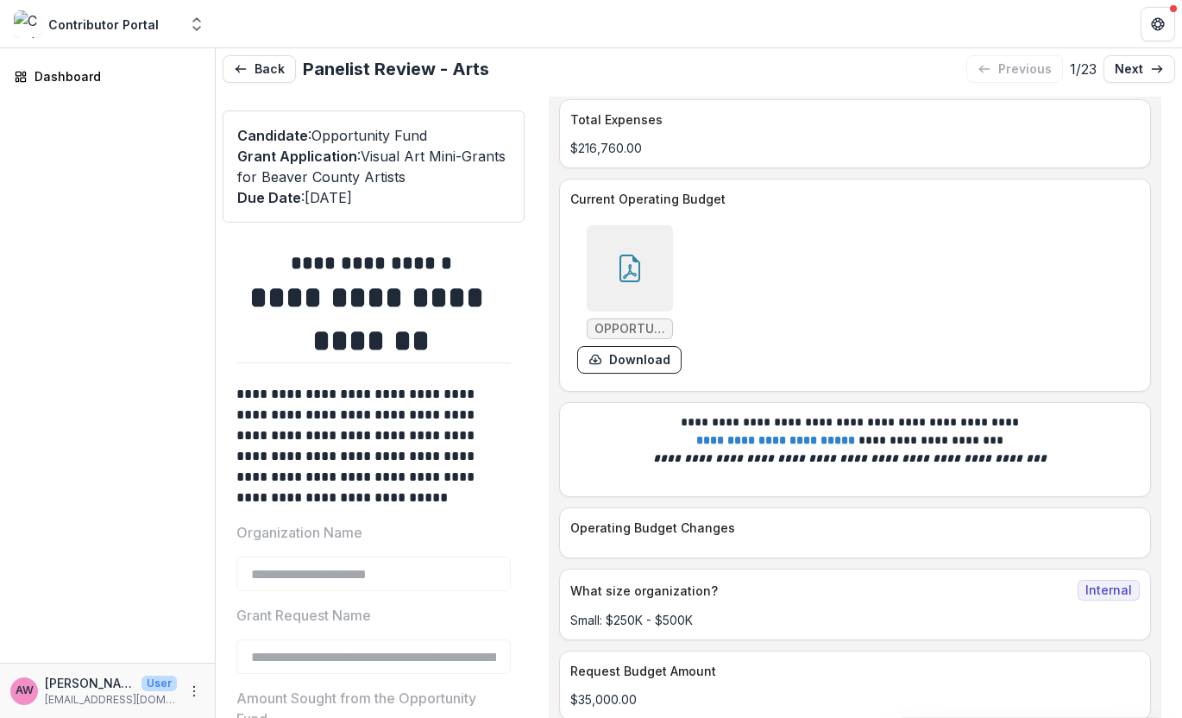
click at [622, 263] on icon at bounding box center [630, 269] width 28 height 28
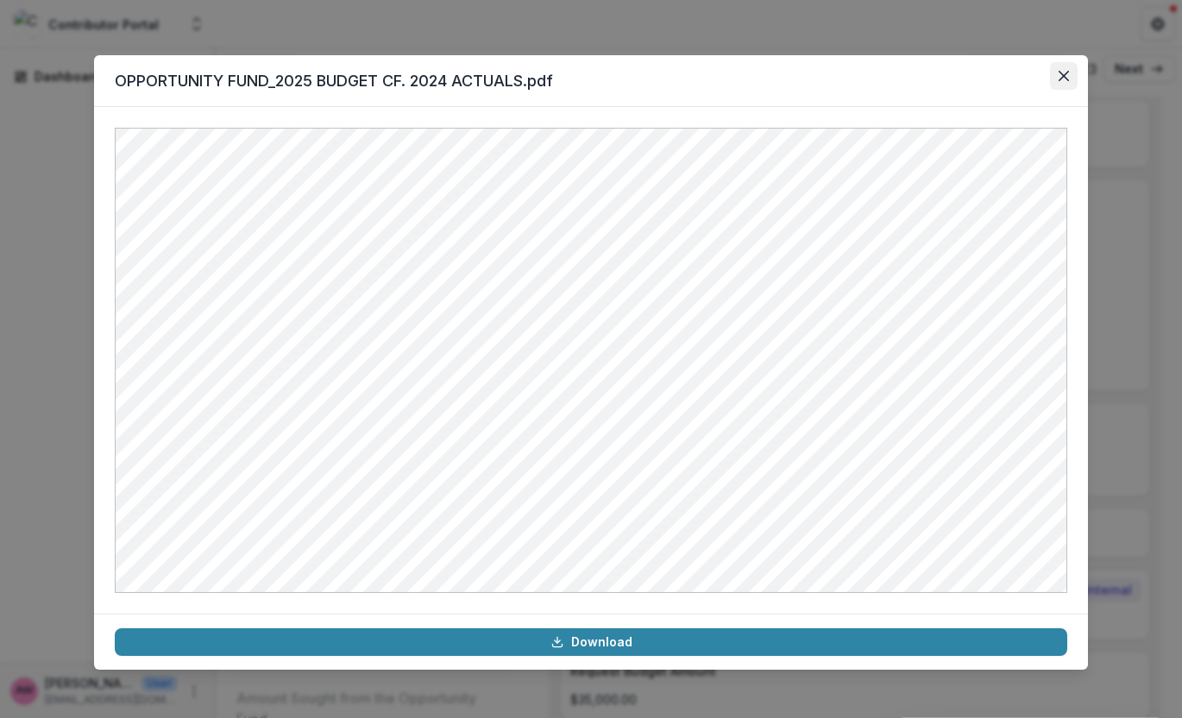
click at [1061, 78] on icon "Close" at bounding box center [1064, 76] width 10 height 10
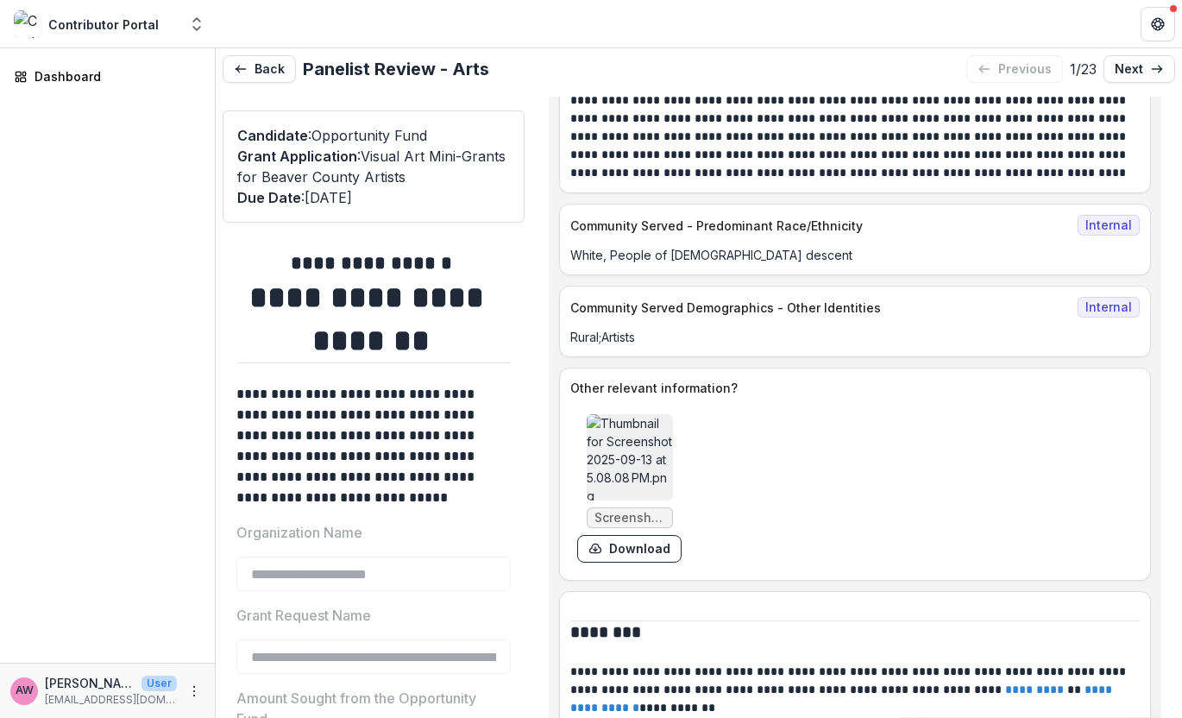
scroll to position [9412, 0]
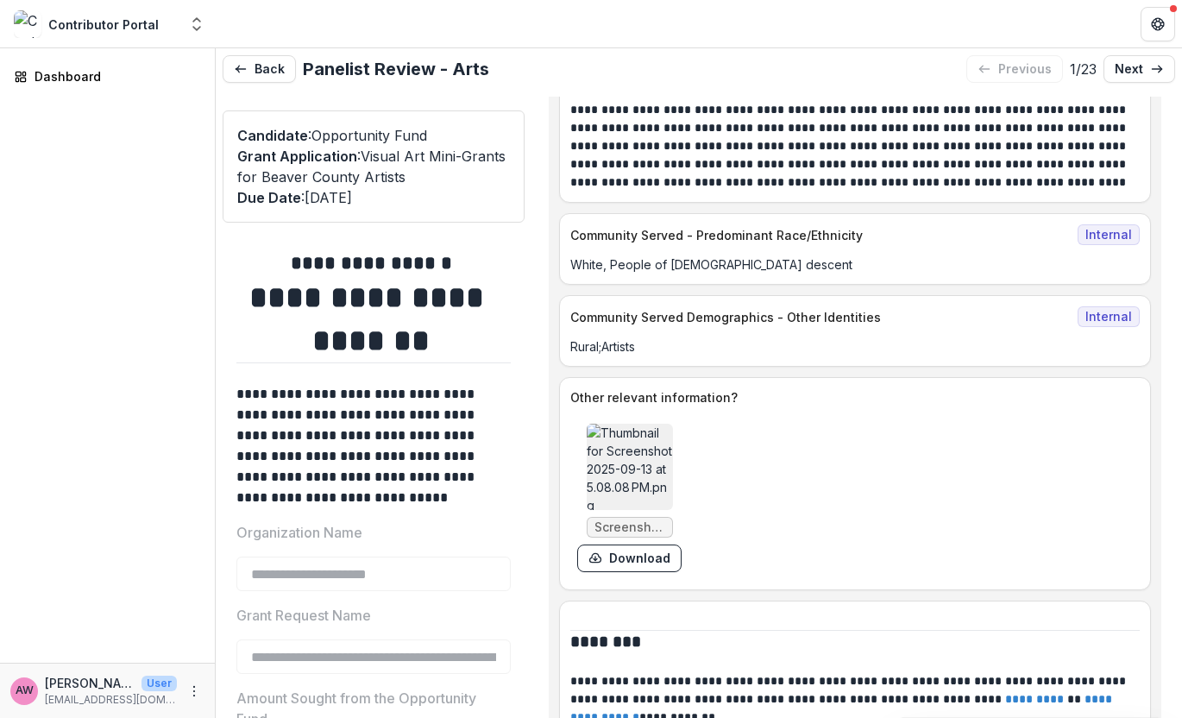
click at [623, 444] on img at bounding box center [630, 467] width 86 height 86
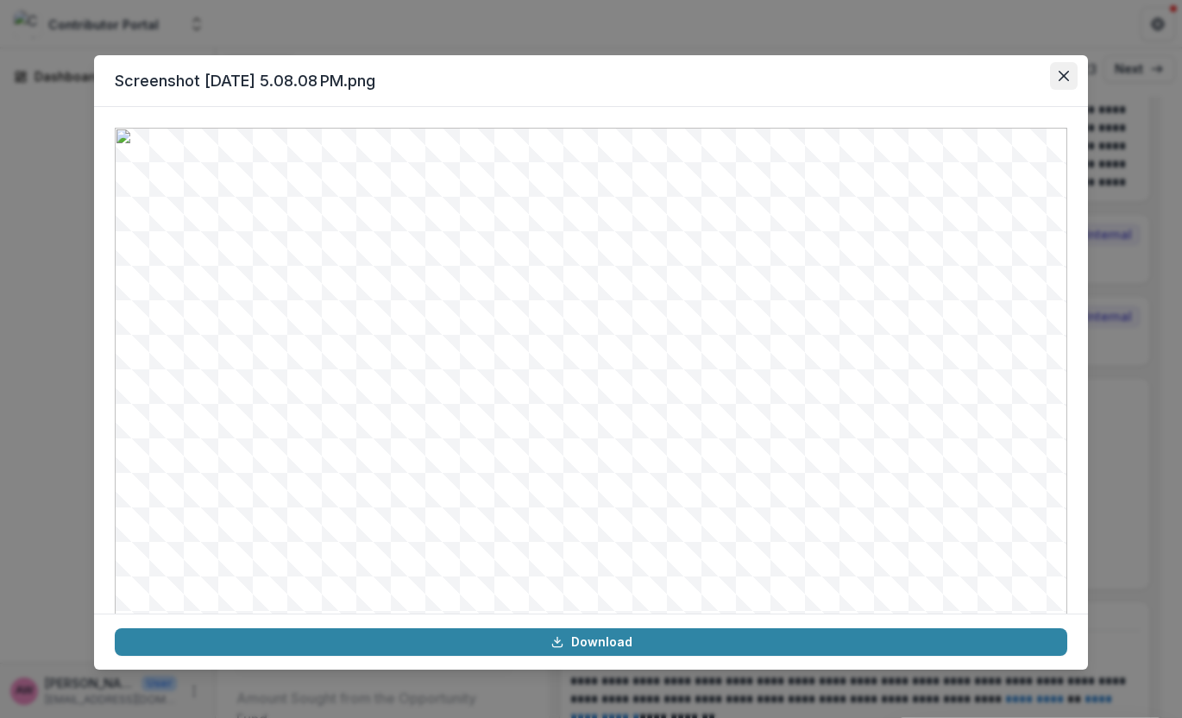
scroll to position [0, 0]
click at [1073, 74] on button "Close" at bounding box center [1064, 76] width 28 height 28
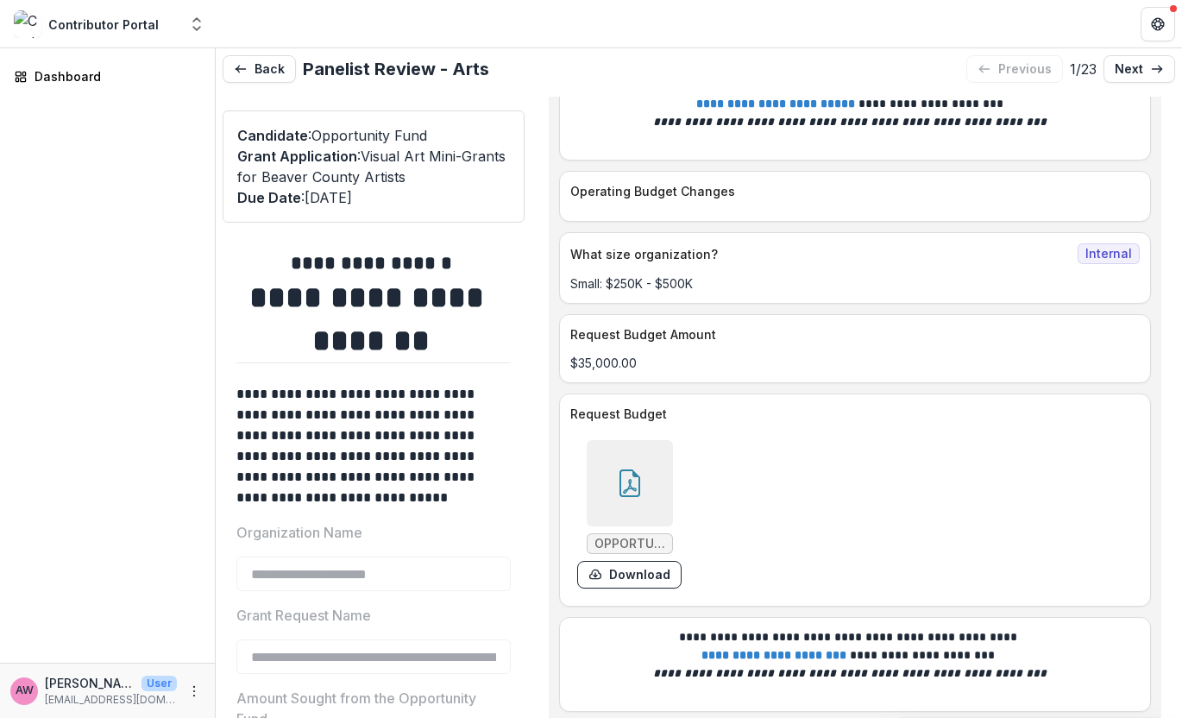
scroll to position [6631, 0]
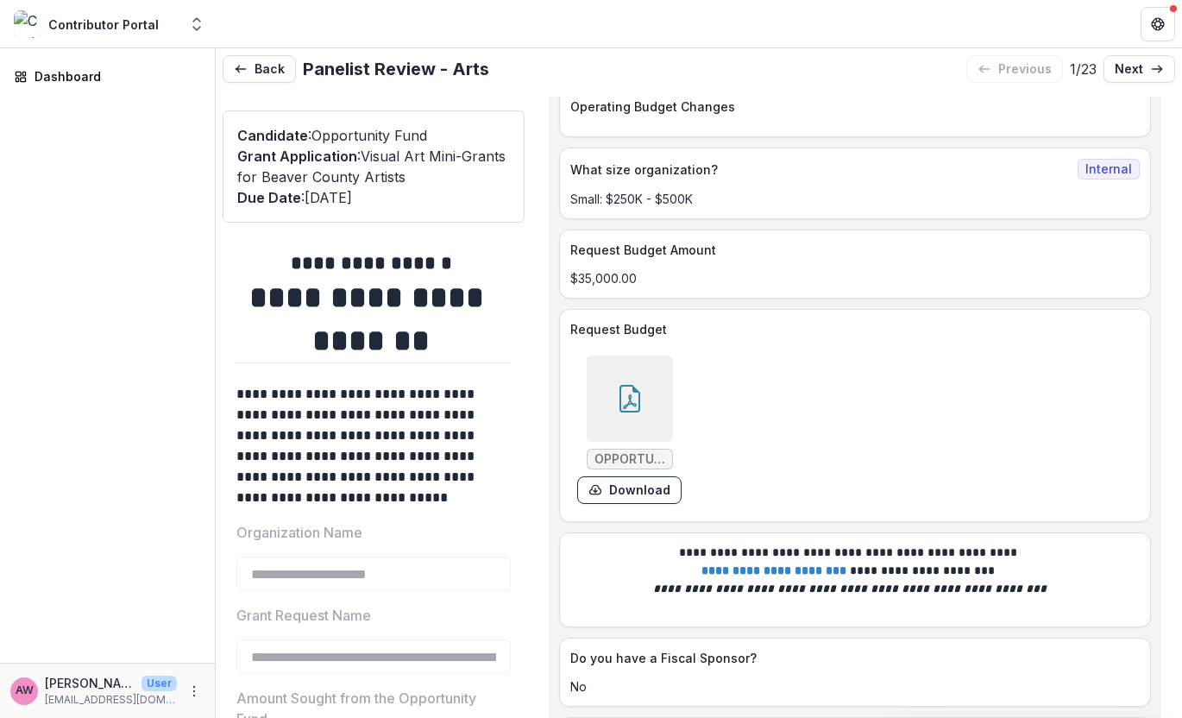
click at [630, 394] on icon at bounding box center [630, 399] width 28 height 28
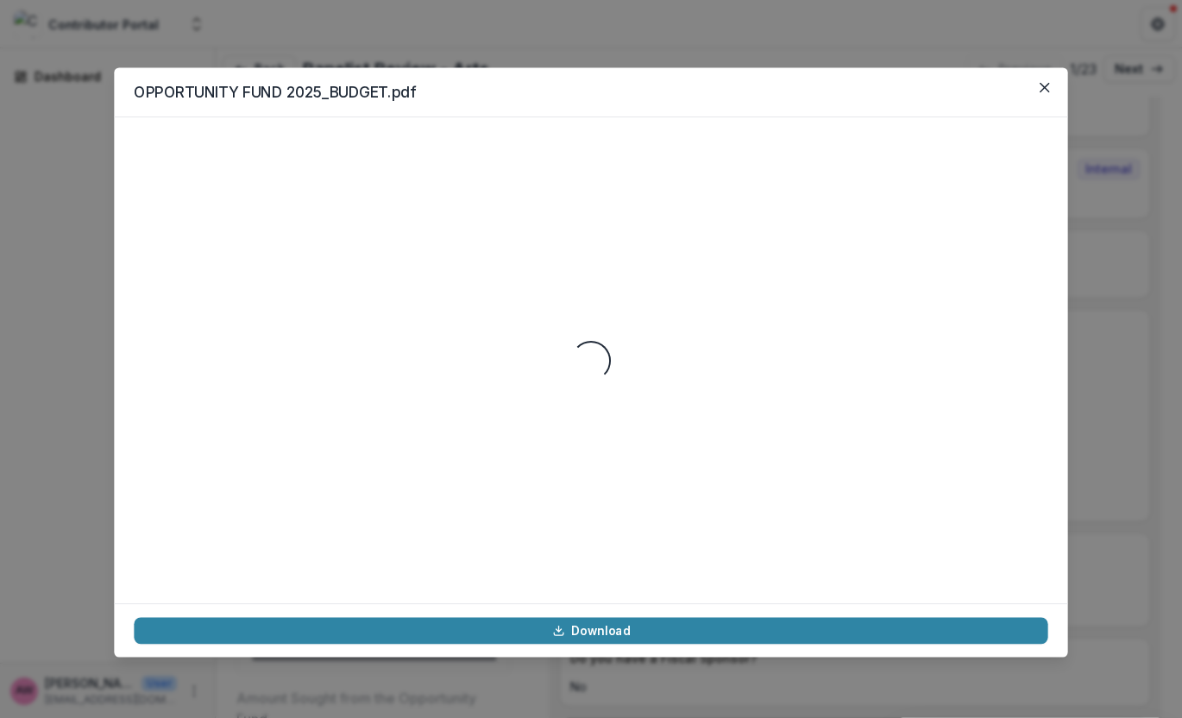
click at [630, 394] on div "Loading..." at bounding box center [591, 360] width 914 height 446
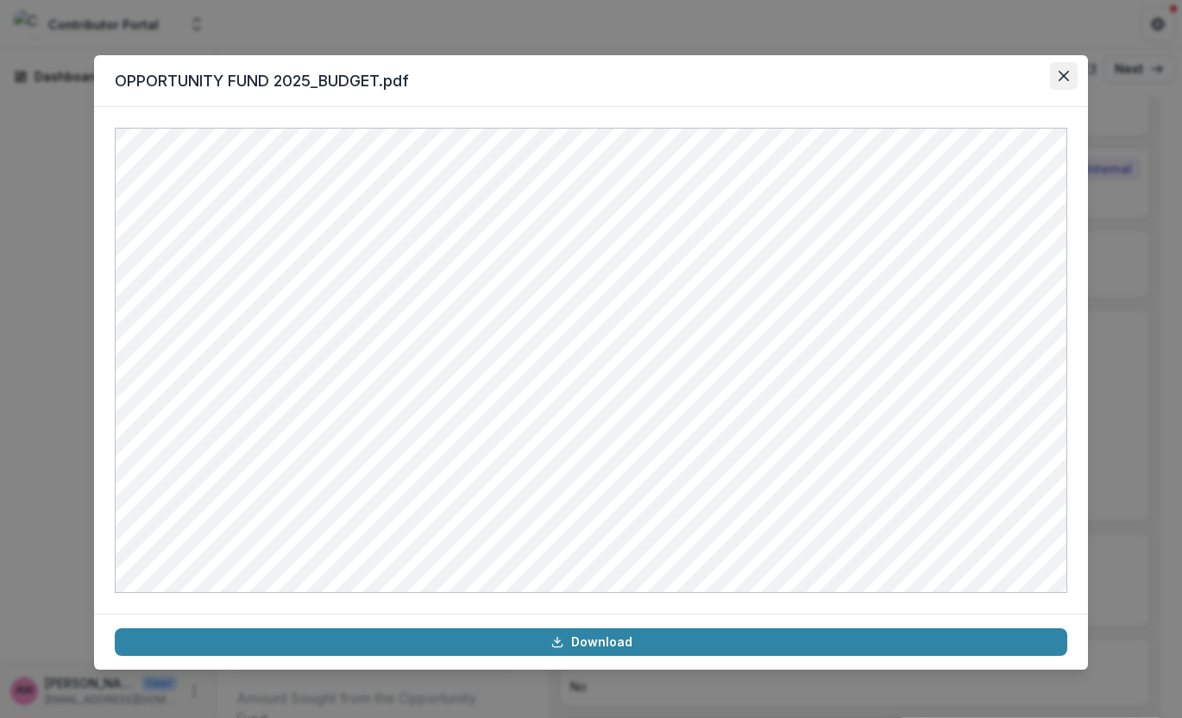
click at [1065, 79] on icon "Close" at bounding box center [1064, 76] width 10 height 10
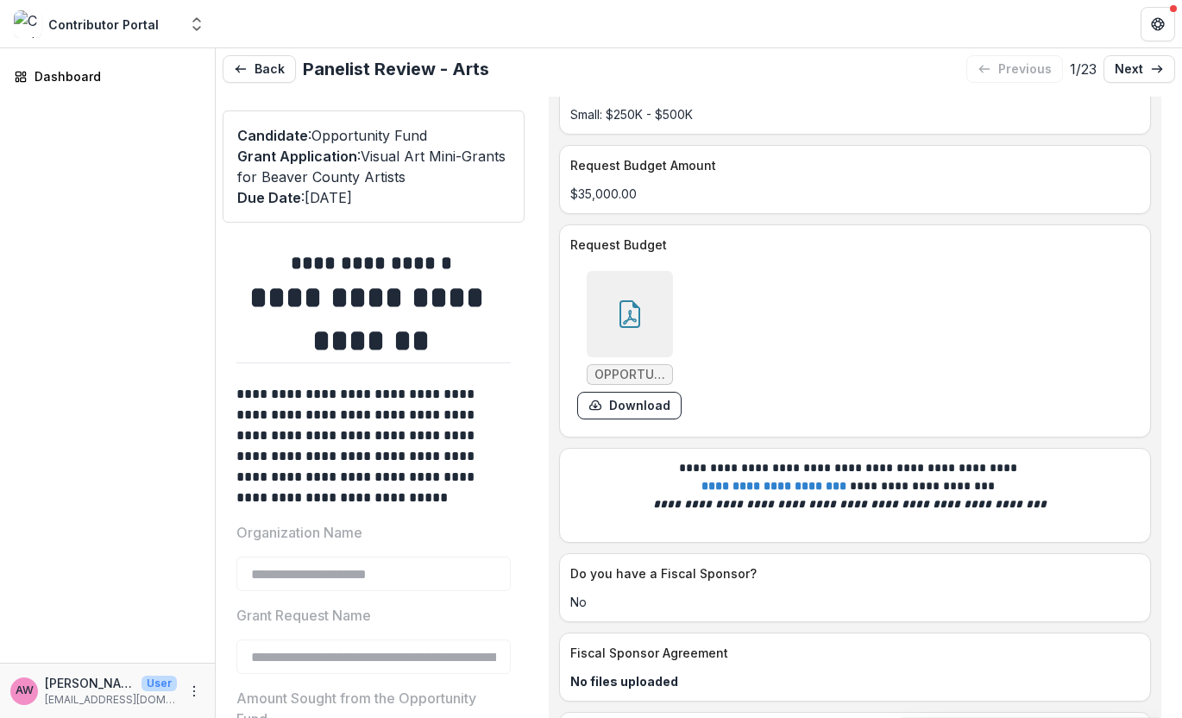
scroll to position [6656, 0]
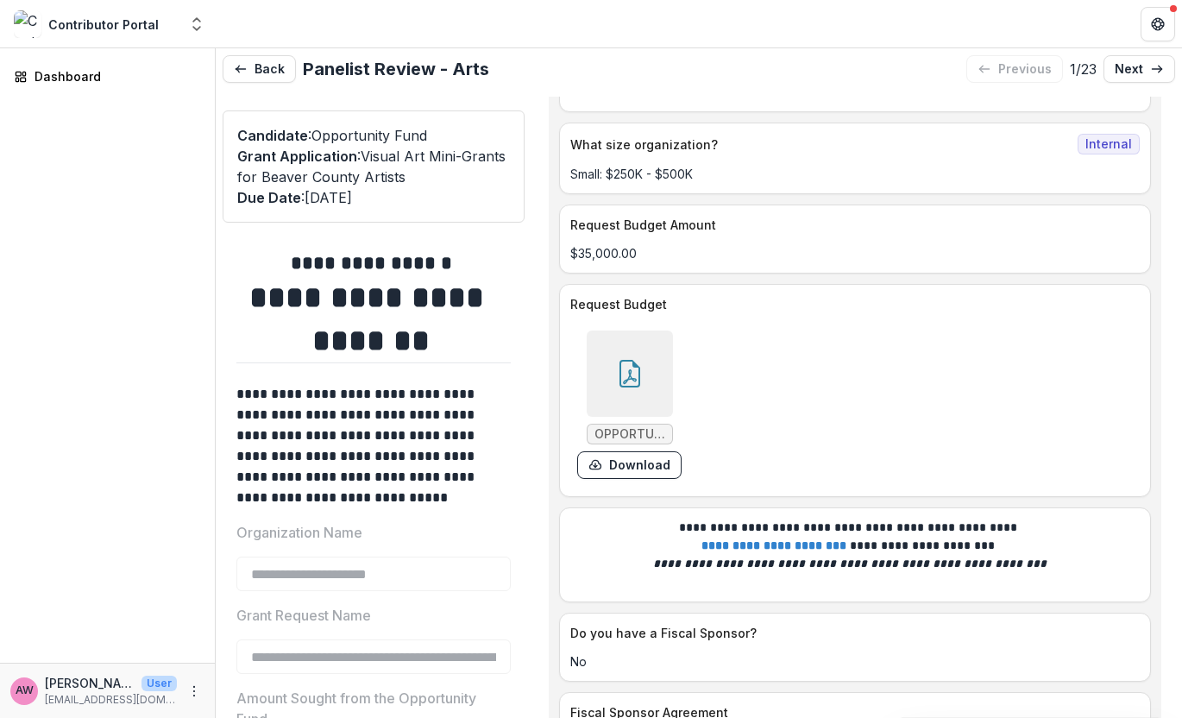
click at [627, 370] on icon at bounding box center [630, 376] width 14 height 15
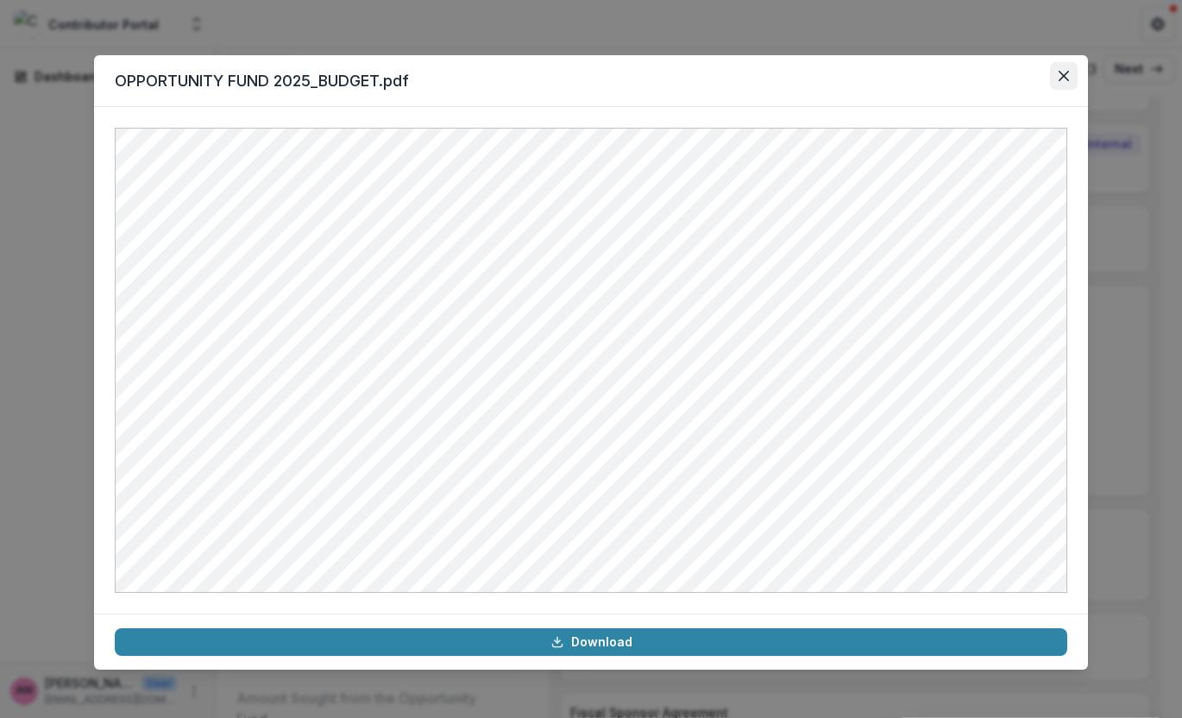
click at [1062, 72] on icon "Close" at bounding box center [1064, 76] width 10 height 10
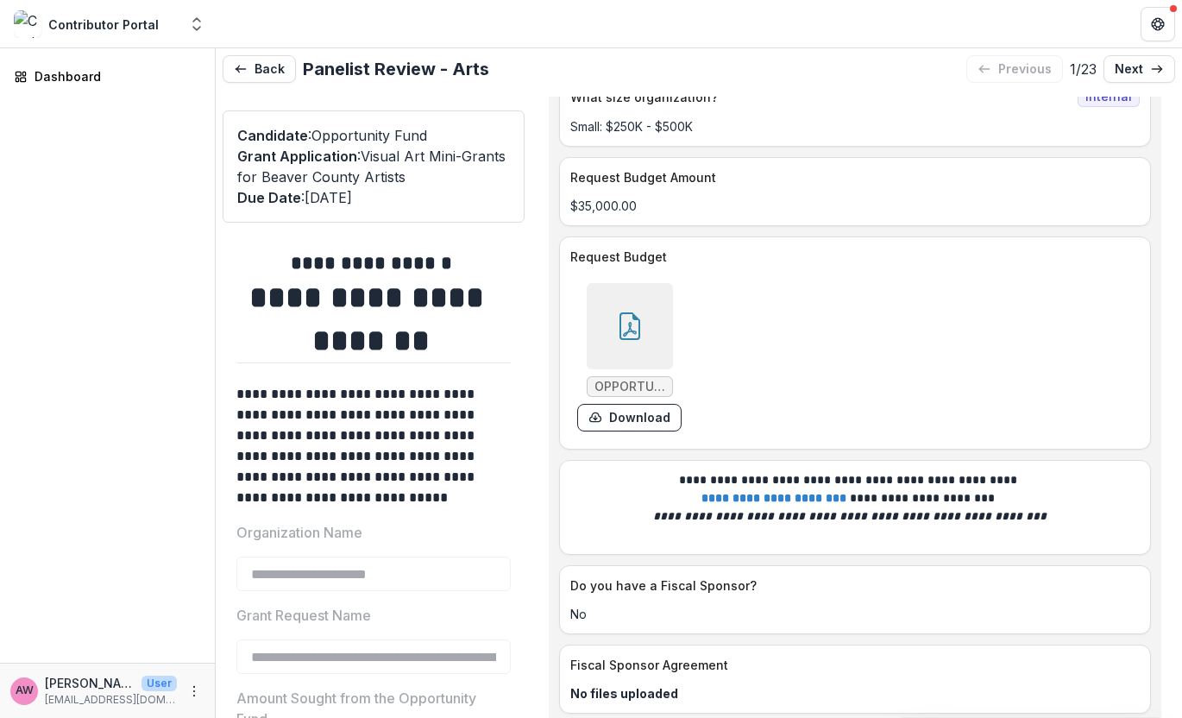
scroll to position [6697, 0]
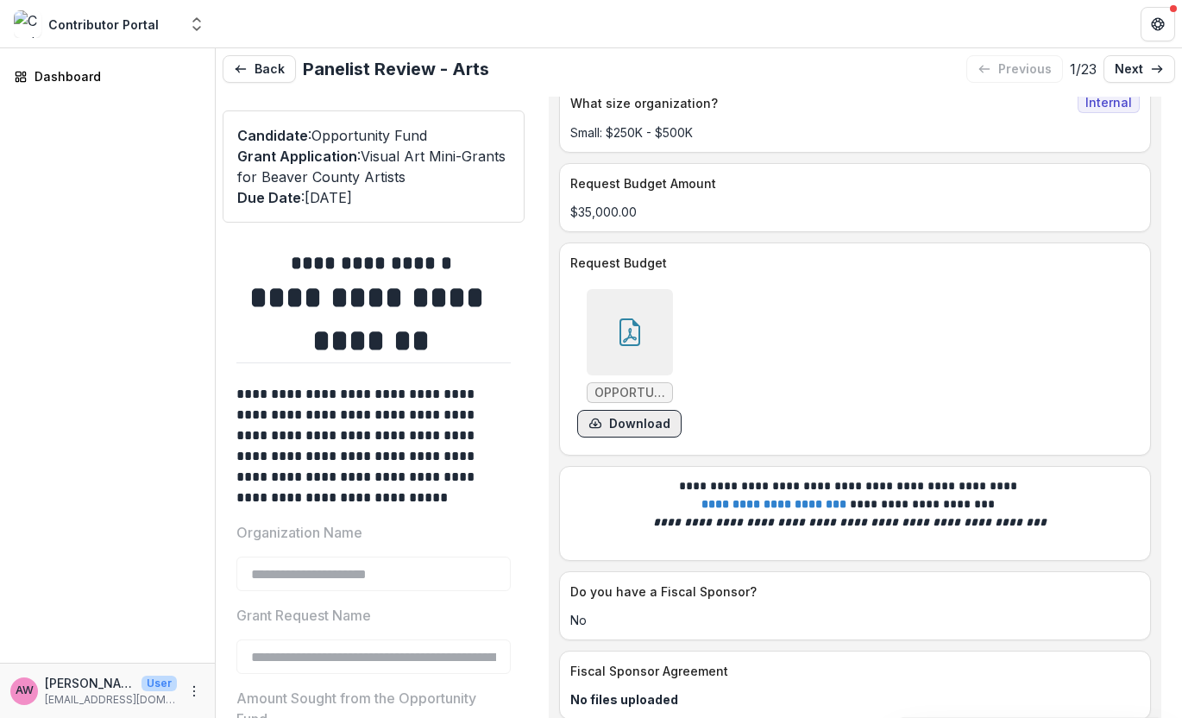
click at [625, 417] on button "Download" at bounding box center [629, 424] width 104 height 28
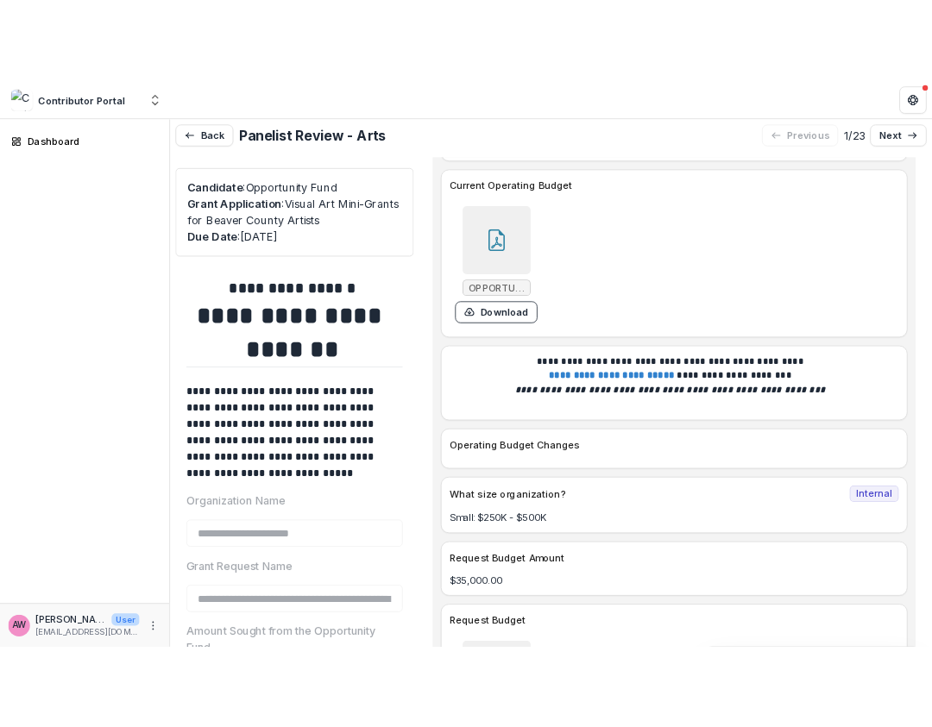
scroll to position [6249, 0]
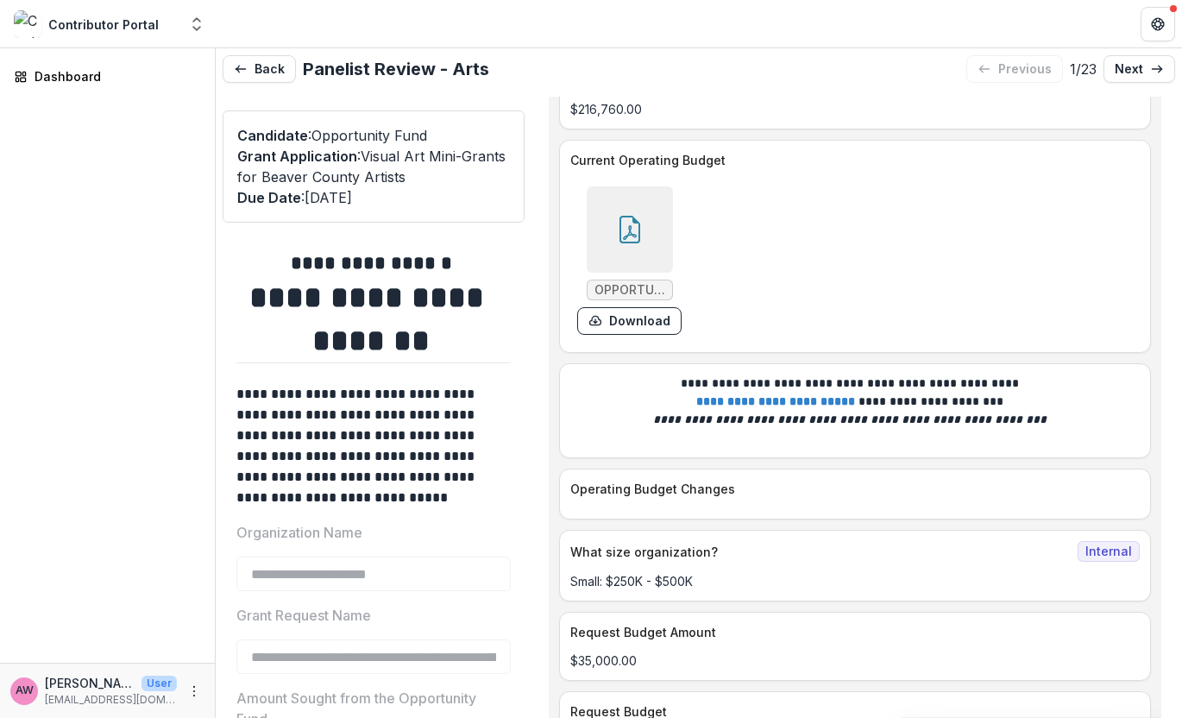
click at [626, 216] on icon at bounding box center [630, 230] width 28 height 28
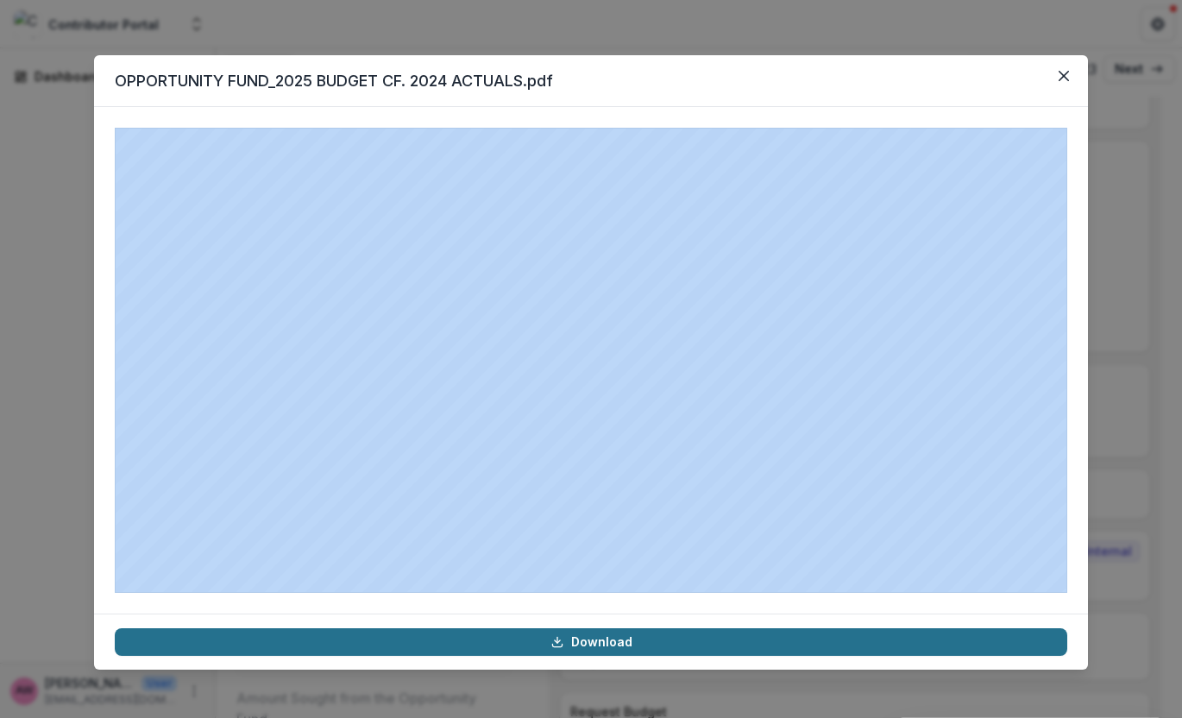
click at [608, 640] on link "Download" at bounding box center [591, 642] width 953 height 28
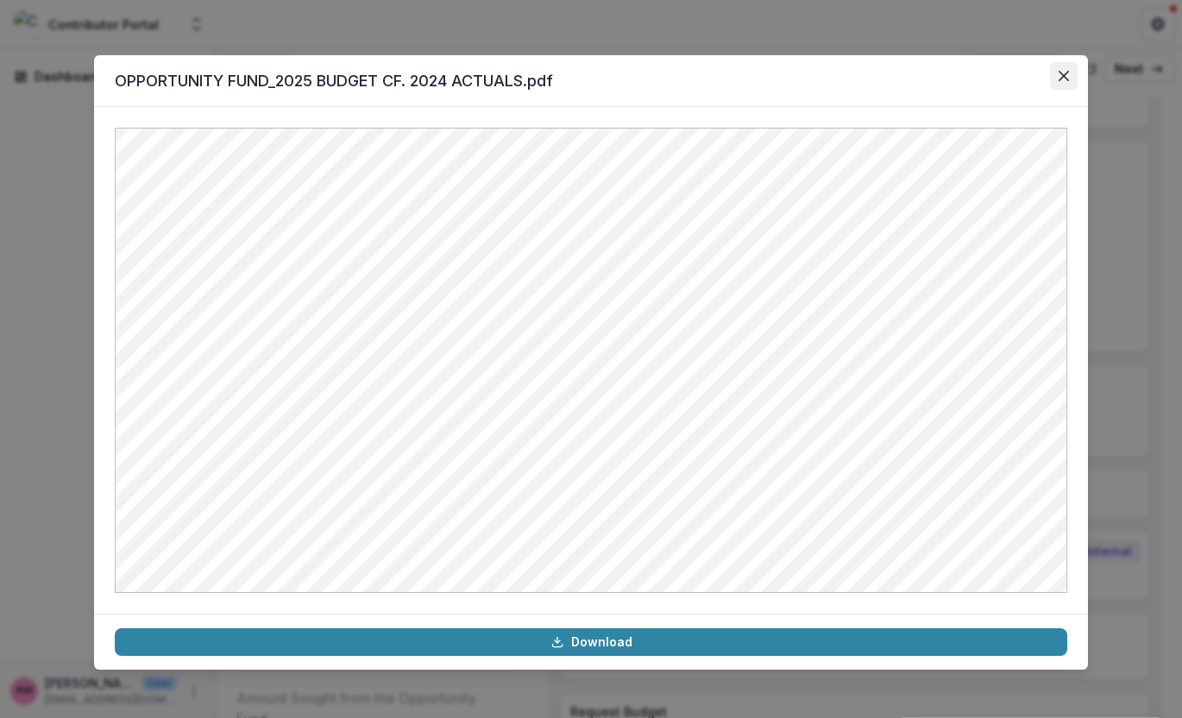
click at [1052, 79] on button "Close" at bounding box center [1064, 76] width 28 height 28
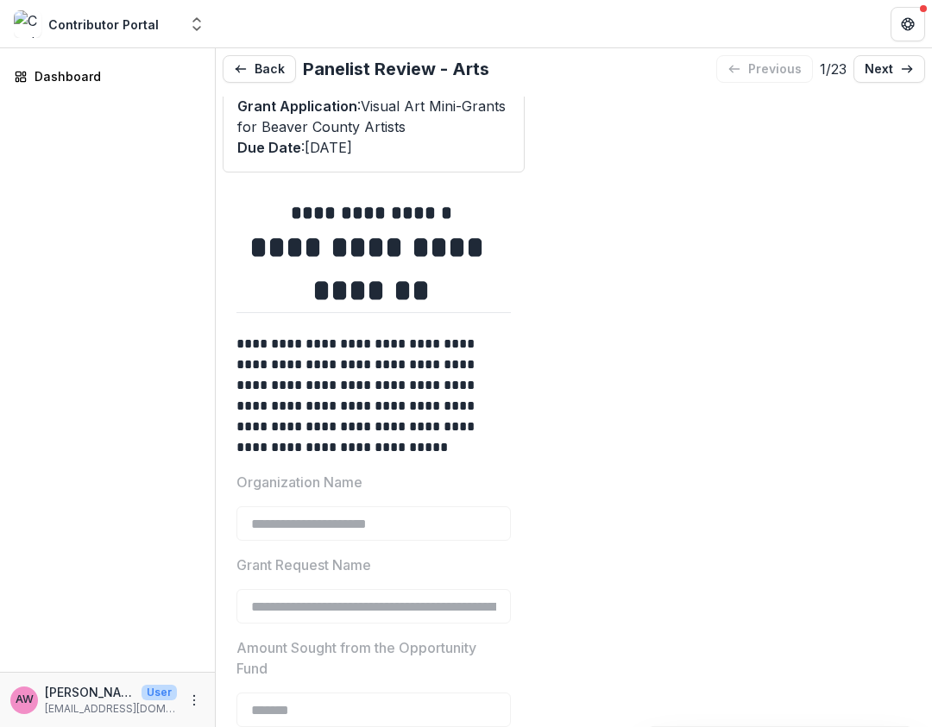
scroll to position [68, 0]
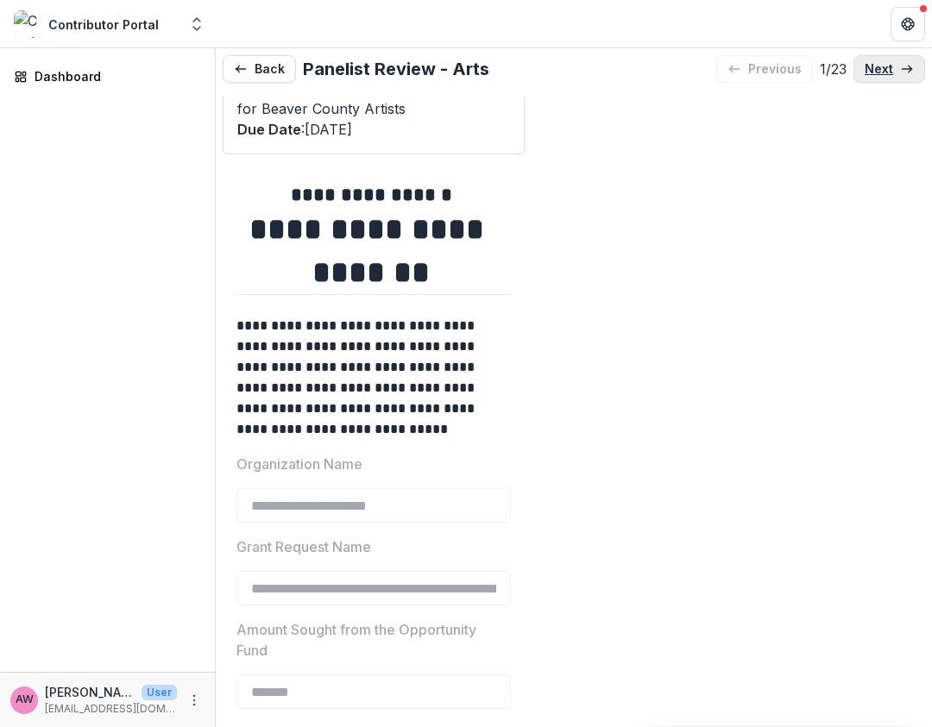
click at [879, 64] on p "next" at bounding box center [879, 69] width 28 height 15
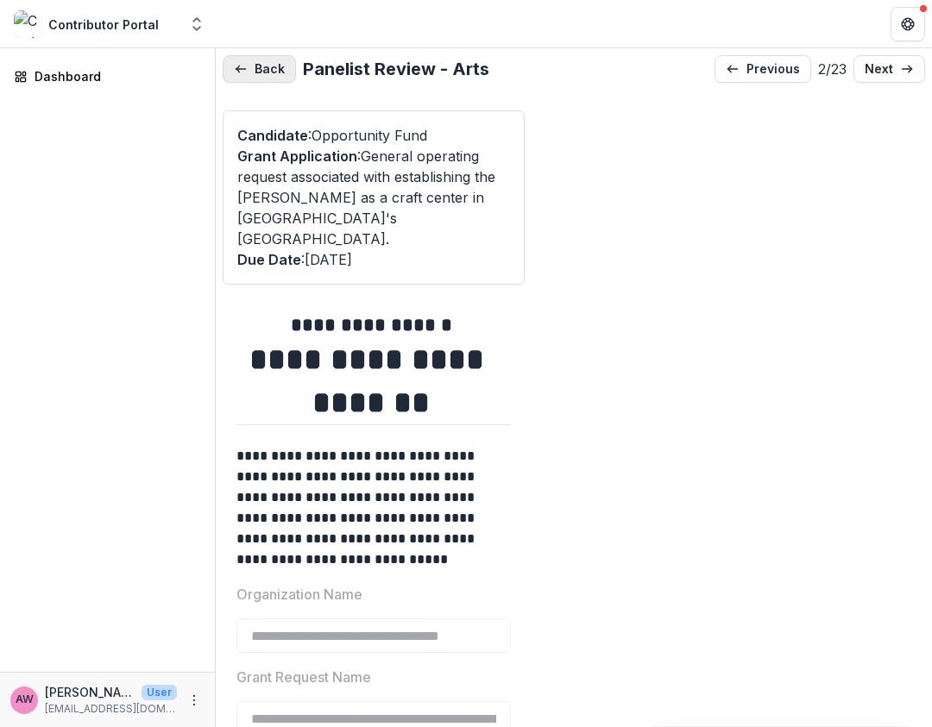
click at [261, 78] on button "Back" at bounding box center [259, 69] width 73 height 28
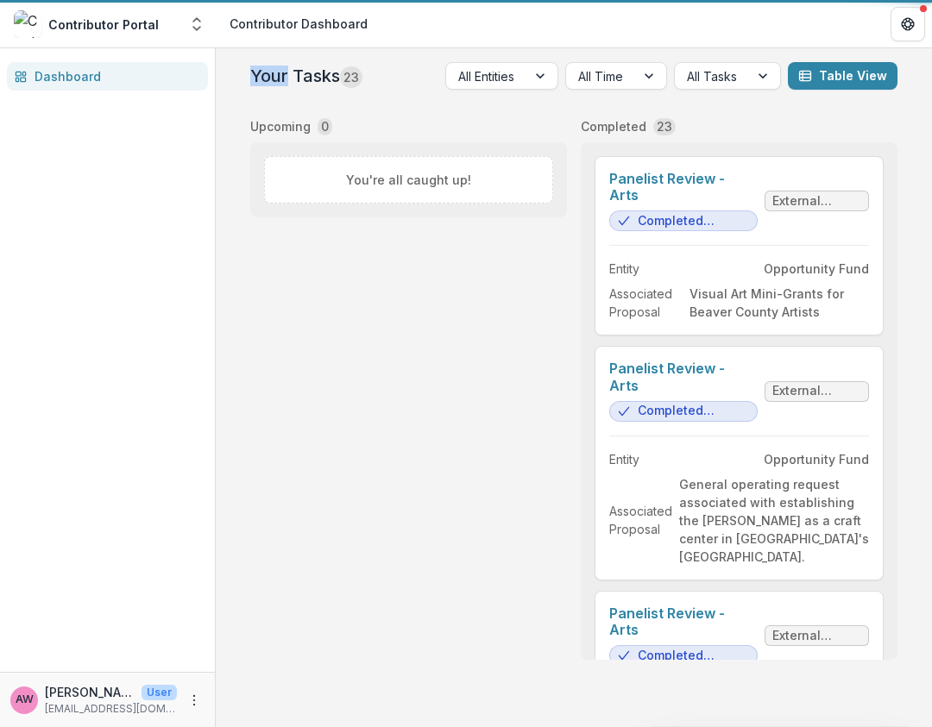
click at [261, 78] on h2 "Your Tasks 23" at bounding box center [306, 76] width 112 height 21
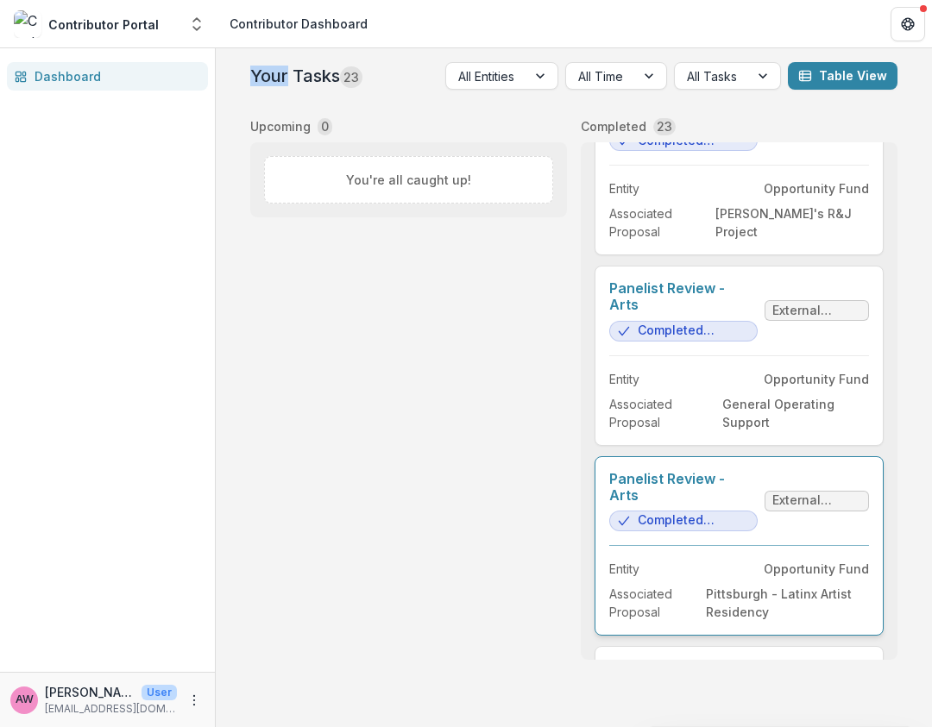
scroll to position [3557, 0]
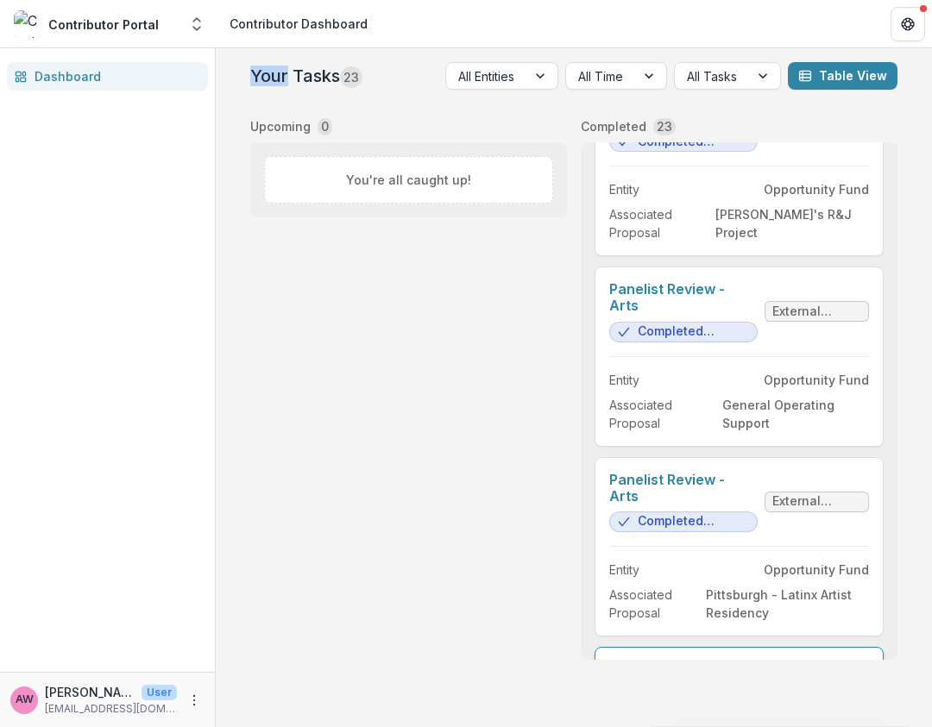
click at [662, 662] on link "Panelist Review - Arts" at bounding box center [683, 678] width 148 height 33
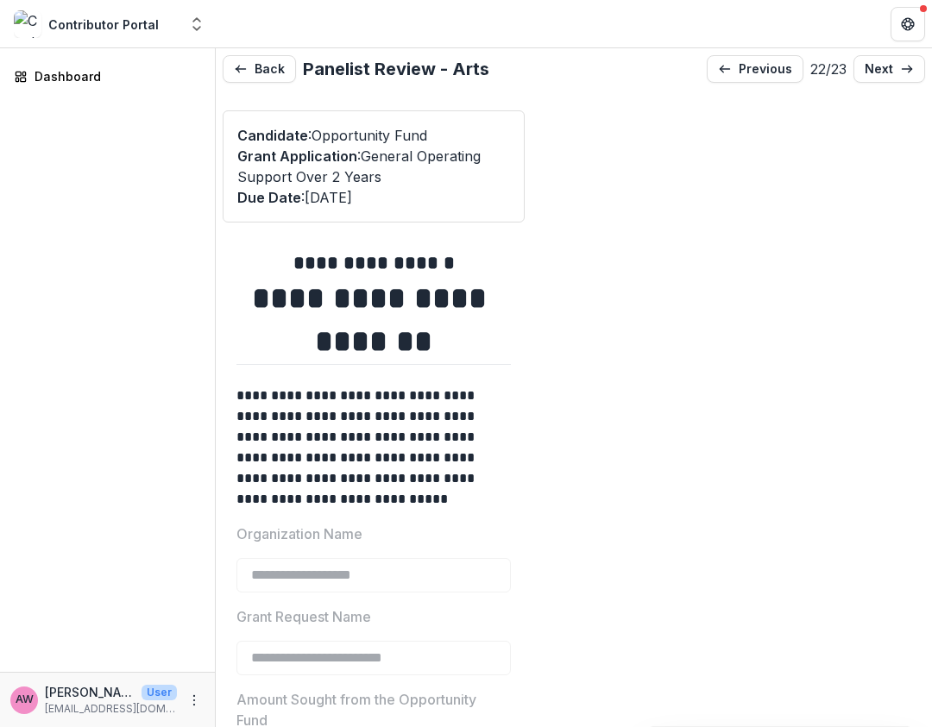
type input "*******"
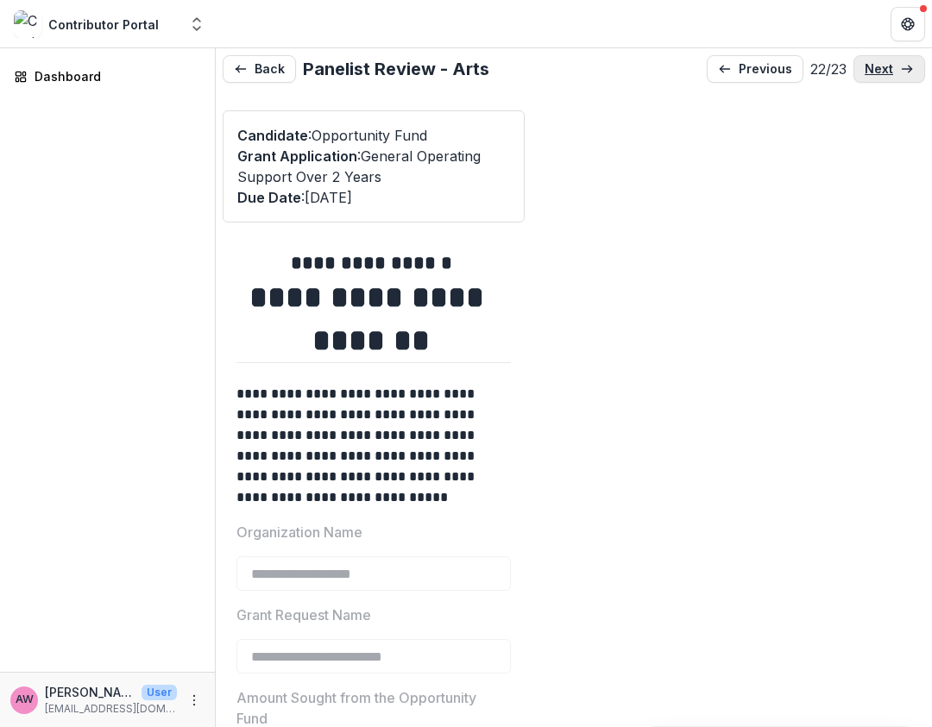
click at [884, 74] on p "next" at bounding box center [879, 69] width 28 height 15
click at [733, 79] on link "previous" at bounding box center [755, 69] width 97 height 28
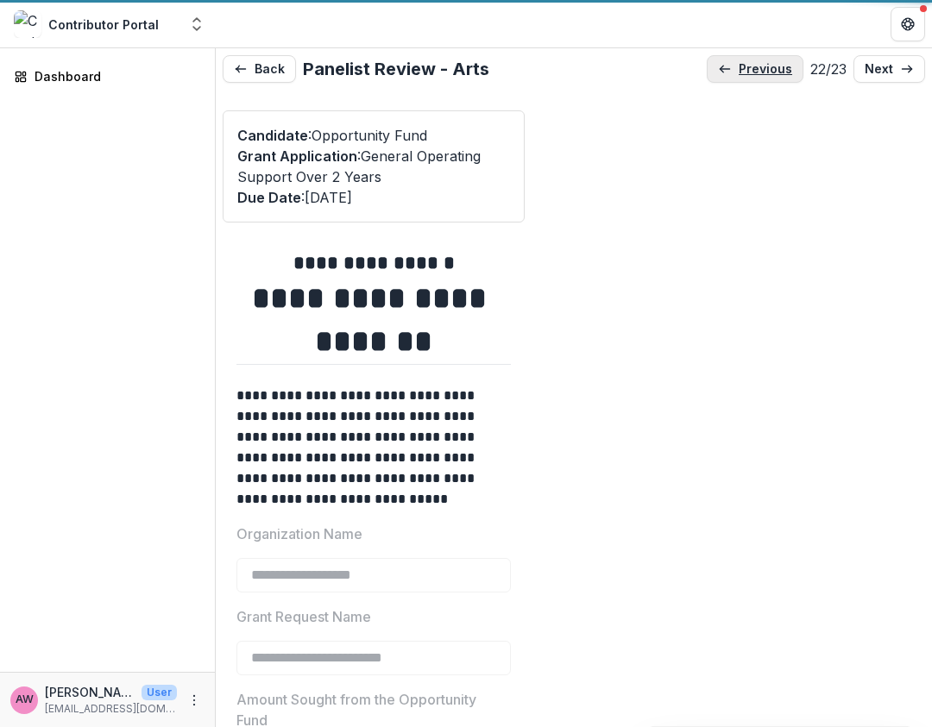
type input "*******"
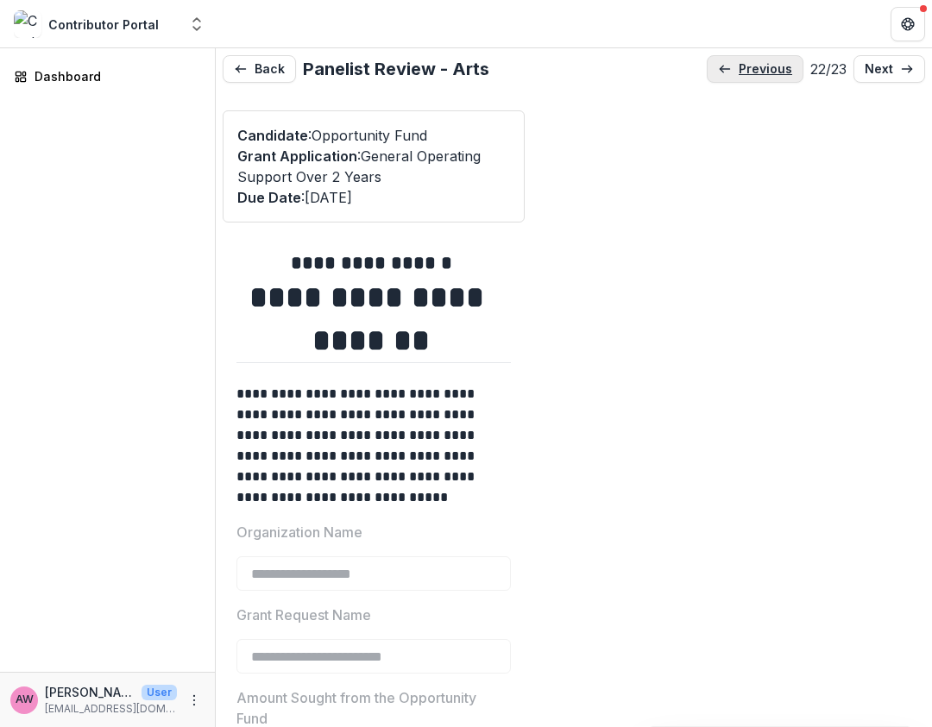
click at [739, 68] on p "previous" at bounding box center [765, 69] width 53 height 15
click at [740, 68] on p "previous" at bounding box center [766, 69] width 53 height 15
click at [738, 68] on p "previous" at bounding box center [764, 69] width 53 height 15
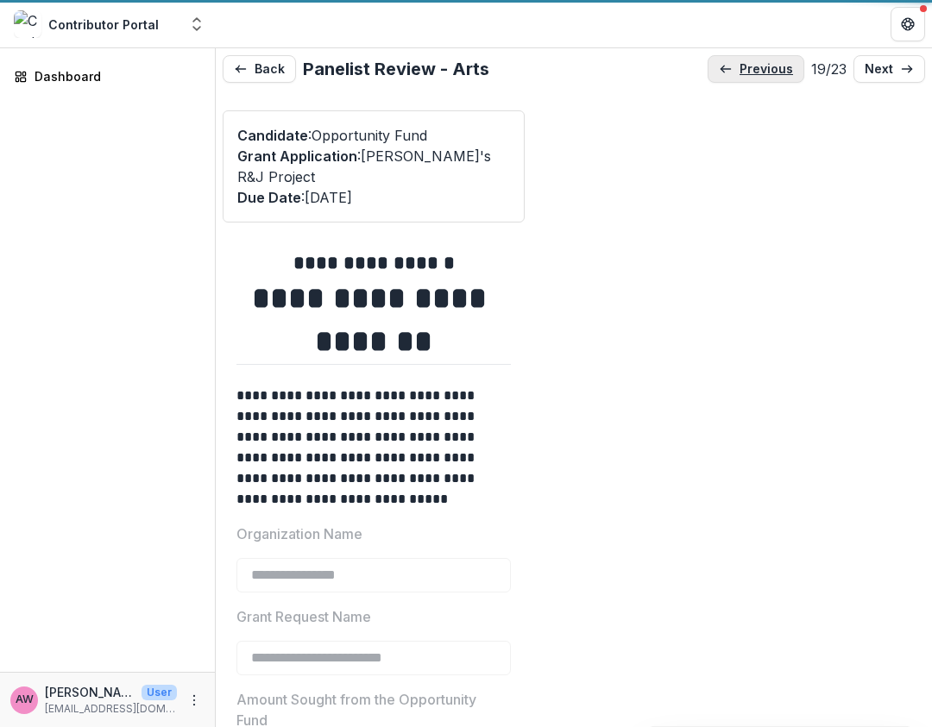
type input "*******"
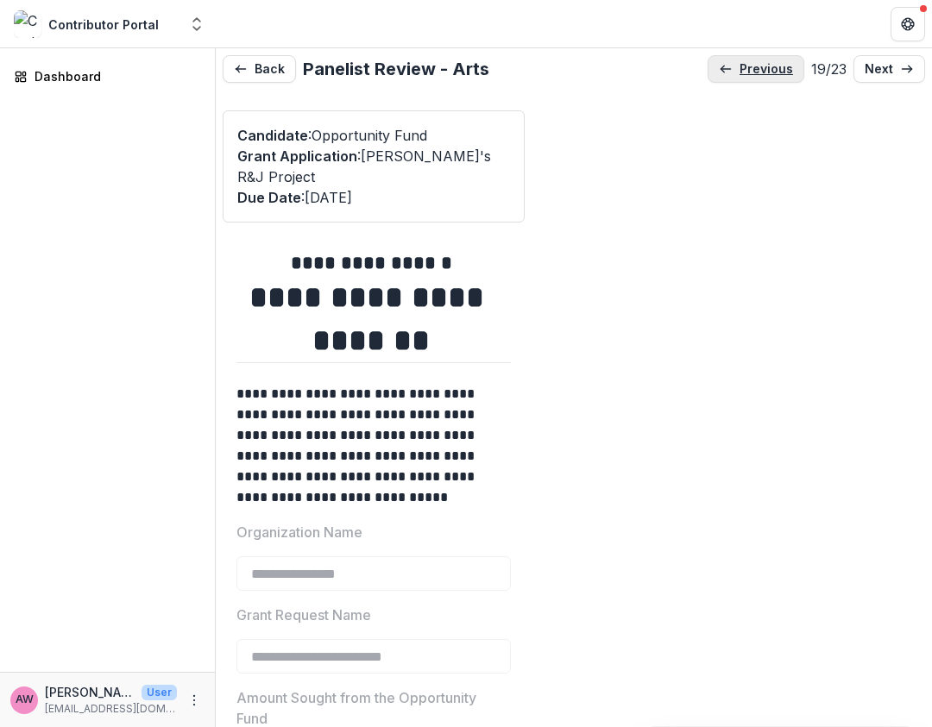
click at [739, 68] on p "previous" at bounding box center [765, 69] width 53 height 15
click at [740, 68] on p "previous" at bounding box center [766, 69] width 53 height 15
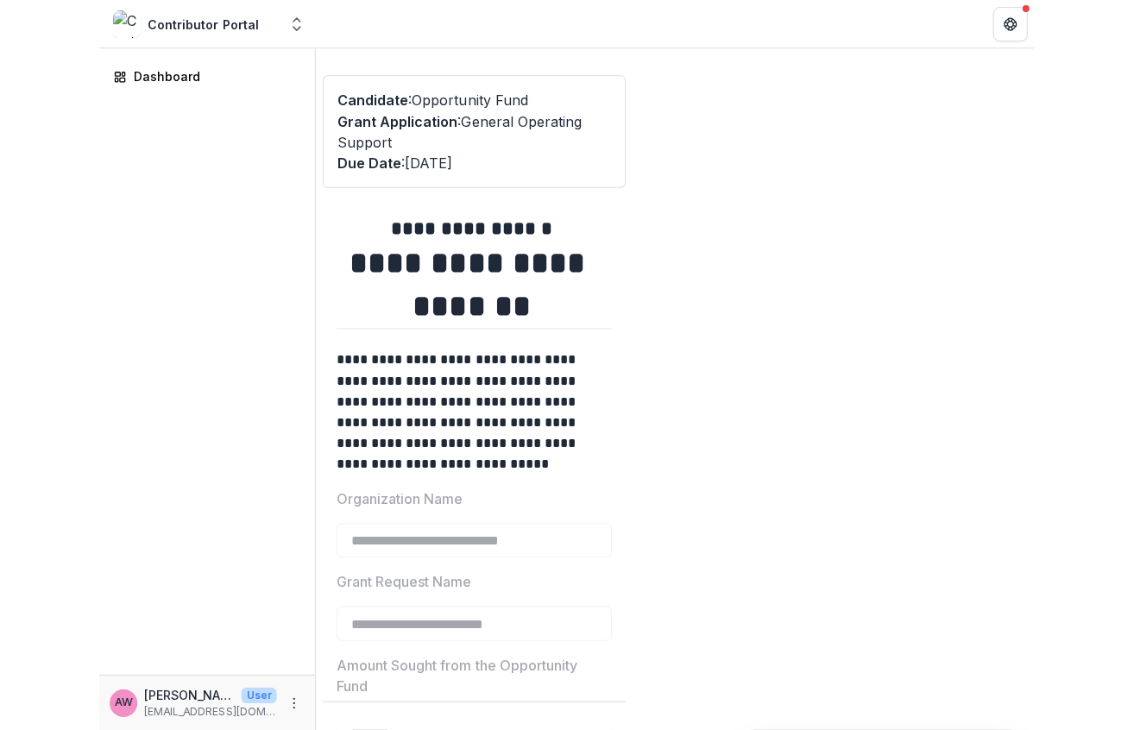
scroll to position [35, 0]
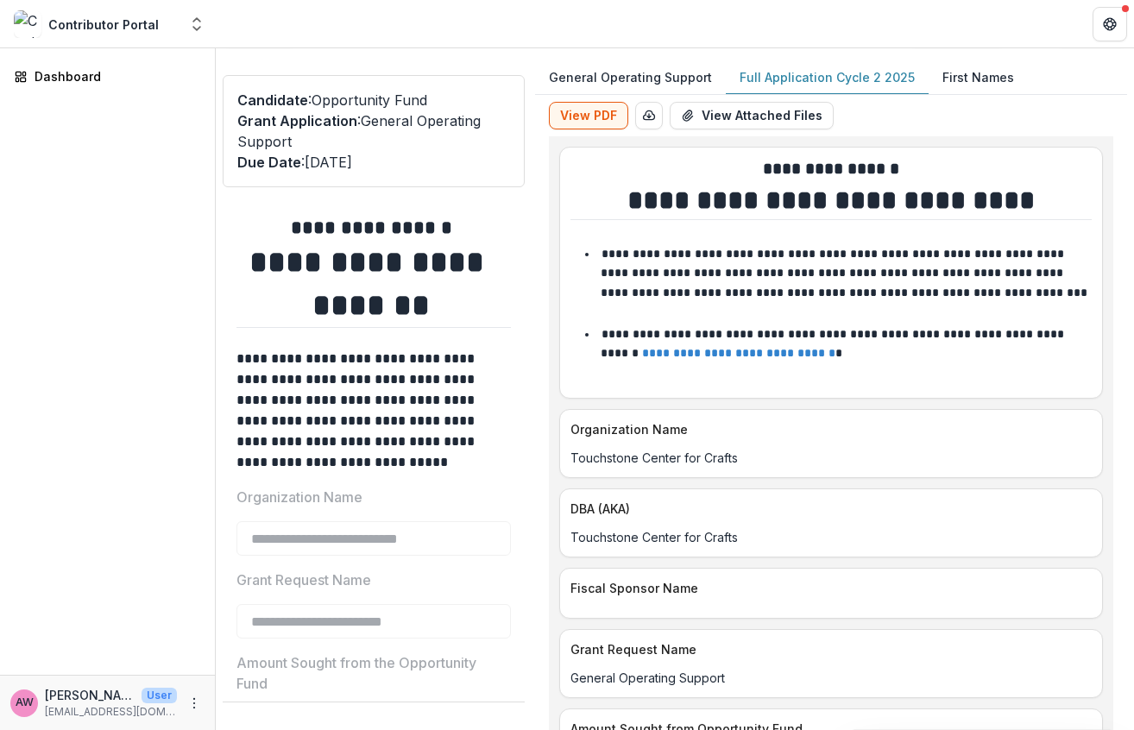
click at [827, 81] on p "Full Application Cycle 2 2025" at bounding box center [826, 77] width 175 height 18
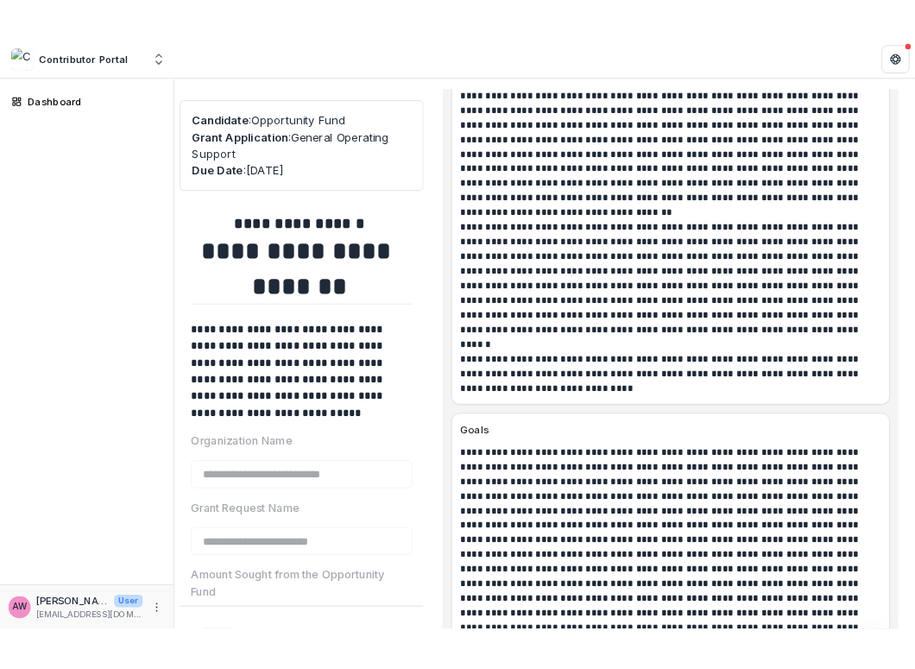
scroll to position [2726, 0]
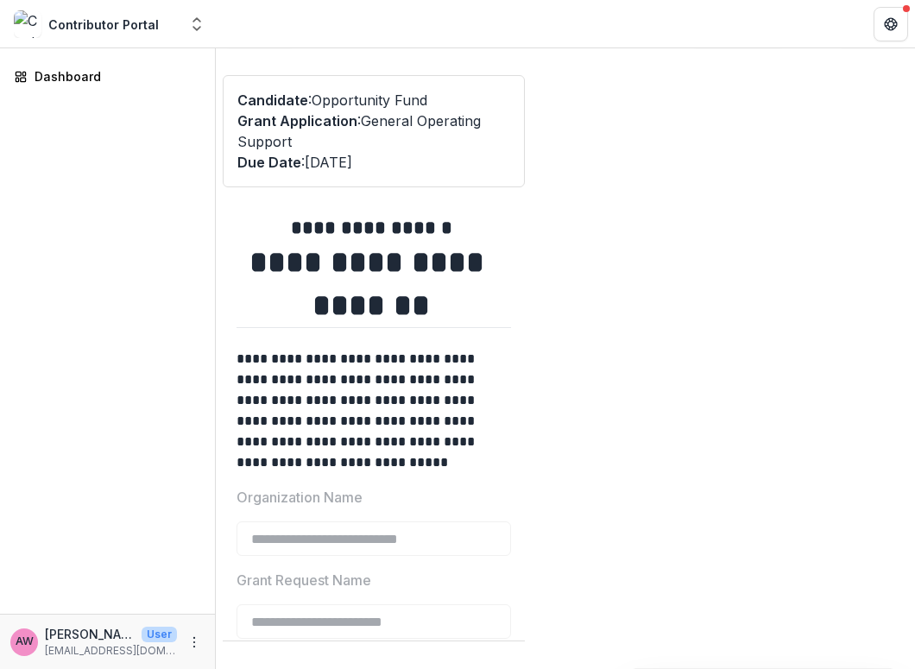
click at [434, 95] on p "Candidate : Opportunity Fund" at bounding box center [373, 100] width 273 height 21
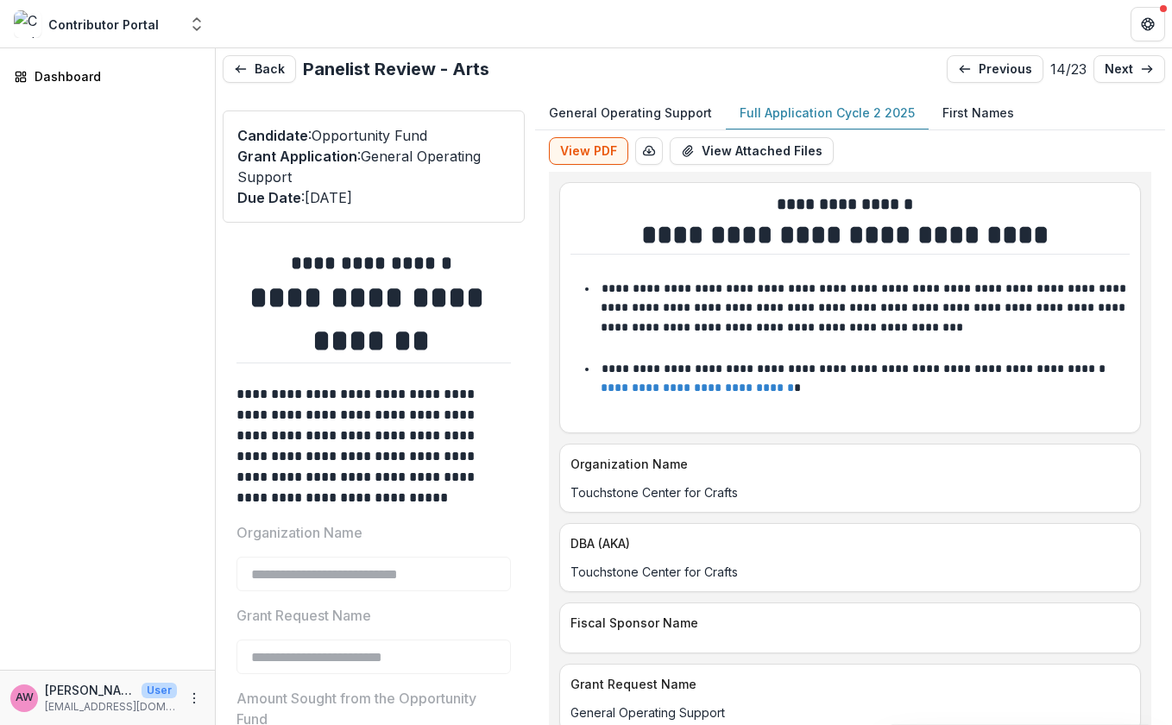
scroll to position [0, 0]
click at [991, 62] on p "previous" at bounding box center [1004, 69] width 53 height 15
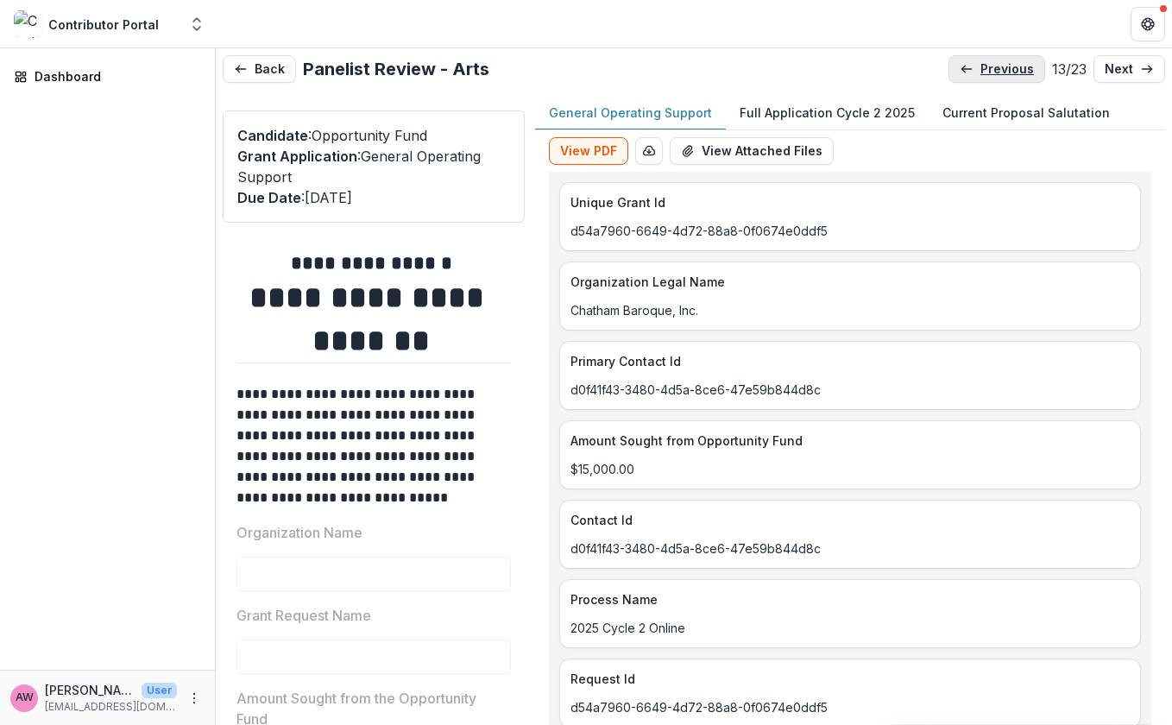
click at [991, 62] on p "previous" at bounding box center [1006, 69] width 53 height 15
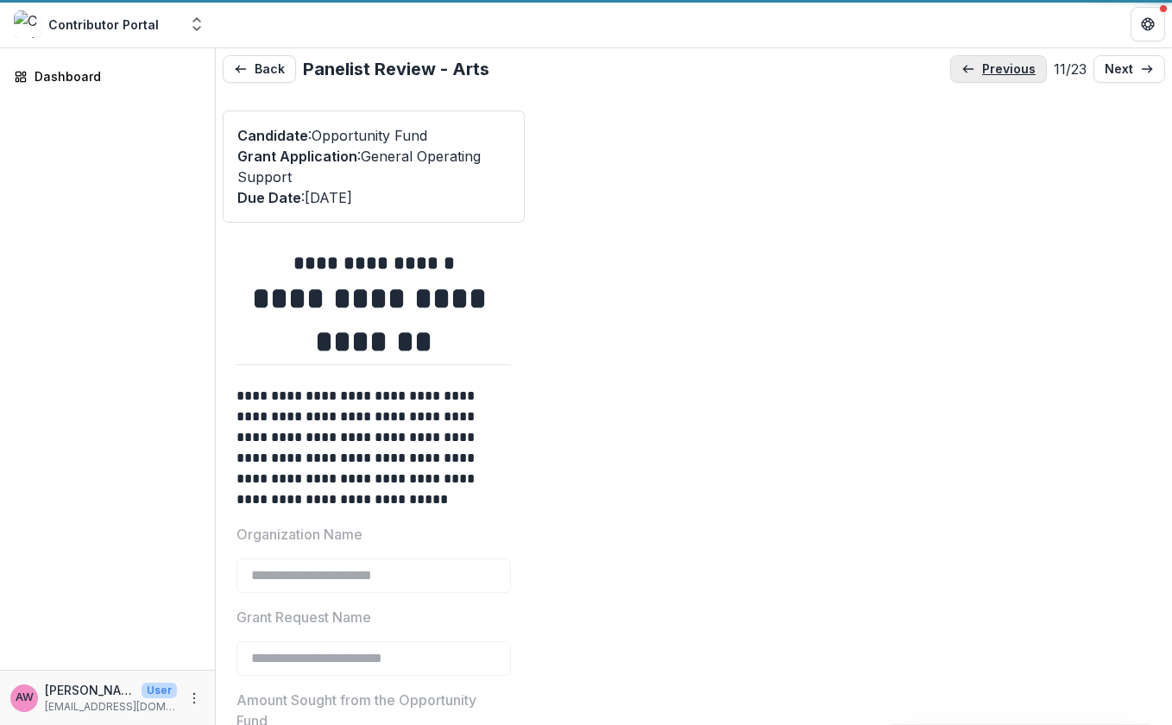
type input "*******"
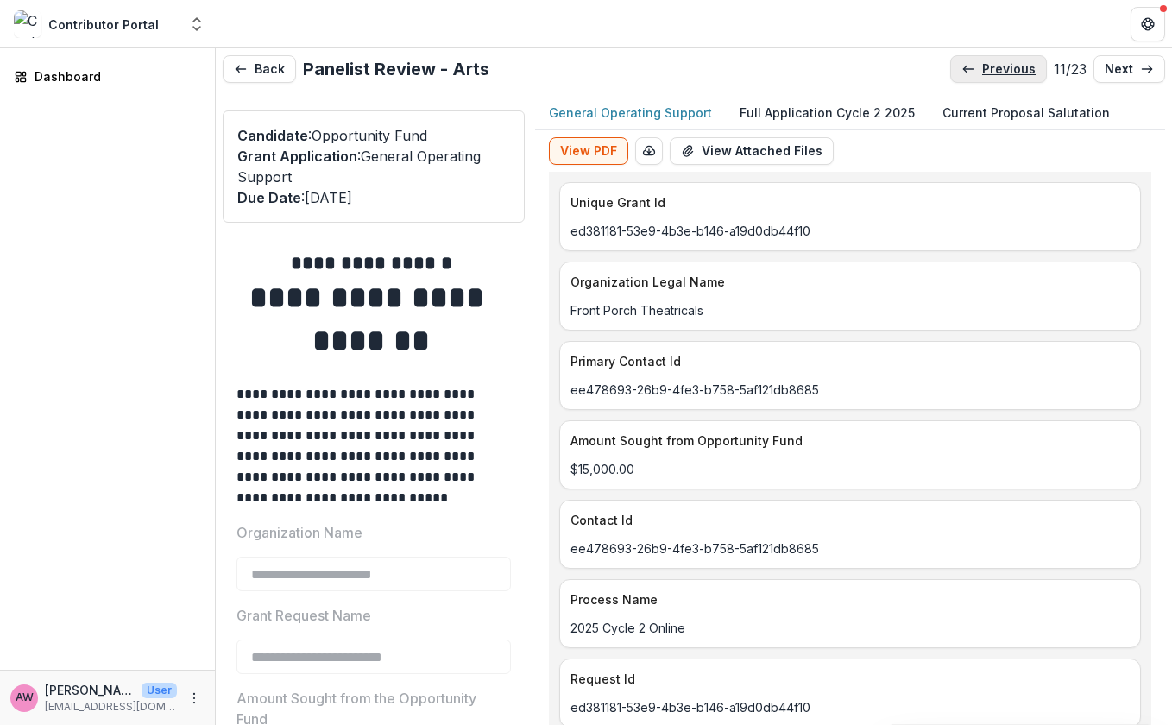
click at [991, 62] on p "previous" at bounding box center [1008, 69] width 53 height 15
click at [991, 62] on p "previous" at bounding box center [1005, 69] width 53 height 15
click at [991, 62] on p "previous" at bounding box center [1011, 69] width 53 height 15
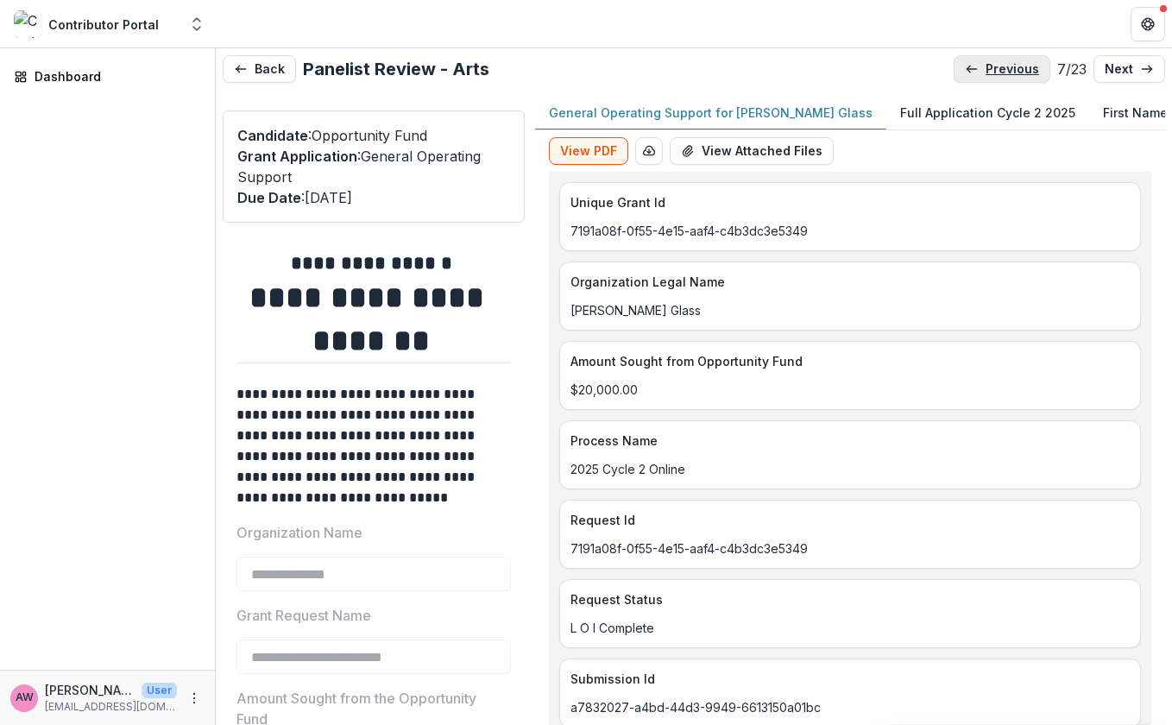
click at [991, 62] on p "previous" at bounding box center [1011, 69] width 53 height 15
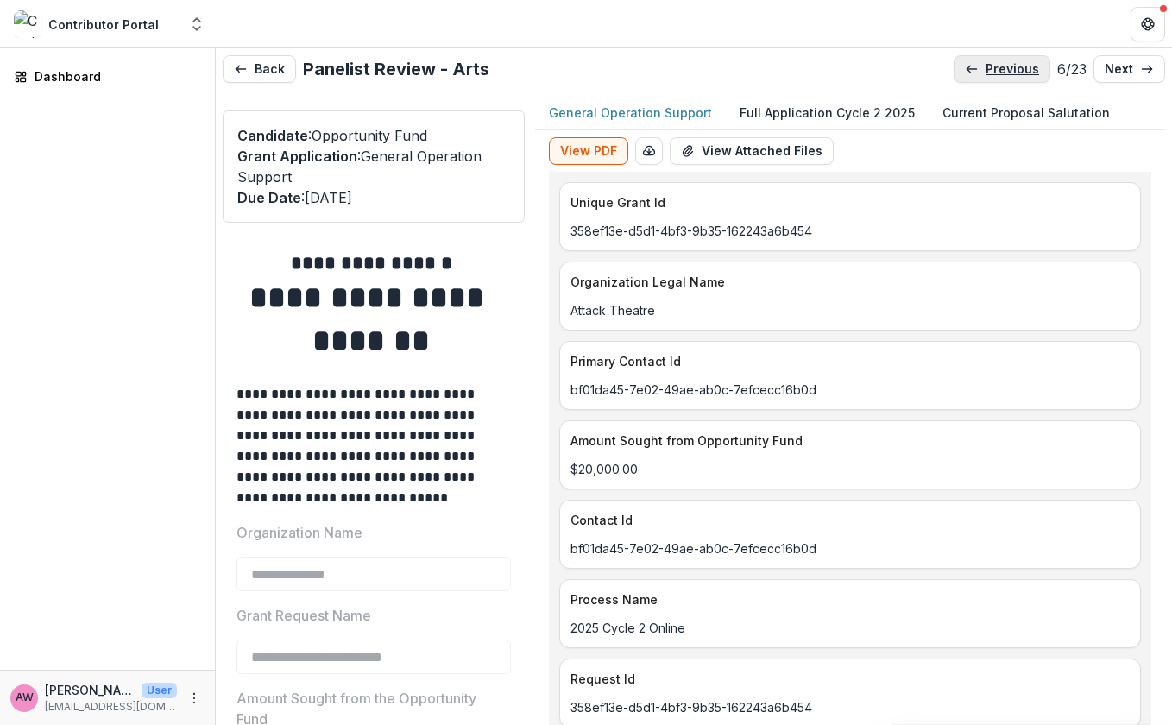
click at [990, 72] on p "previous" at bounding box center [1011, 69] width 53 height 15
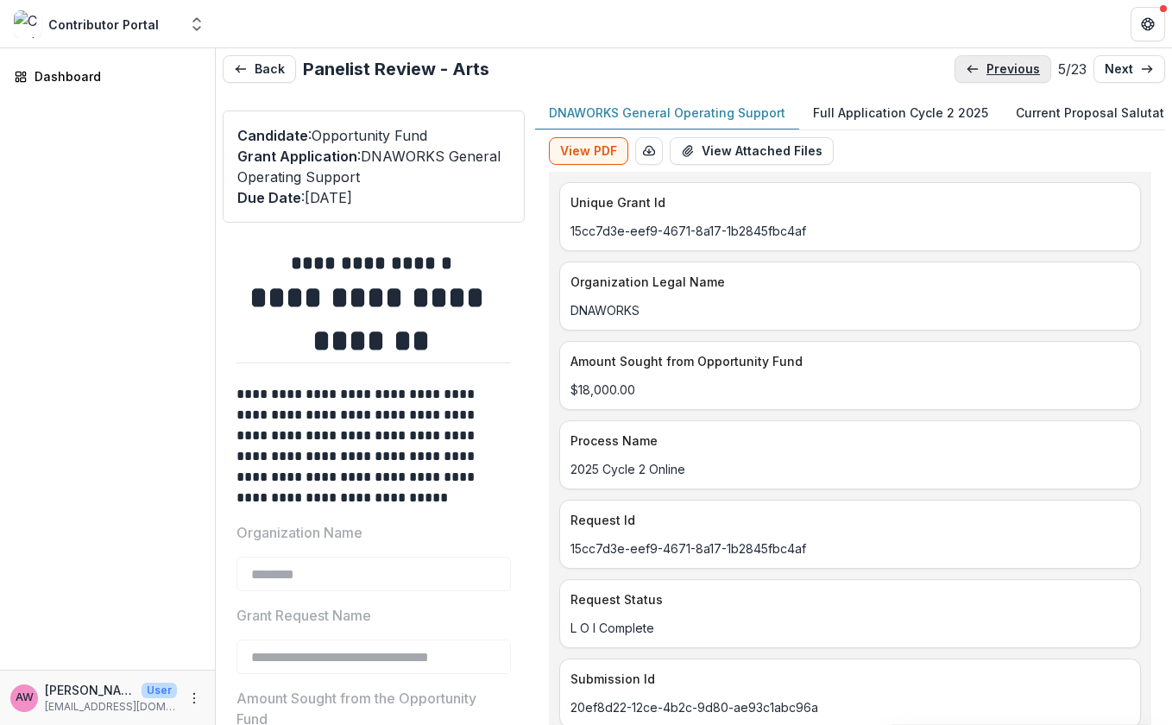
click at [990, 72] on p "previous" at bounding box center [1012, 69] width 53 height 15
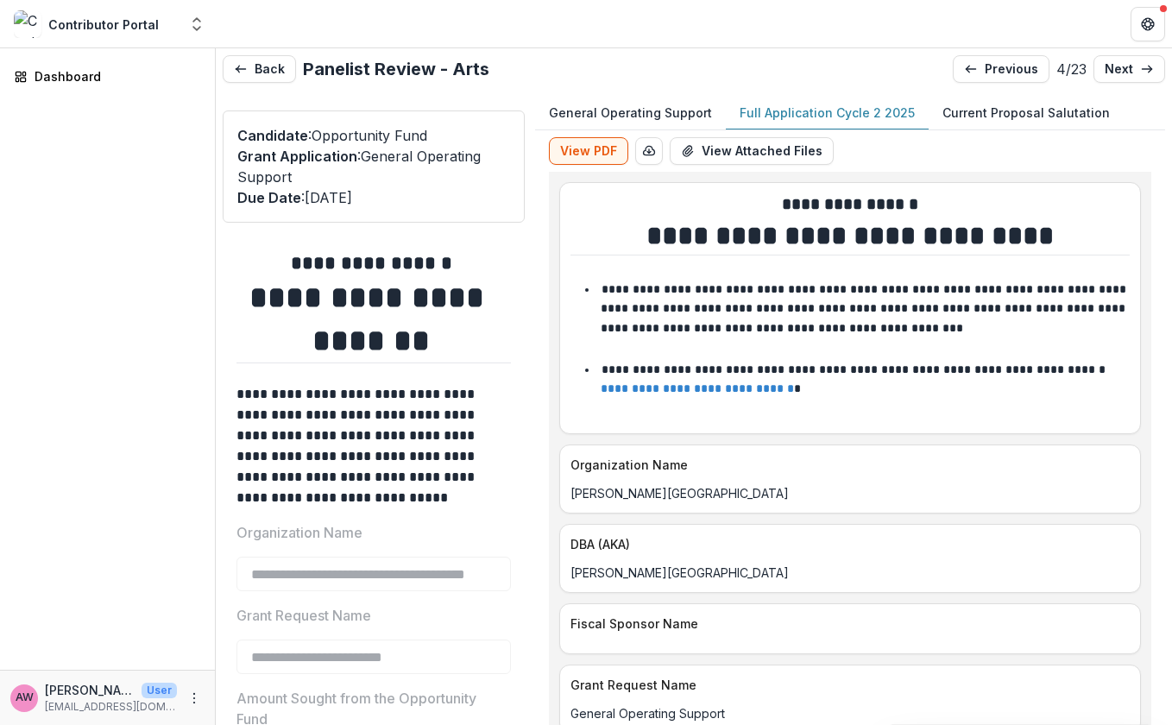
click at [796, 110] on p "Full Application Cycle 2 2025" at bounding box center [826, 113] width 175 height 18
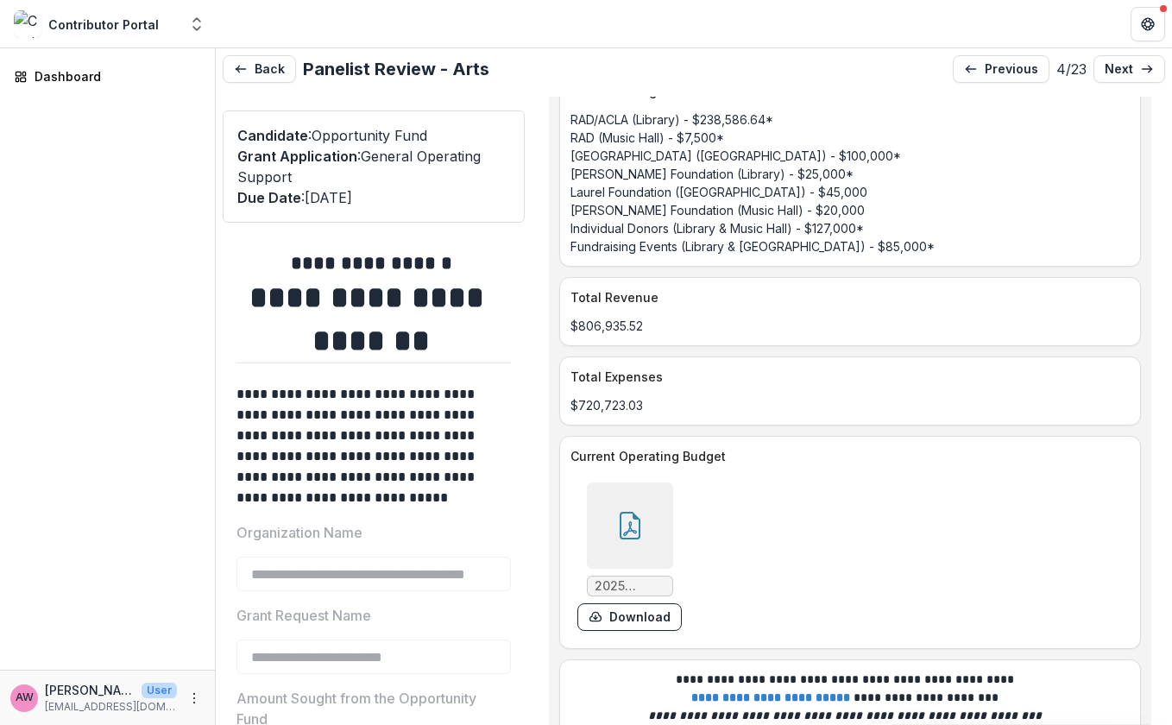
scroll to position [6890, 0]
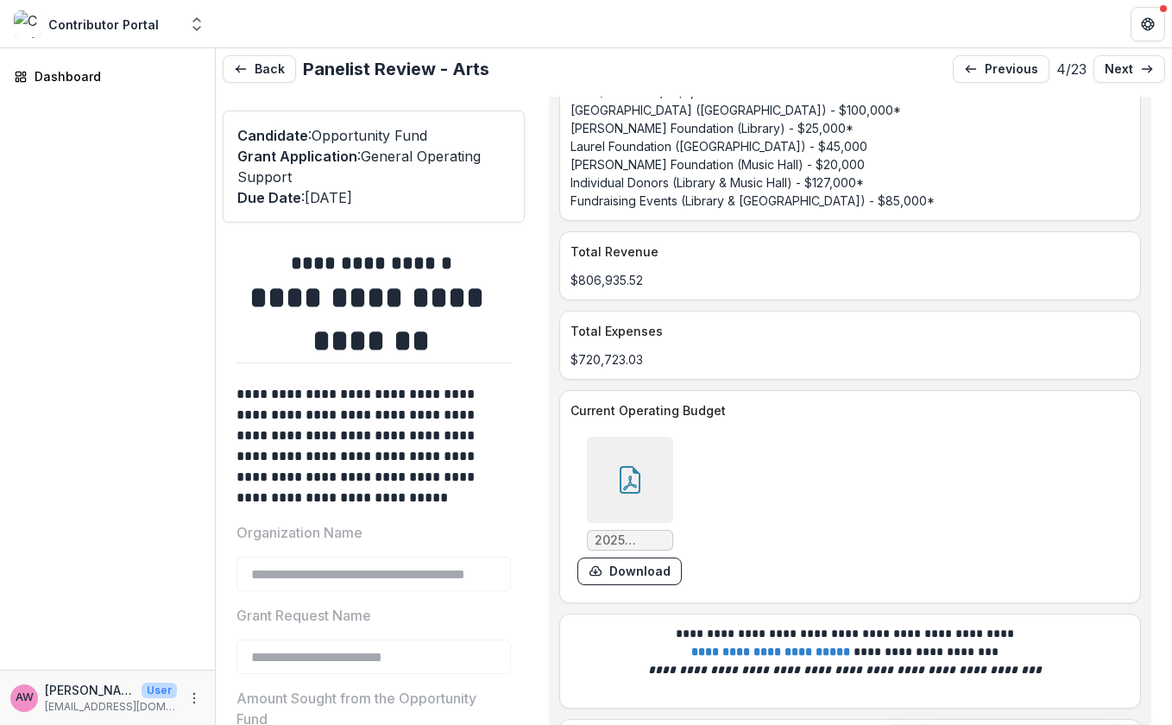
click at [631, 466] on icon at bounding box center [630, 480] width 28 height 28
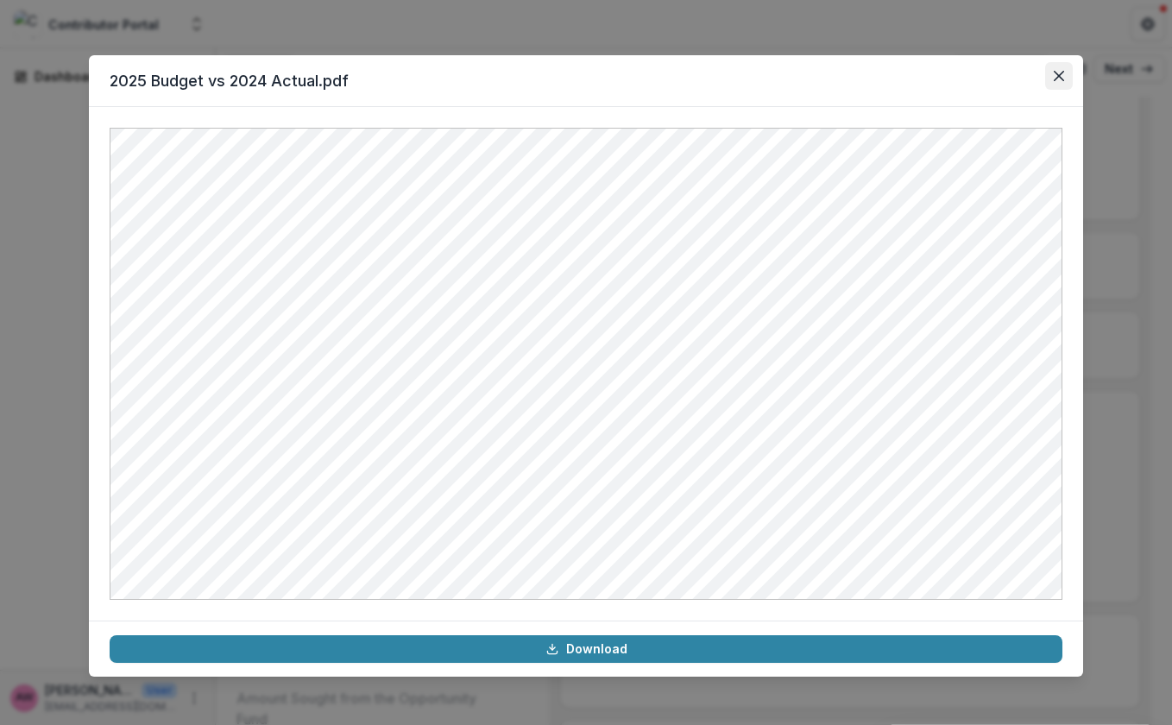
click at [1064, 74] on button "Close" at bounding box center [1059, 76] width 28 height 28
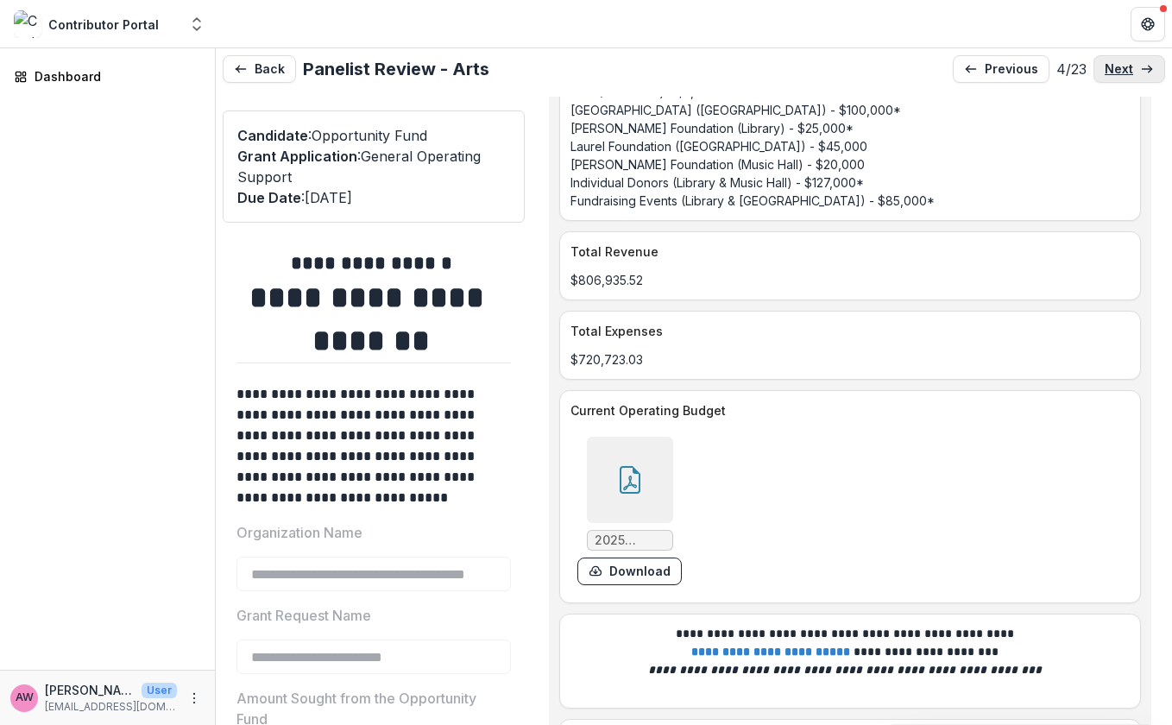
click at [1101, 66] on link "next" at bounding box center [1129, 69] width 72 height 28
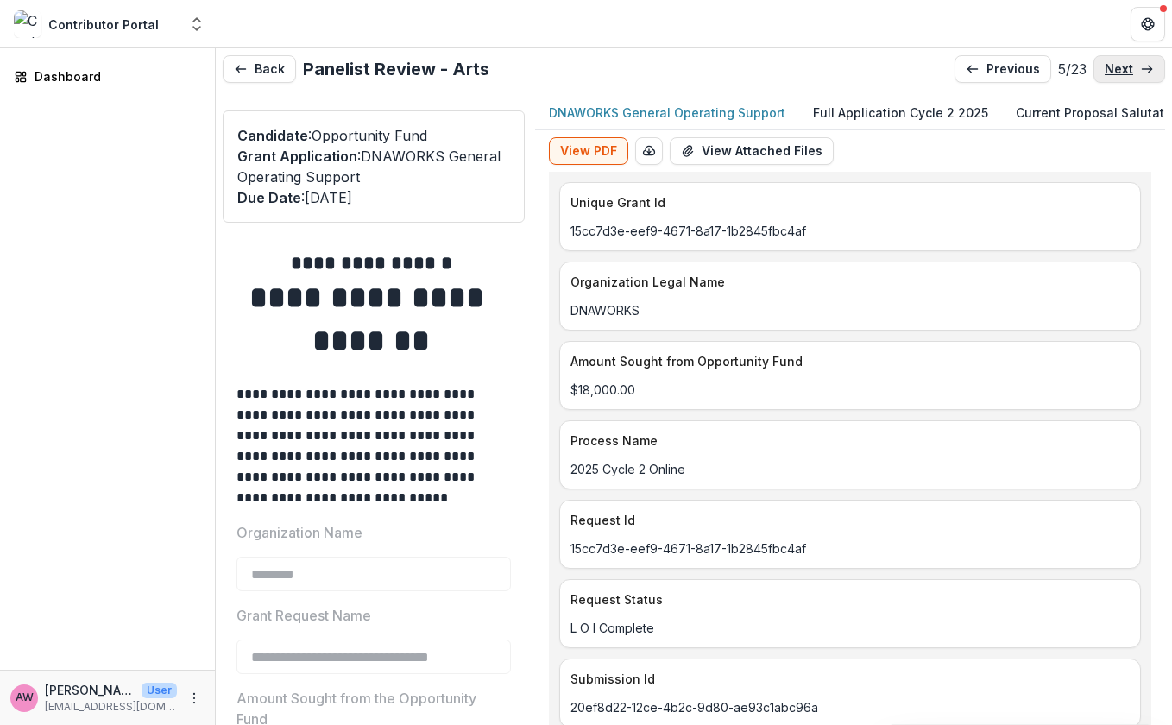
click at [1101, 66] on link "next" at bounding box center [1129, 69] width 72 height 28
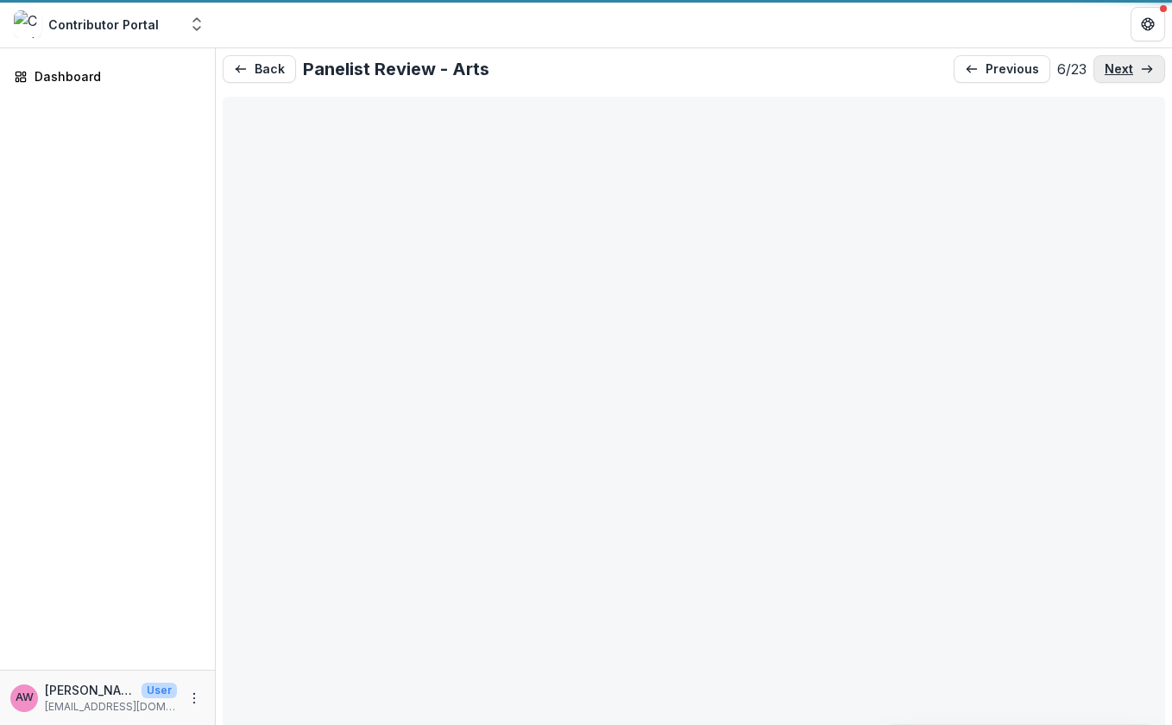
click at [1101, 66] on link "next" at bounding box center [1129, 69] width 72 height 28
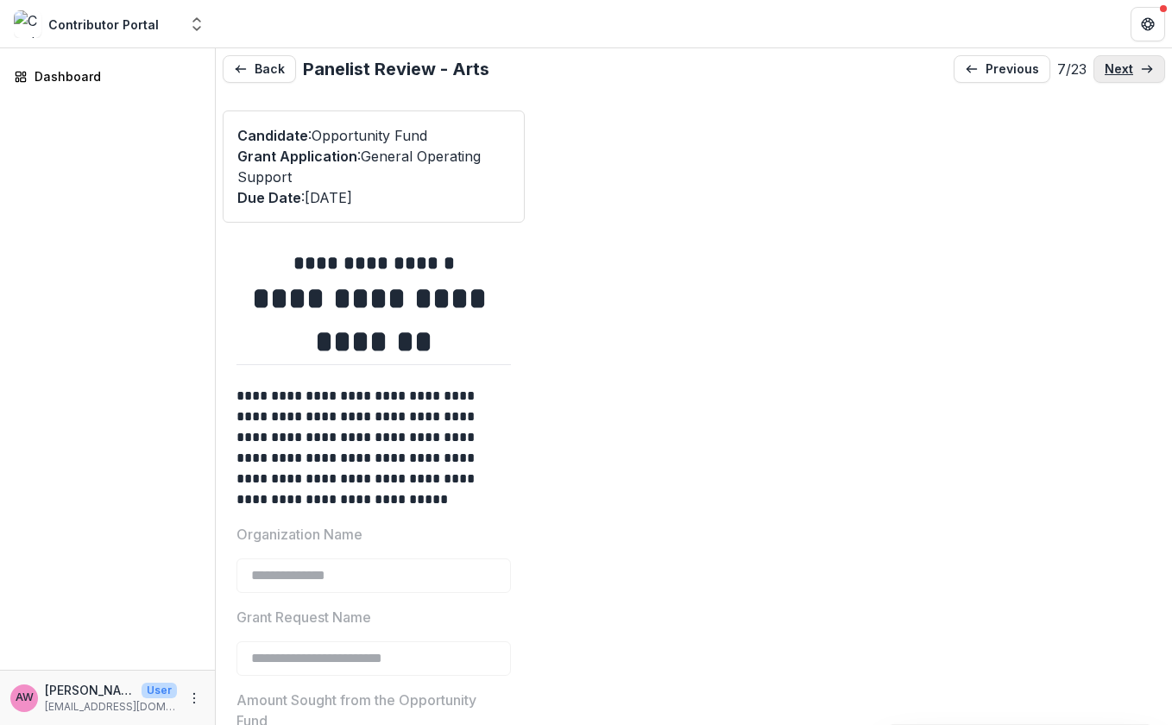
type input "*******"
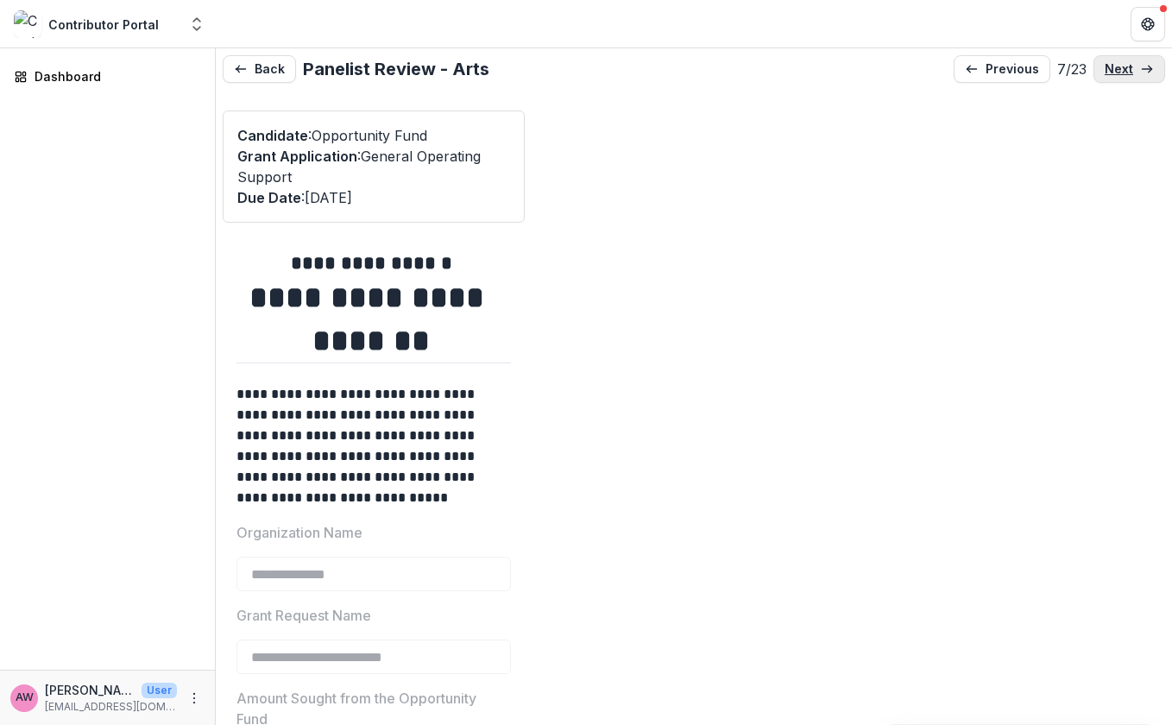
click at [1101, 66] on link "next" at bounding box center [1129, 69] width 72 height 28
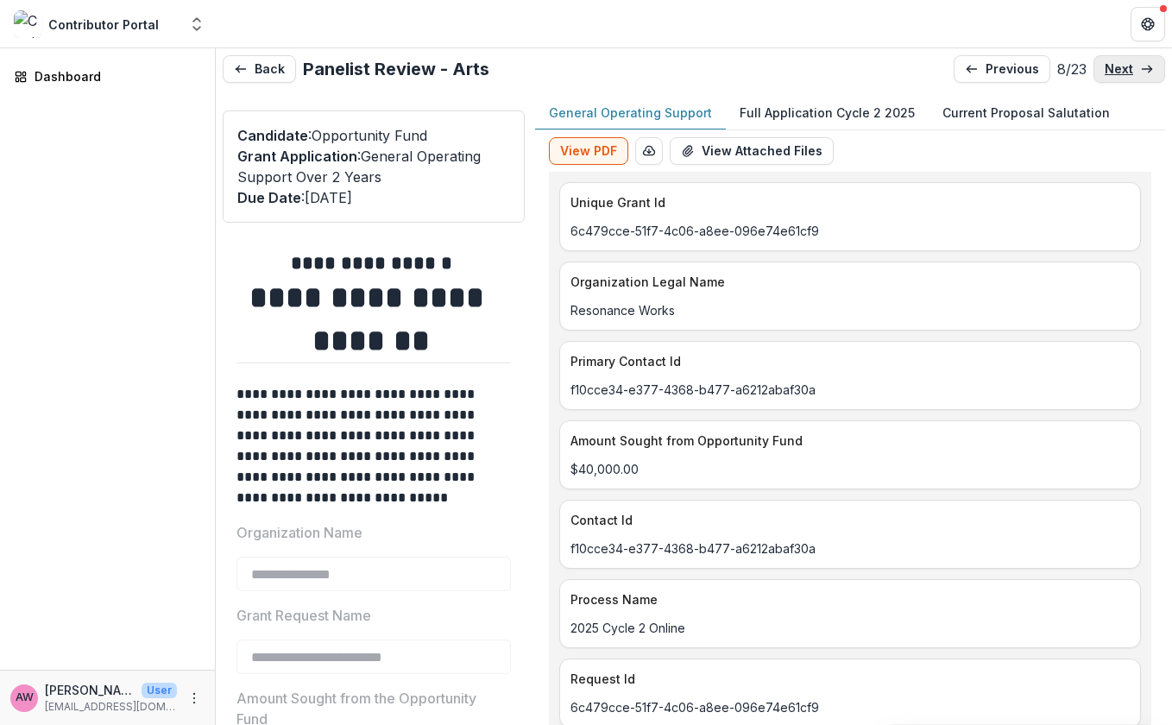
click at [1101, 66] on link "next" at bounding box center [1129, 69] width 72 height 28
click at [1101, 68] on p "next" at bounding box center [1118, 69] width 28 height 15
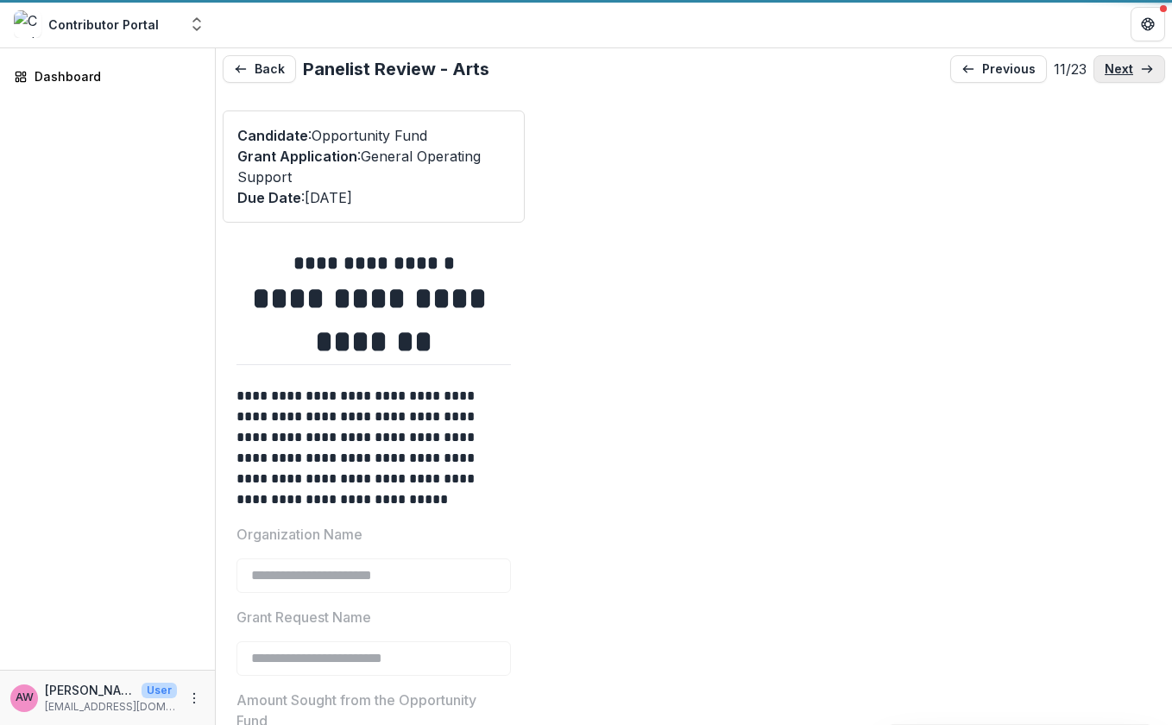
type input "*******"
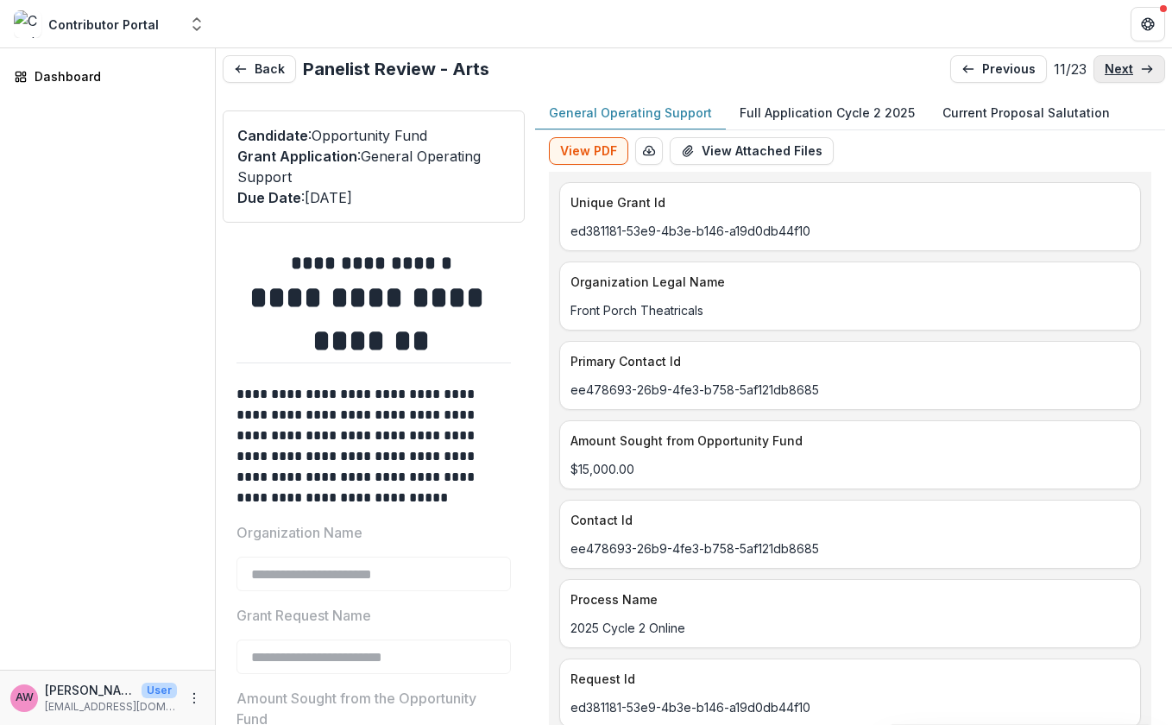
click at [1101, 68] on p "next" at bounding box center [1118, 69] width 28 height 15
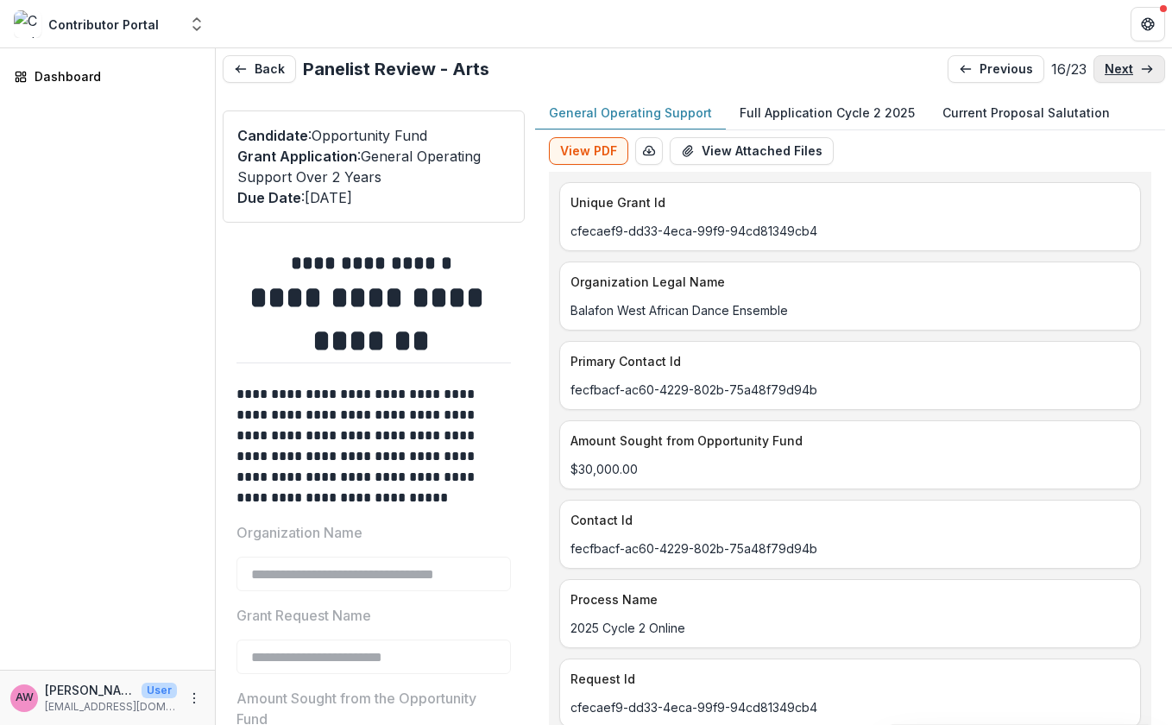
click at [1101, 68] on p "next" at bounding box center [1118, 69] width 28 height 15
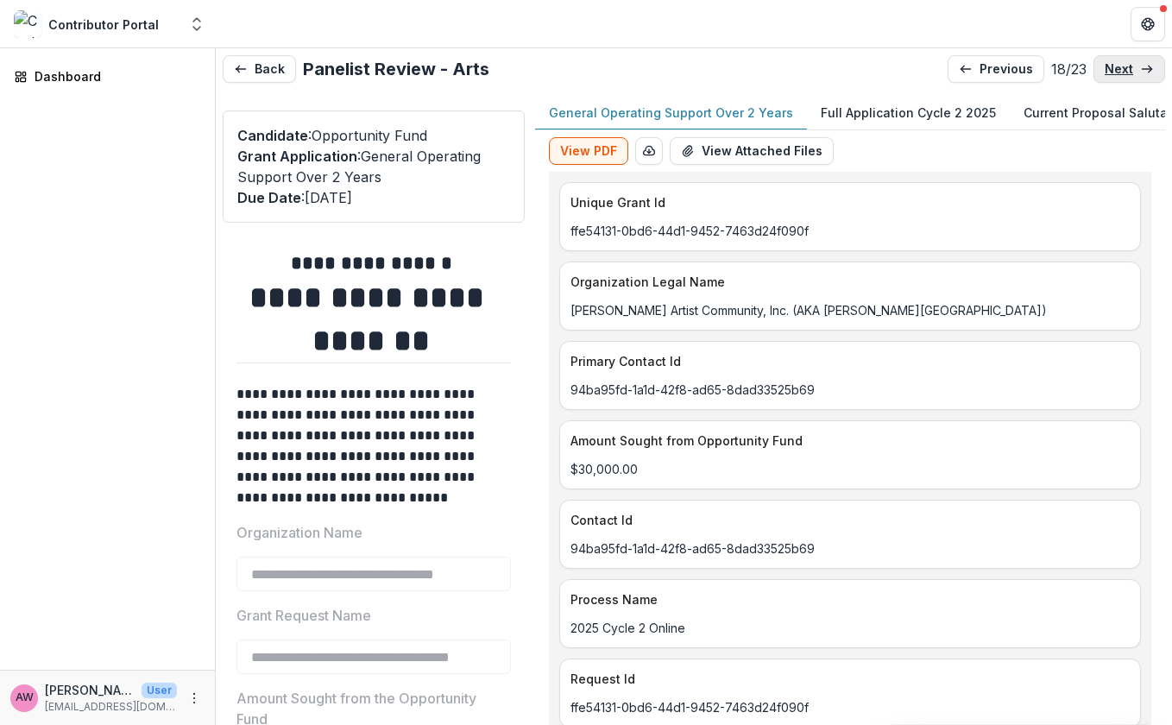
click at [1101, 68] on p "next" at bounding box center [1118, 69] width 28 height 15
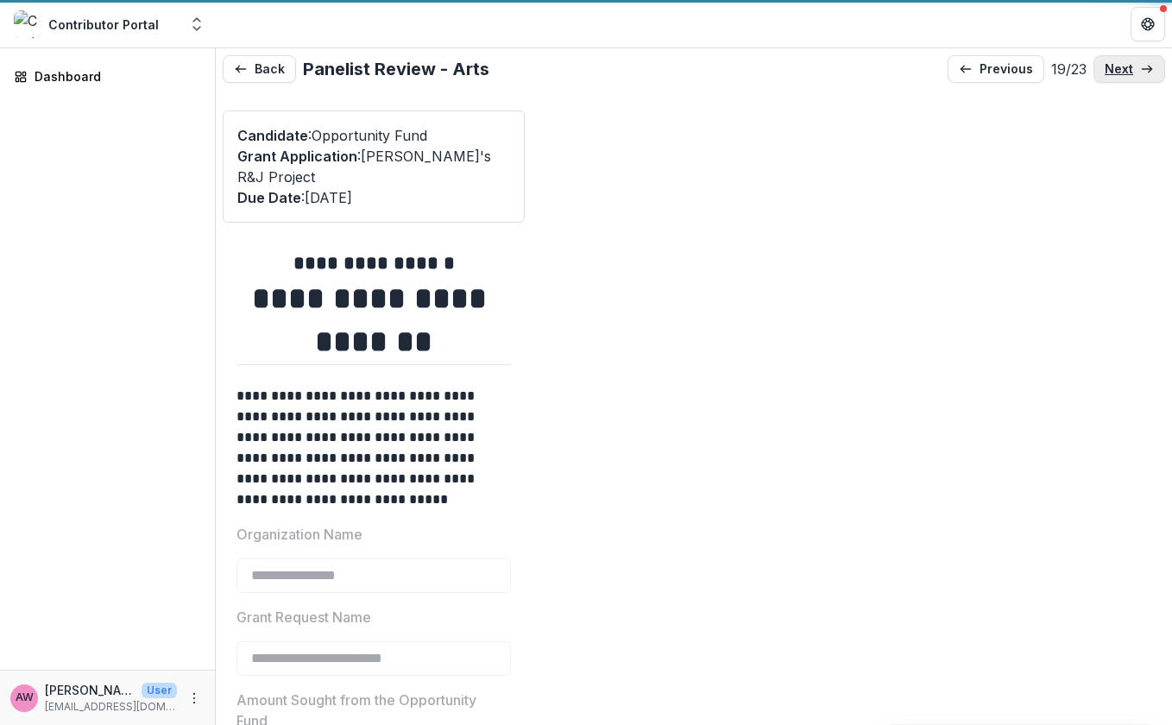
type input "*******"
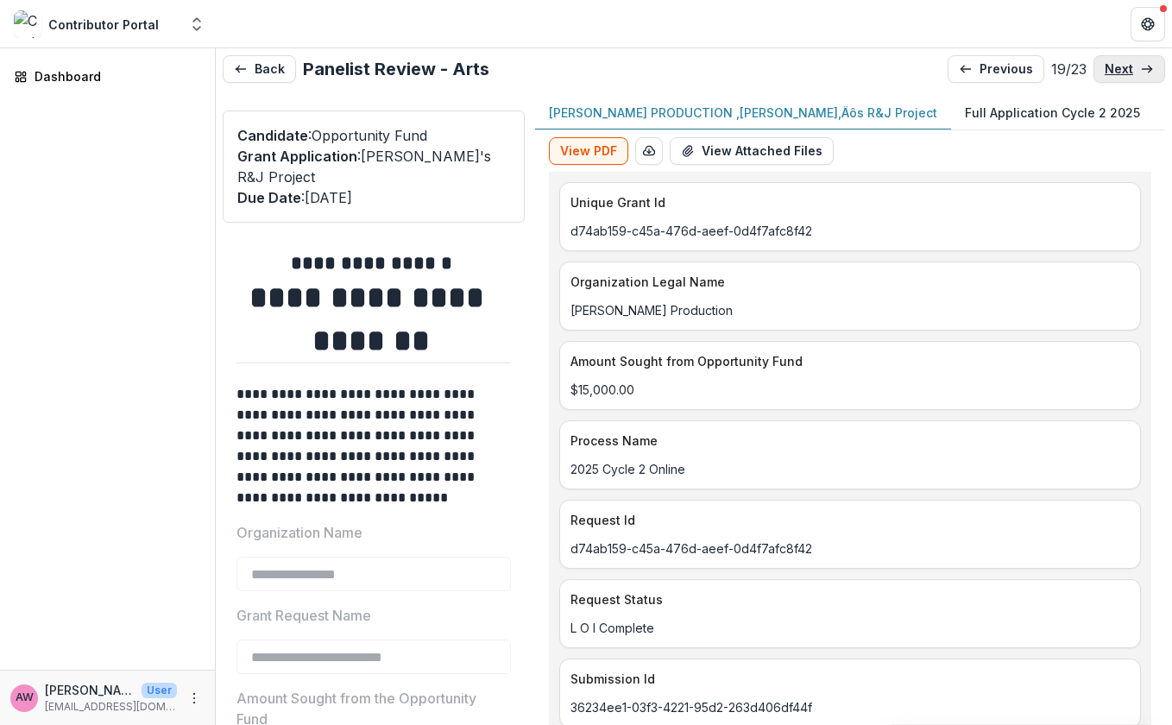
click at [1101, 68] on p "next" at bounding box center [1118, 69] width 28 height 15
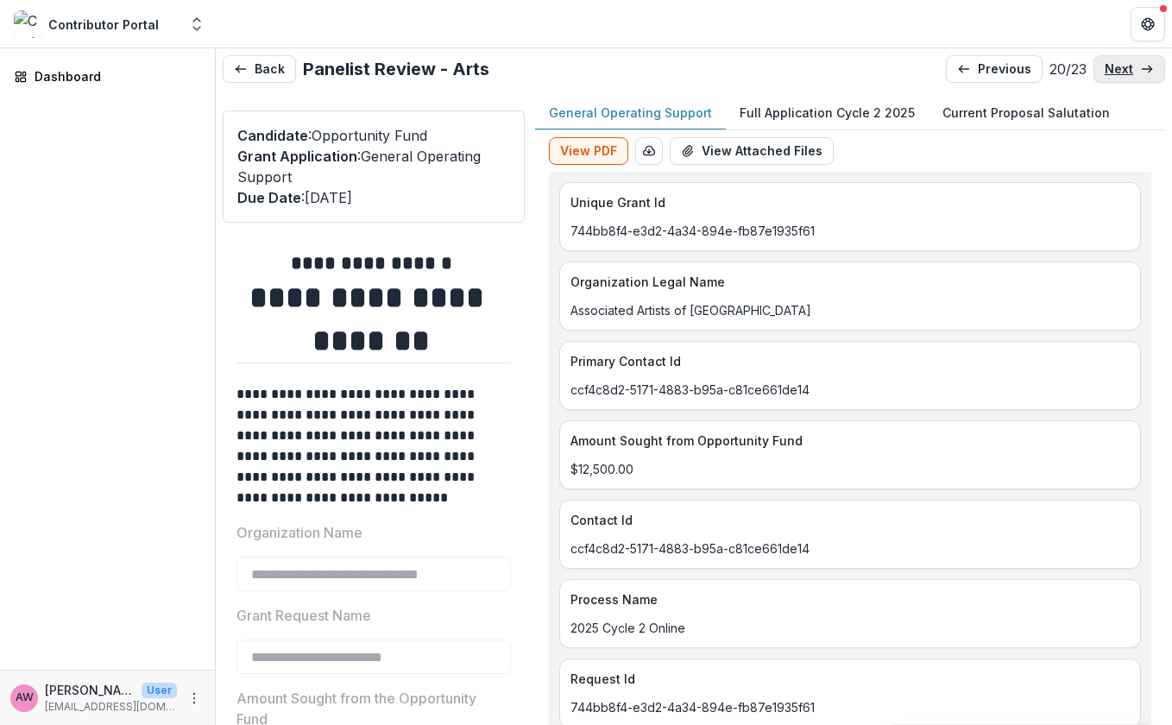
click at [1101, 68] on p "next" at bounding box center [1118, 69] width 28 height 15
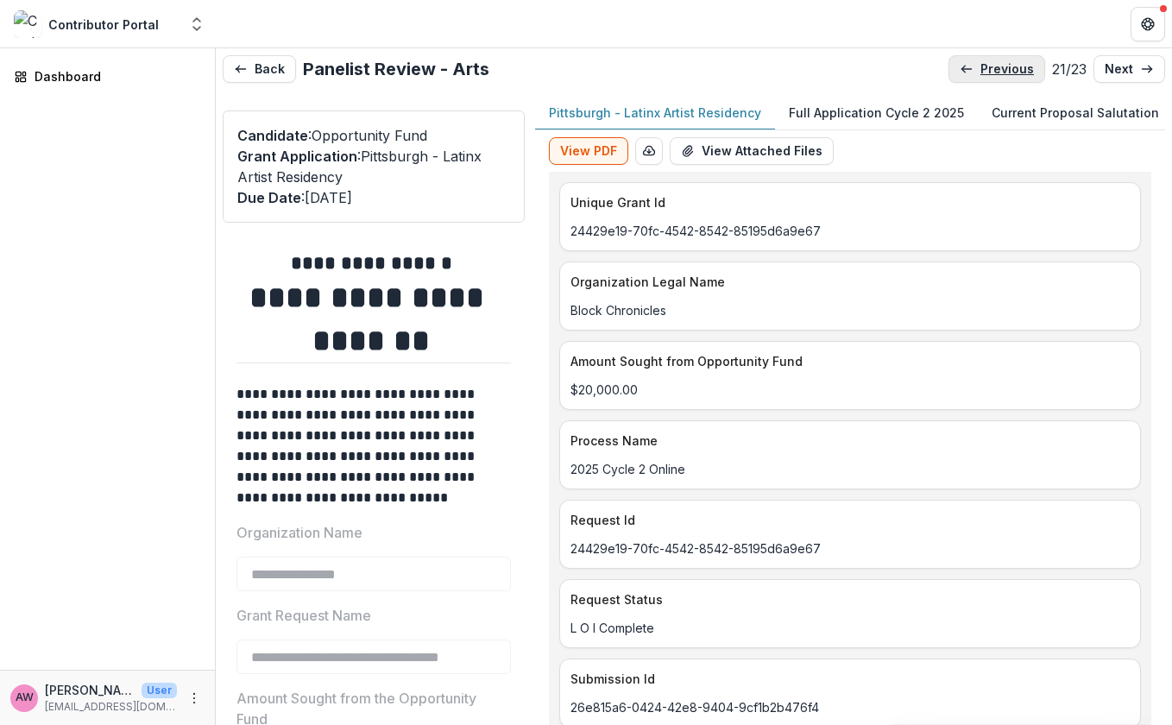
click at [1000, 68] on p "previous" at bounding box center [1006, 69] width 53 height 15
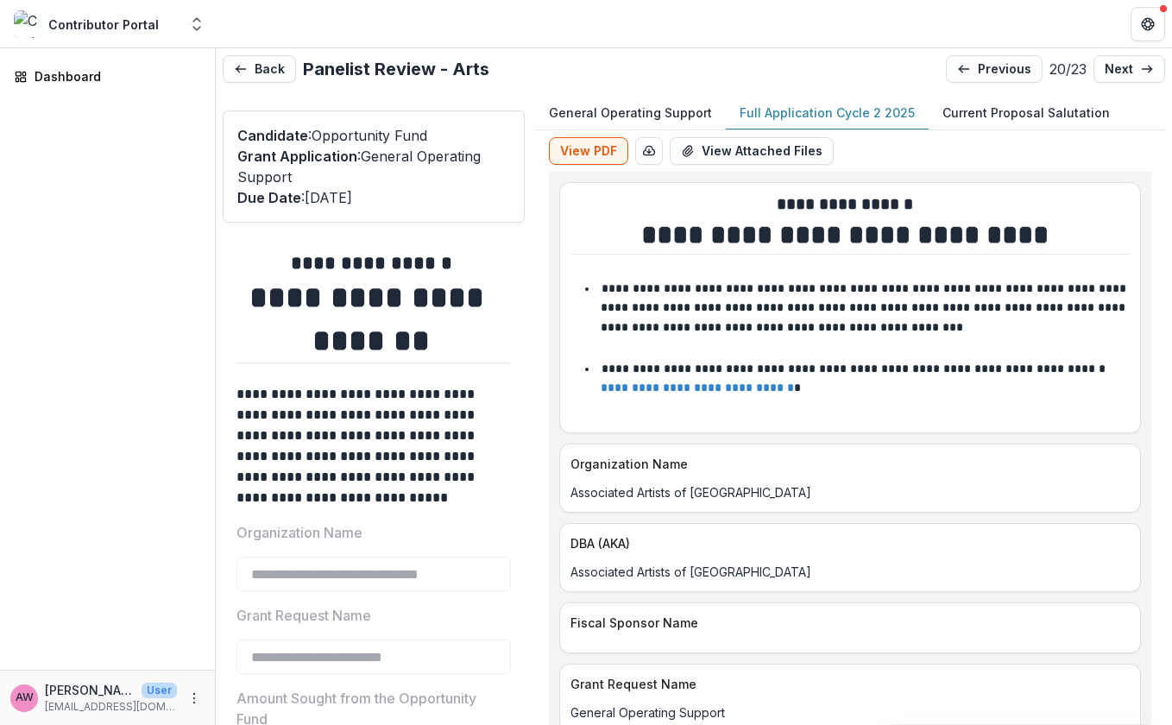
click at [817, 106] on p "Full Application Cycle 2 2025" at bounding box center [826, 113] width 175 height 18
click at [1101, 72] on p "next" at bounding box center [1118, 69] width 28 height 15
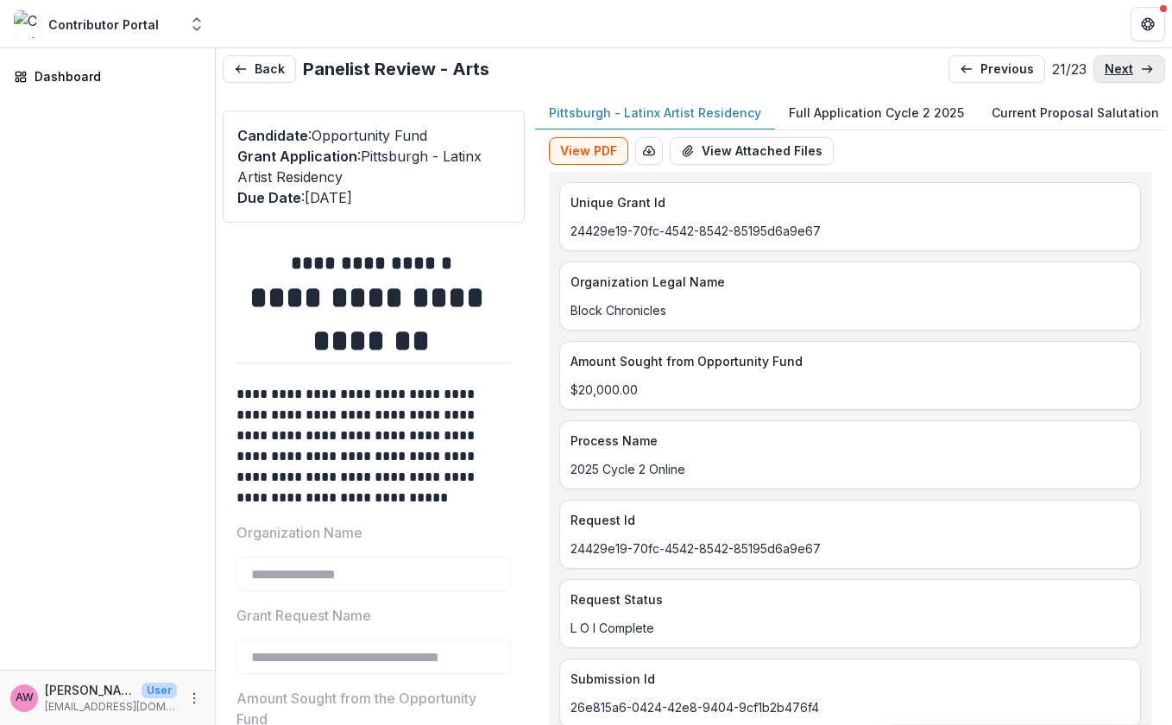
click at [1101, 72] on p "next" at bounding box center [1118, 69] width 28 height 15
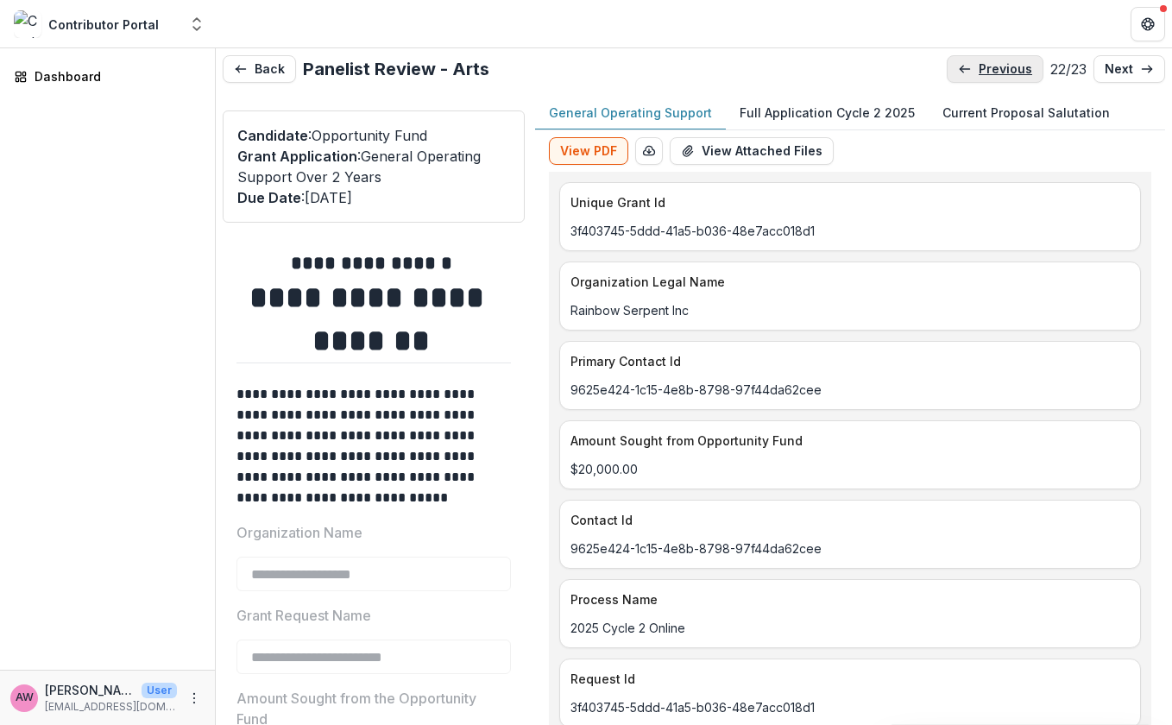
click at [997, 68] on p "previous" at bounding box center [1004, 69] width 53 height 15
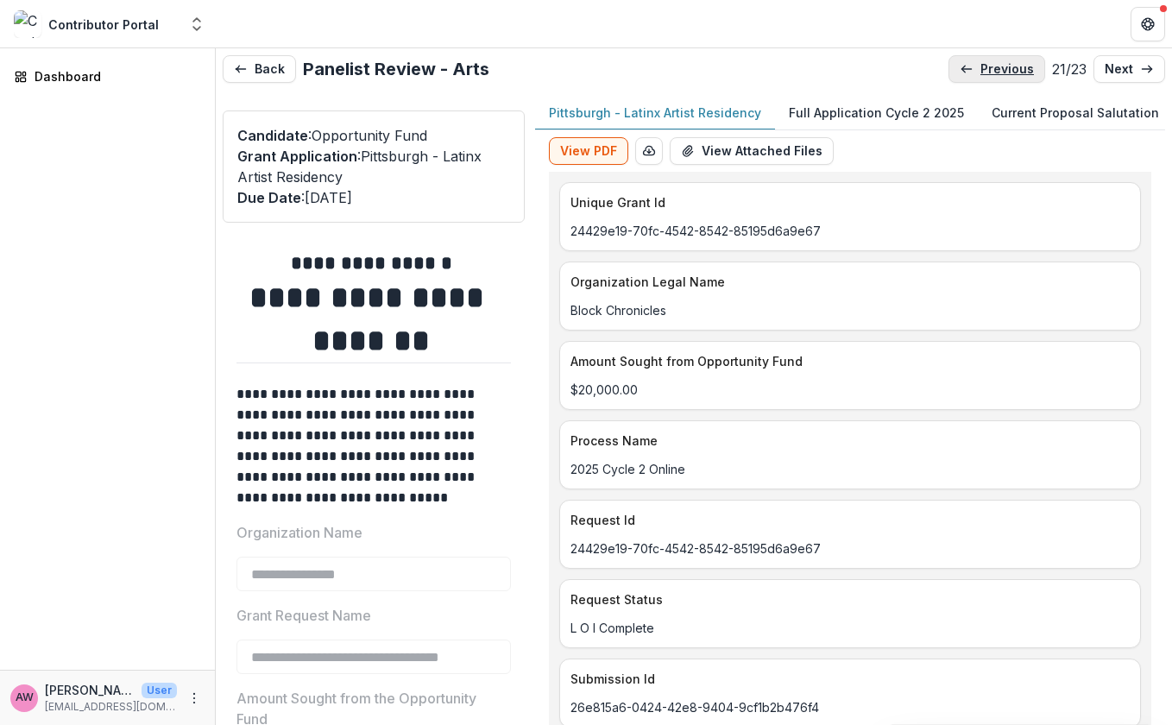
click at [997, 68] on p "previous" at bounding box center [1006, 69] width 53 height 15
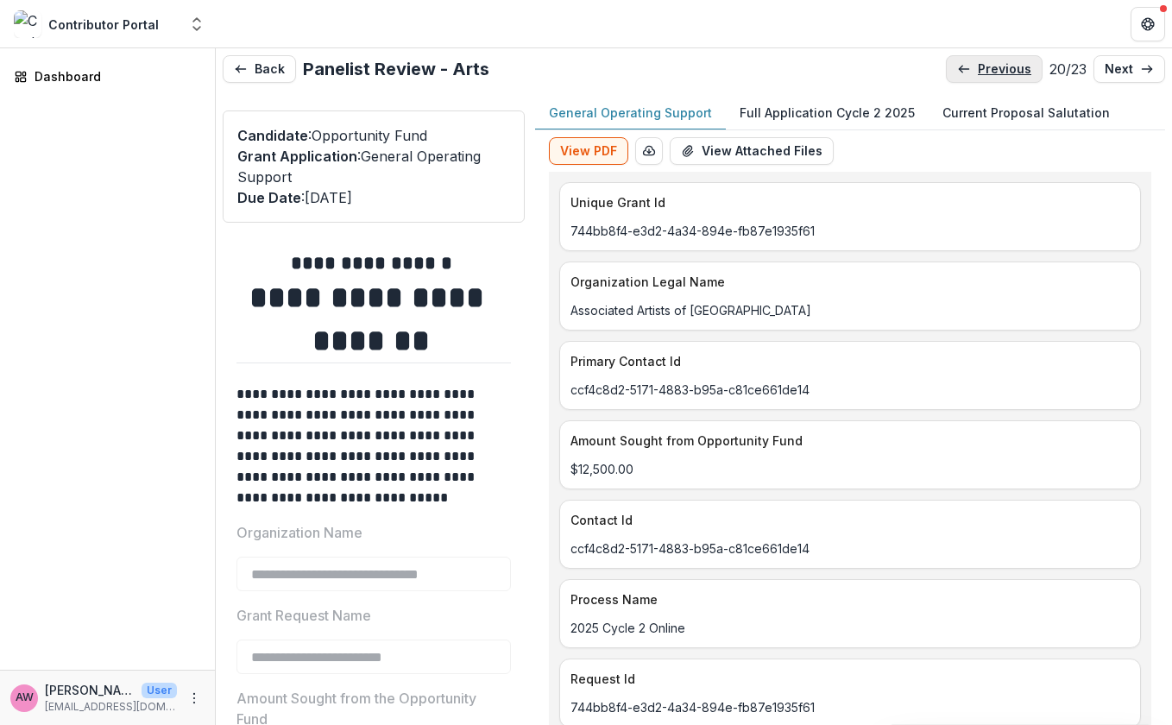
click at [997, 68] on p "previous" at bounding box center [1004, 69] width 53 height 15
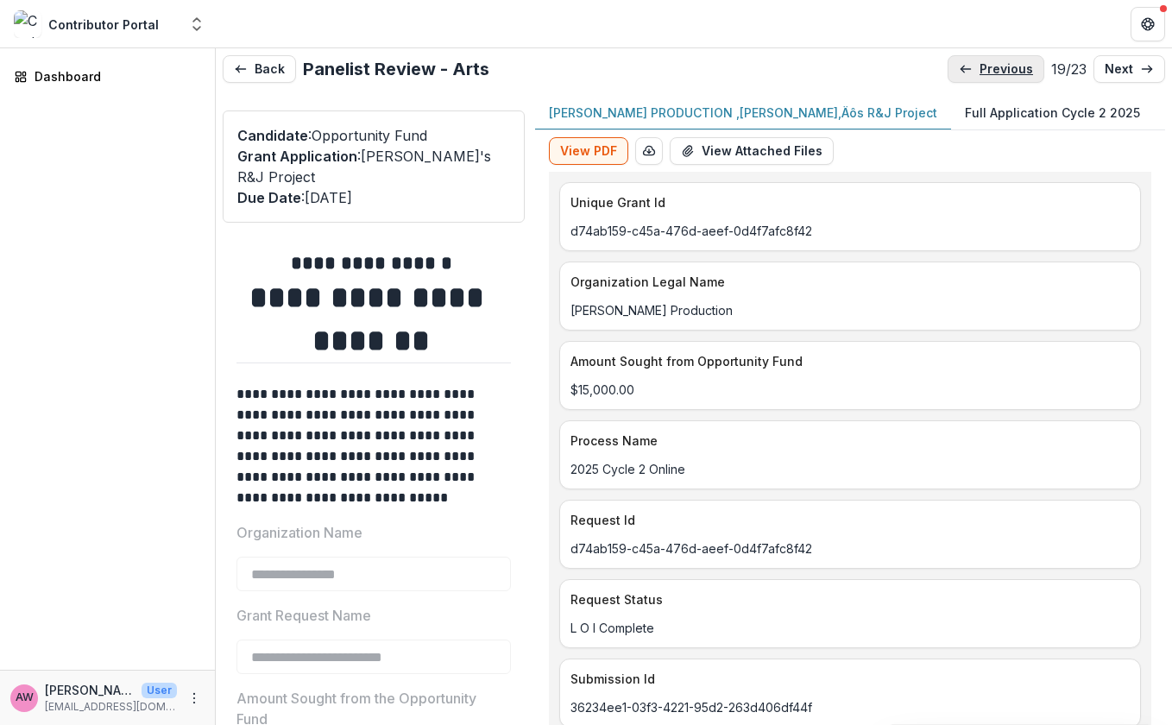
click at [997, 68] on p "previous" at bounding box center [1005, 69] width 53 height 15
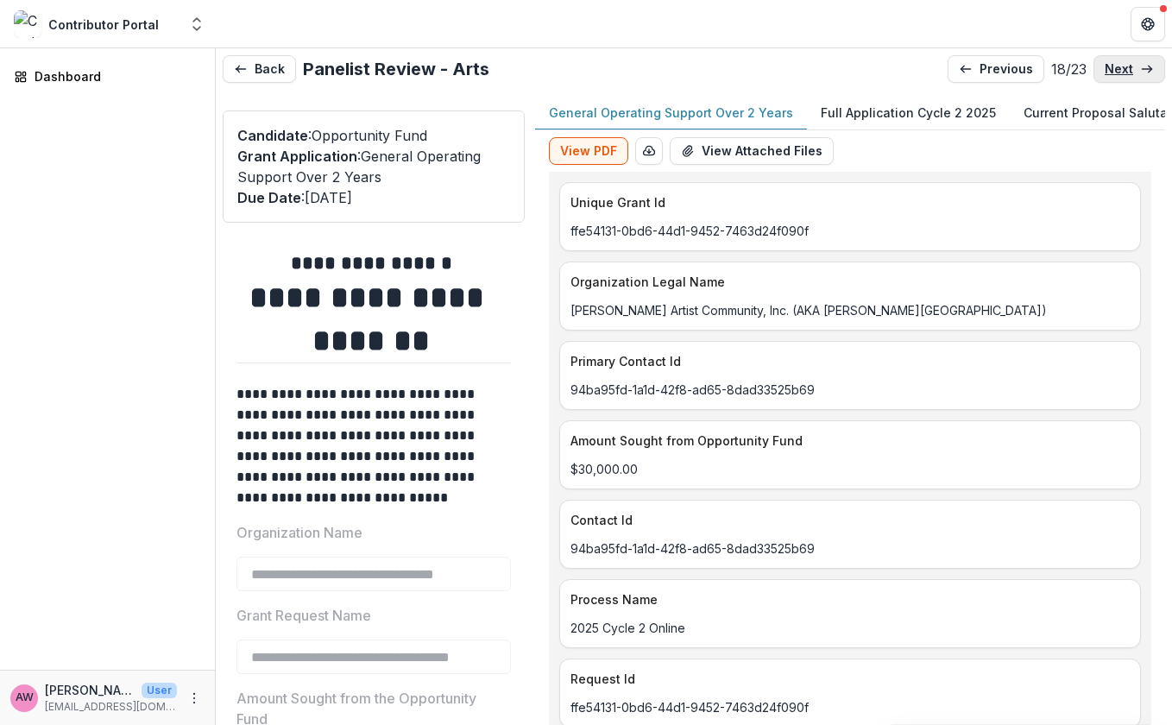
click at [1101, 67] on p "next" at bounding box center [1118, 69] width 28 height 15
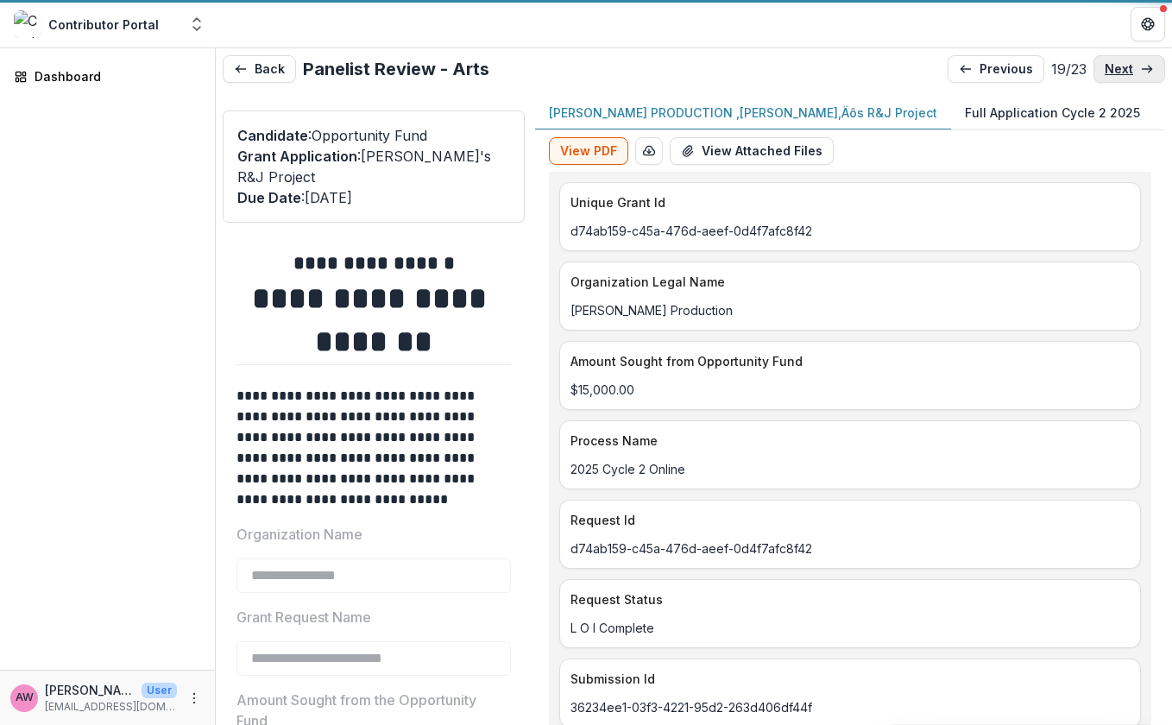
type input "*******"
click at [1101, 67] on p "next" at bounding box center [1118, 69] width 28 height 15
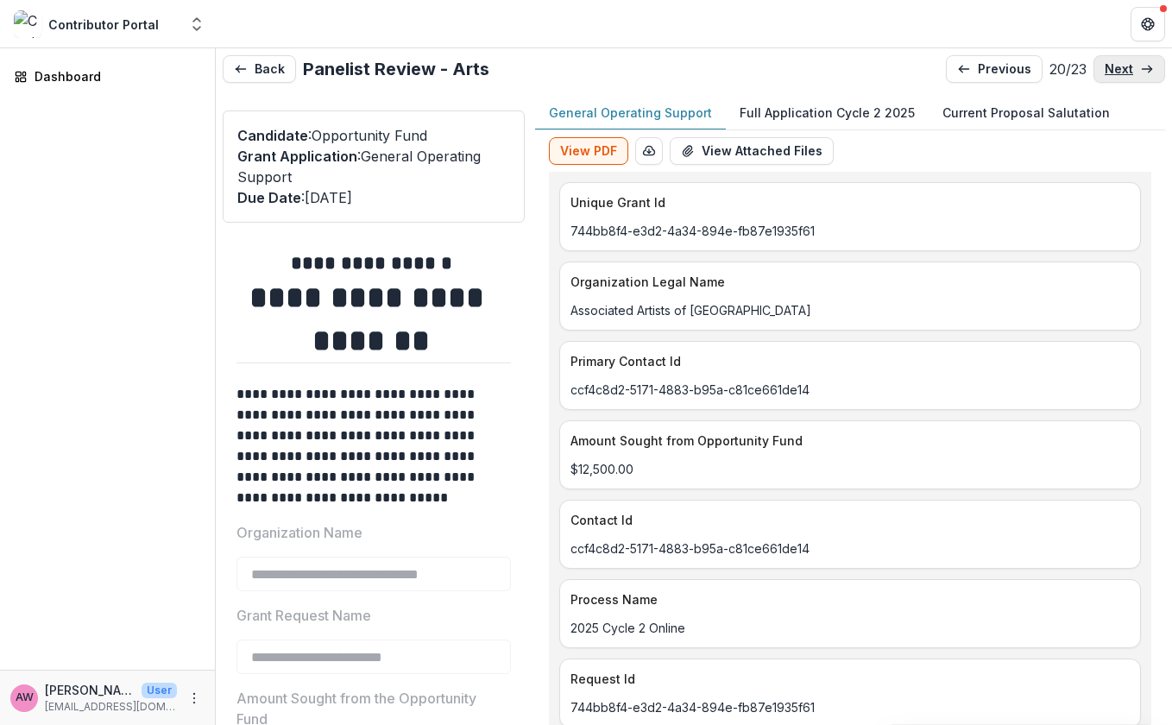
click at [1101, 67] on p "next" at bounding box center [1118, 69] width 28 height 15
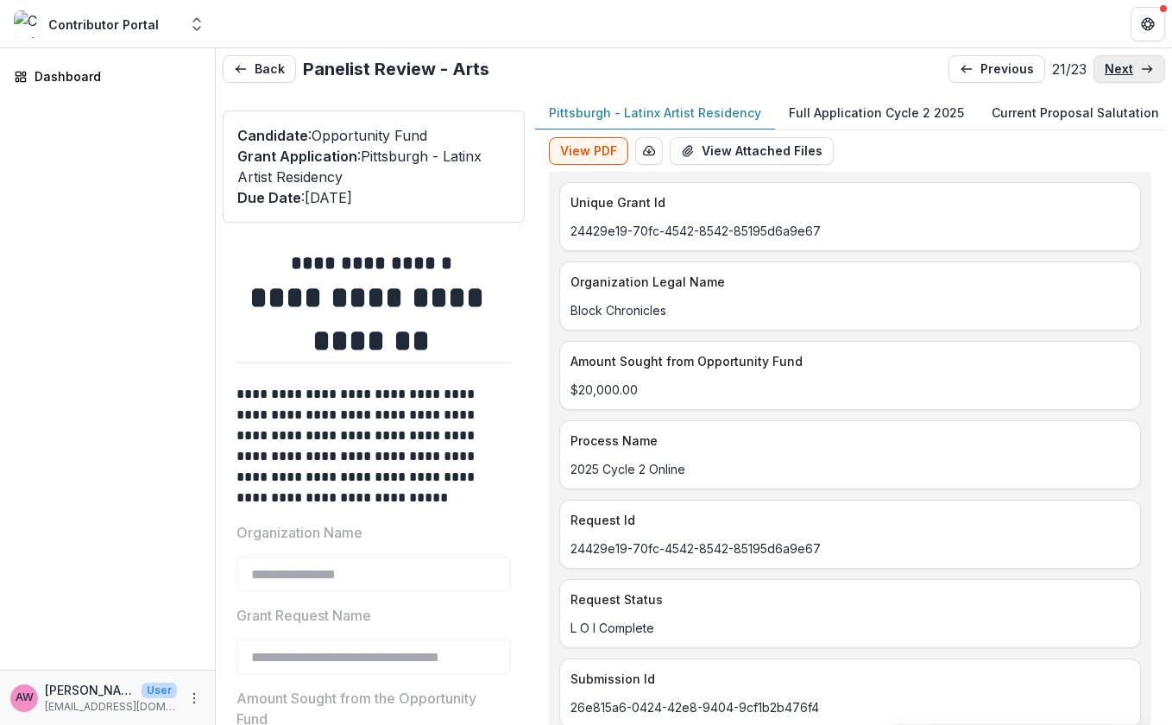
click at [1101, 67] on p "next" at bounding box center [1118, 69] width 28 height 15
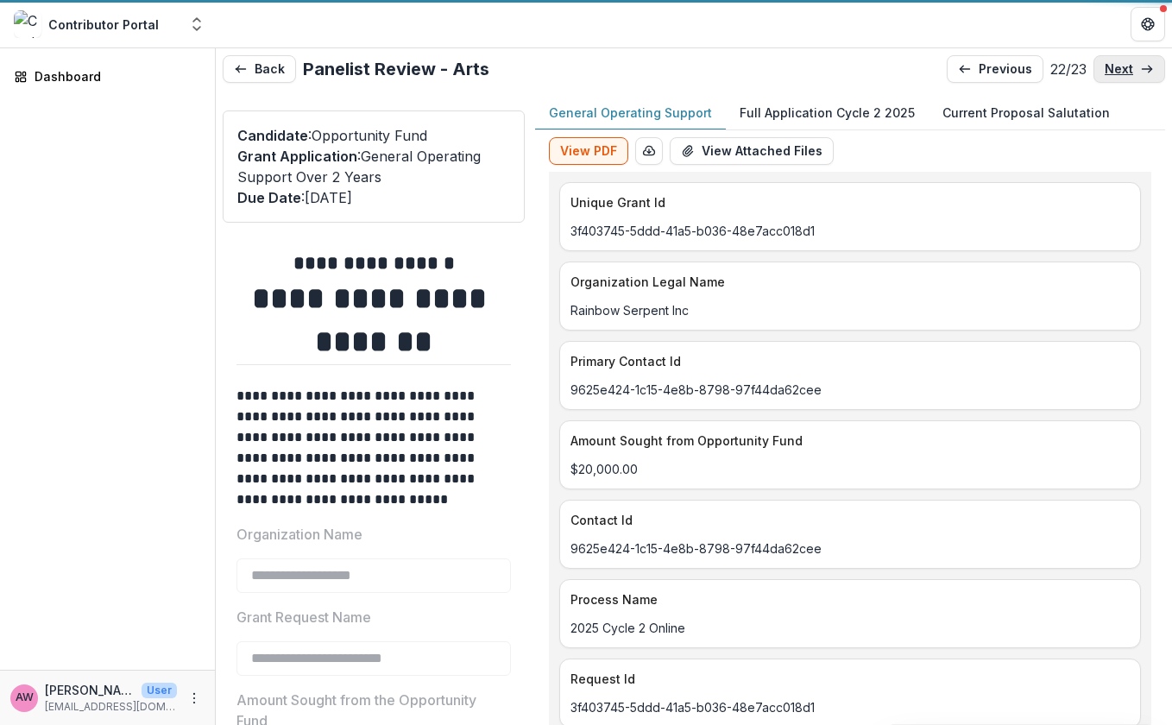
type input "*******"
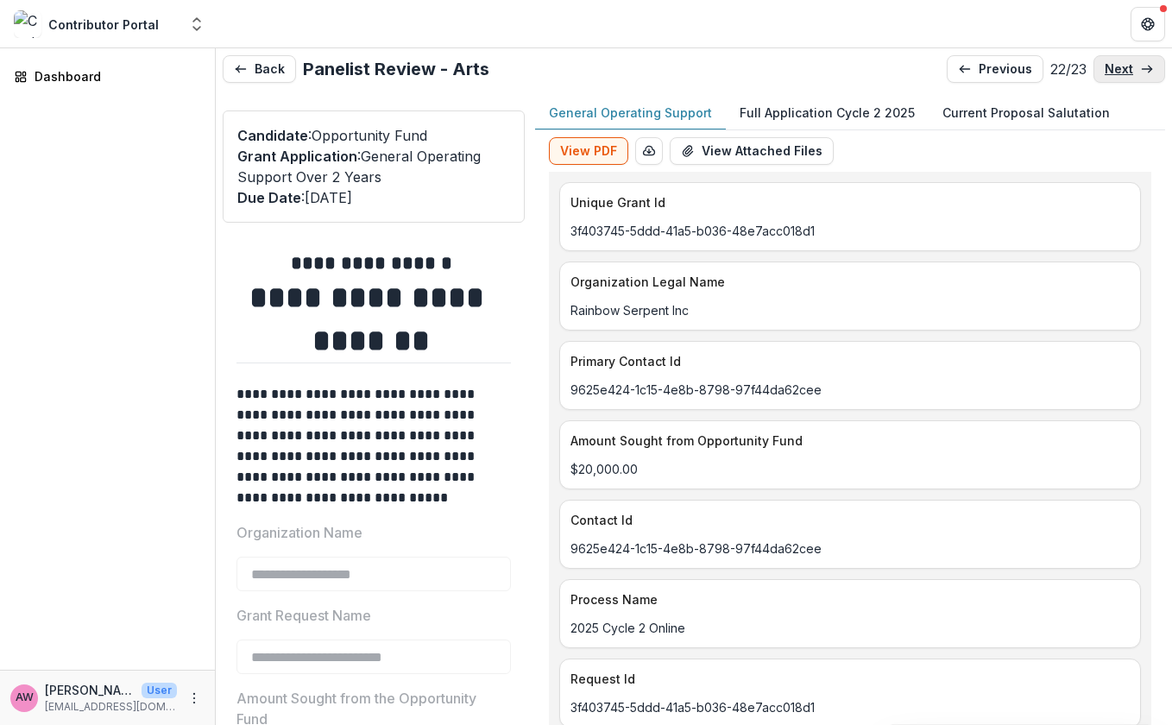
click at [1101, 67] on p "next" at bounding box center [1118, 69] width 28 height 15
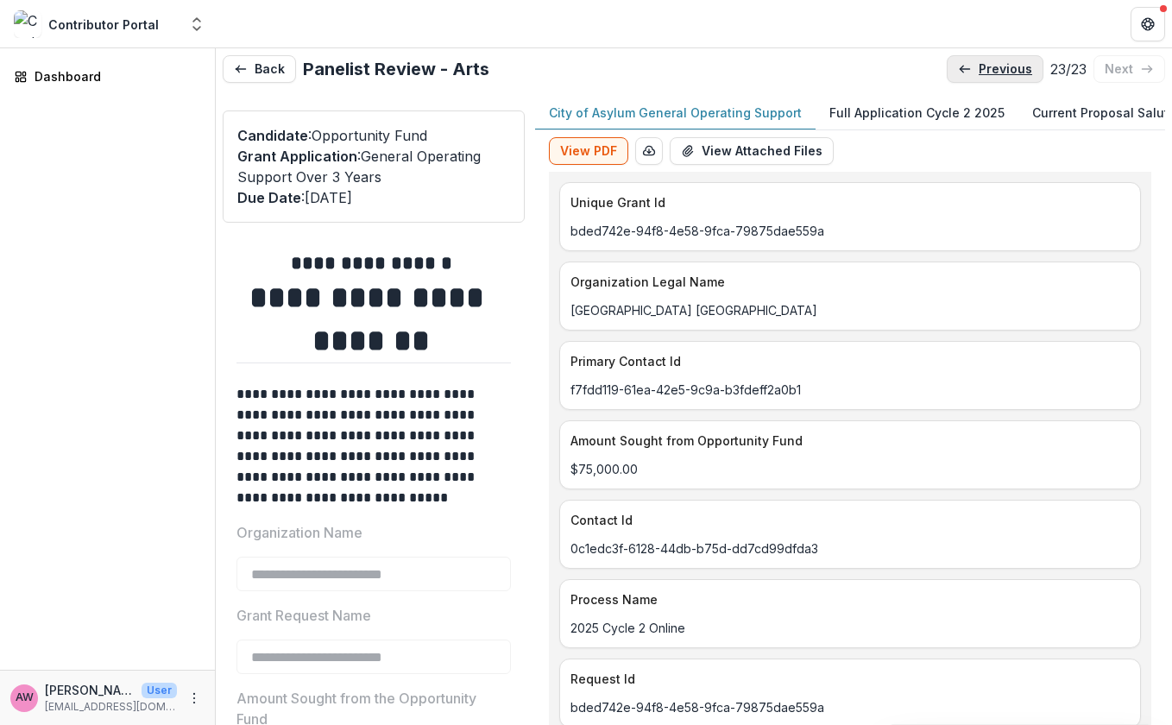
click at [964, 74] on link "previous" at bounding box center [995, 69] width 97 height 28
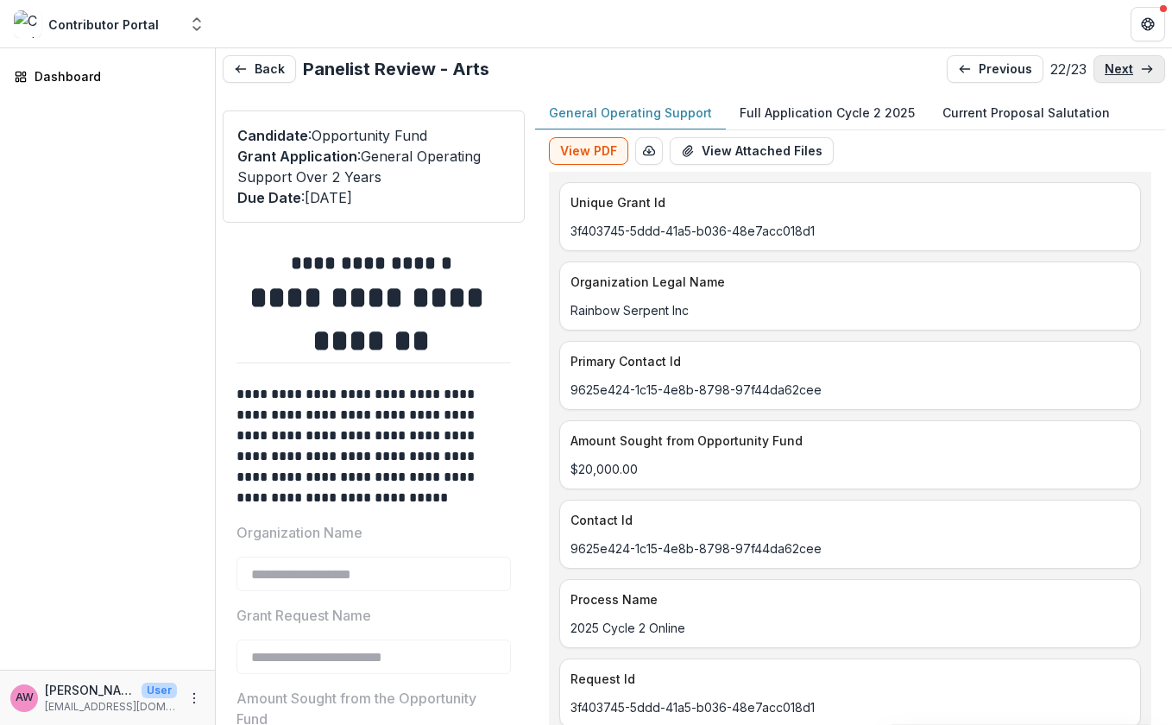
click at [1101, 69] on p "next" at bounding box center [1118, 69] width 28 height 15
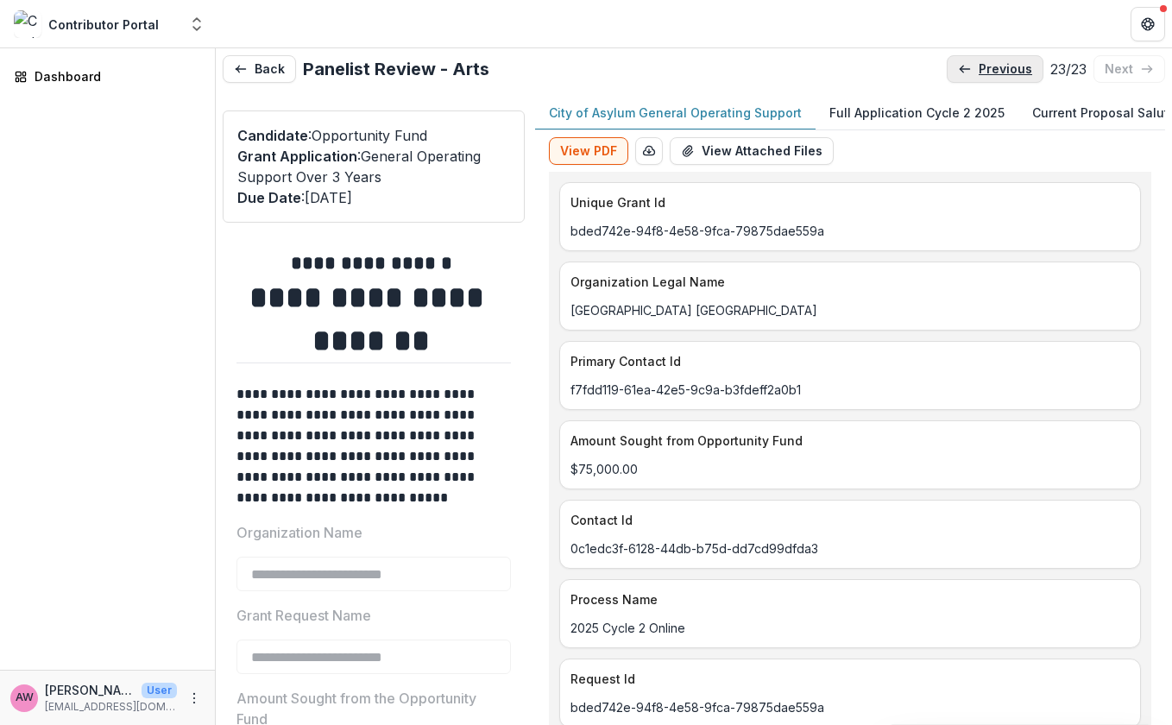
click at [1001, 69] on p "previous" at bounding box center [1004, 69] width 53 height 15
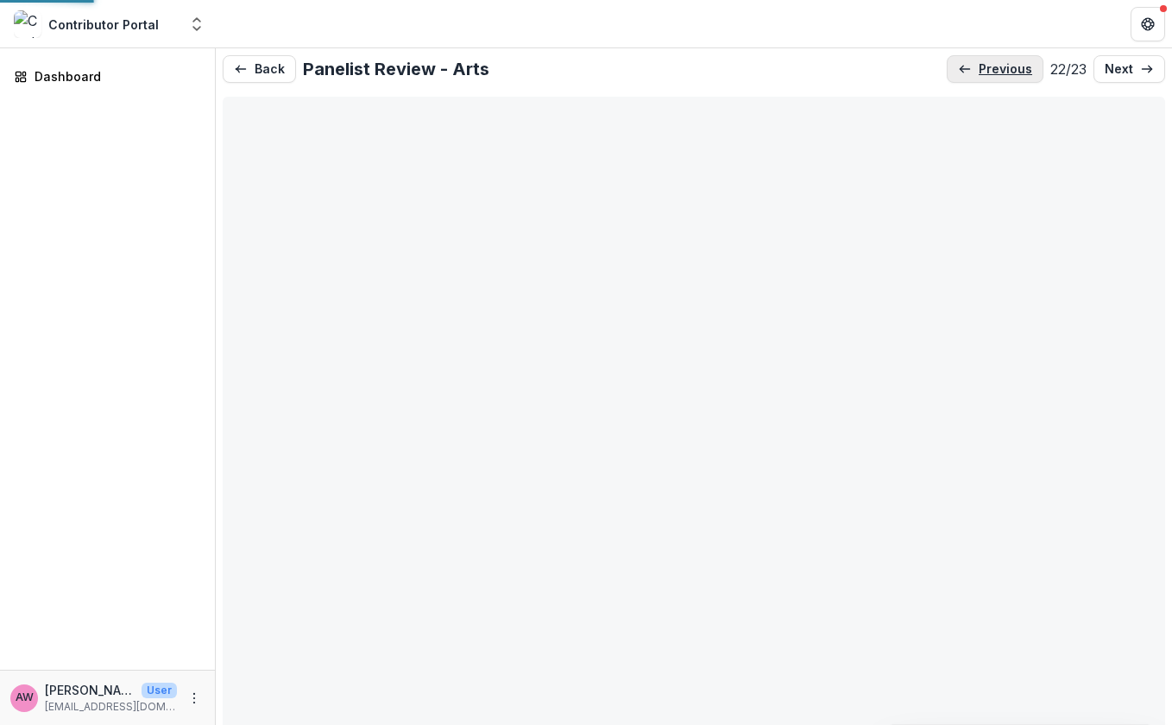
click at [1001, 69] on p "previous" at bounding box center [1004, 69] width 53 height 15
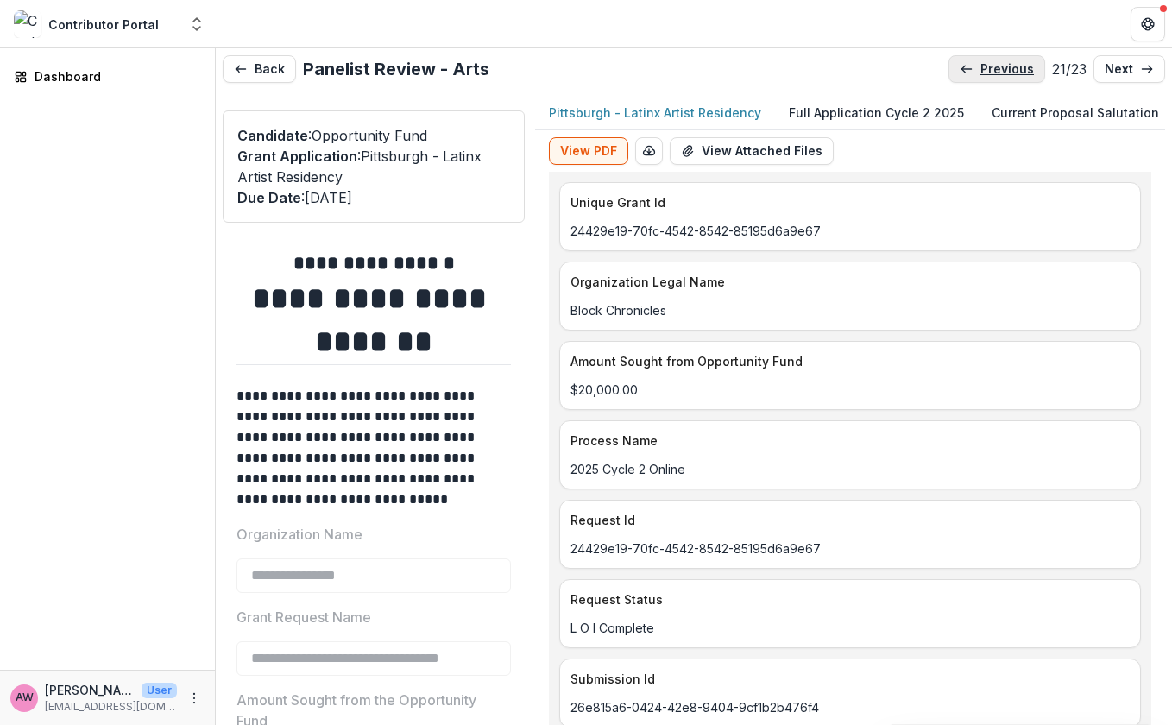
click at [1001, 69] on p "previous" at bounding box center [1006, 69] width 53 height 15
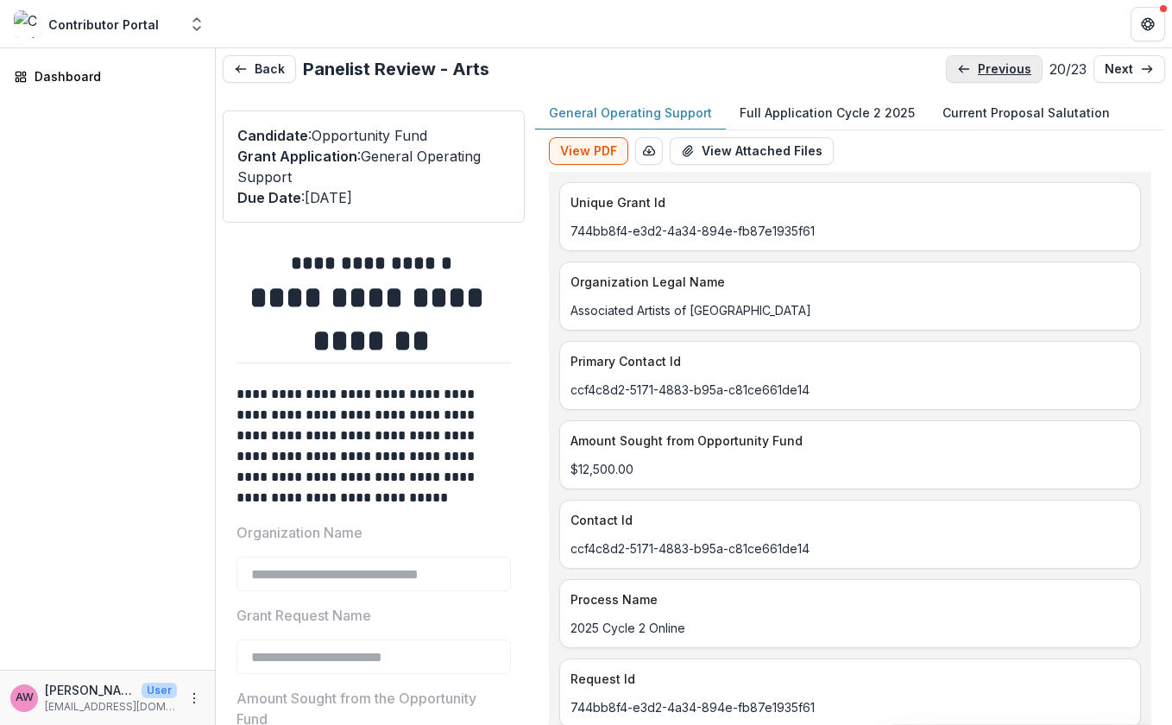
click at [1001, 69] on p "previous" at bounding box center [1004, 69] width 53 height 15
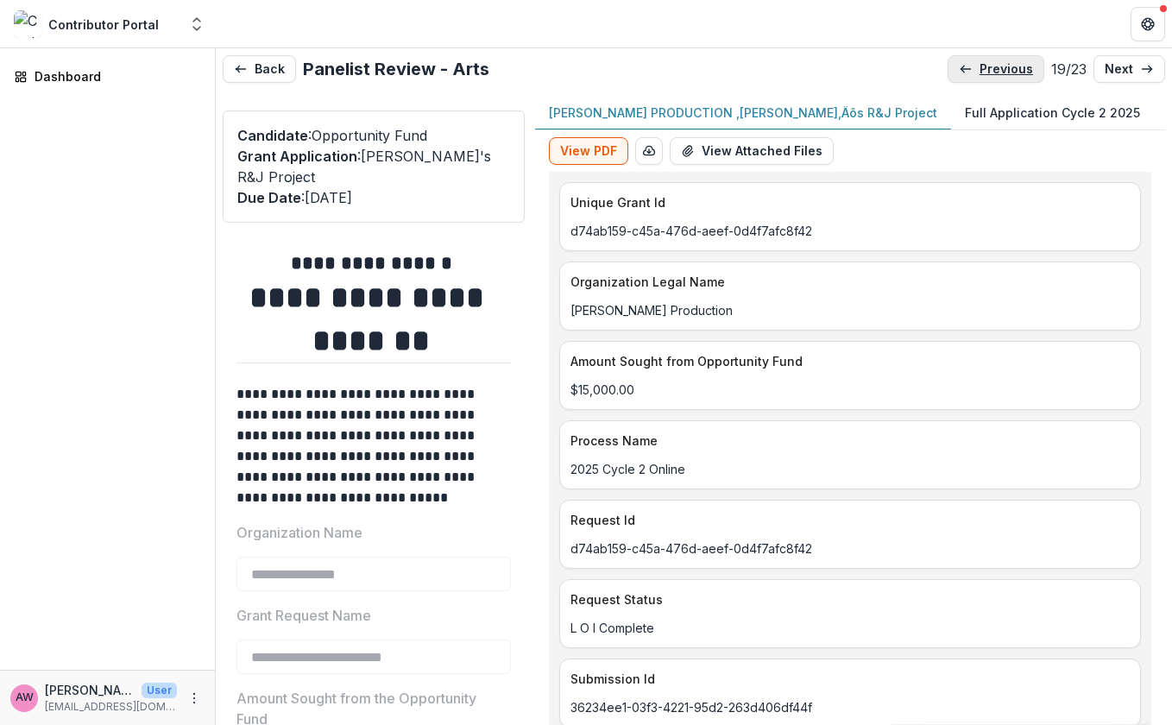
click at [1001, 69] on p "previous" at bounding box center [1005, 69] width 53 height 15
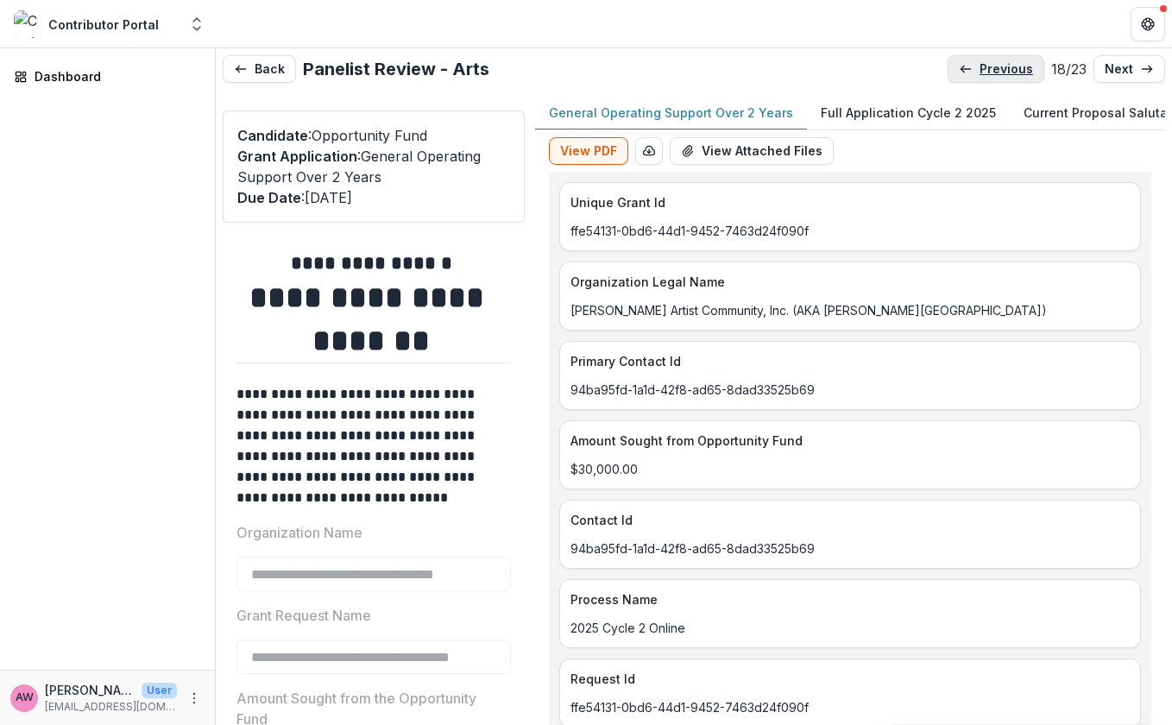
click at [1001, 69] on p "previous" at bounding box center [1005, 69] width 53 height 15
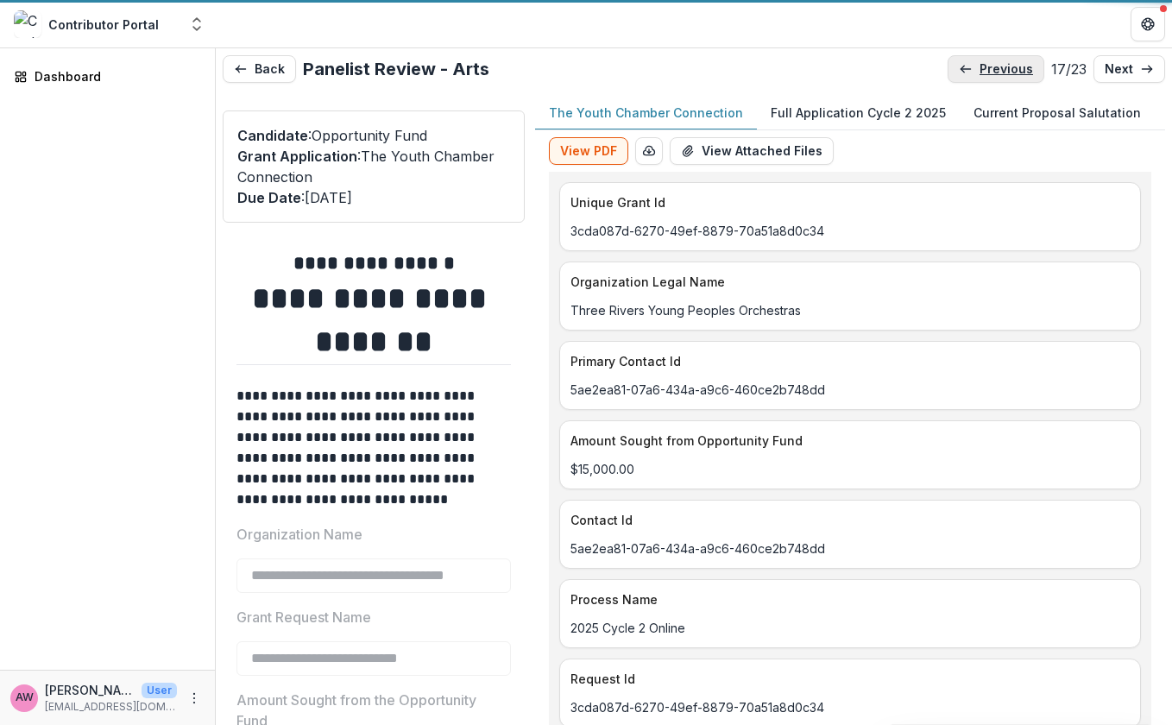
type input "*******"
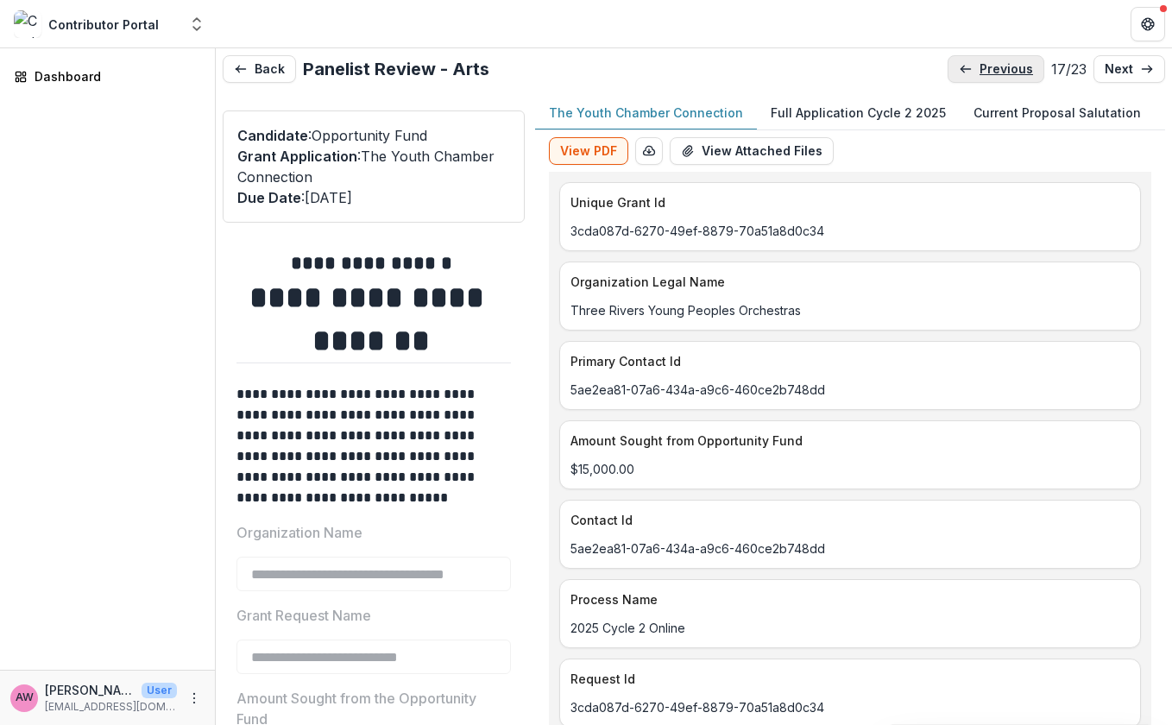
click at [1001, 69] on p "previous" at bounding box center [1005, 69] width 53 height 15
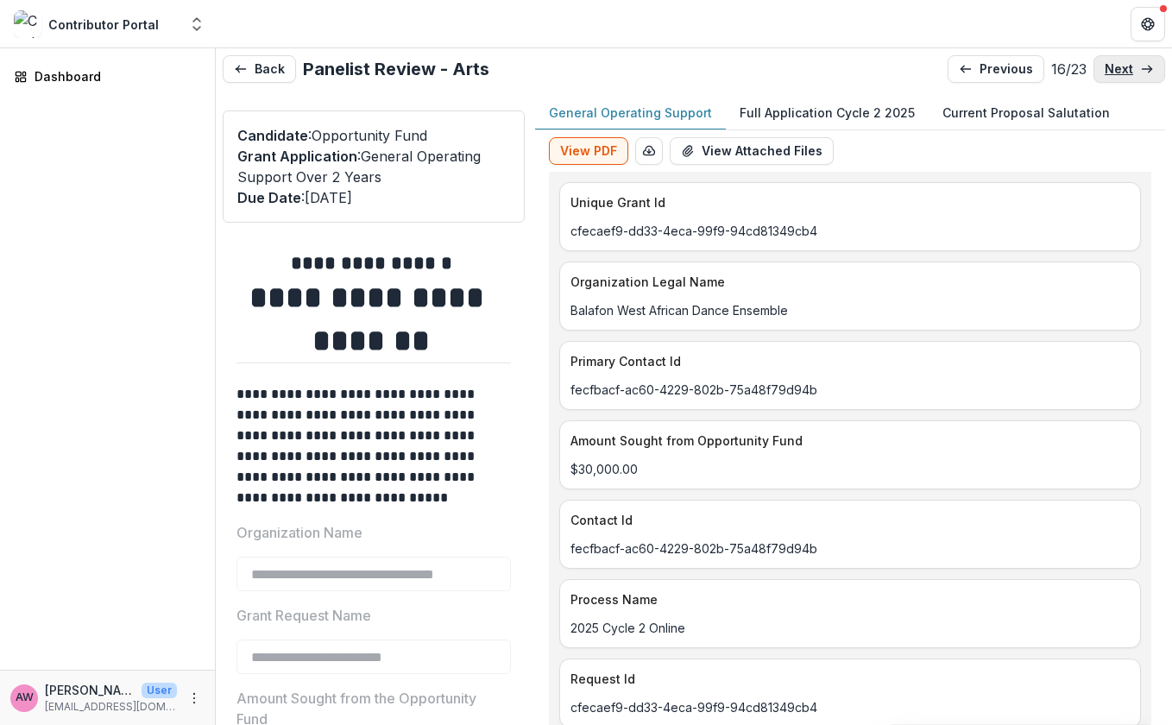
click at [1101, 62] on p "next" at bounding box center [1118, 69] width 28 height 15
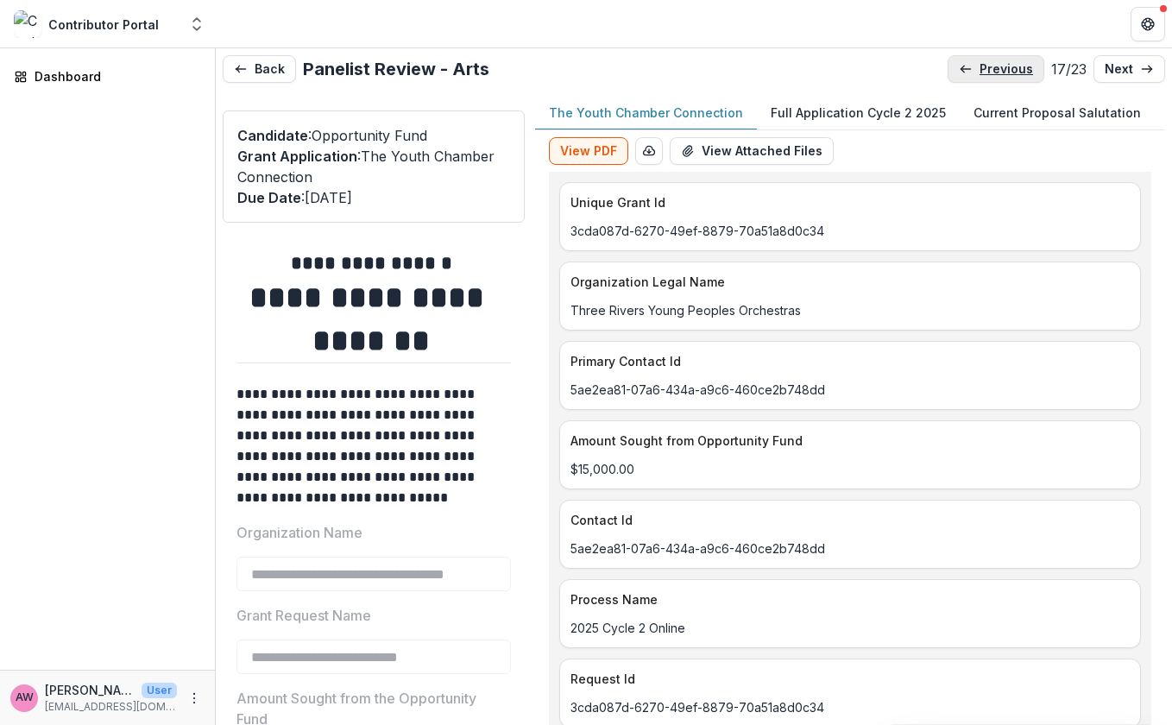
click at [979, 68] on p "previous" at bounding box center [1005, 69] width 53 height 15
click at [979, 69] on p "previous" at bounding box center [1005, 69] width 53 height 15
click at [980, 69] on p "previous" at bounding box center [1006, 69] width 53 height 15
click at [984, 72] on p "previous" at bounding box center [1004, 69] width 53 height 15
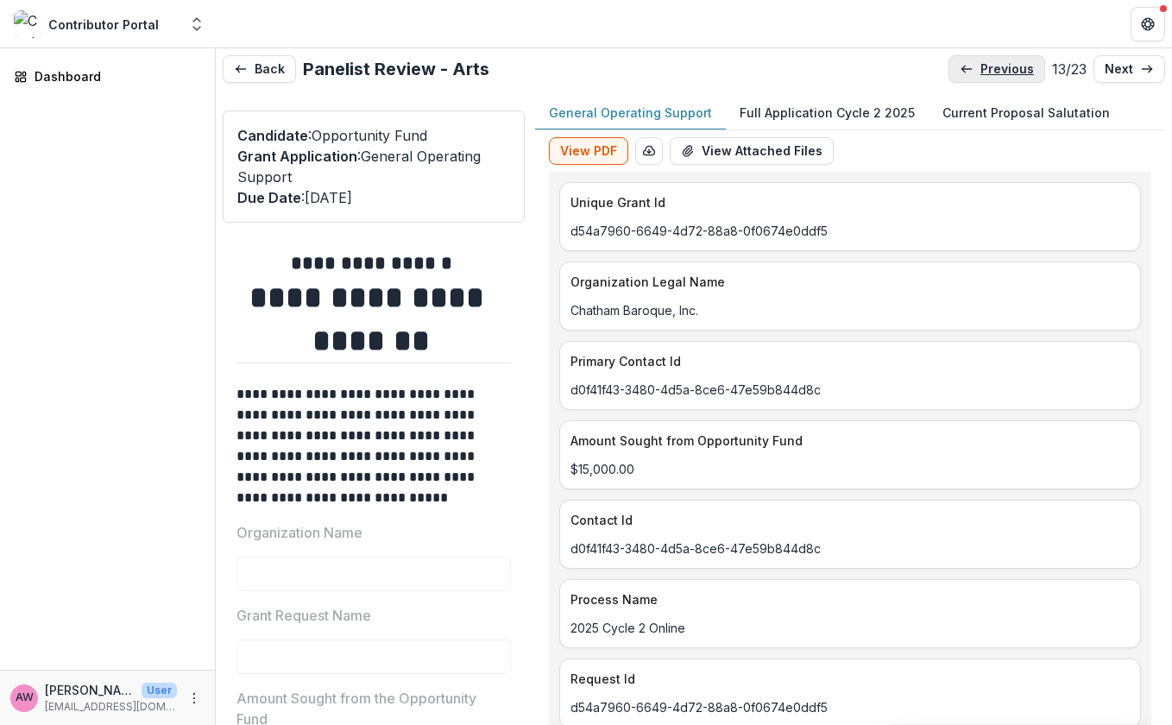
click at [984, 72] on p "previous" at bounding box center [1006, 69] width 53 height 15
click at [987, 69] on p "previous" at bounding box center [1006, 69] width 53 height 15
click at [987, 69] on p "previous" at bounding box center [1008, 69] width 53 height 15
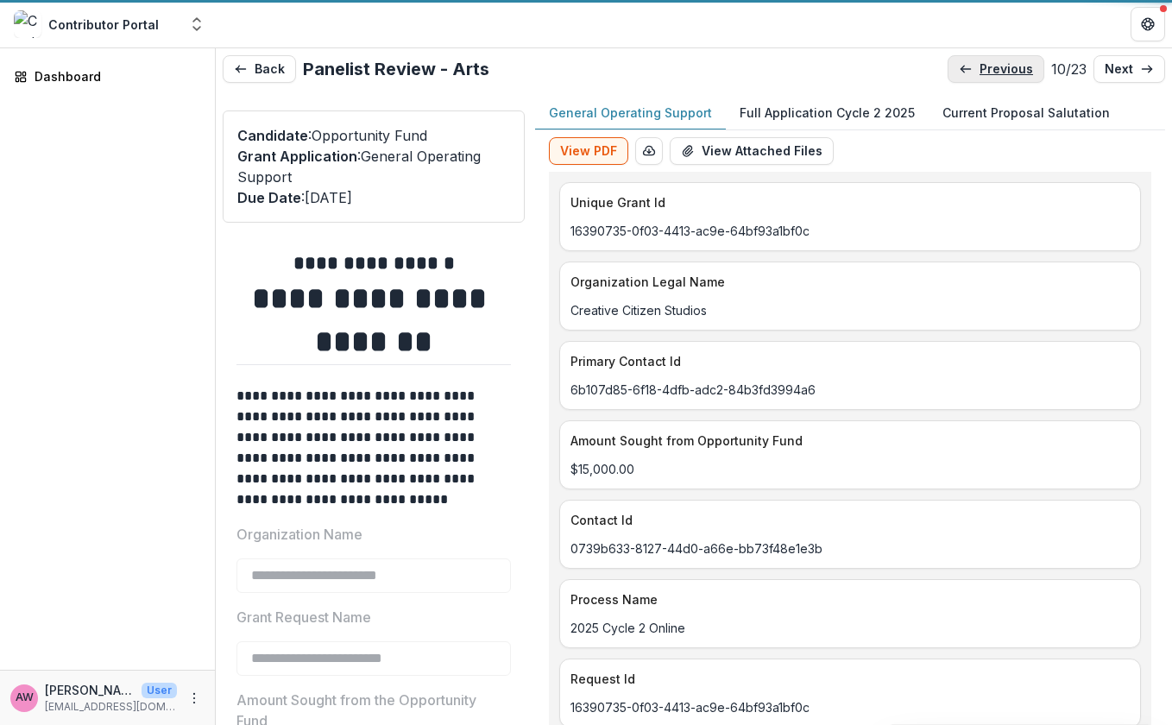
type input "*******"
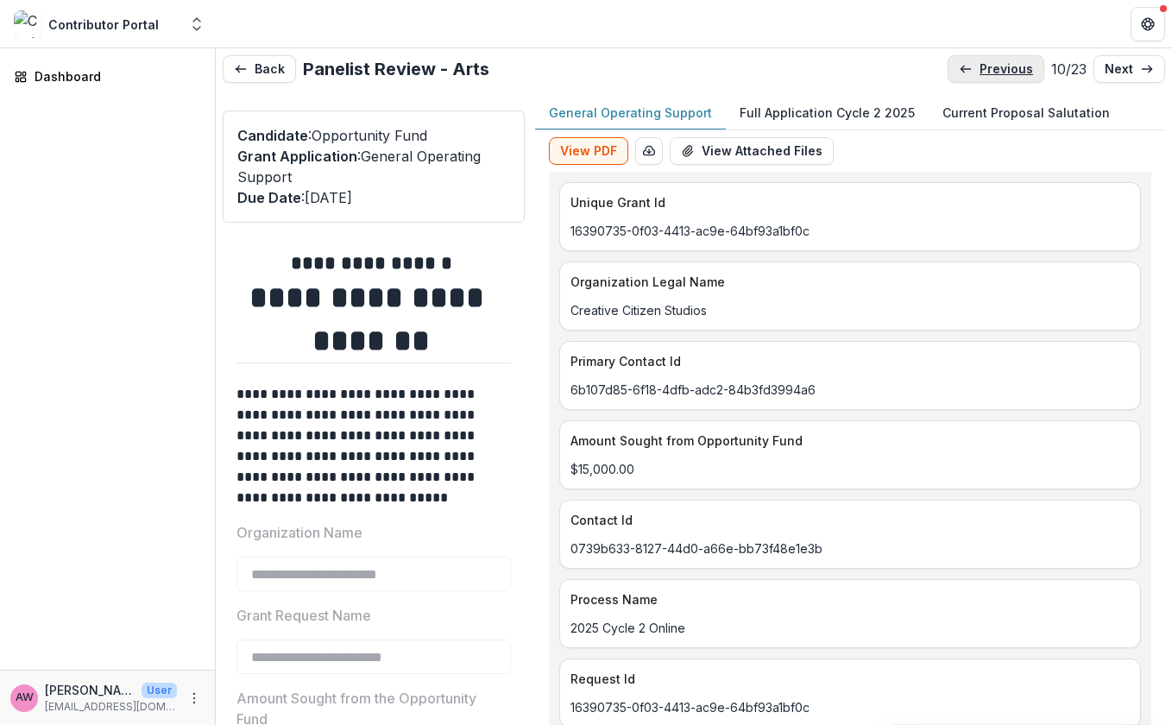
click at [987, 69] on p "previous" at bounding box center [1005, 69] width 53 height 15
click at [987, 69] on p "previous" at bounding box center [1011, 69] width 53 height 15
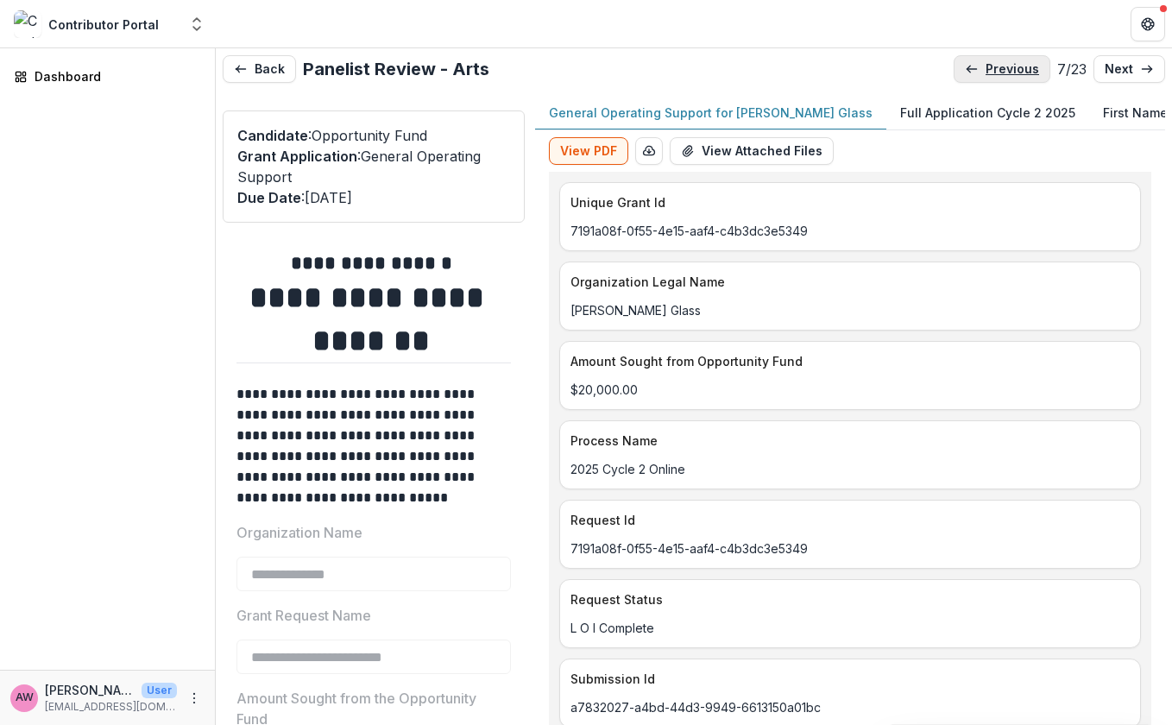
click at [986, 71] on p "previous" at bounding box center [1011, 69] width 53 height 15
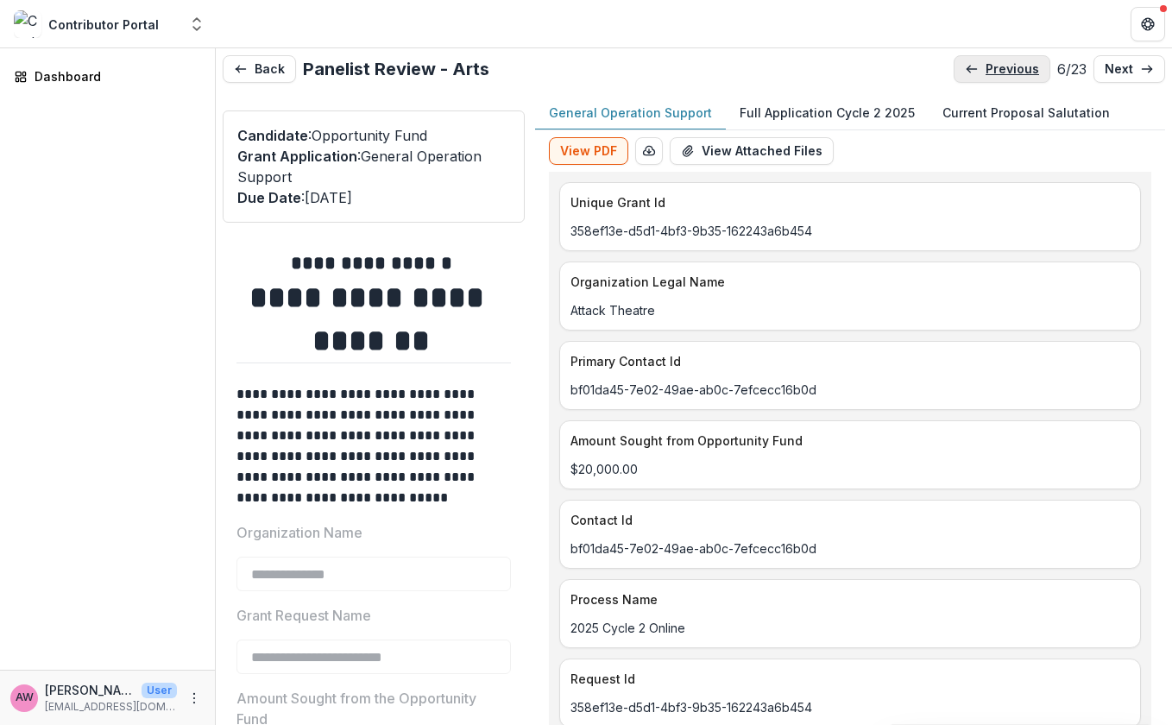
click at [986, 71] on p "previous" at bounding box center [1011, 69] width 53 height 15
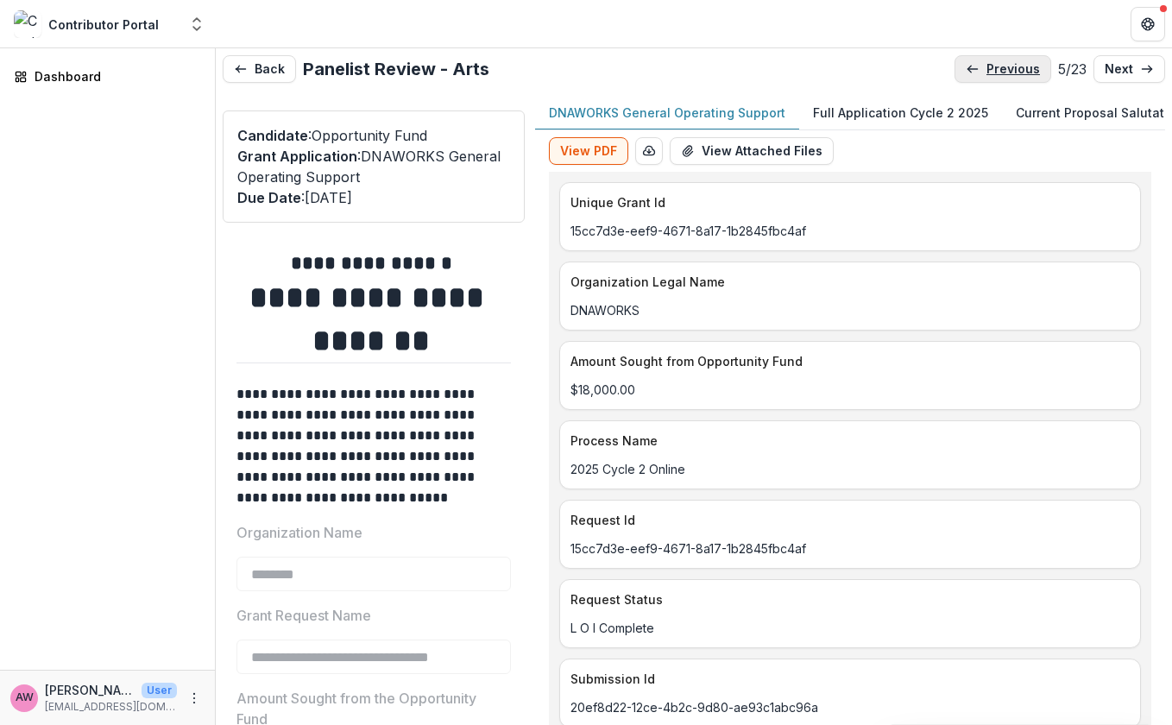
click at [986, 71] on p "previous" at bounding box center [1012, 69] width 53 height 15
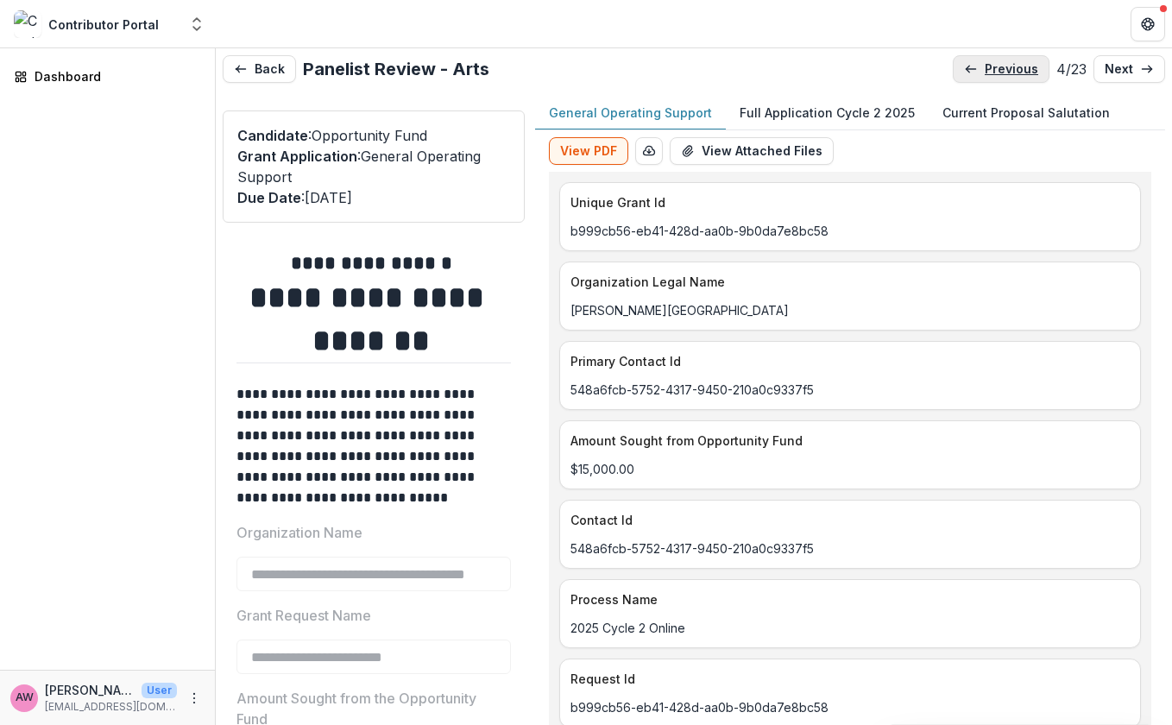
click at [986, 71] on p "previous" at bounding box center [1011, 69] width 53 height 15
click at [986, 71] on p "previous" at bounding box center [1012, 69] width 53 height 15
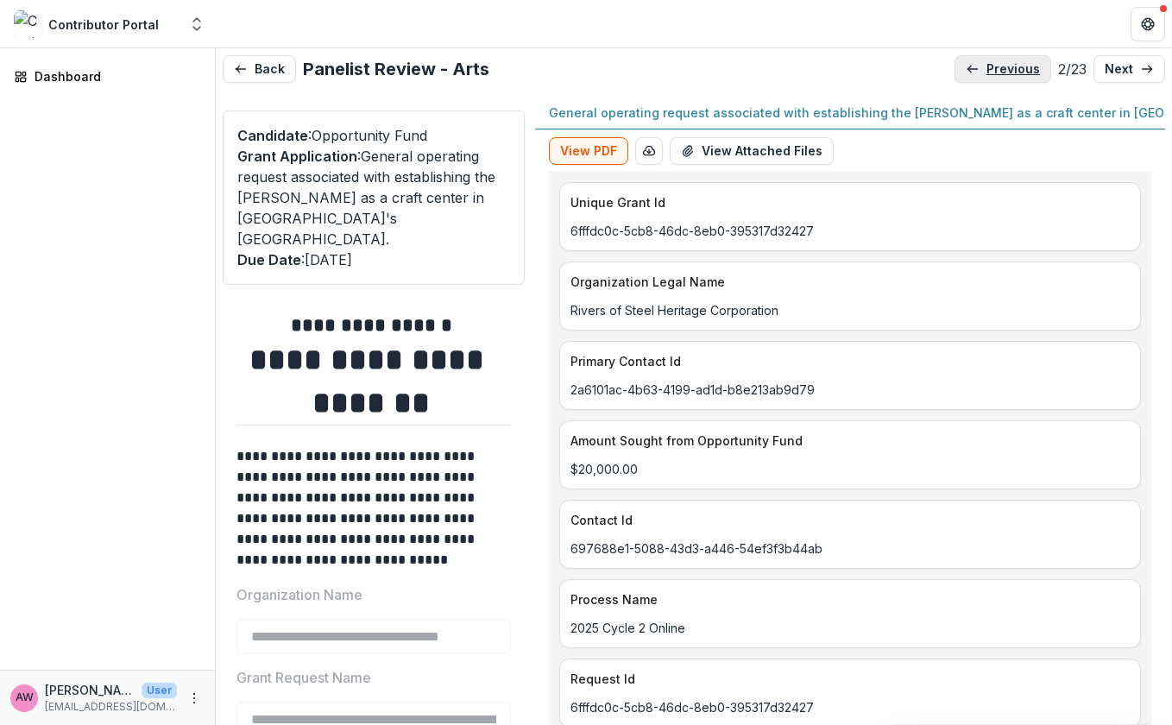
click at [1006, 60] on link "previous" at bounding box center [1002, 69] width 97 height 28
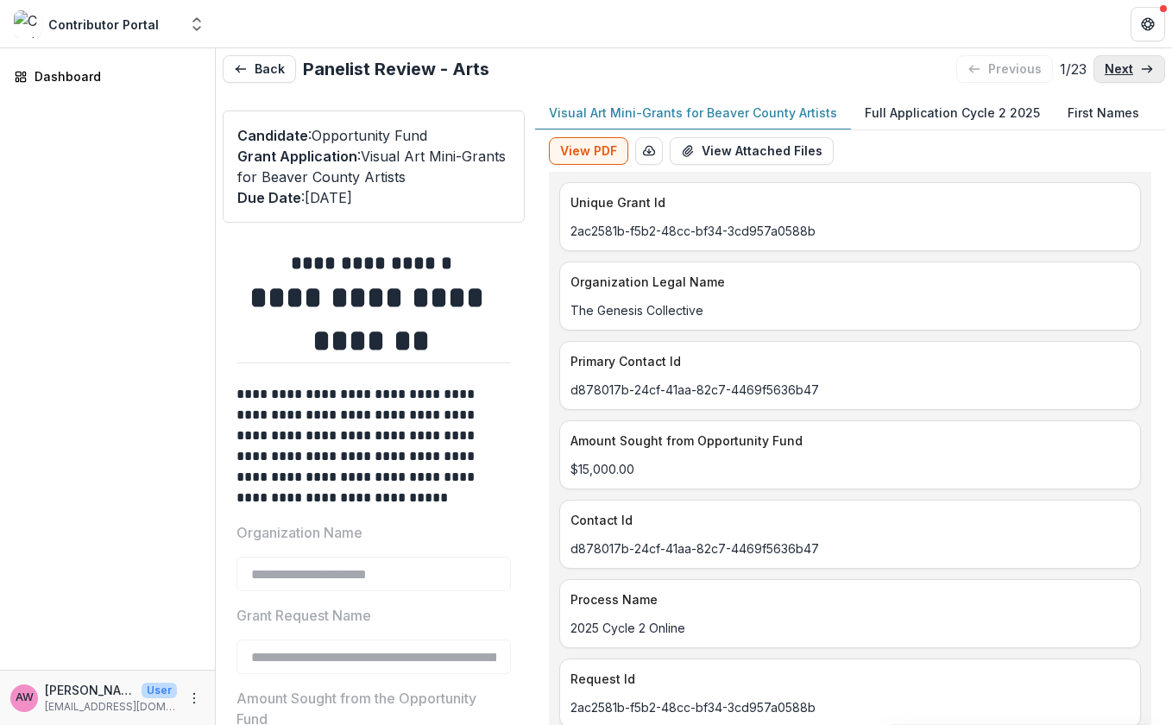
click at [1101, 67] on p "next" at bounding box center [1118, 69] width 28 height 15
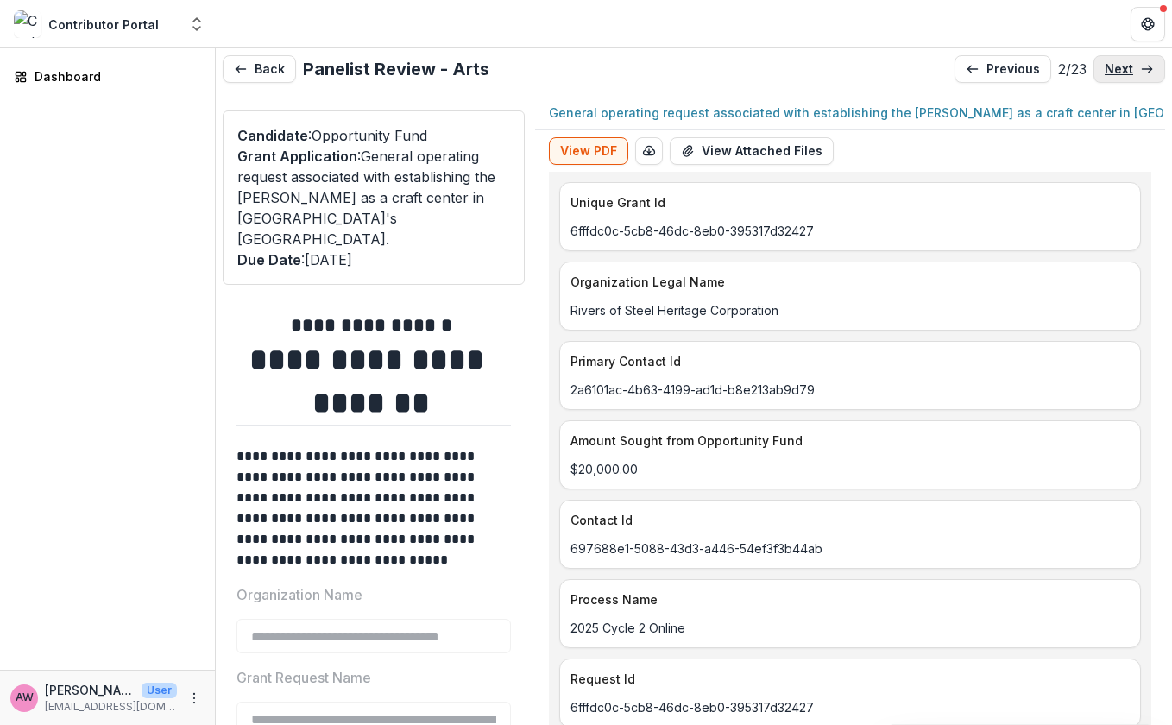
click at [1101, 70] on p "next" at bounding box center [1118, 69] width 28 height 15
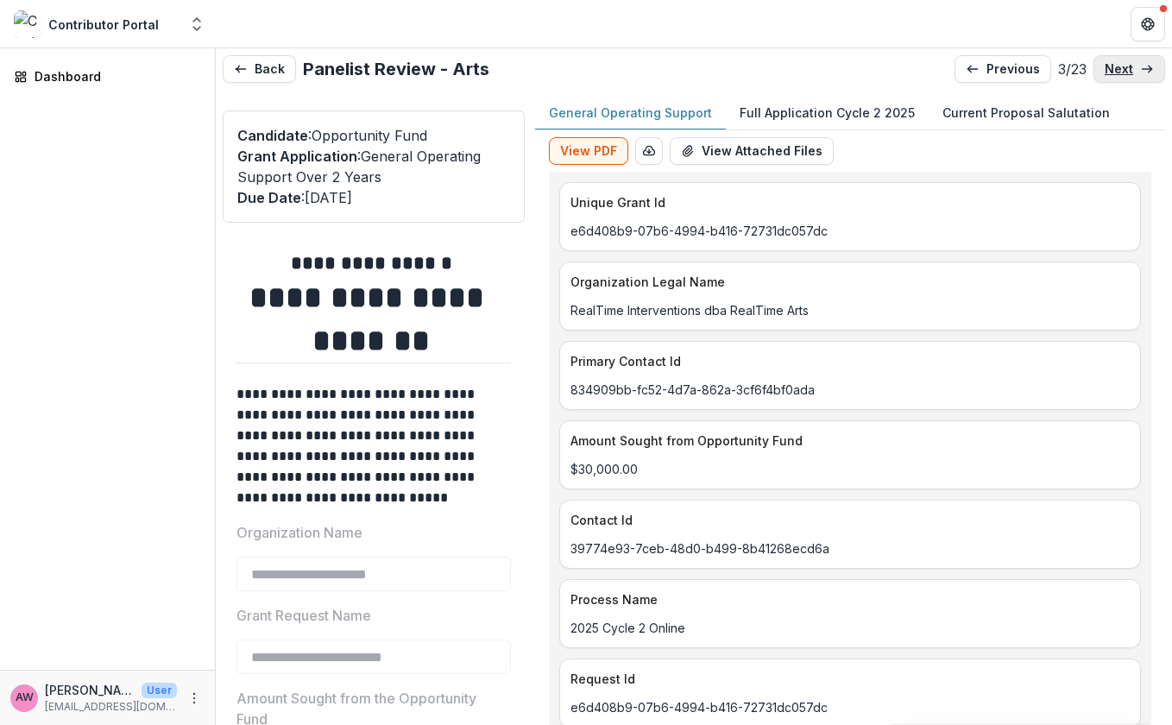
click at [1101, 70] on p "next" at bounding box center [1118, 69] width 28 height 15
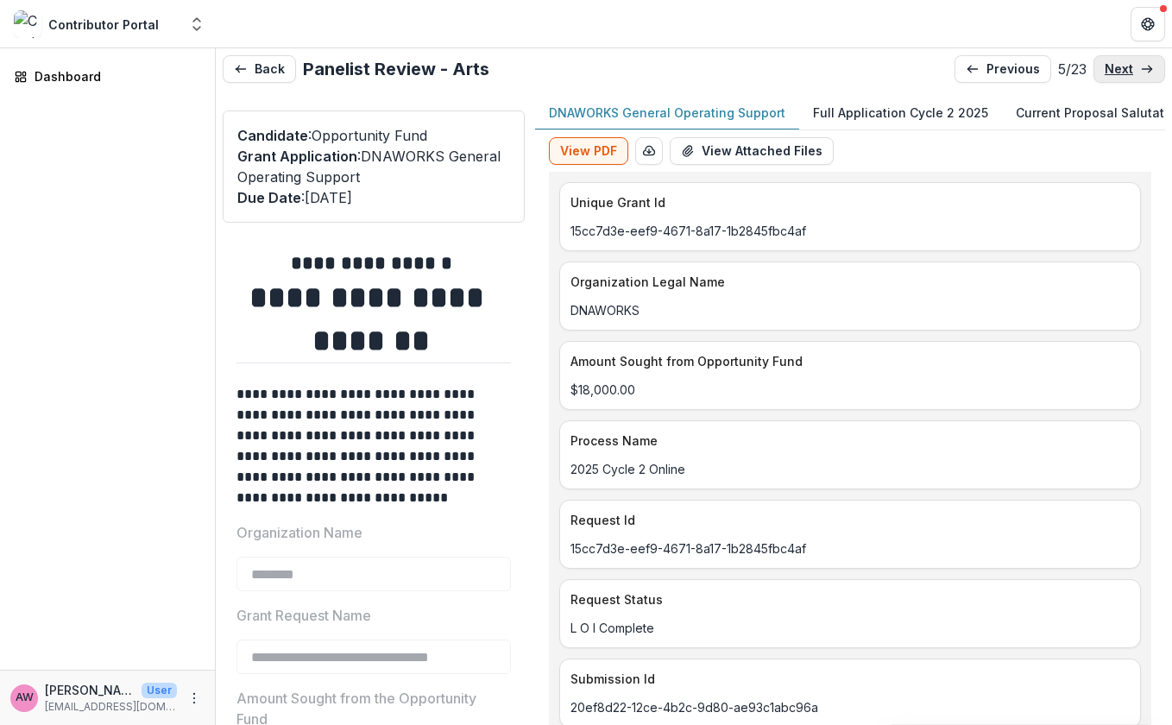
click at [1101, 70] on p "next" at bounding box center [1118, 69] width 28 height 15
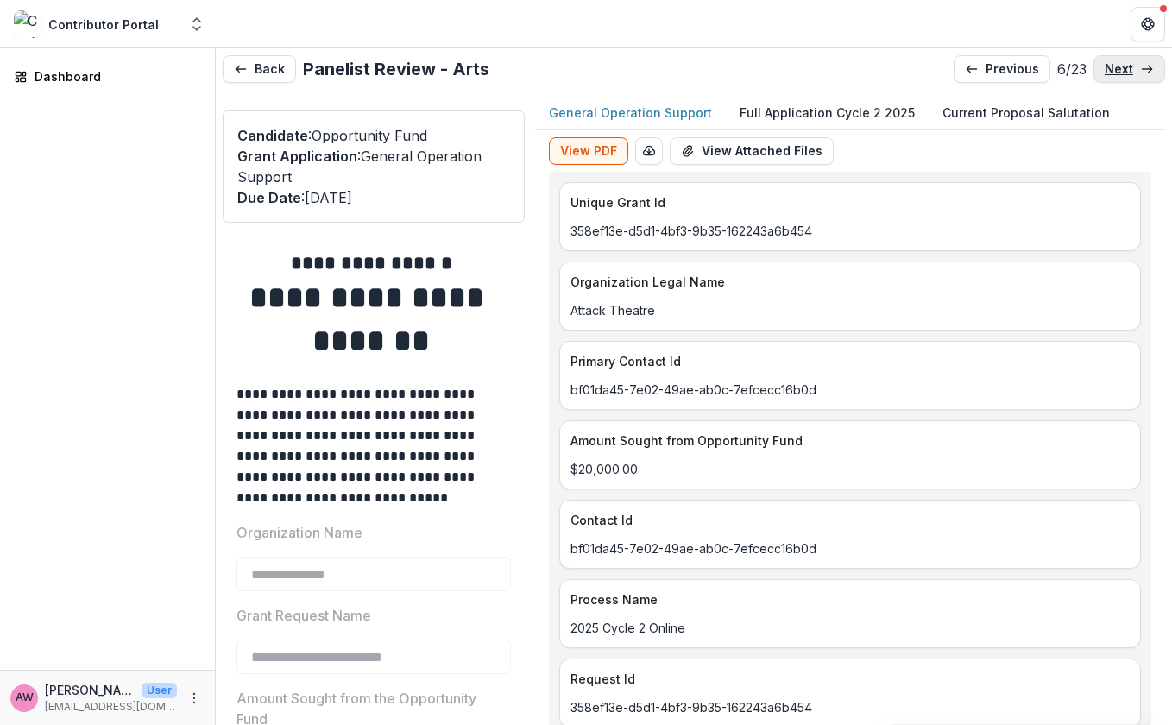
click at [1101, 70] on p "next" at bounding box center [1118, 69] width 28 height 15
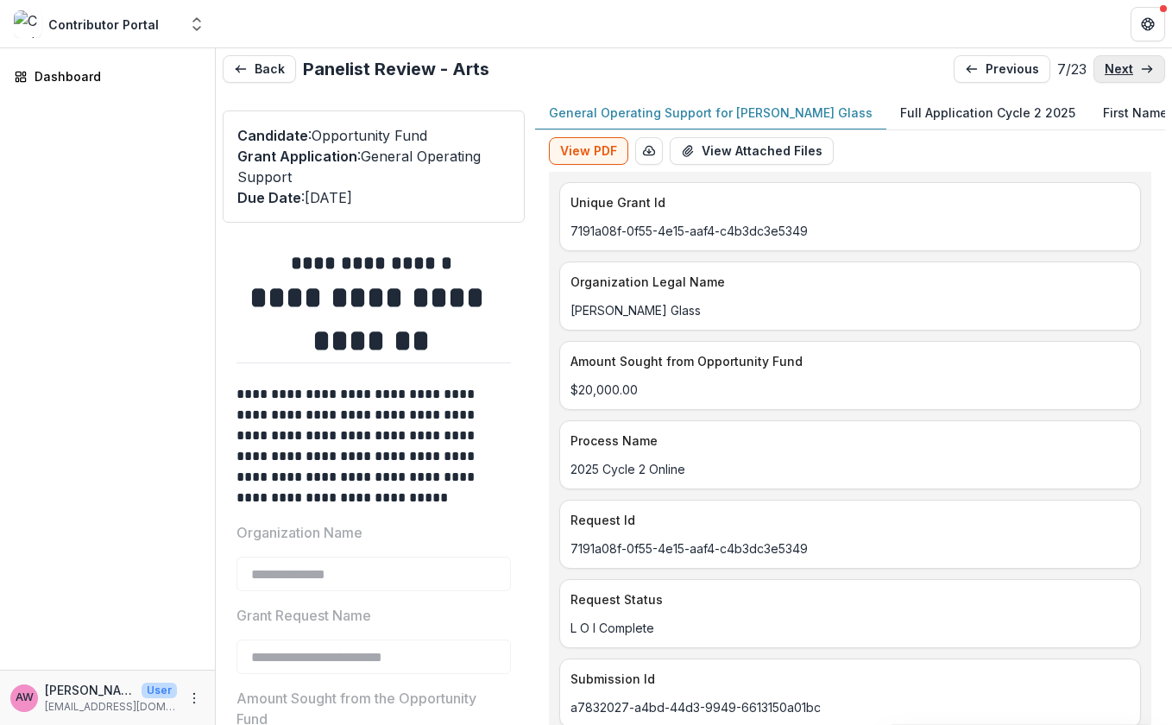
click at [1101, 70] on p "next" at bounding box center [1118, 69] width 28 height 15
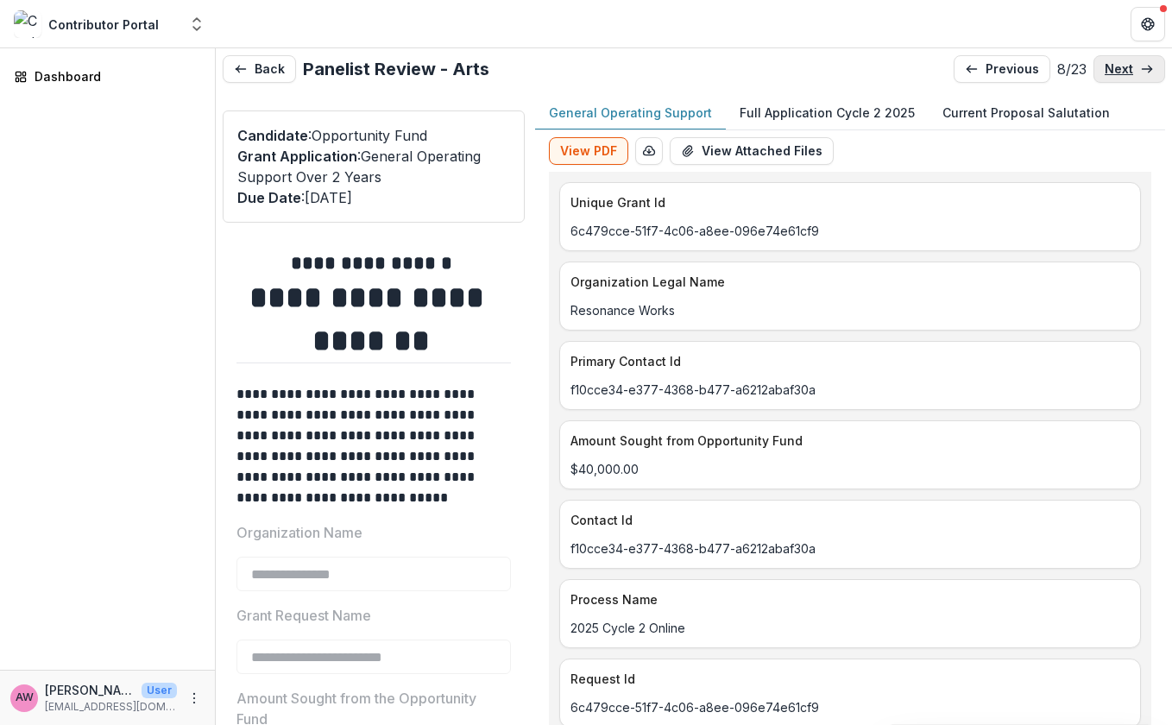
click at [1101, 70] on p "next" at bounding box center [1118, 69] width 28 height 15
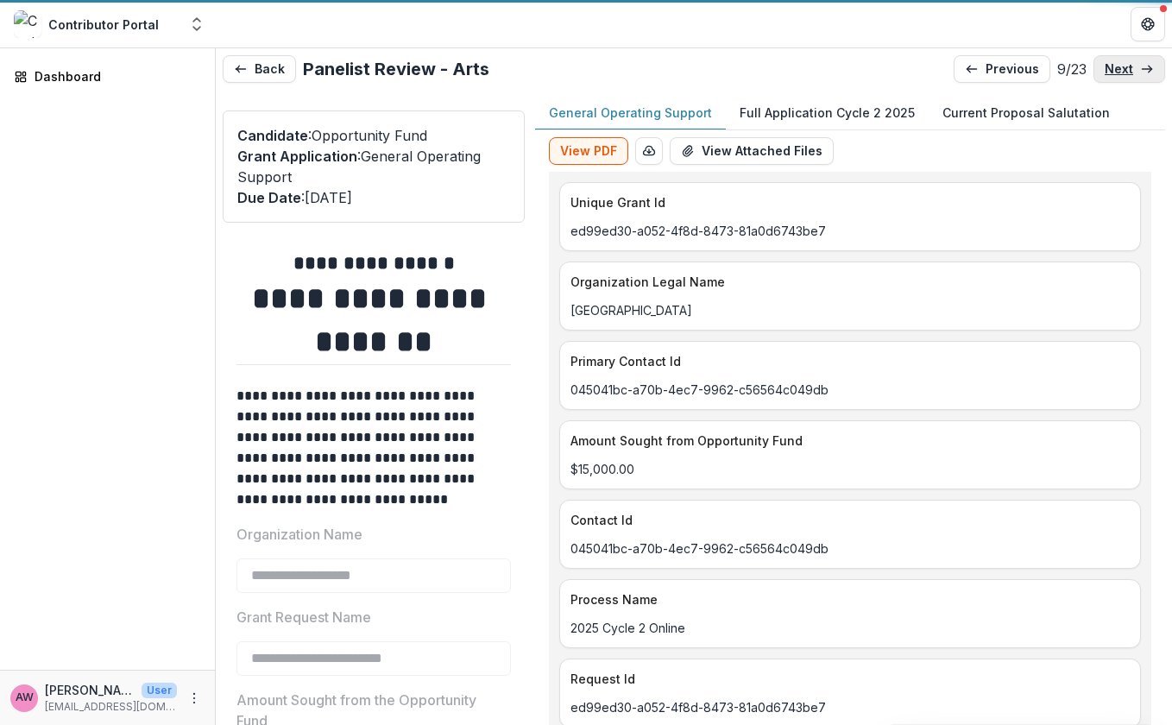
type input "*******"
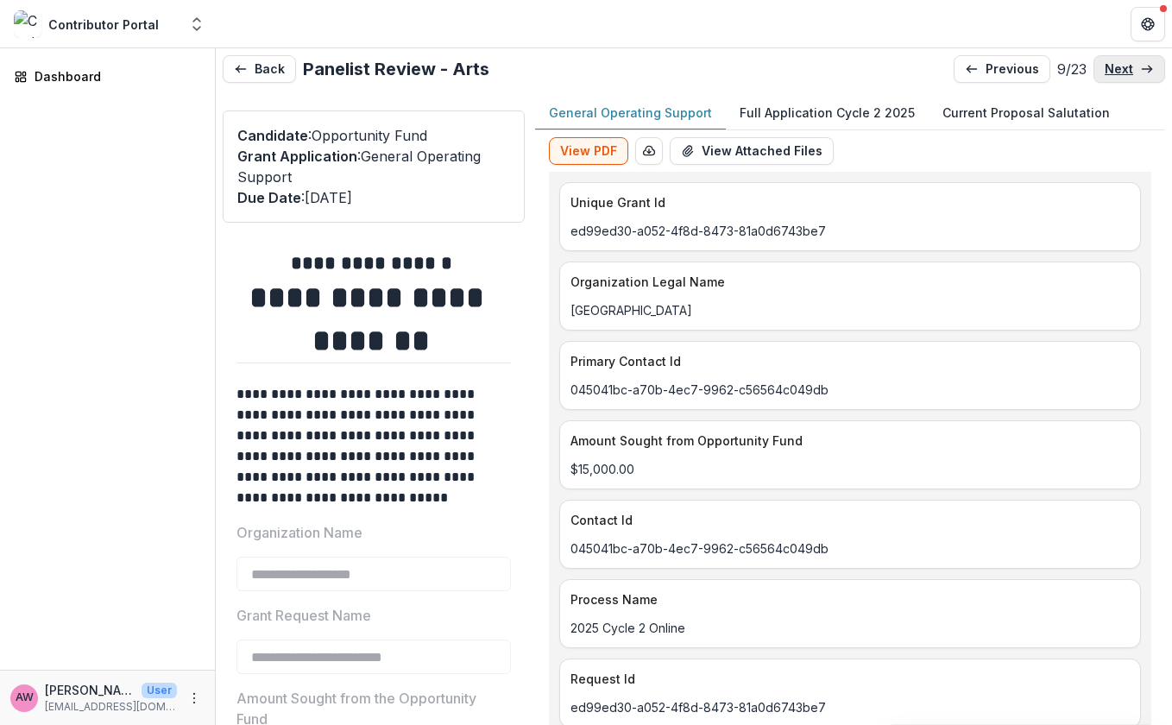
click at [1101, 70] on p "next" at bounding box center [1118, 69] width 28 height 15
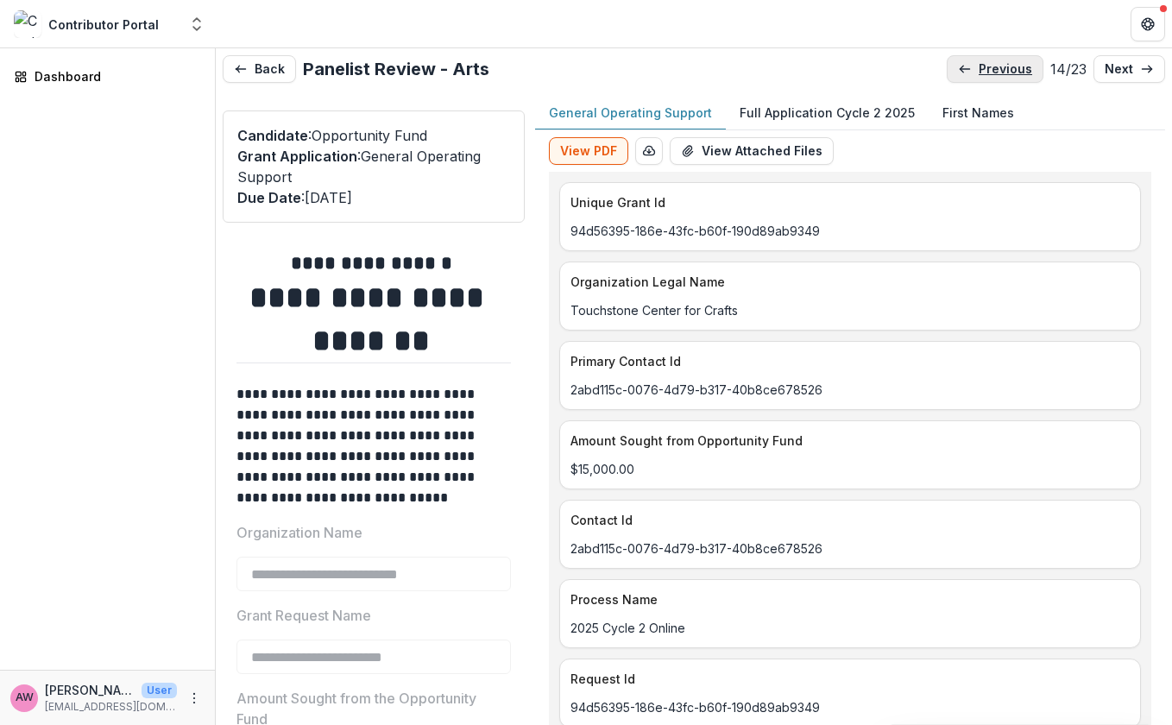
click at [983, 68] on p "previous" at bounding box center [1004, 69] width 53 height 15
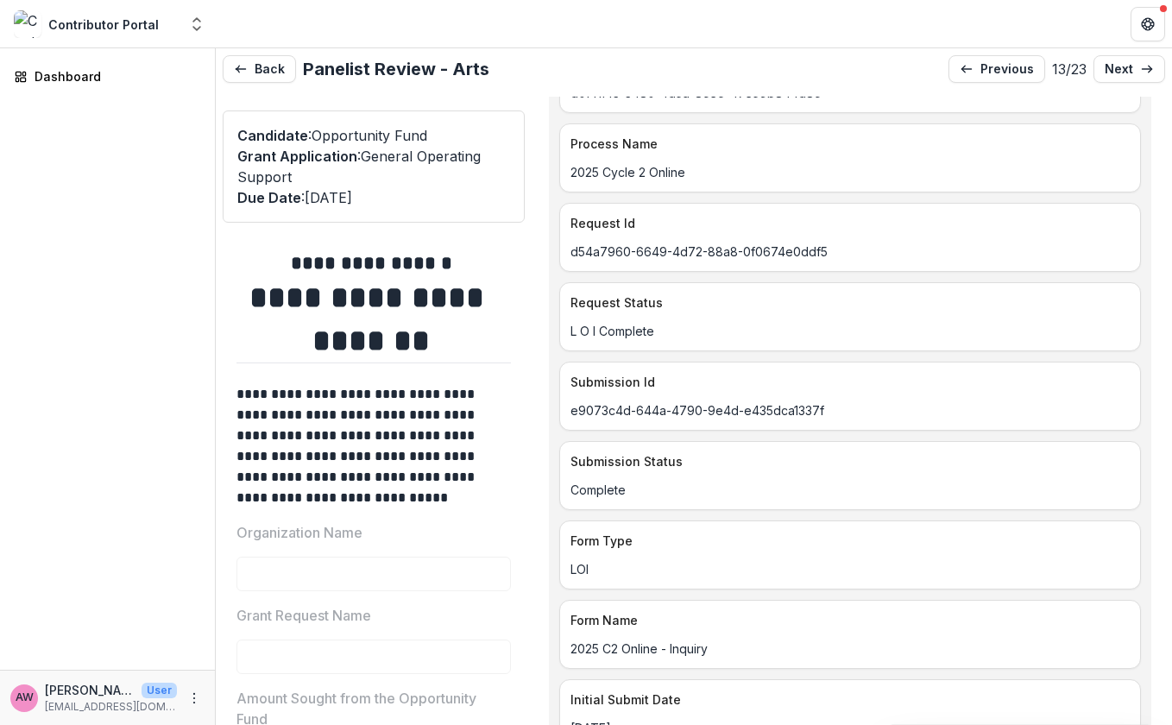
scroll to position [41, 0]
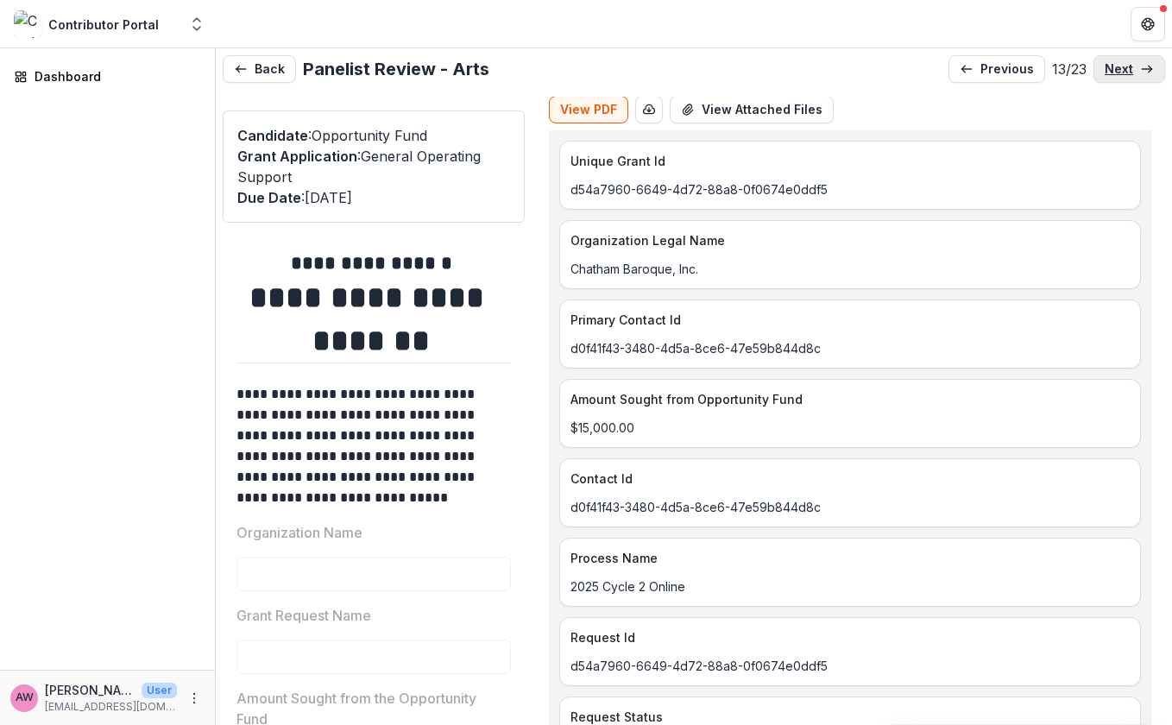
click at [1101, 67] on p "next" at bounding box center [1118, 69] width 28 height 15
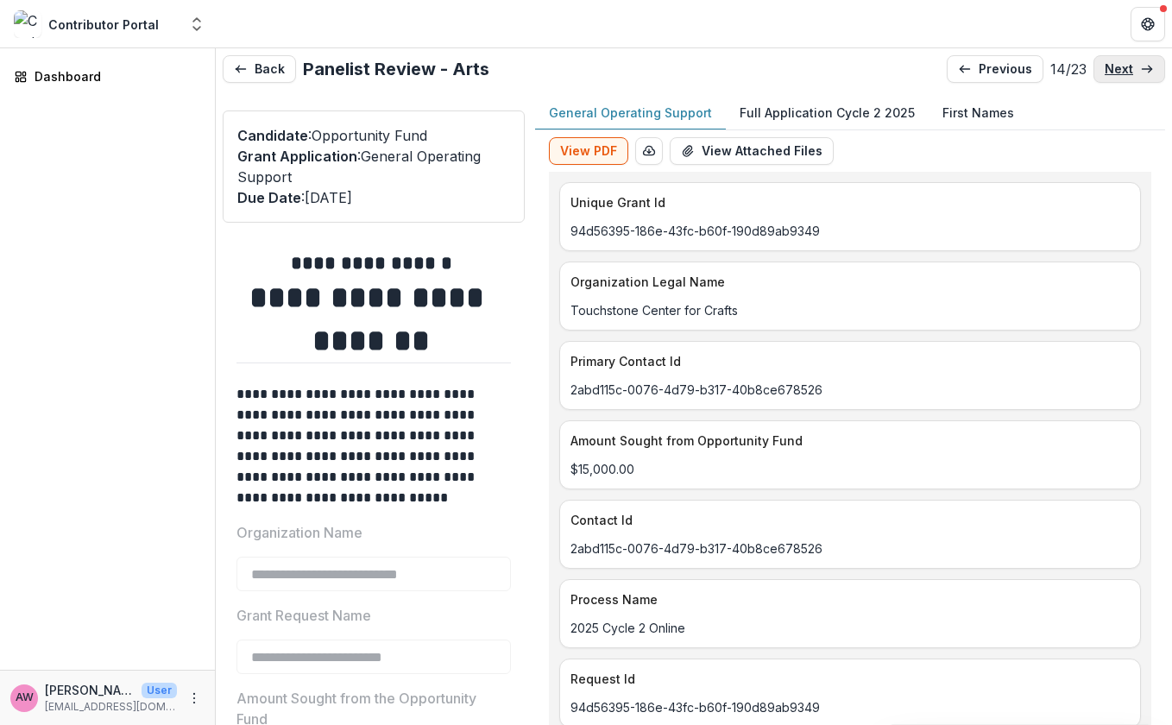
click at [1101, 67] on p "next" at bounding box center [1118, 69] width 28 height 15
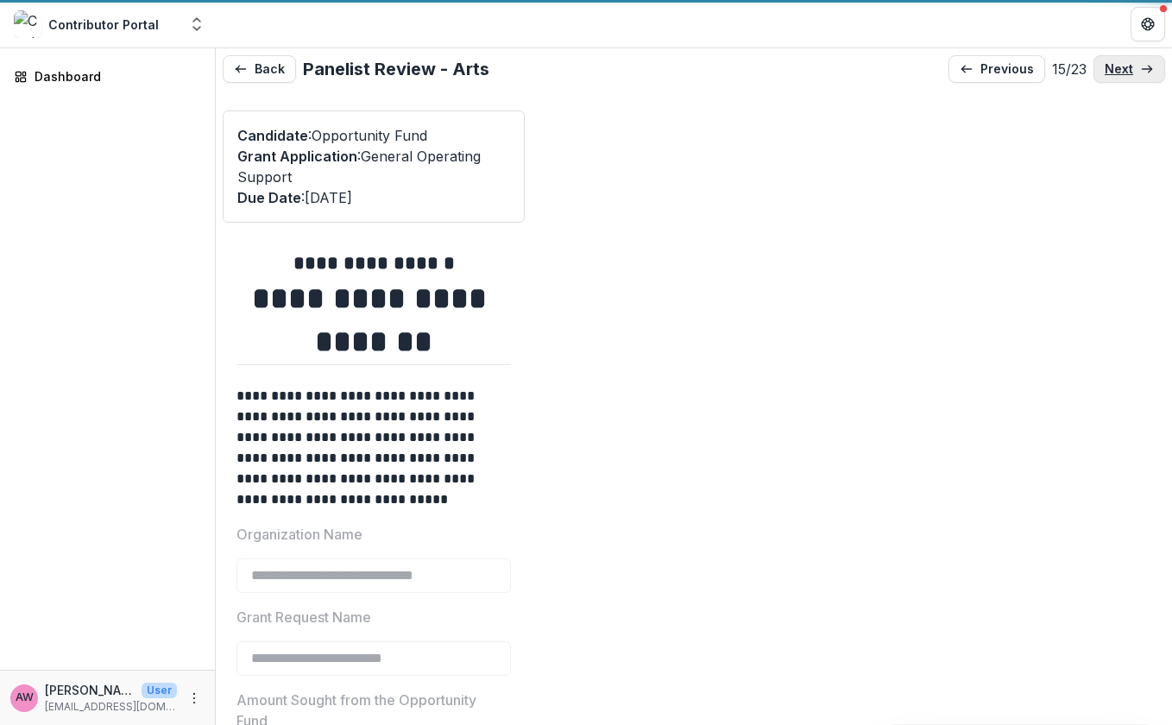
type input "*******"
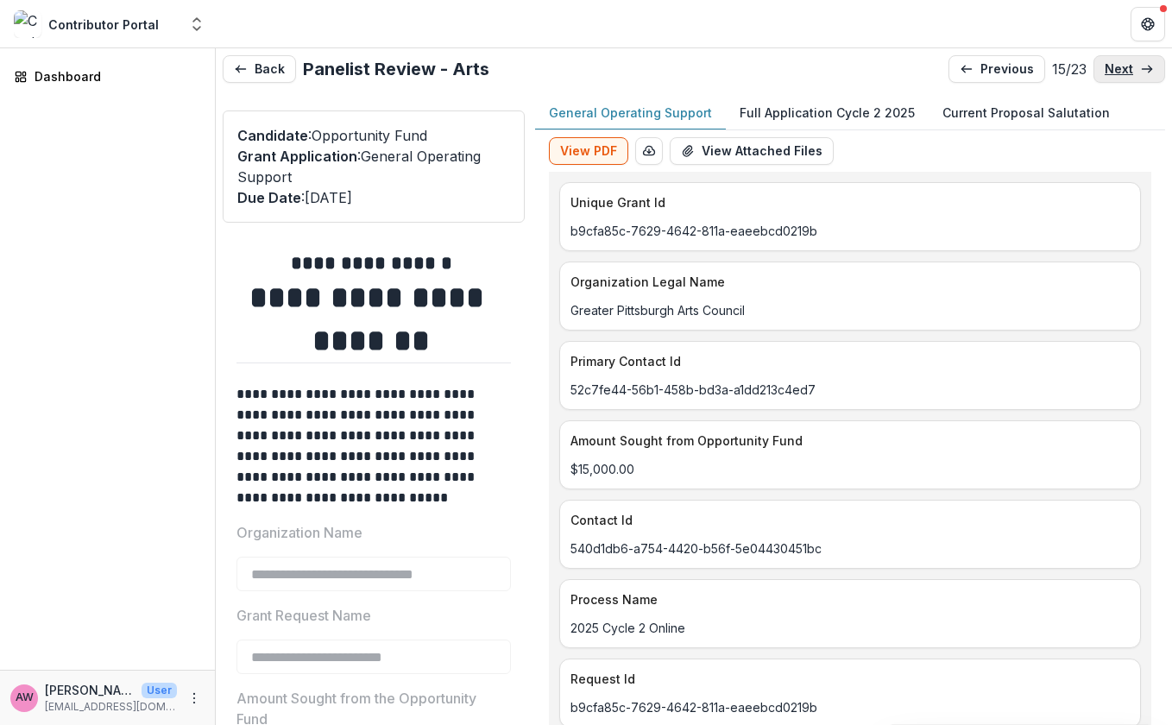
click at [1101, 67] on p "next" at bounding box center [1118, 69] width 28 height 15
click at [1101, 68] on p "next" at bounding box center [1118, 69] width 28 height 15
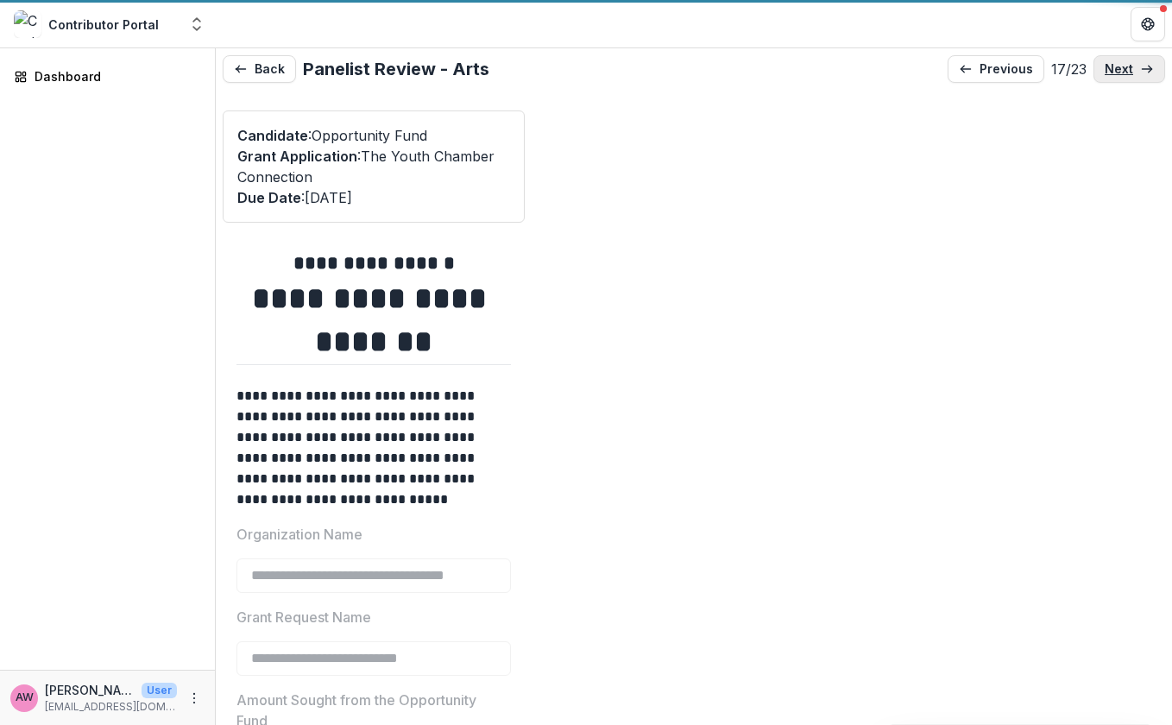
type input "*******"
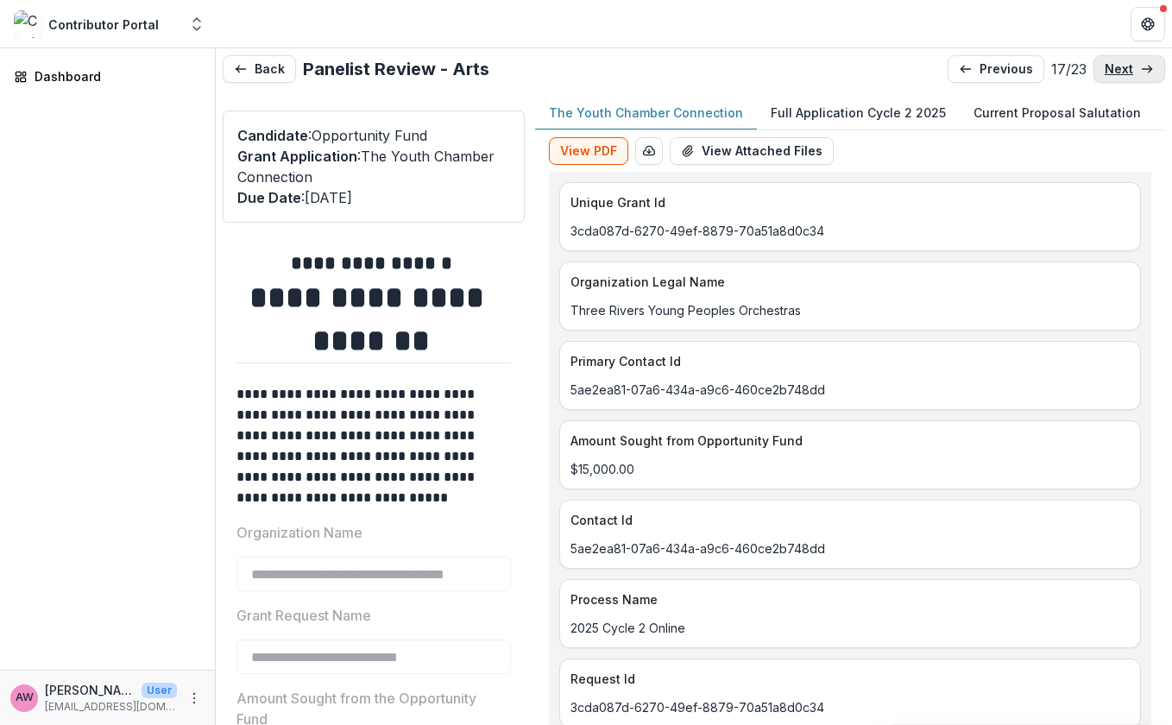
click at [1101, 68] on p "next" at bounding box center [1118, 69] width 28 height 15
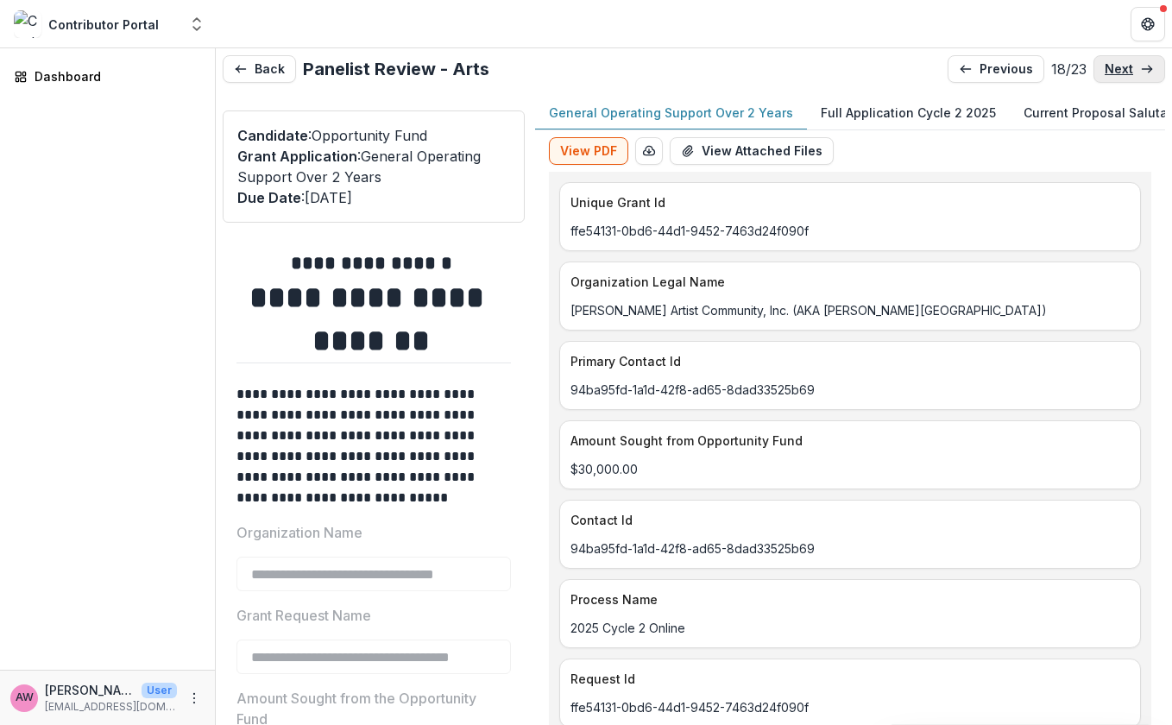
click at [1101, 68] on p "next" at bounding box center [1118, 69] width 28 height 15
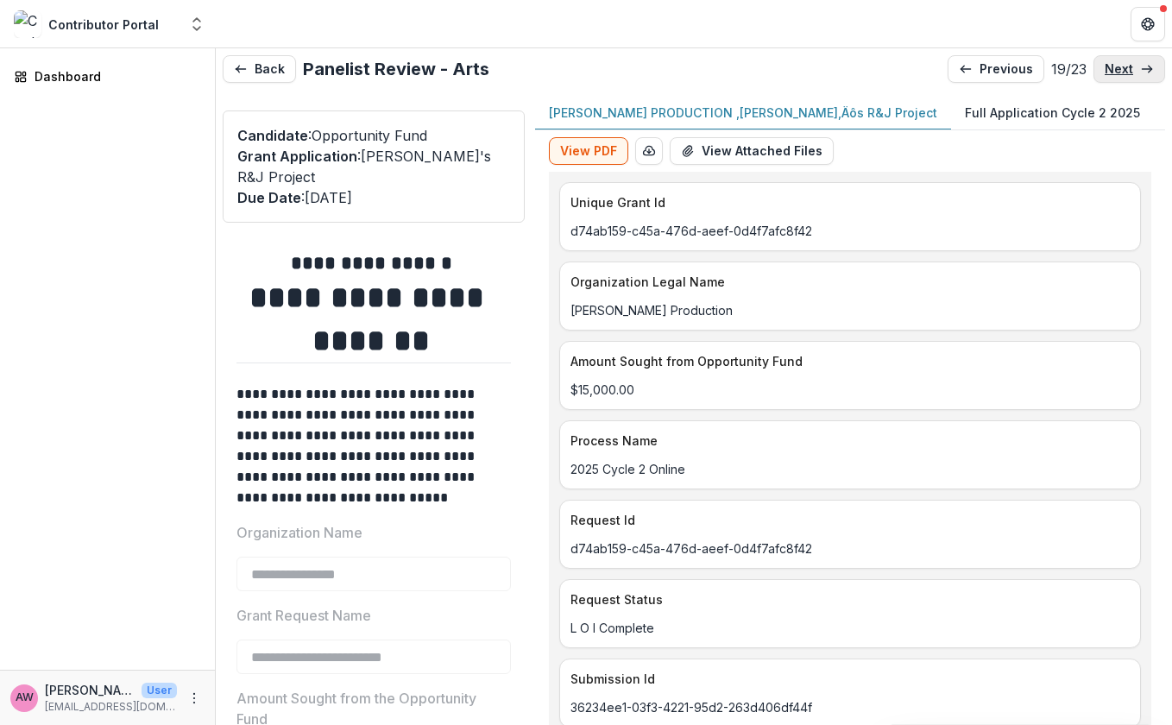
click at [1101, 68] on p "next" at bounding box center [1118, 69] width 28 height 15
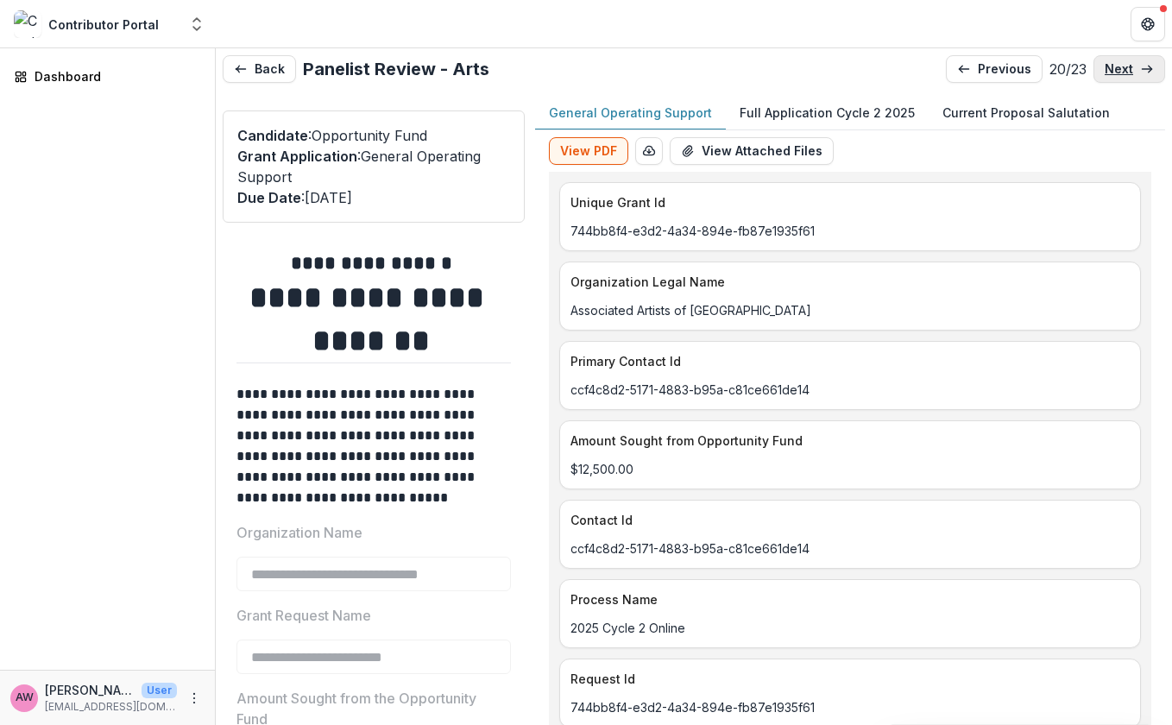
click at [1101, 68] on p "next" at bounding box center [1118, 69] width 28 height 15
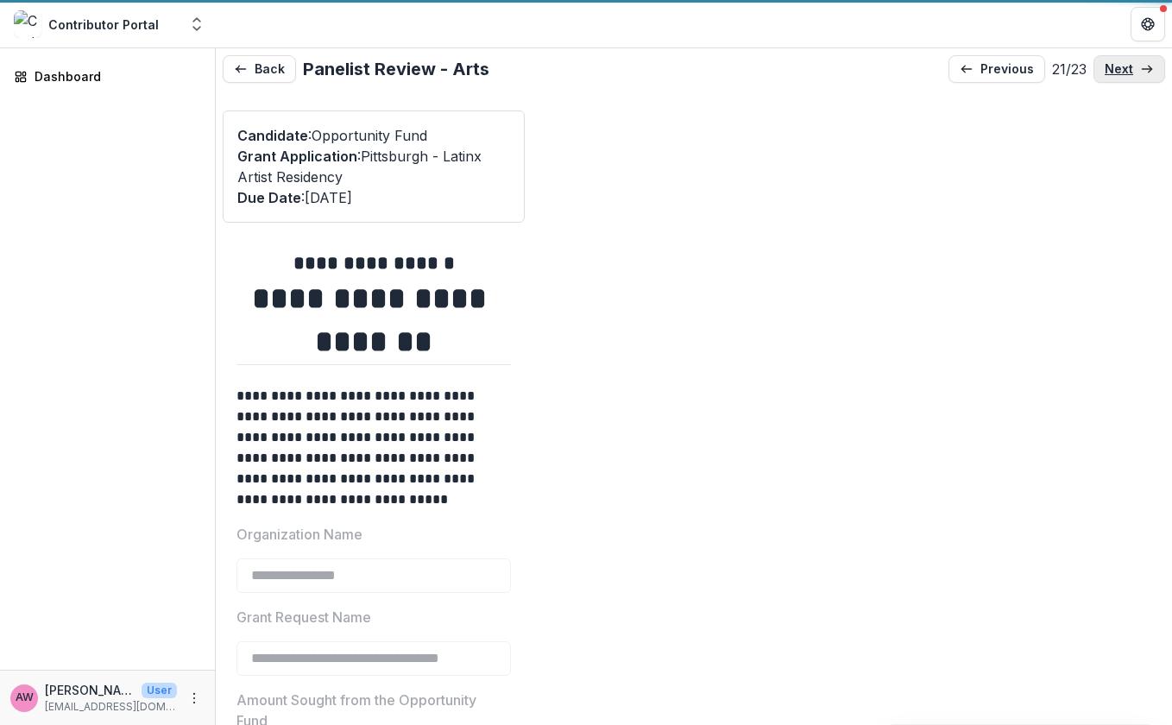
type input "*******"
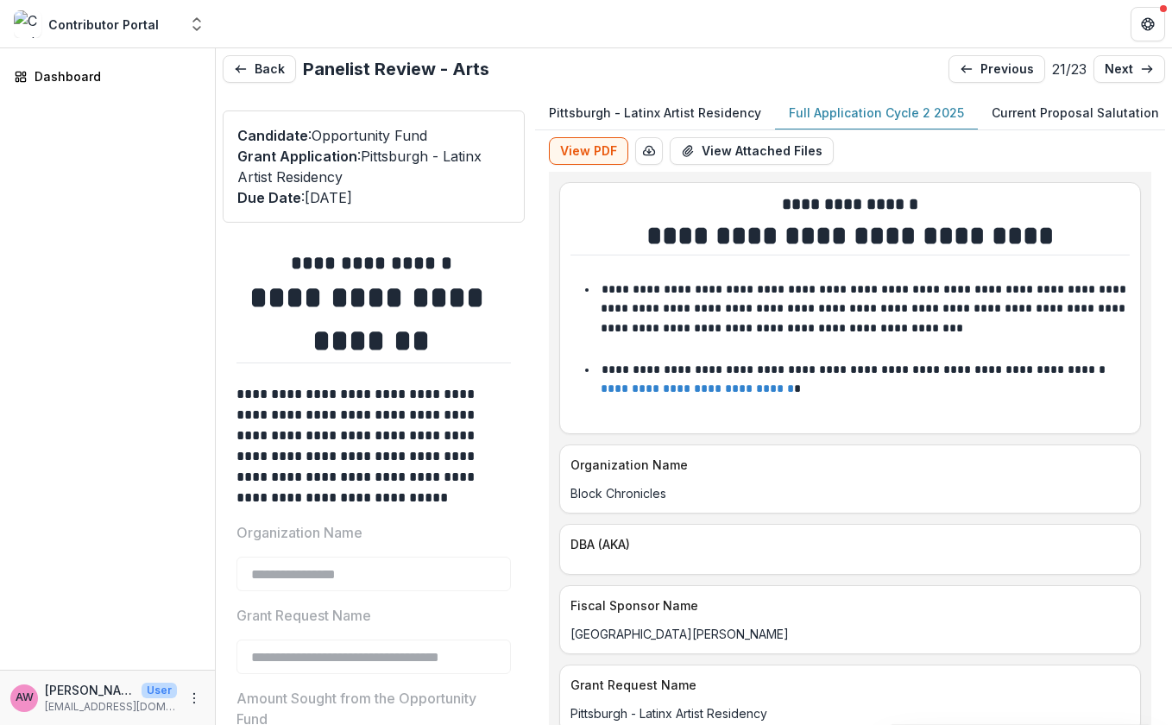
click at [839, 116] on p "Full Application Cycle 2 2025" at bounding box center [876, 113] width 175 height 18
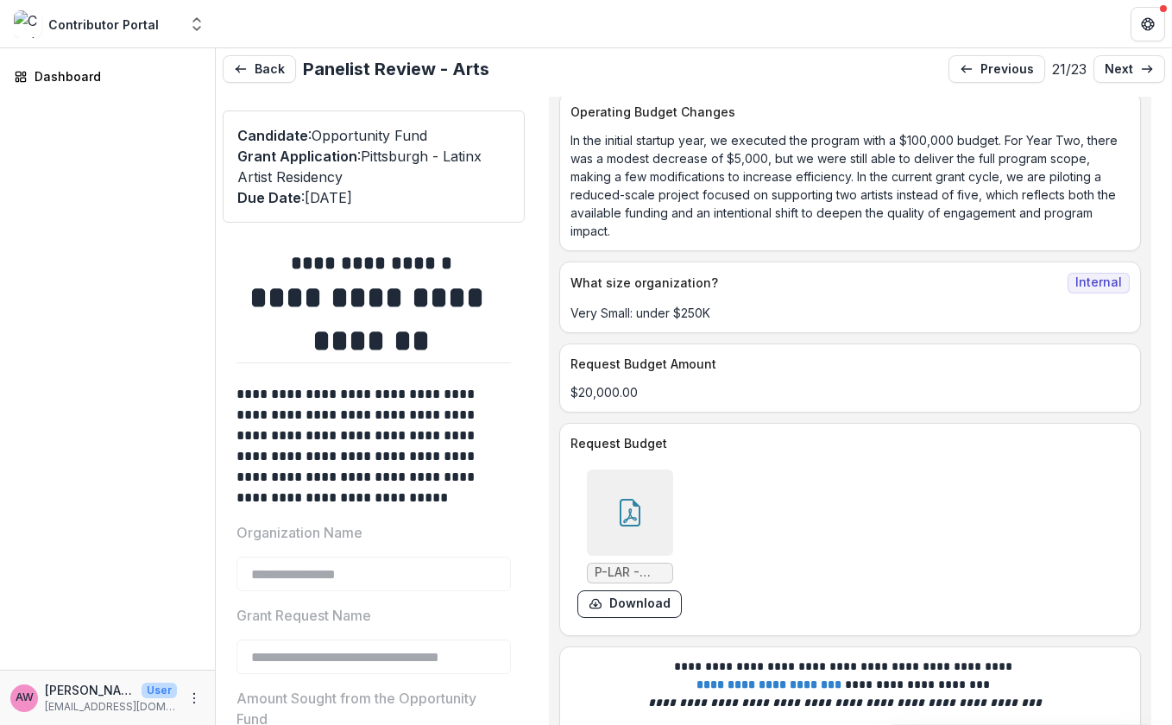
scroll to position [7399, 0]
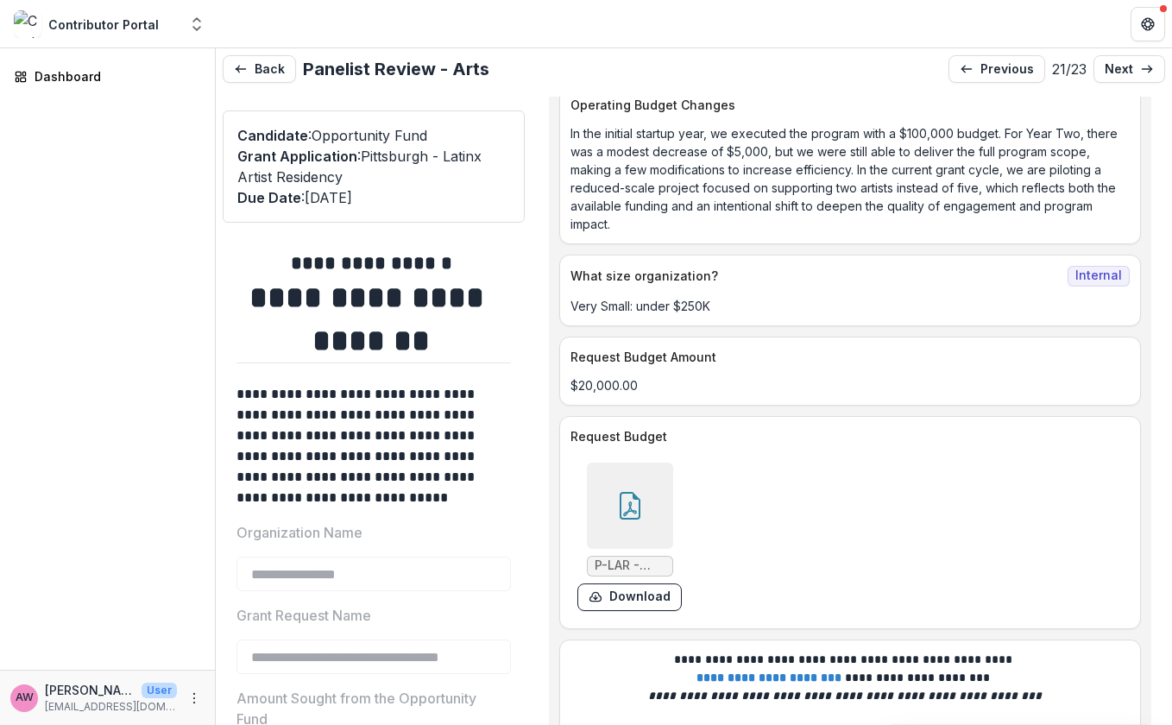
click at [626, 492] on icon at bounding box center [630, 506] width 28 height 28
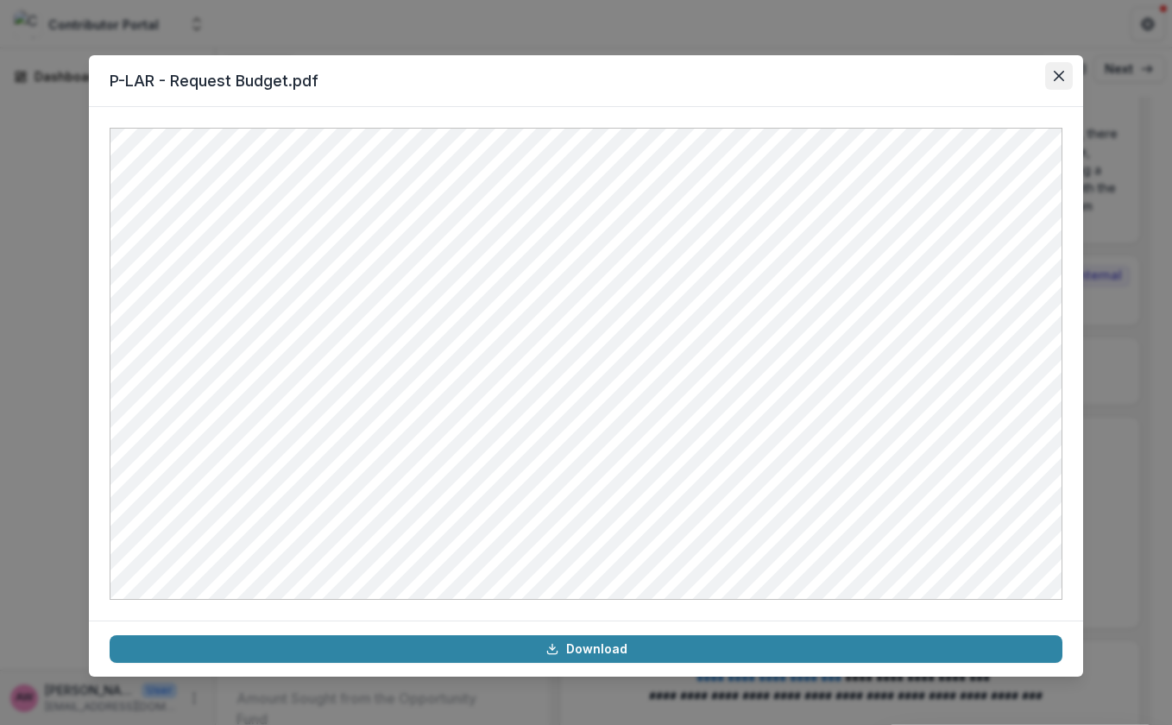
click at [1059, 73] on icon "Close" at bounding box center [1059, 76] width 10 height 10
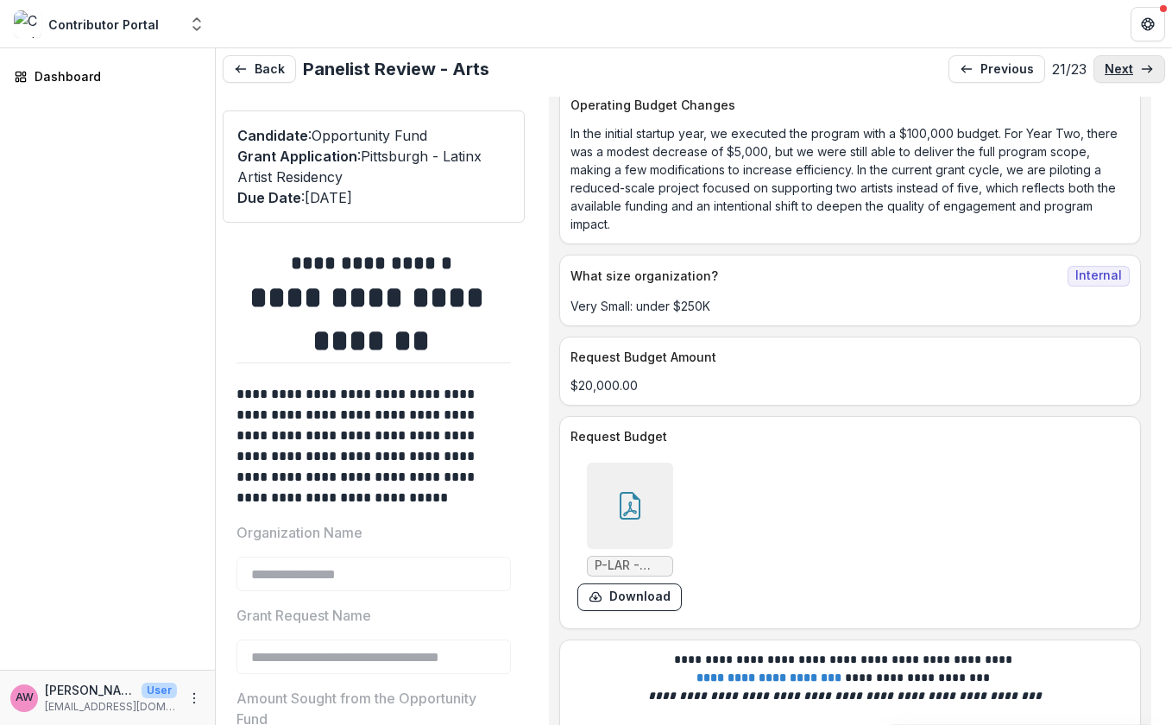
click at [1101, 72] on p "next" at bounding box center [1118, 69] width 28 height 15
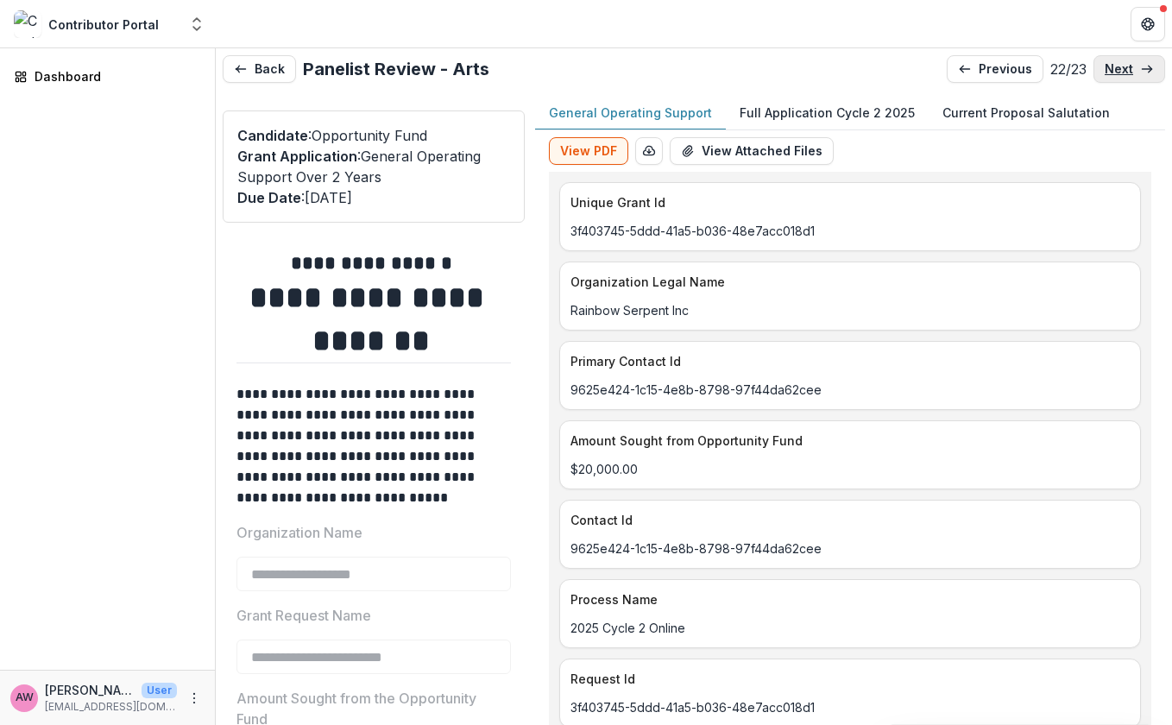
click at [1101, 72] on p "next" at bounding box center [1118, 69] width 28 height 15
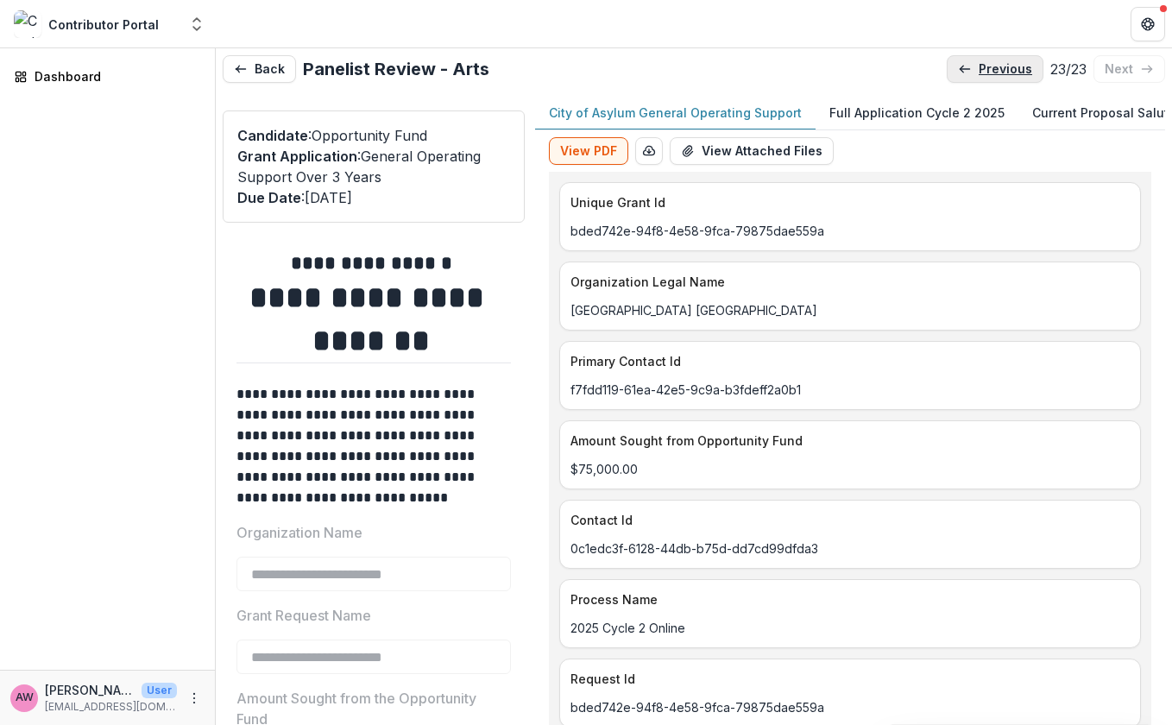
click at [995, 74] on p "previous" at bounding box center [1004, 69] width 53 height 15
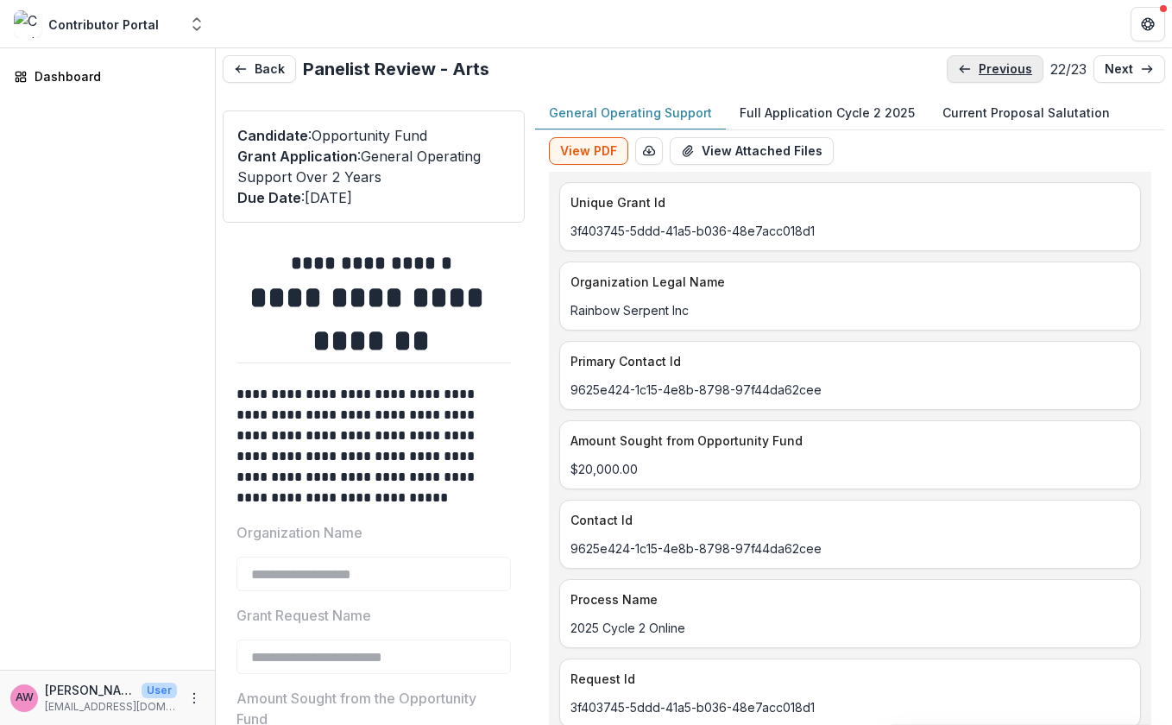
click at [996, 70] on p "previous" at bounding box center [1004, 69] width 53 height 15
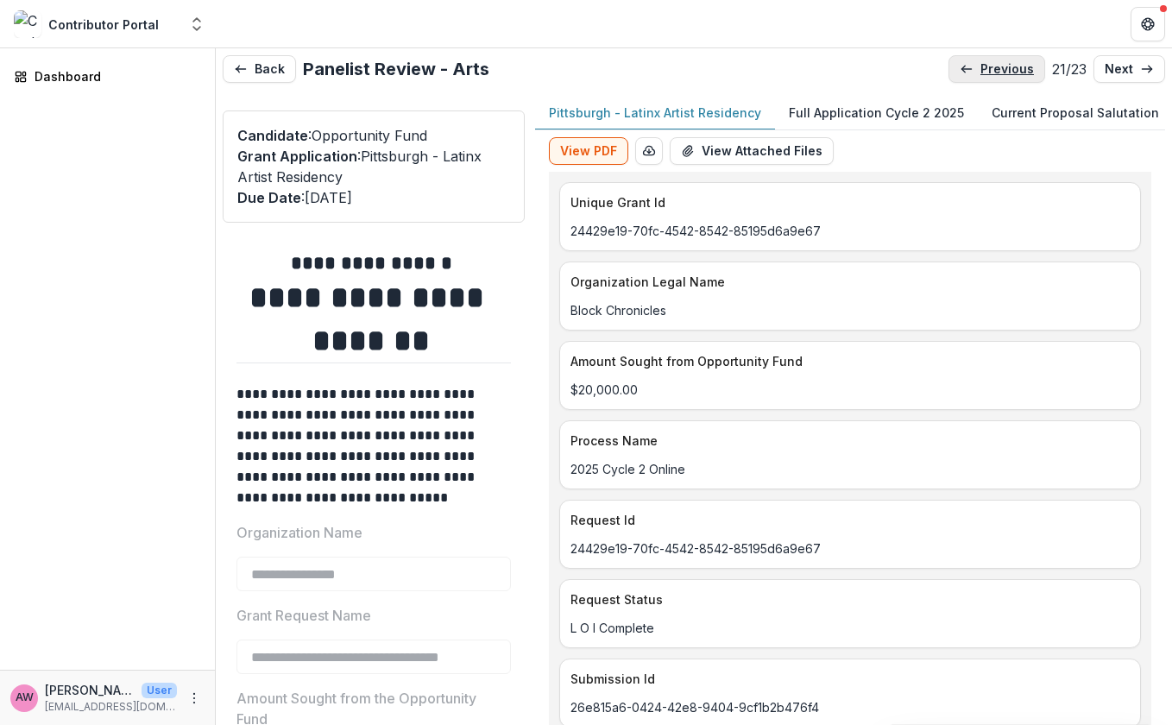
click at [996, 70] on p "previous" at bounding box center [1006, 69] width 53 height 15
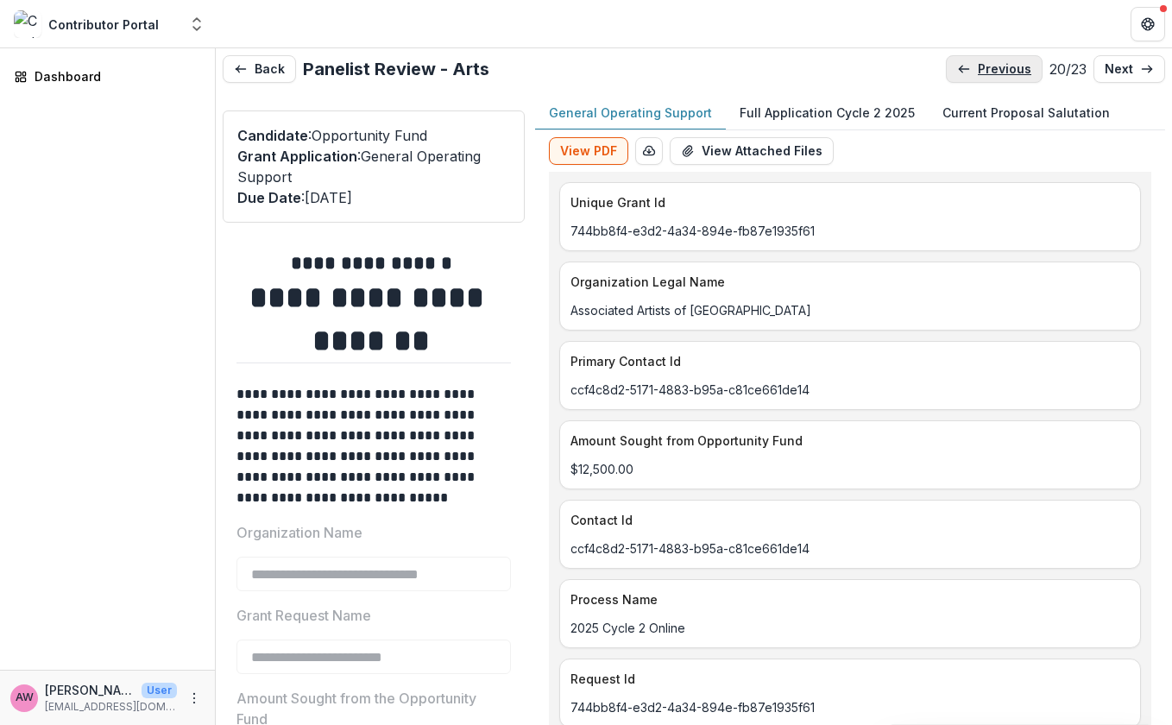
click at [996, 70] on p "previous" at bounding box center [1004, 69] width 53 height 15
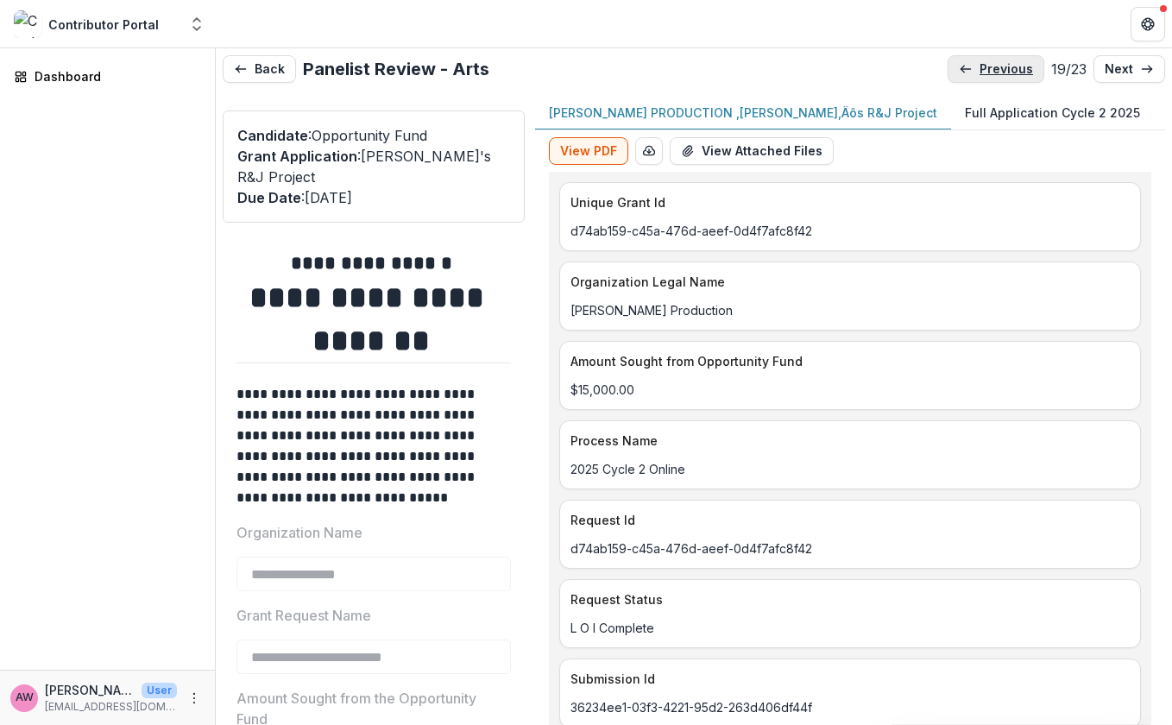
click at [996, 70] on p "previous" at bounding box center [1005, 69] width 53 height 15
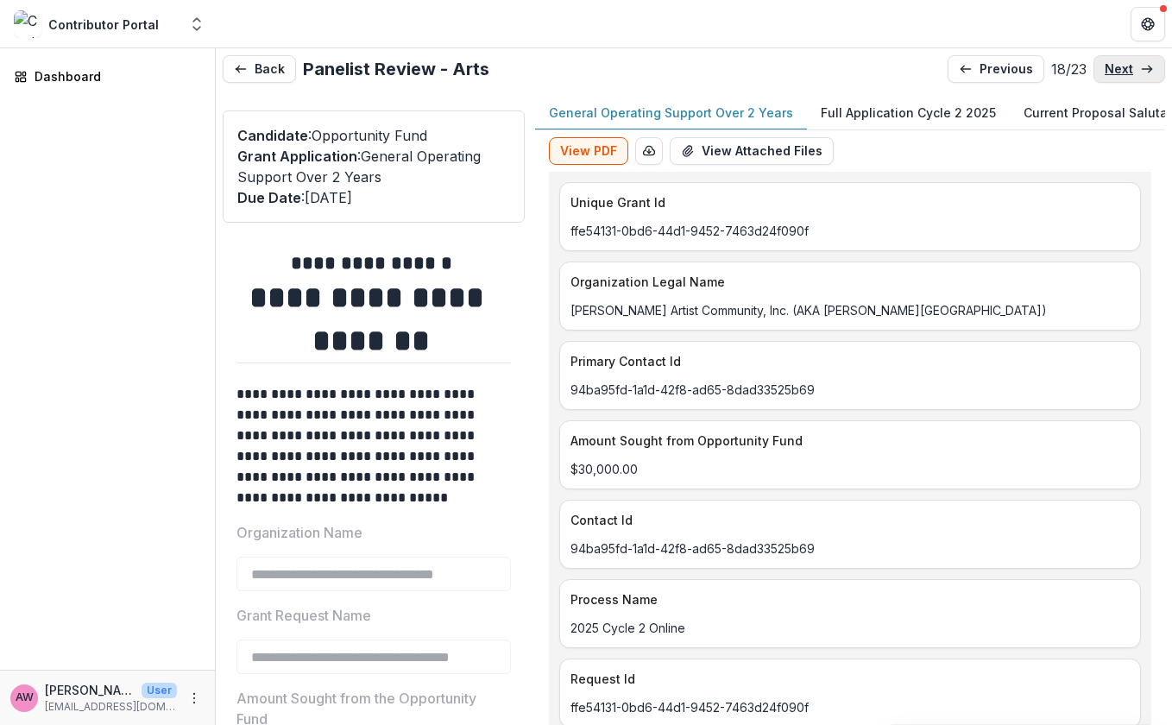
click at [1101, 71] on p "next" at bounding box center [1118, 69] width 28 height 15
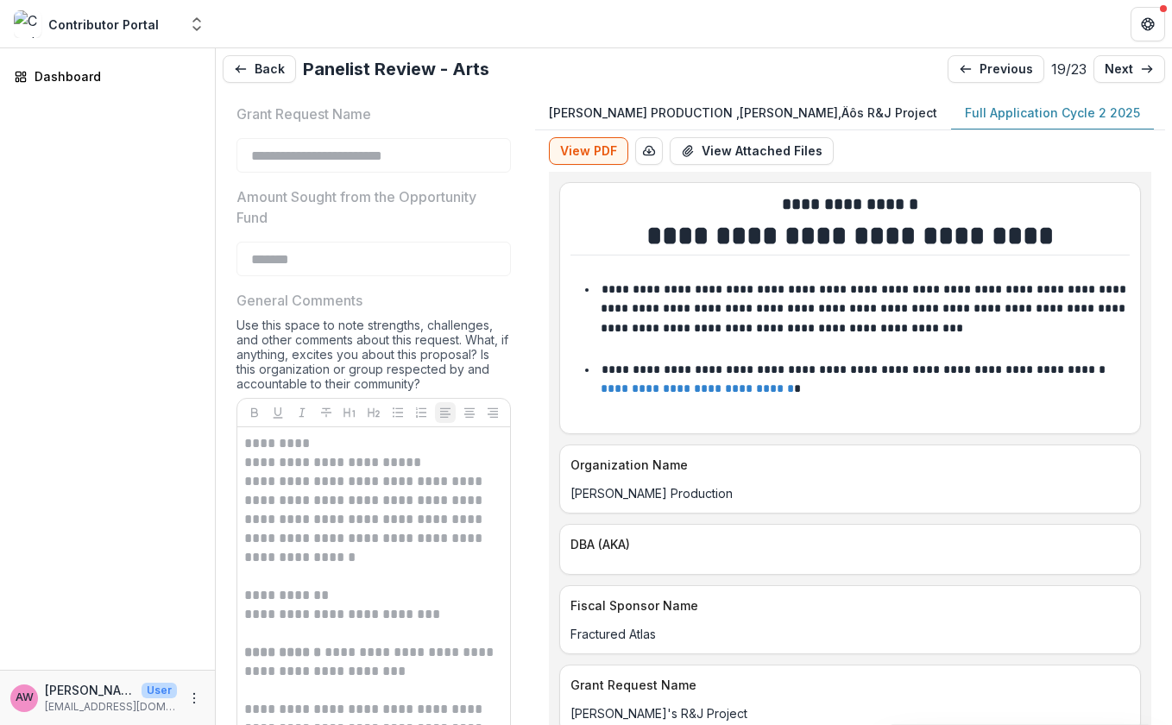
click at [965, 114] on p "Full Application Cycle 2 2025" at bounding box center [1052, 113] width 175 height 18
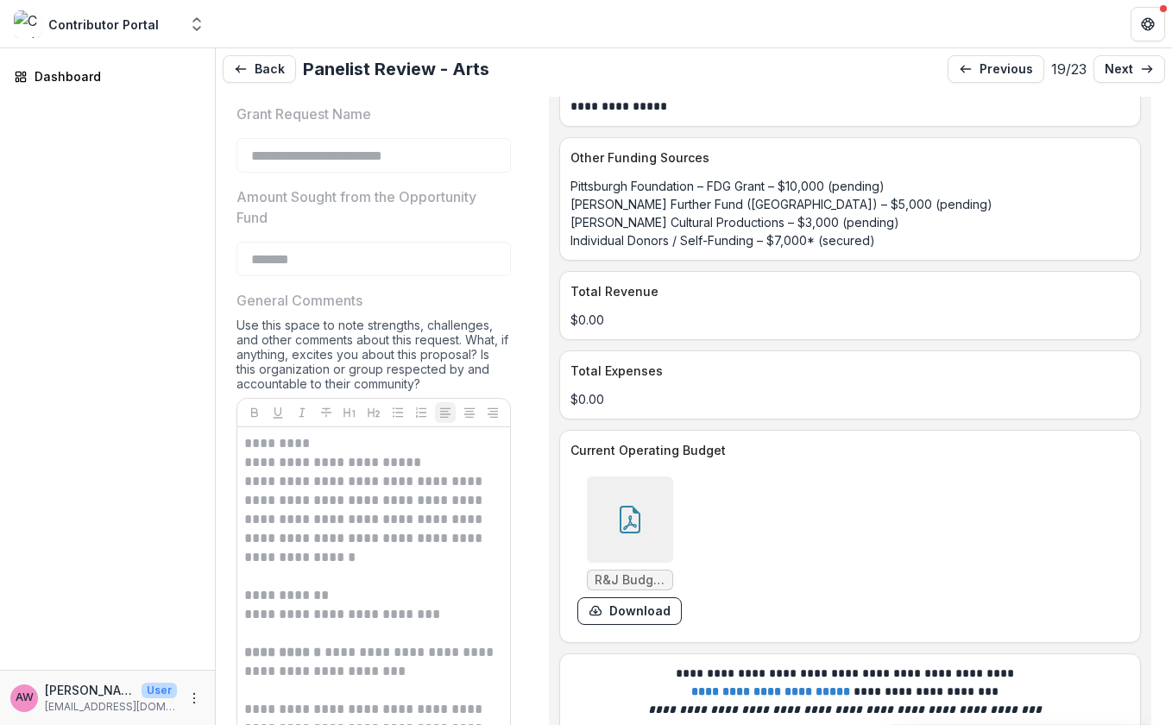
scroll to position [8953, 0]
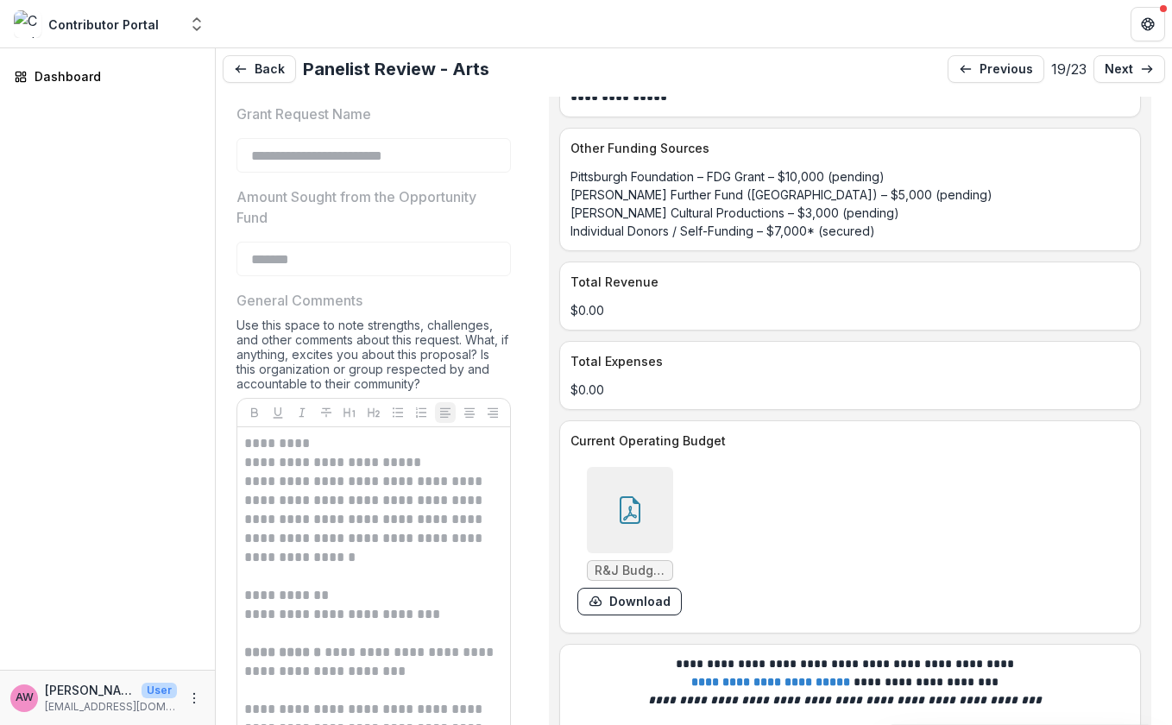
click at [631, 516] on icon at bounding box center [630, 510] width 28 height 28
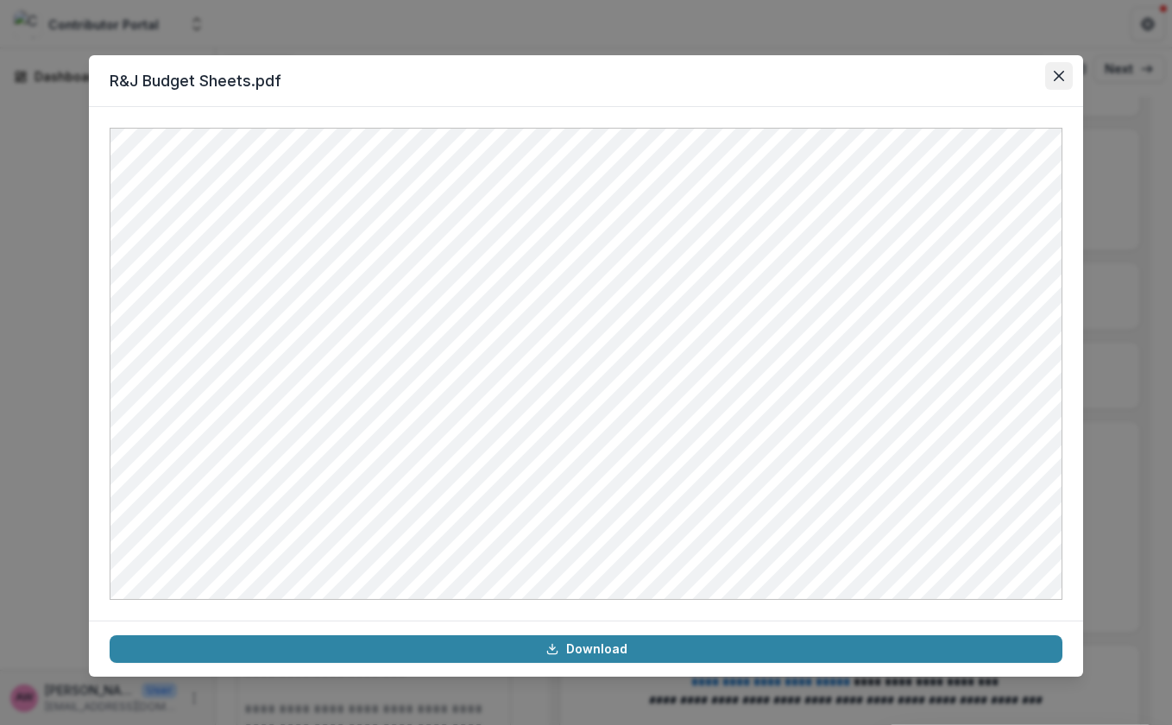
click at [1061, 78] on icon "Close" at bounding box center [1059, 76] width 10 height 10
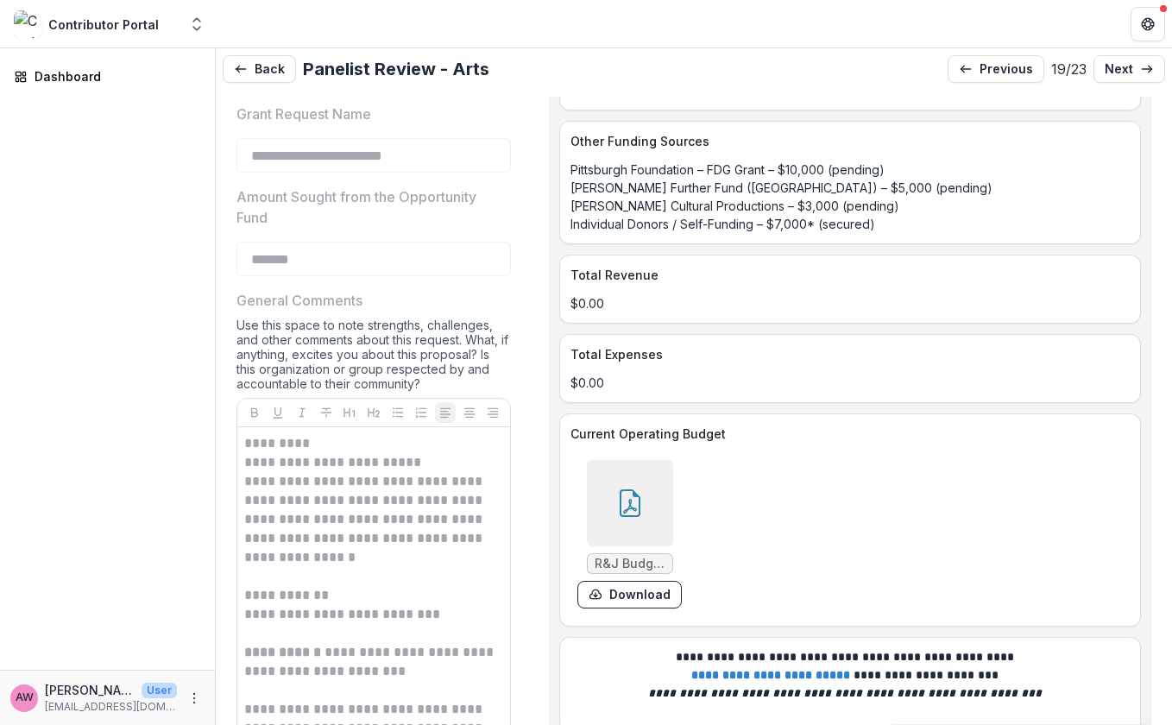
scroll to position [8874, 0]
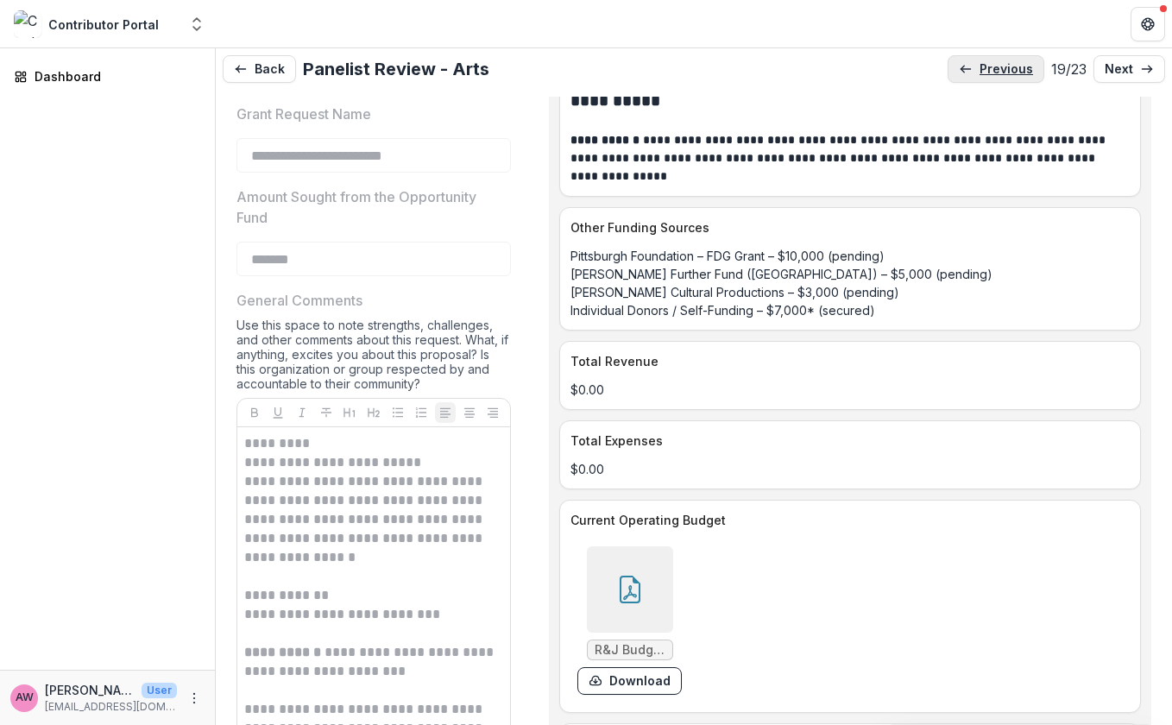
click at [986, 70] on p "previous" at bounding box center [1005, 69] width 53 height 15
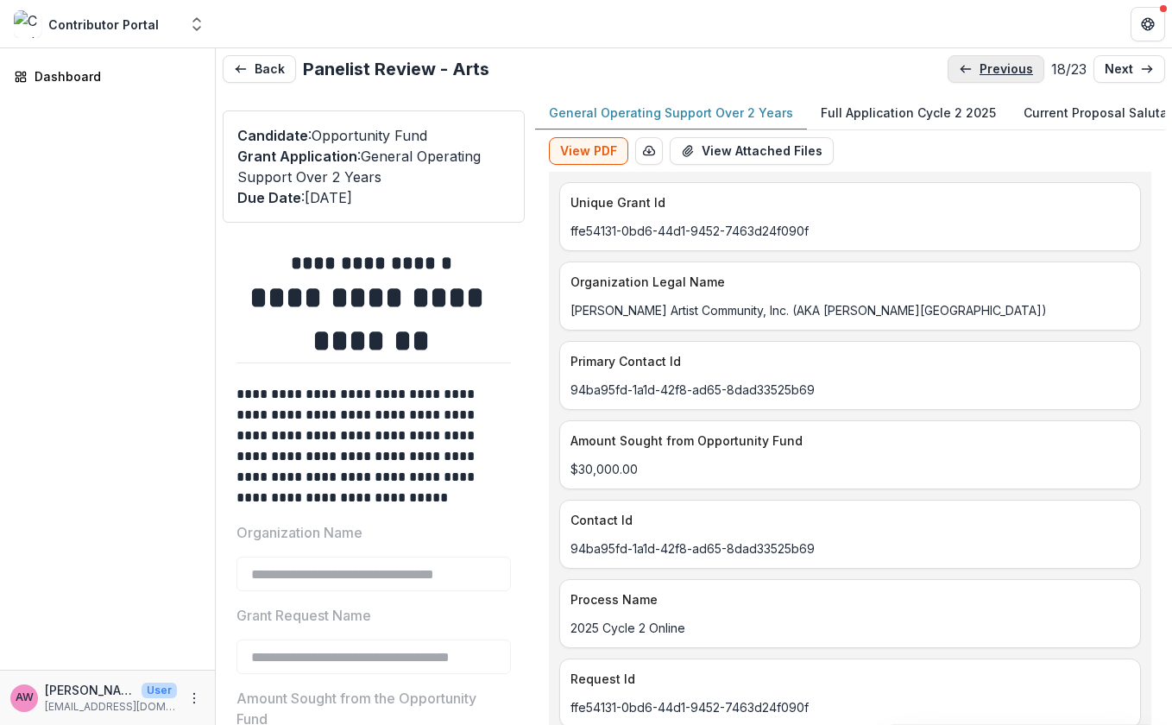
click at [987, 70] on p "previous" at bounding box center [1005, 69] width 53 height 15
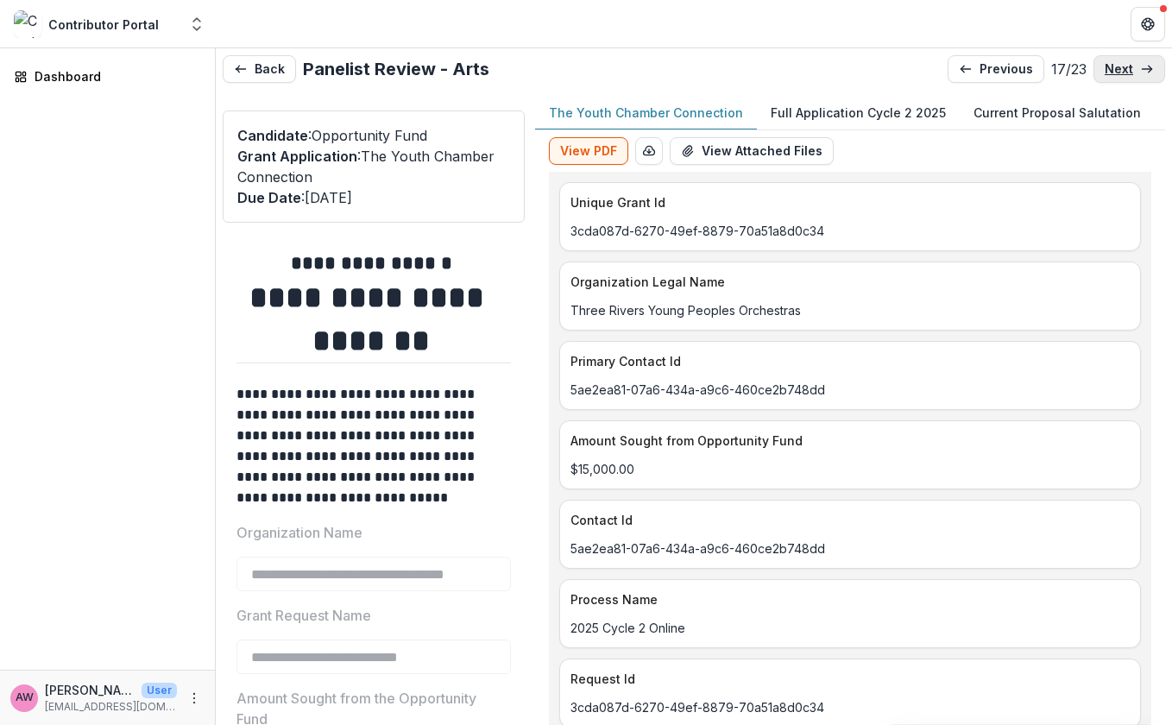
click at [1101, 72] on p "next" at bounding box center [1118, 69] width 28 height 15
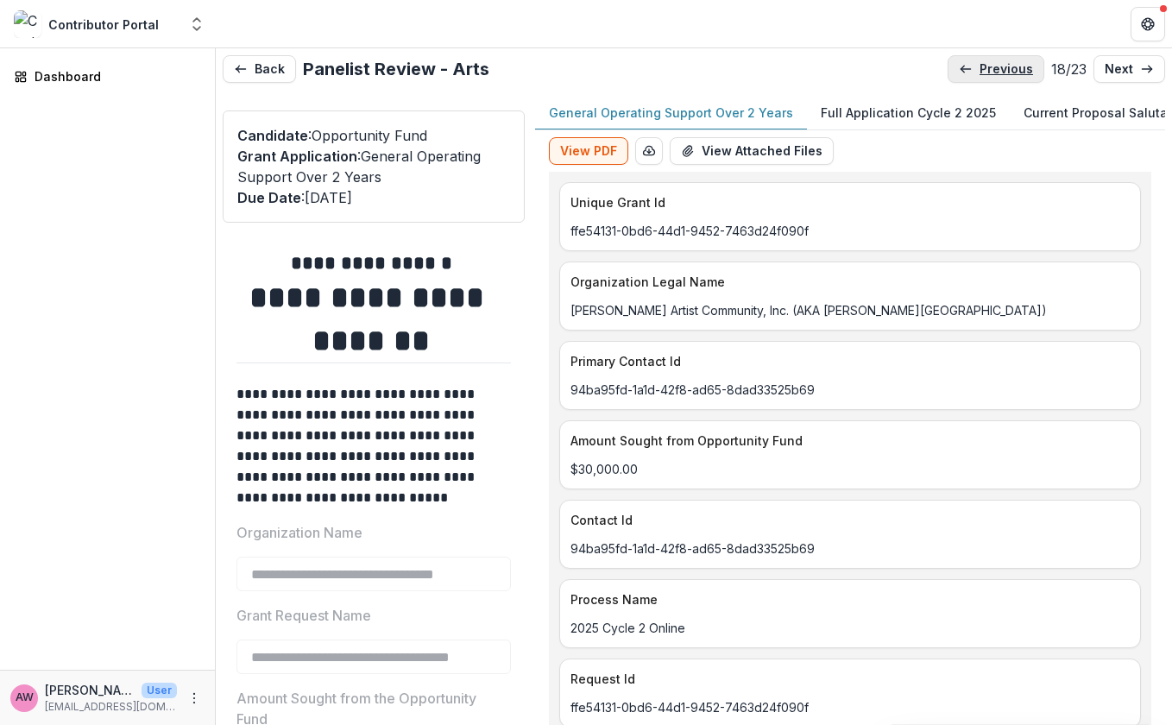
click at [985, 72] on p "previous" at bounding box center [1005, 69] width 53 height 15
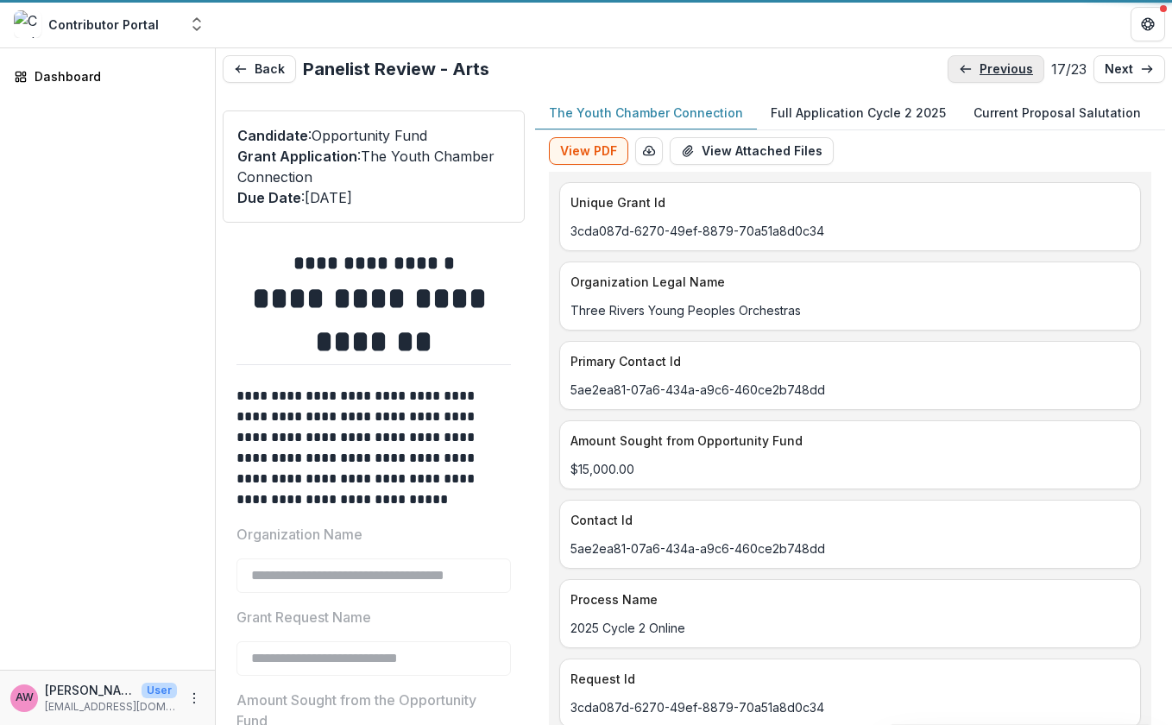
type input "*******"
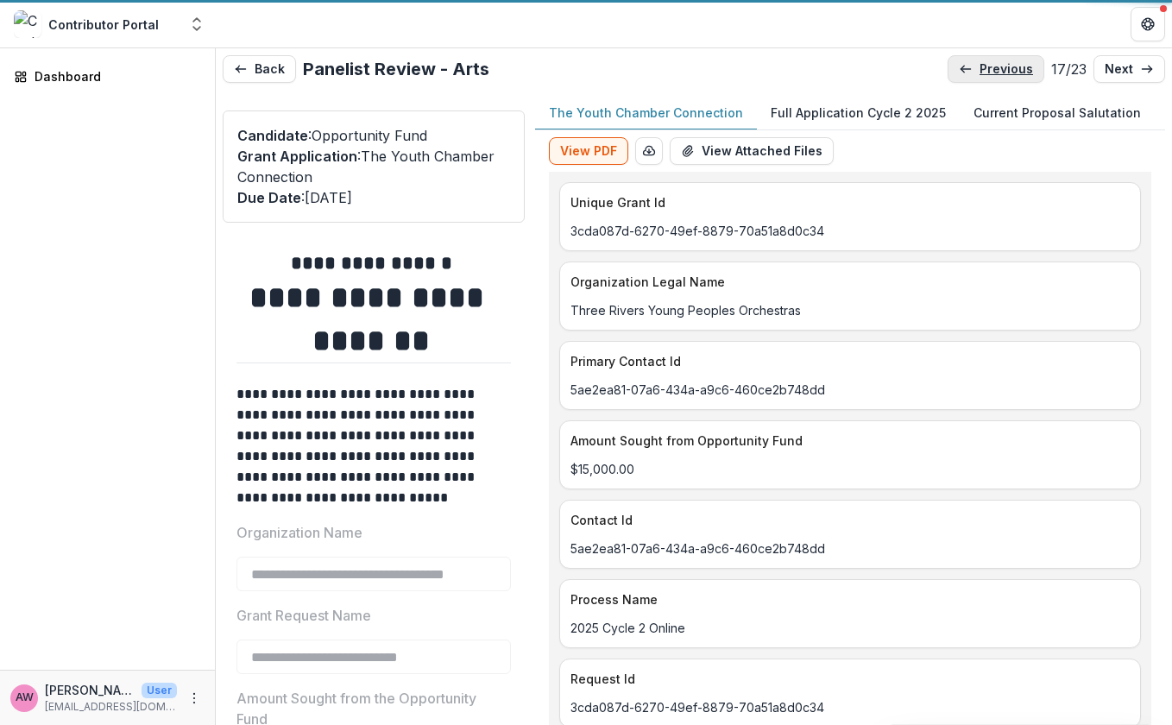
click at [985, 72] on p "previous" at bounding box center [1005, 69] width 53 height 15
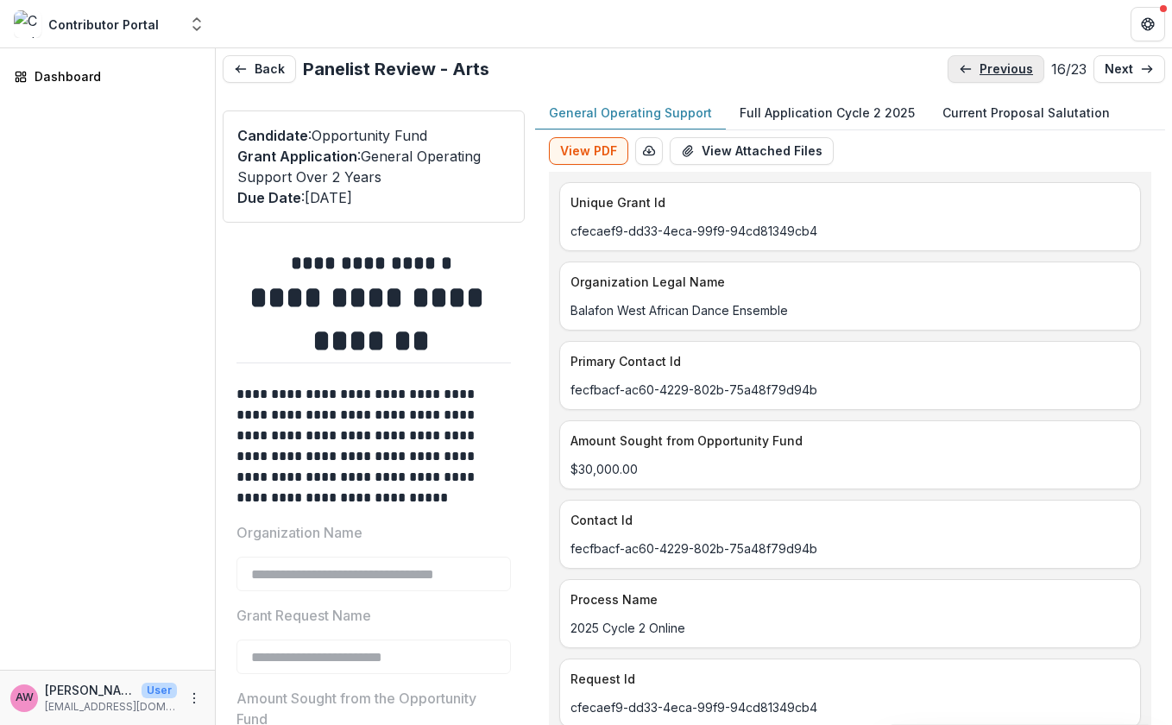
click at [985, 72] on p "previous" at bounding box center [1005, 69] width 53 height 15
click at [985, 72] on p "previous" at bounding box center [1006, 69] width 53 height 15
click at [985, 72] on p "previous" at bounding box center [1004, 69] width 53 height 15
click at [985, 72] on p "previous" at bounding box center [1006, 69] width 53 height 15
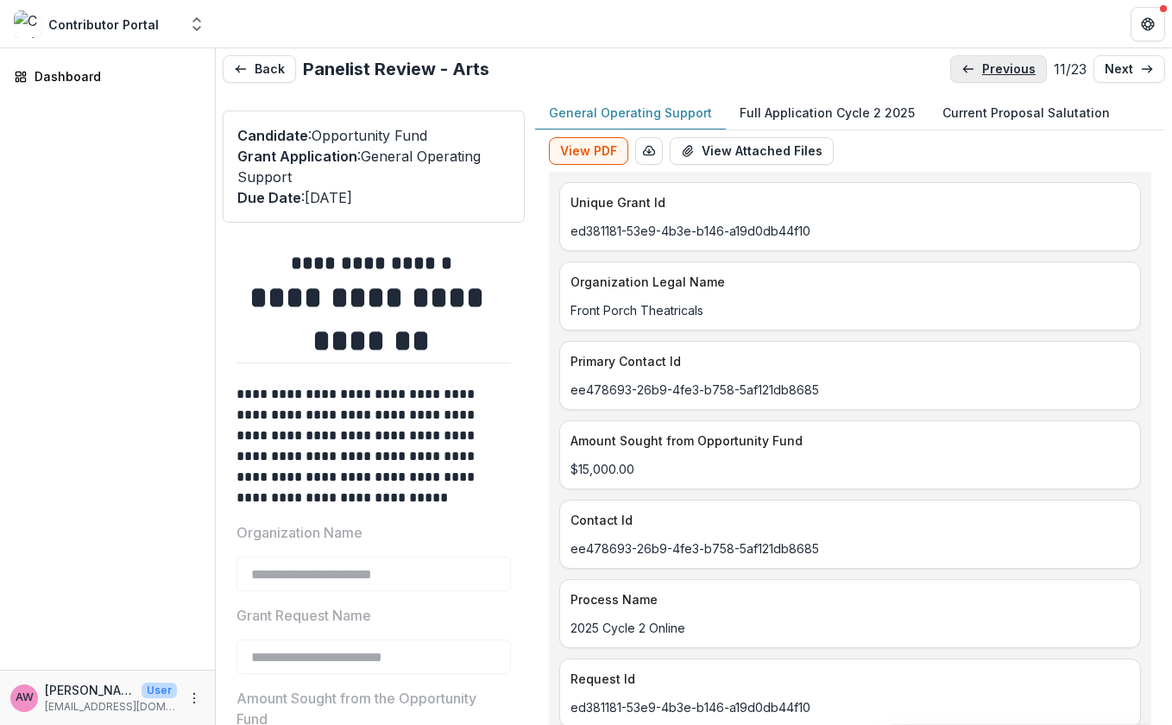
click at [985, 72] on p "previous" at bounding box center [1008, 69] width 53 height 15
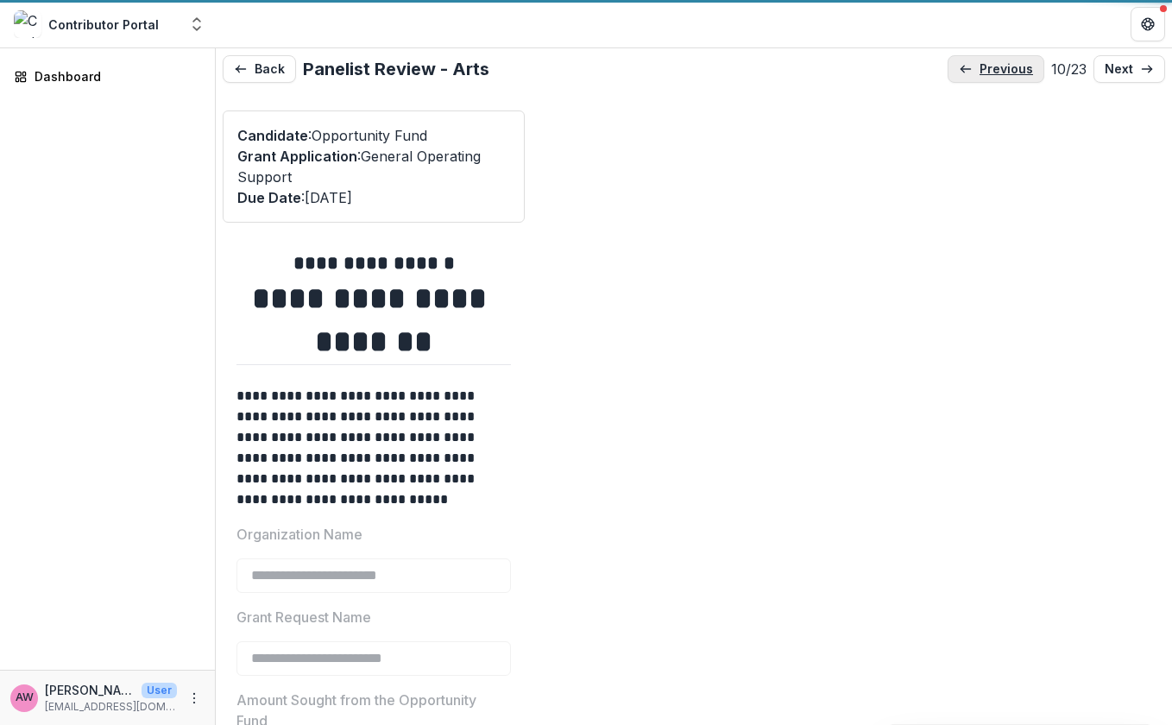
type input "*******"
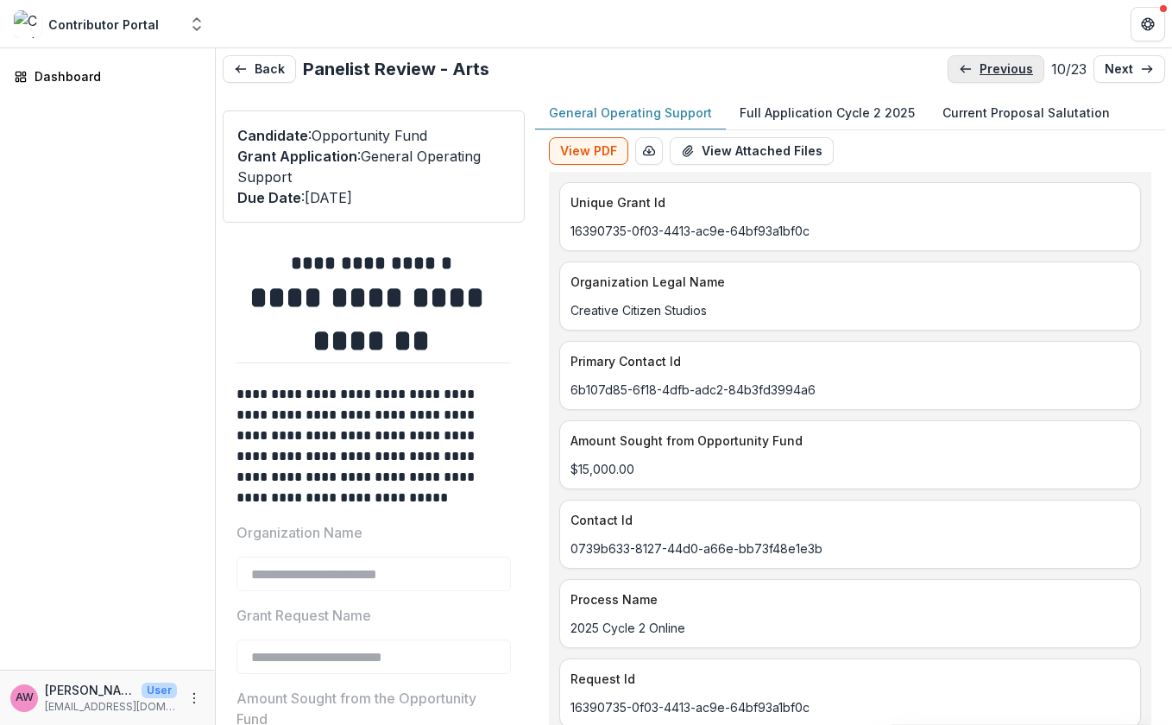
click at [985, 72] on p "previous" at bounding box center [1005, 69] width 53 height 15
click at [985, 72] on p "previous" at bounding box center [1011, 69] width 53 height 15
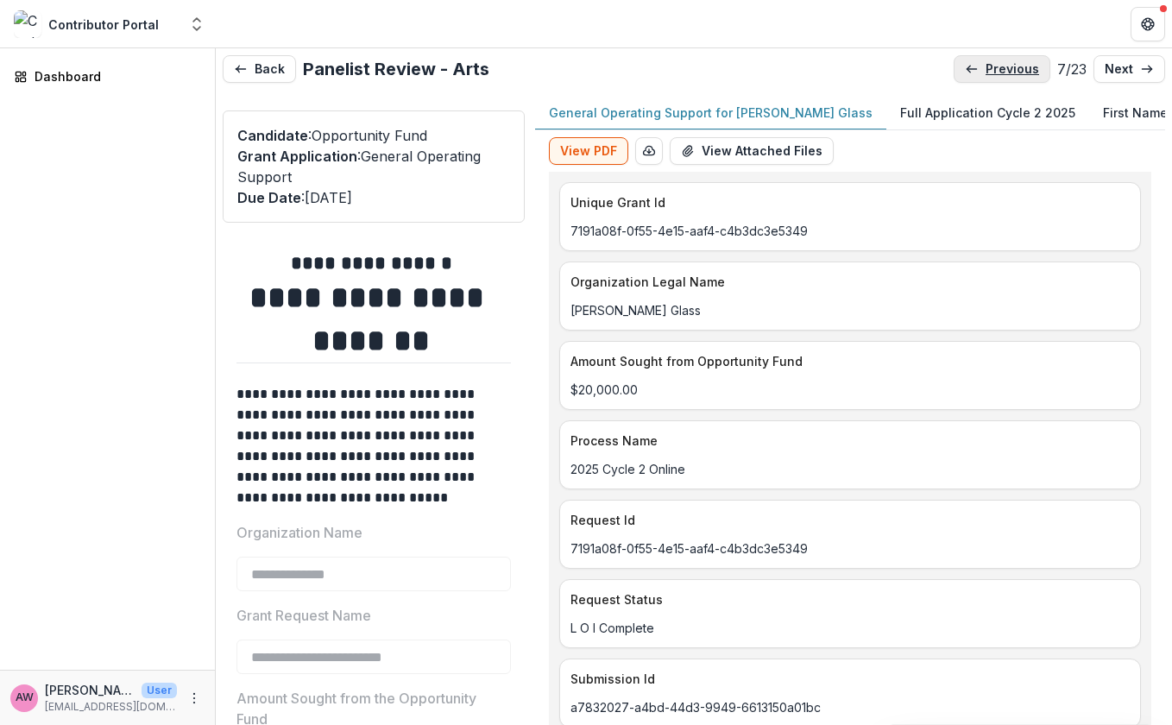
click at [985, 72] on p "previous" at bounding box center [1011, 69] width 53 height 15
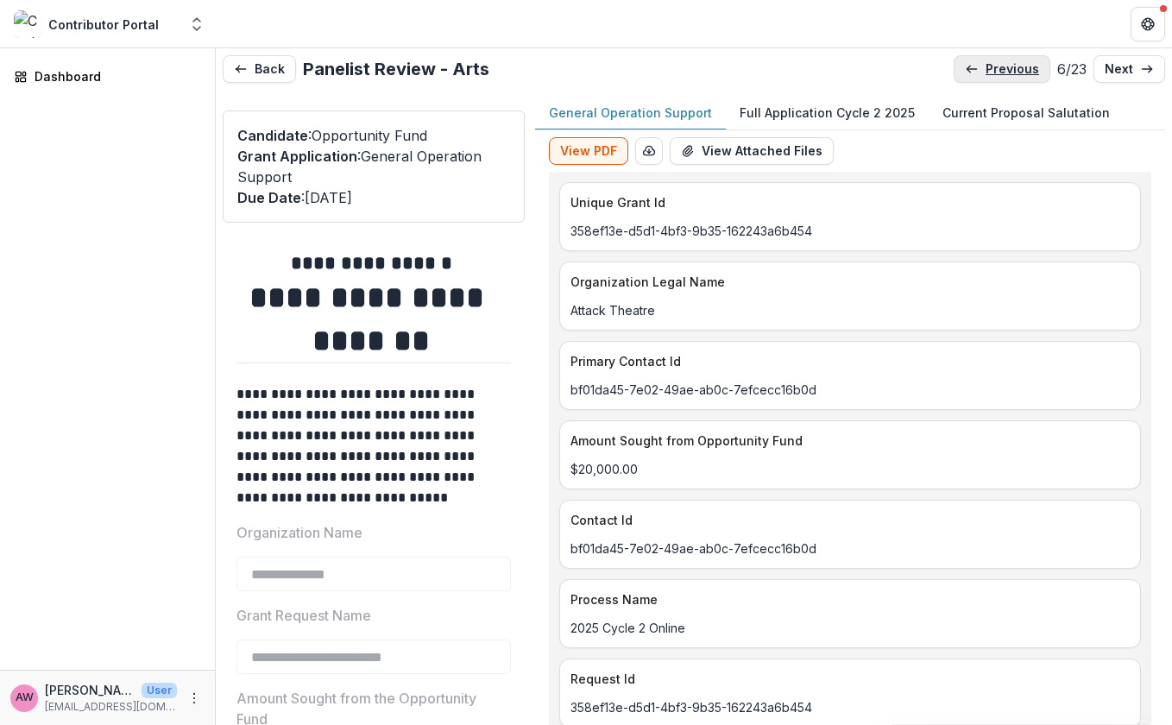
click at [985, 72] on p "previous" at bounding box center [1011, 69] width 53 height 15
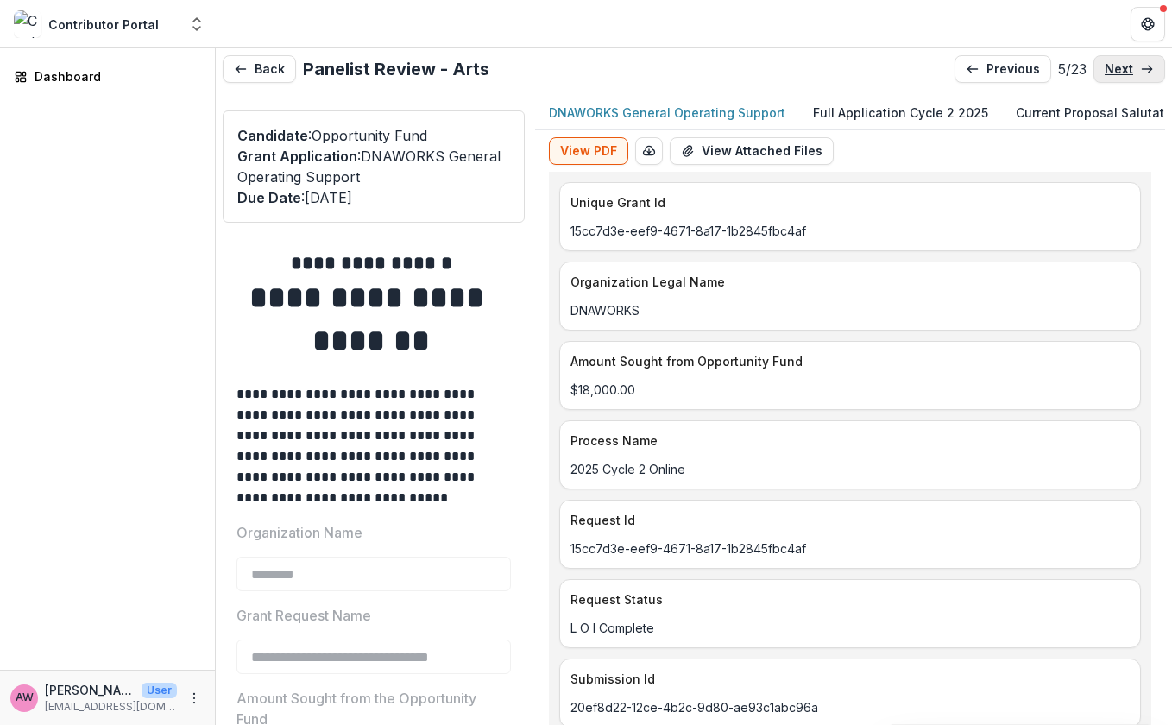
click at [1101, 71] on p "next" at bounding box center [1118, 69] width 28 height 15
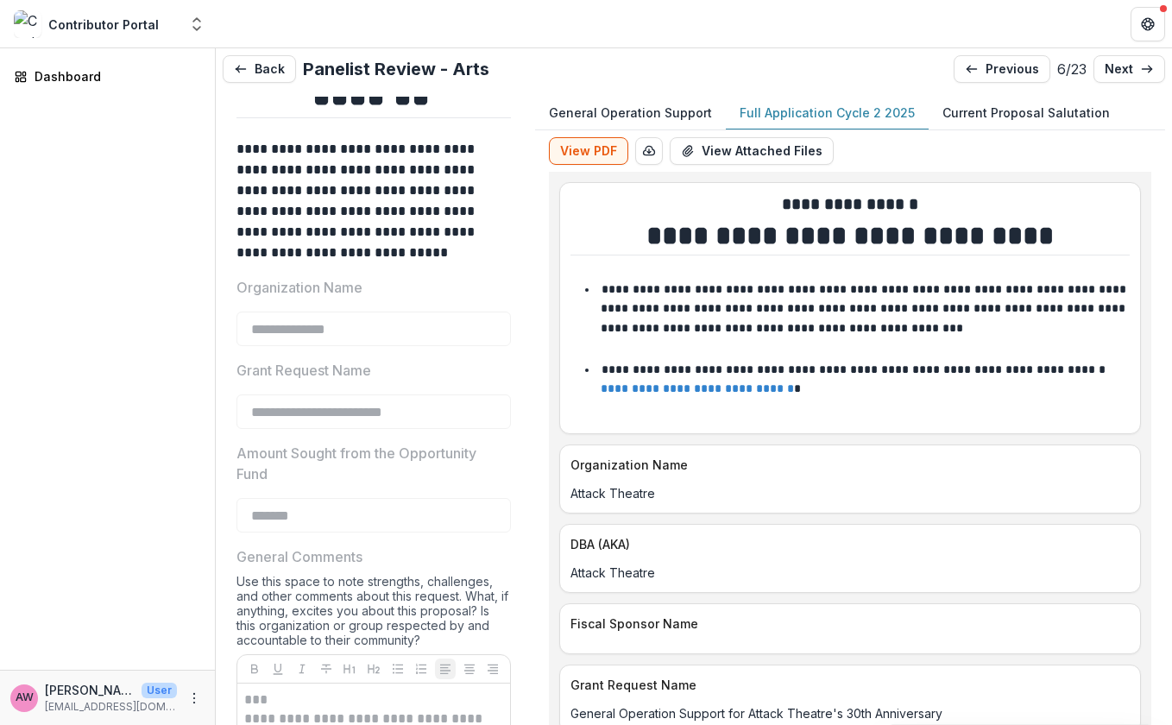
click at [809, 116] on p "Full Application Cycle 2 2025" at bounding box center [826, 113] width 175 height 18
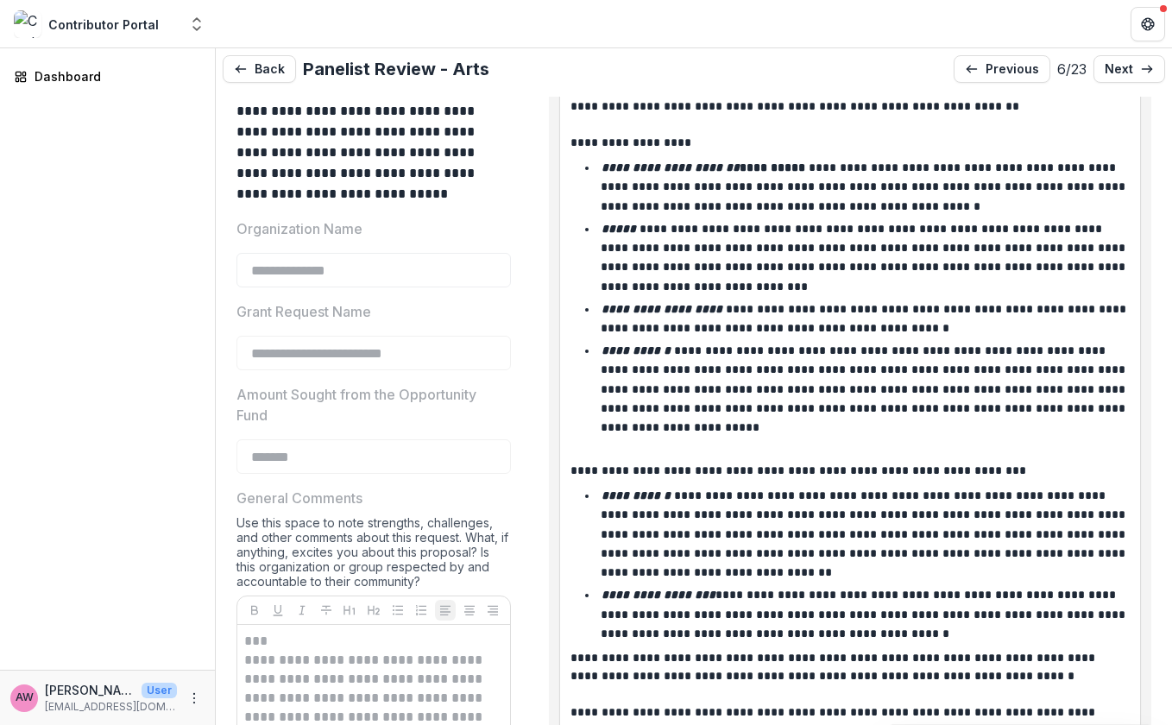
scroll to position [297, 0]
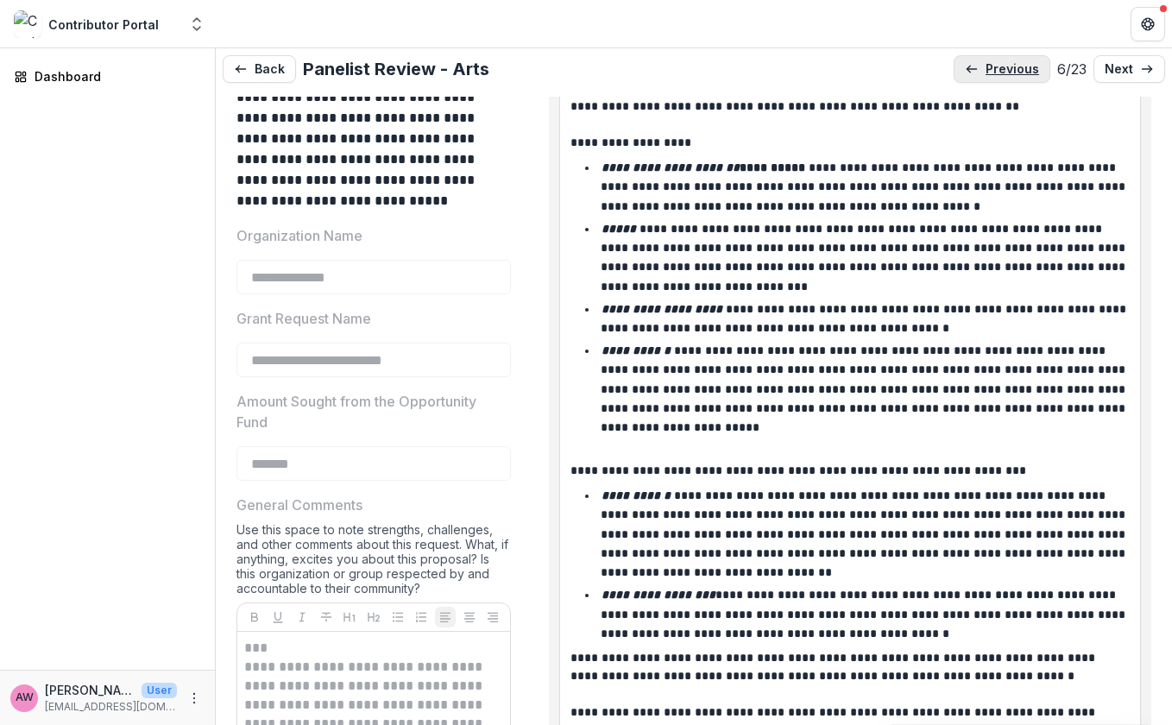
click at [998, 66] on p "previous" at bounding box center [1011, 69] width 53 height 15
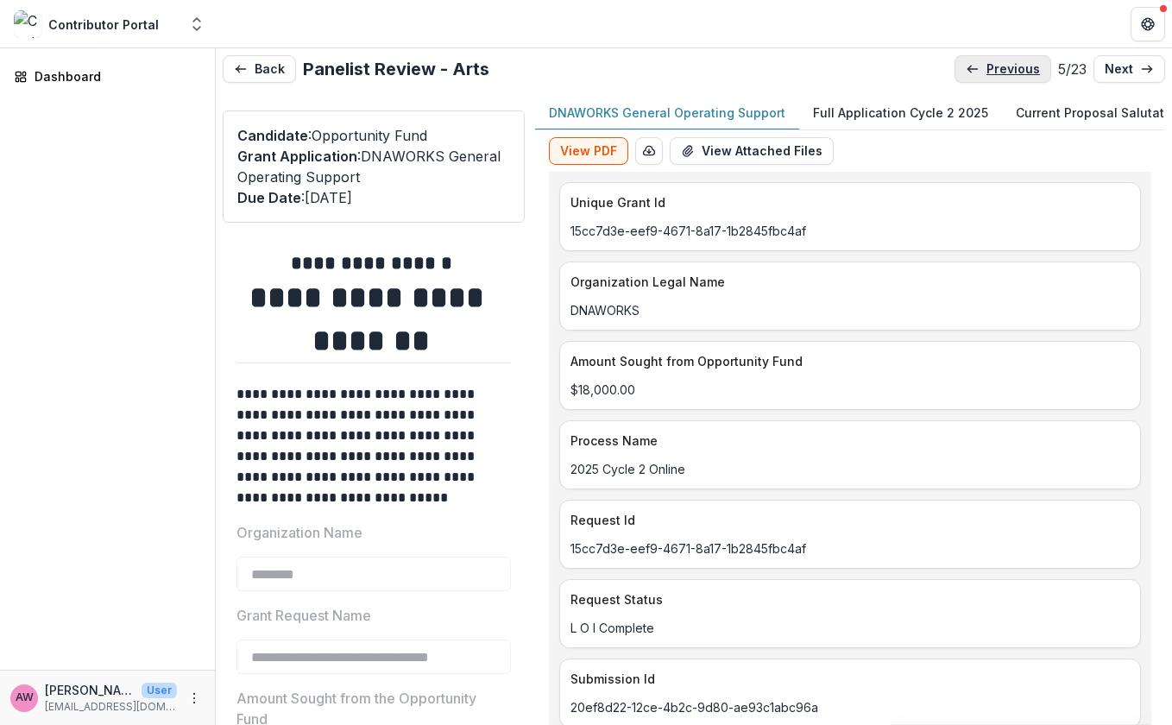
click at [998, 66] on p "previous" at bounding box center [1012, 69] width 53 height 15
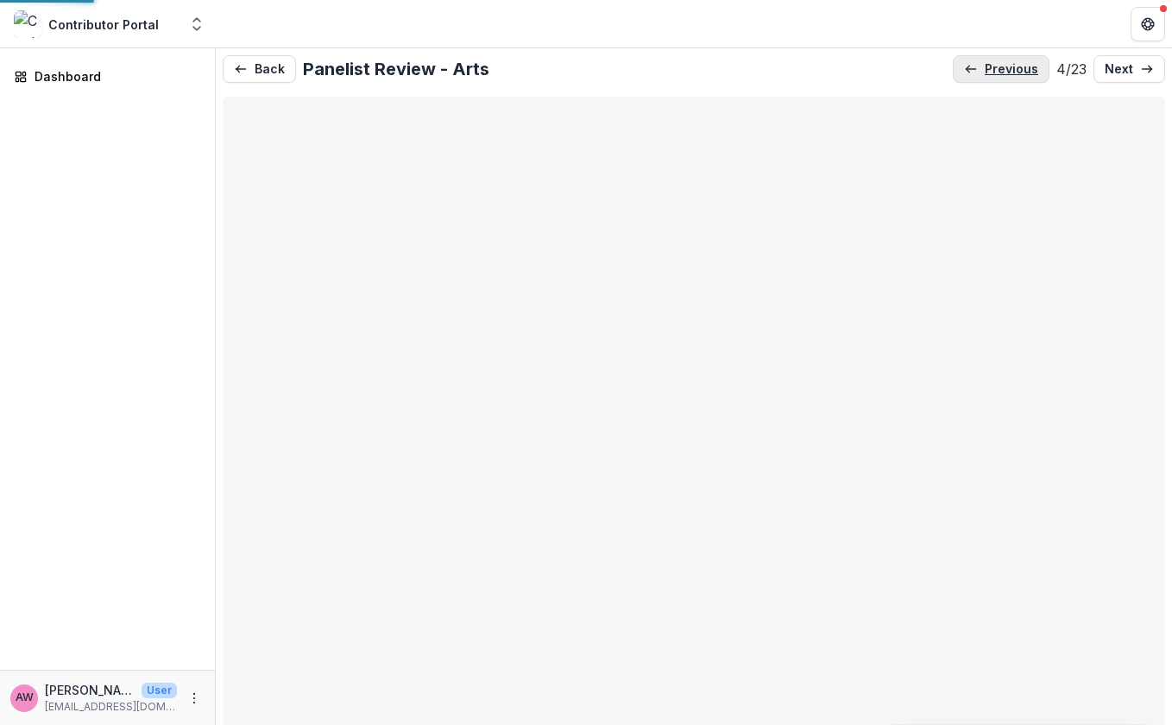
click at [998, 66] on p "previous" at bounding box center [1011, 69] width 53 height 15
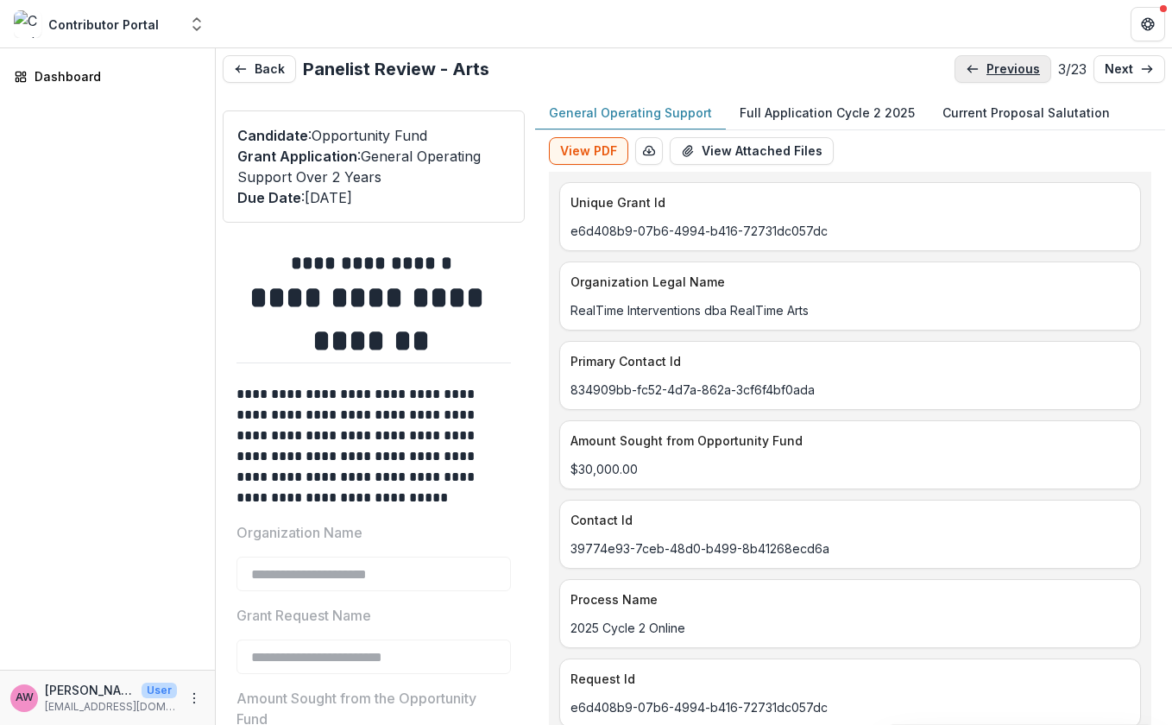
click at [998, 66] on p "previous" at bounding box center [1012, 69] width 53 height 15
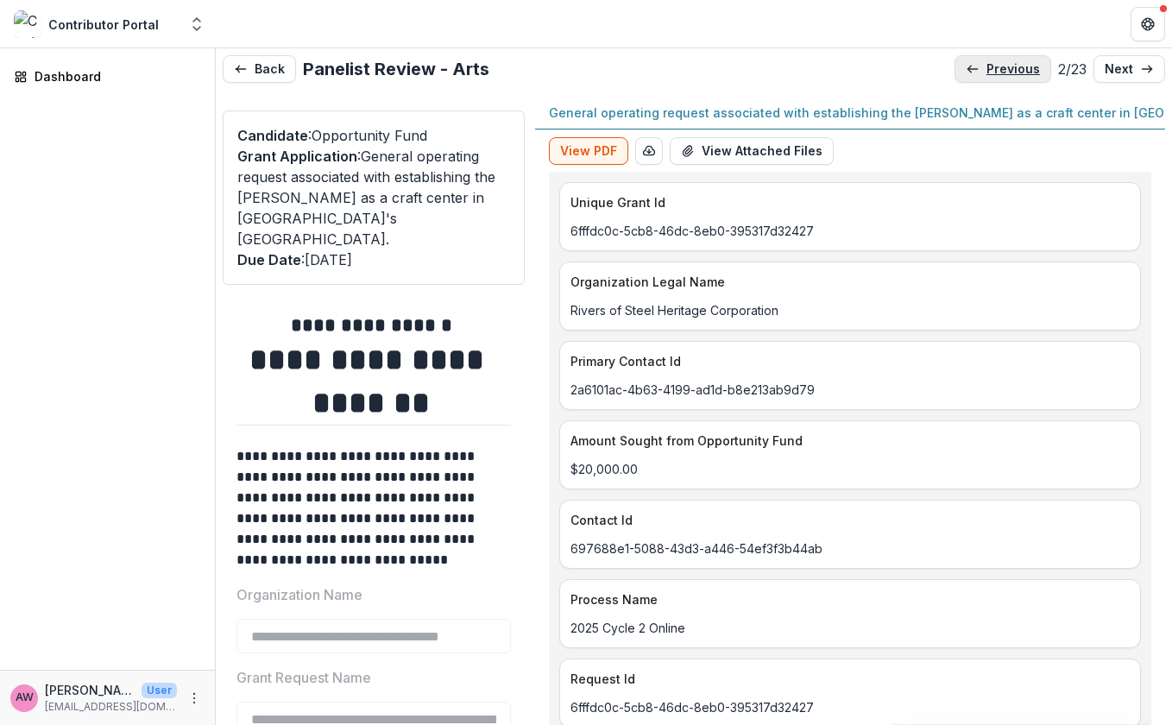
click at [998, 66] on p "previous" at bounding box center [1012, 69] width 53 height 15
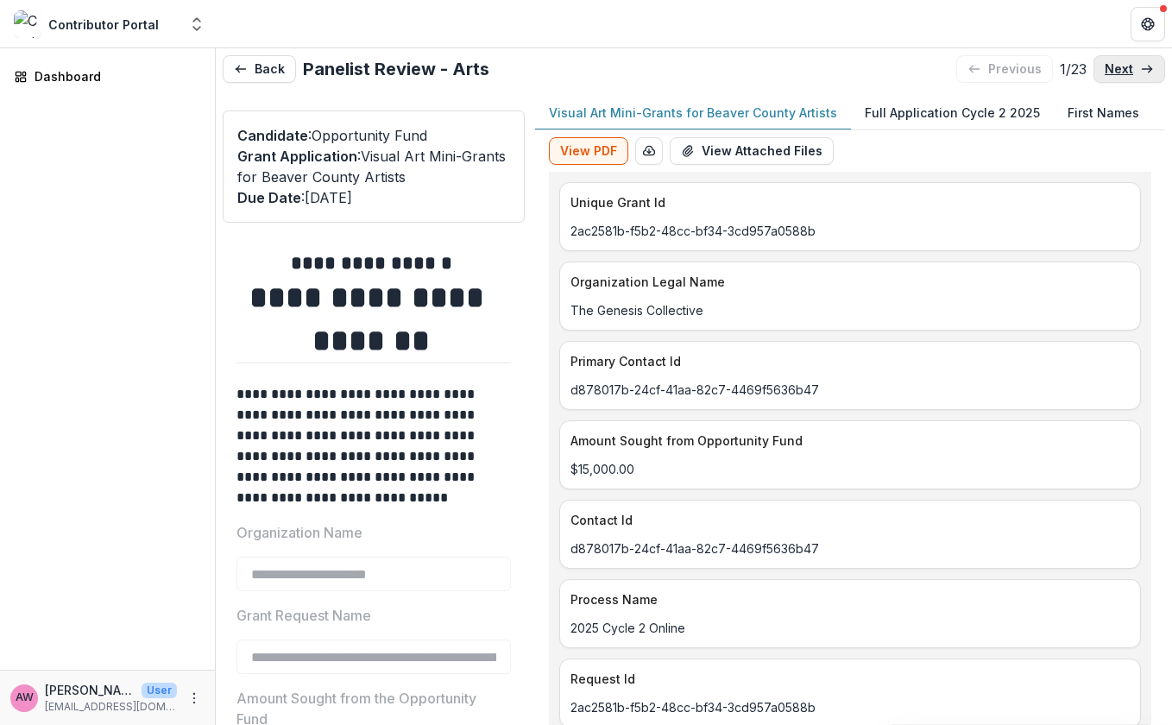
click at [1101, 62] on p "next" at bounding box center [1118, 69] width 28 height 15
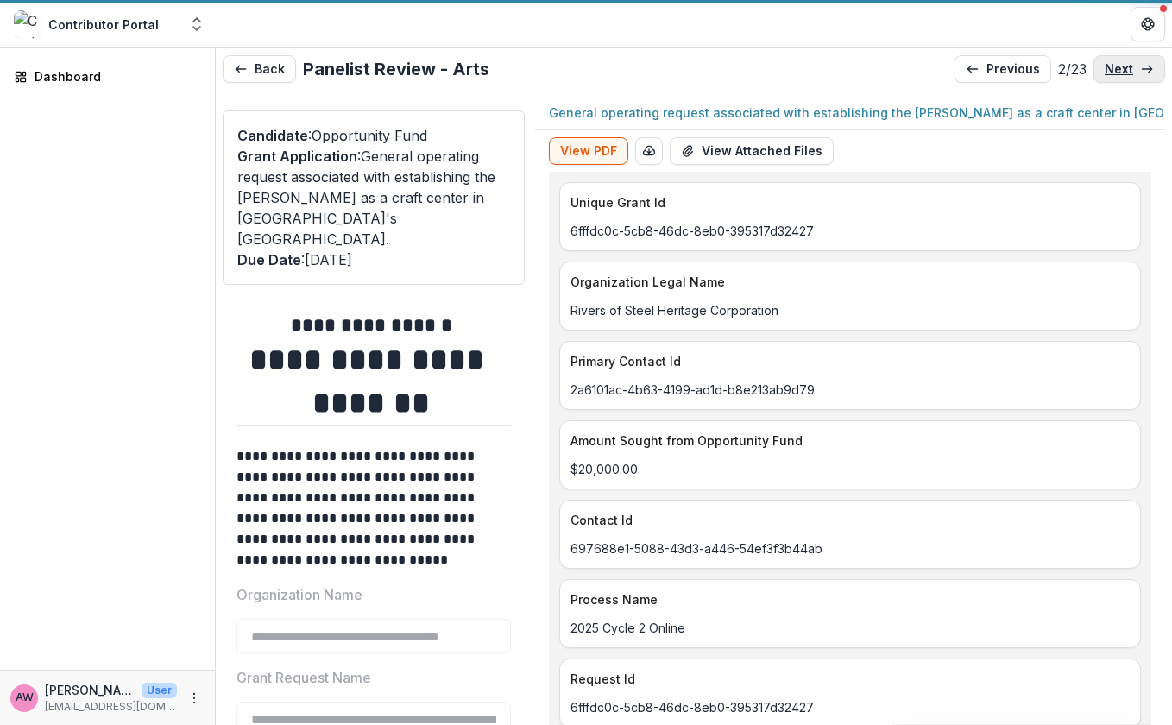
click at [1101, 62] on p "next" at bounding box center [1118, 69] width 28 height 15
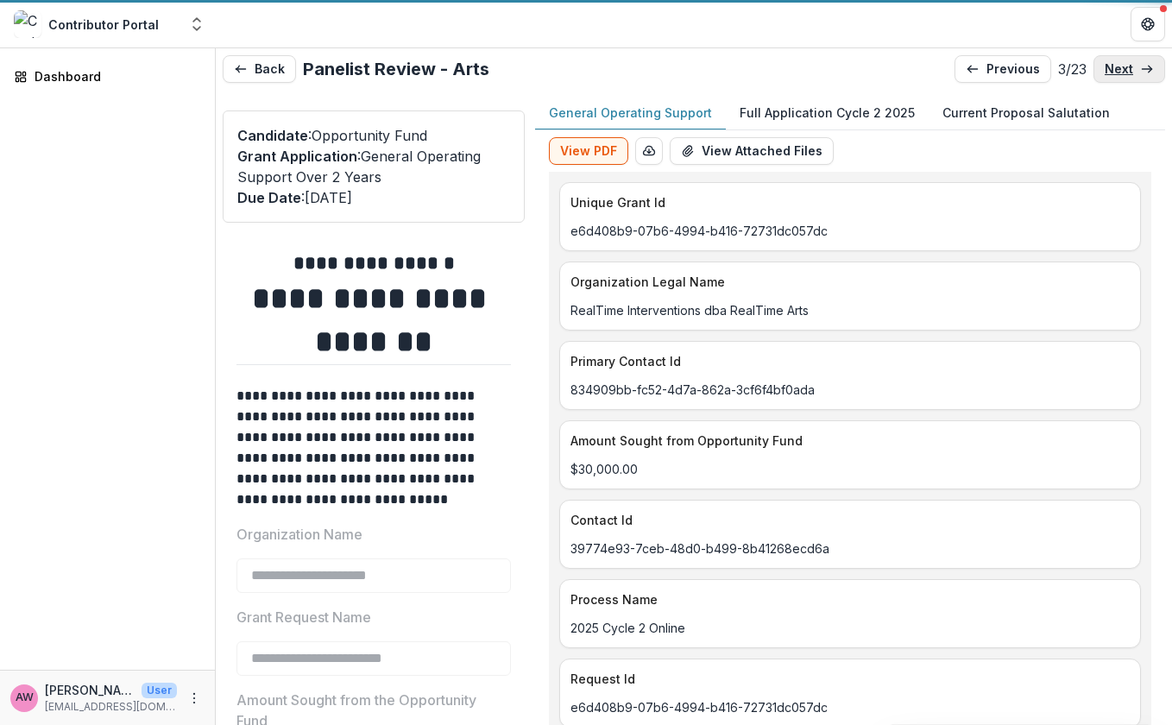
type input "*******"
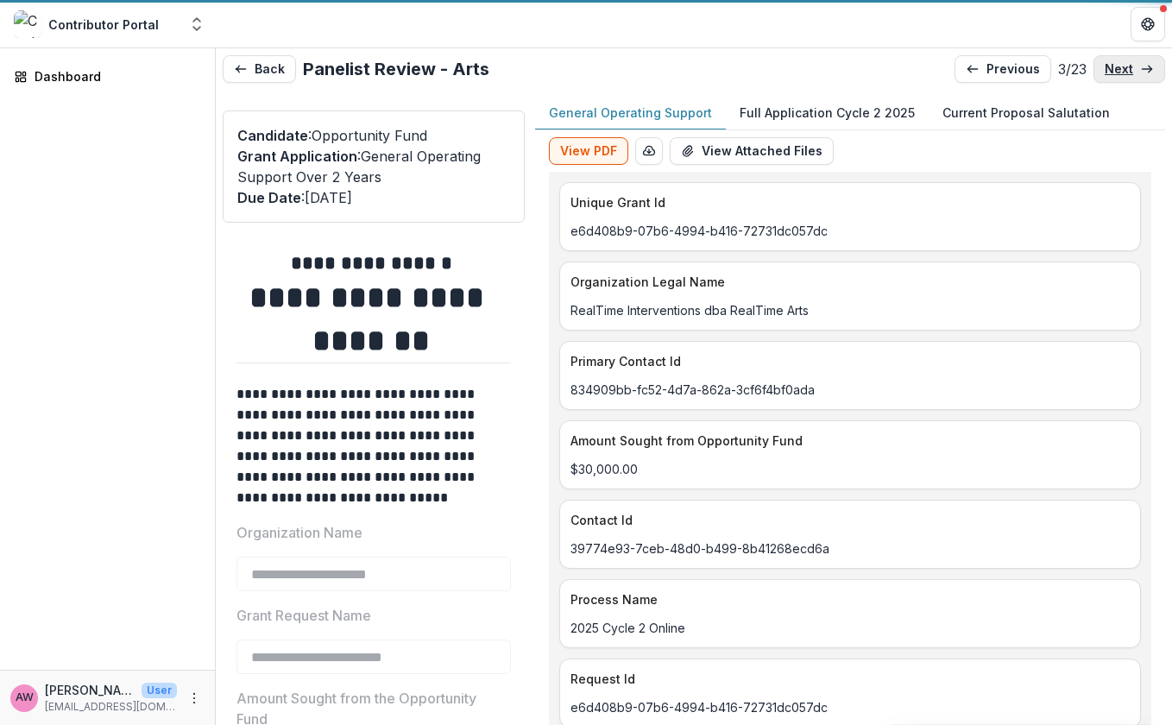
click at [1101, 62] on p "next" at bounding box center [1118, 69] width 28 height 15
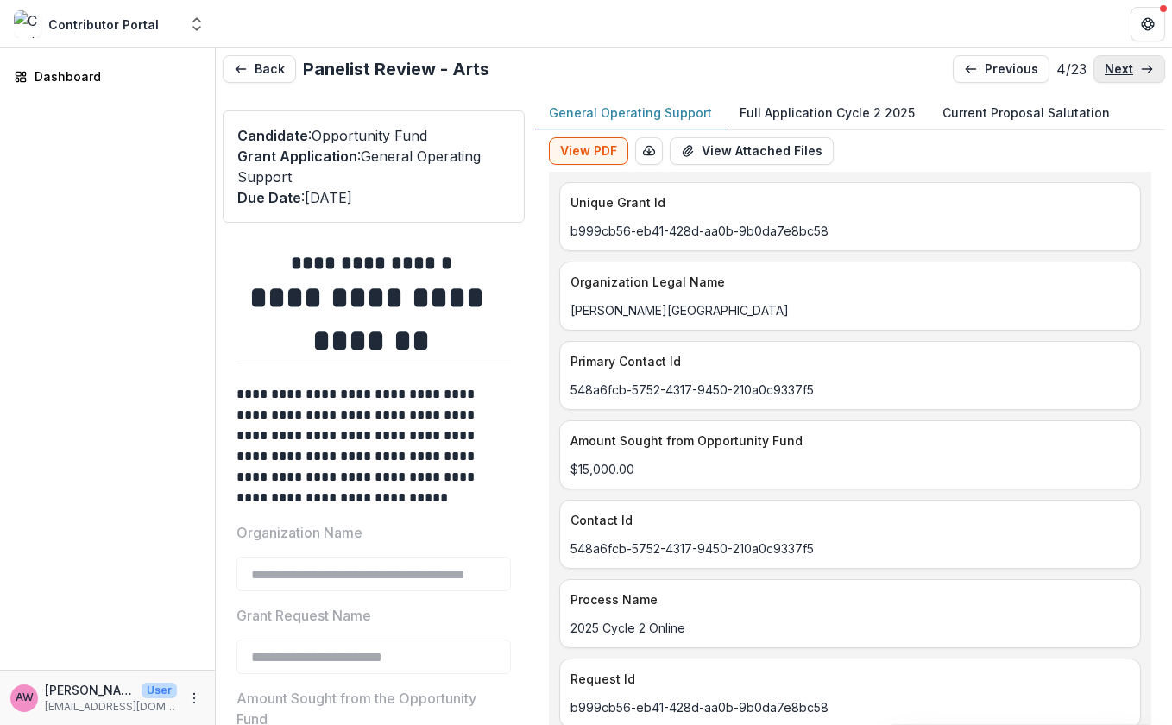
click at [1101, 62] on p "next" at bounding box center [1118, 69] width 28 height 15
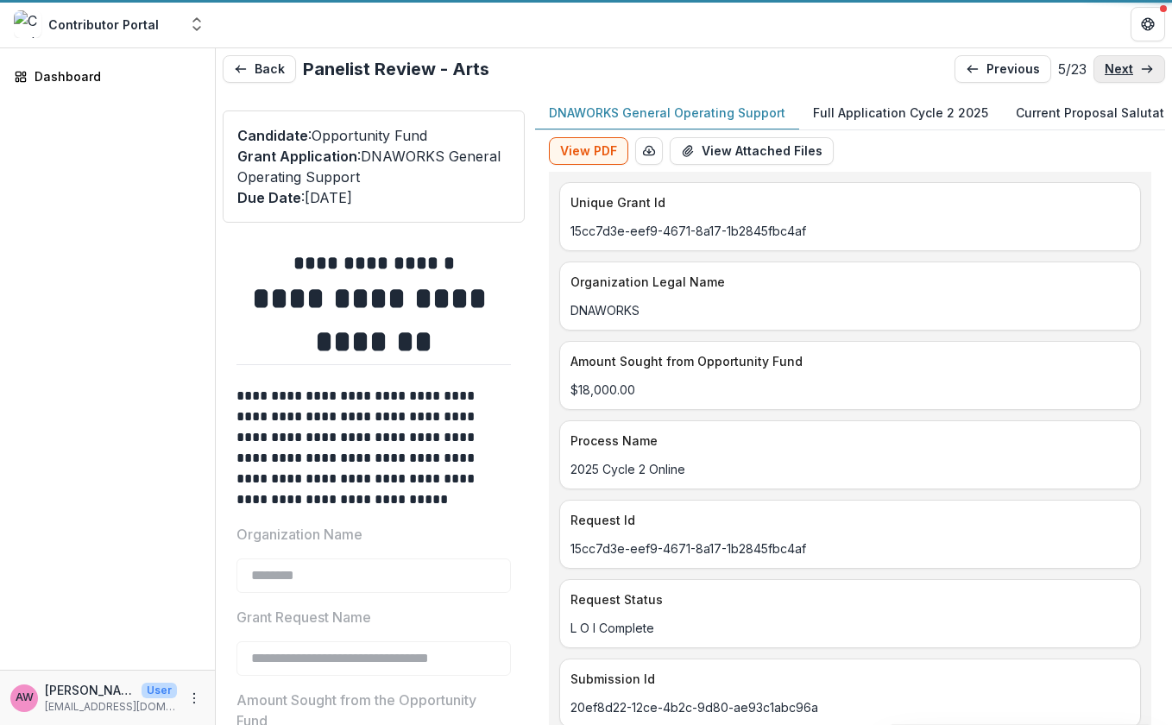
type input "*******"
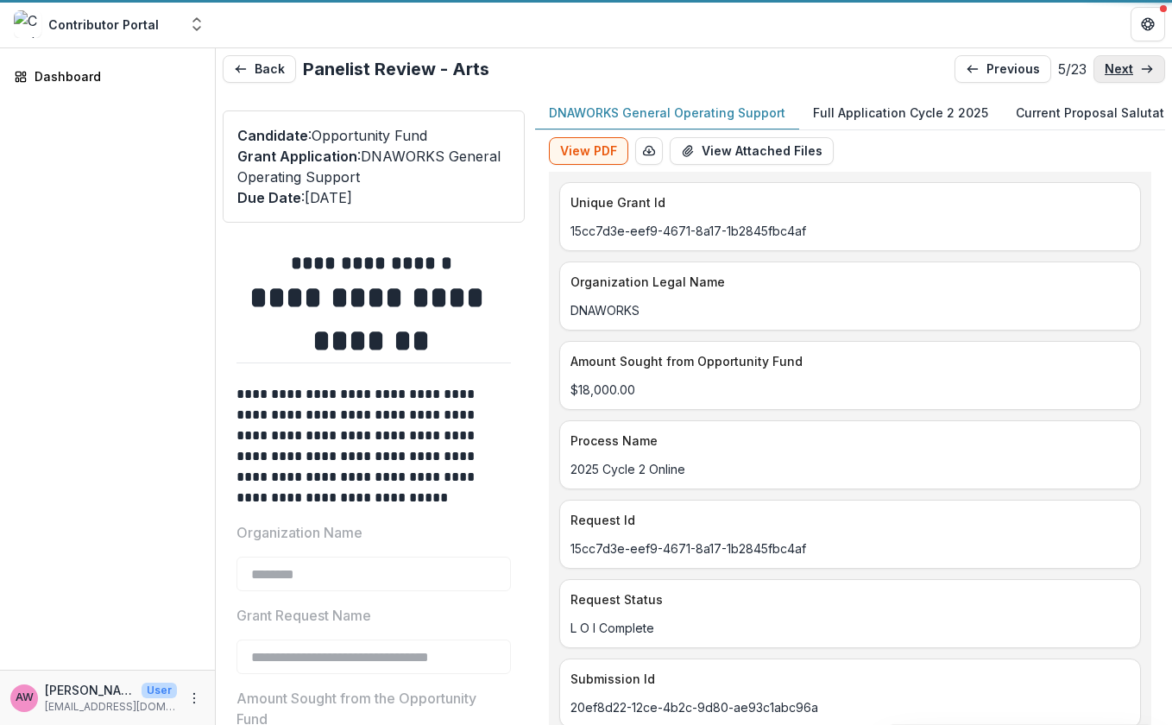
click at [1101, 62] on p "next" at bounding box center [1118, 69] width 28 height 15
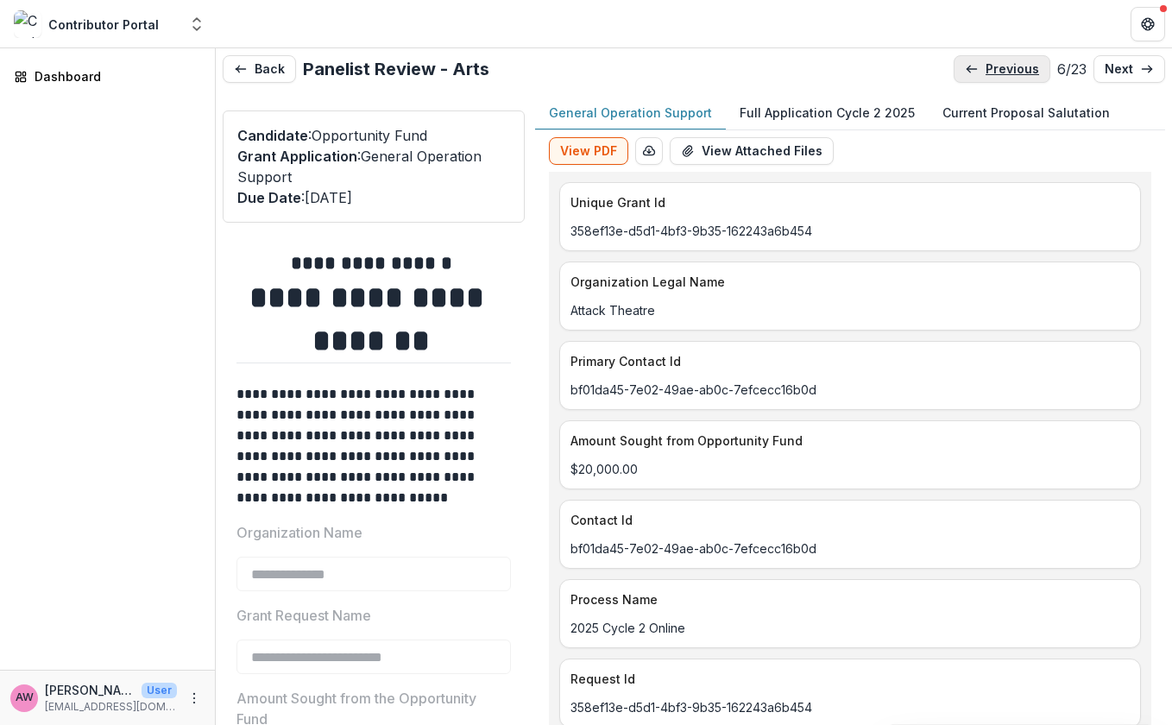
click at [1003, 66] on p "previous" at bounding box center [1011, 69] width 53 height 15
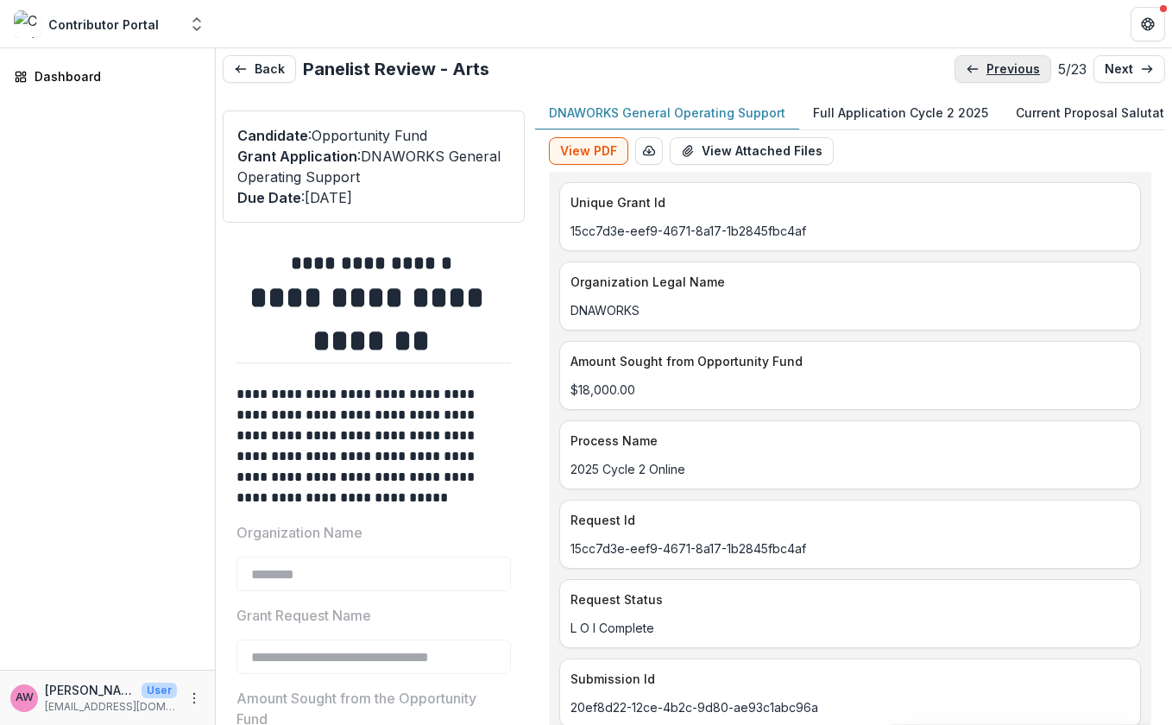
click at [1003, 66] on p "previous" at bounding box center [1012, 69] width 53 height 15
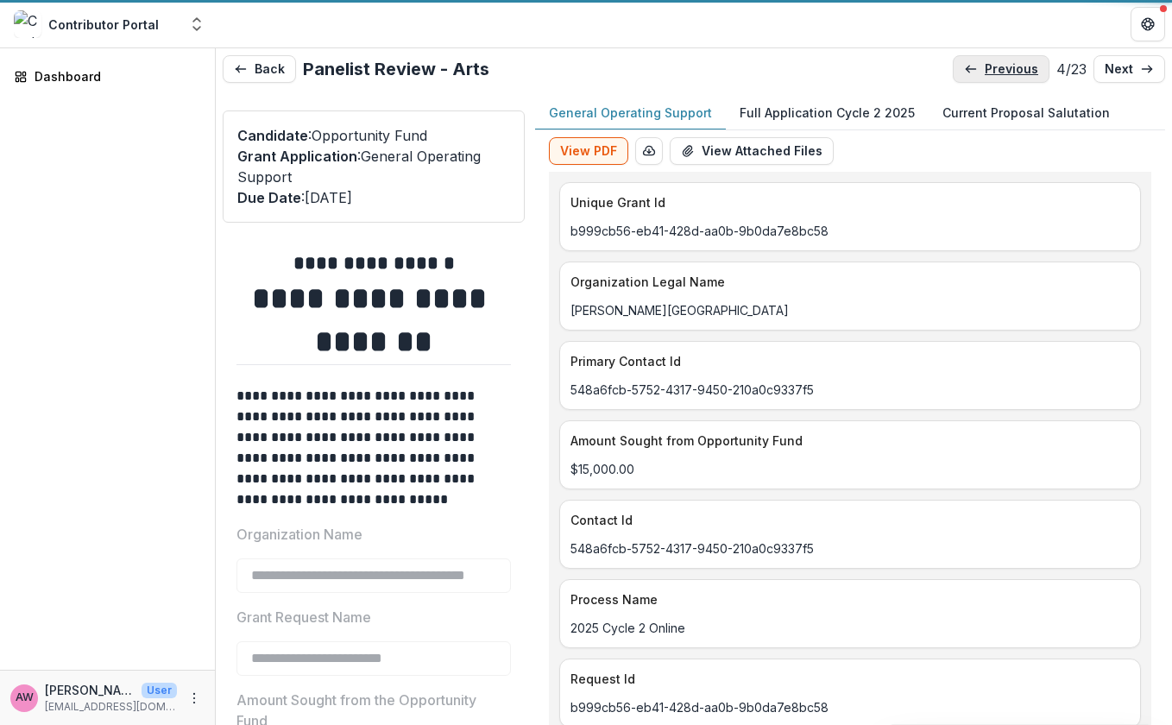
type input "*******"
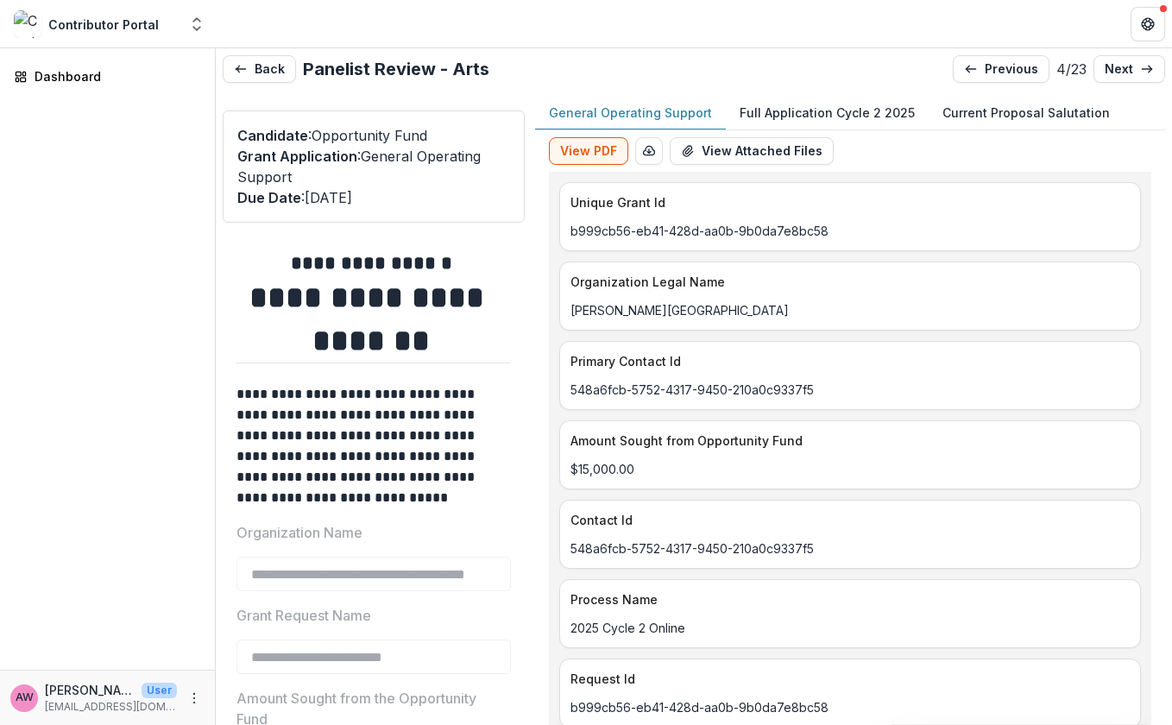
click at [799, 116] on p "Full Application Cycle 2 2025" at bounding box center [826, 113] width 175 height 18
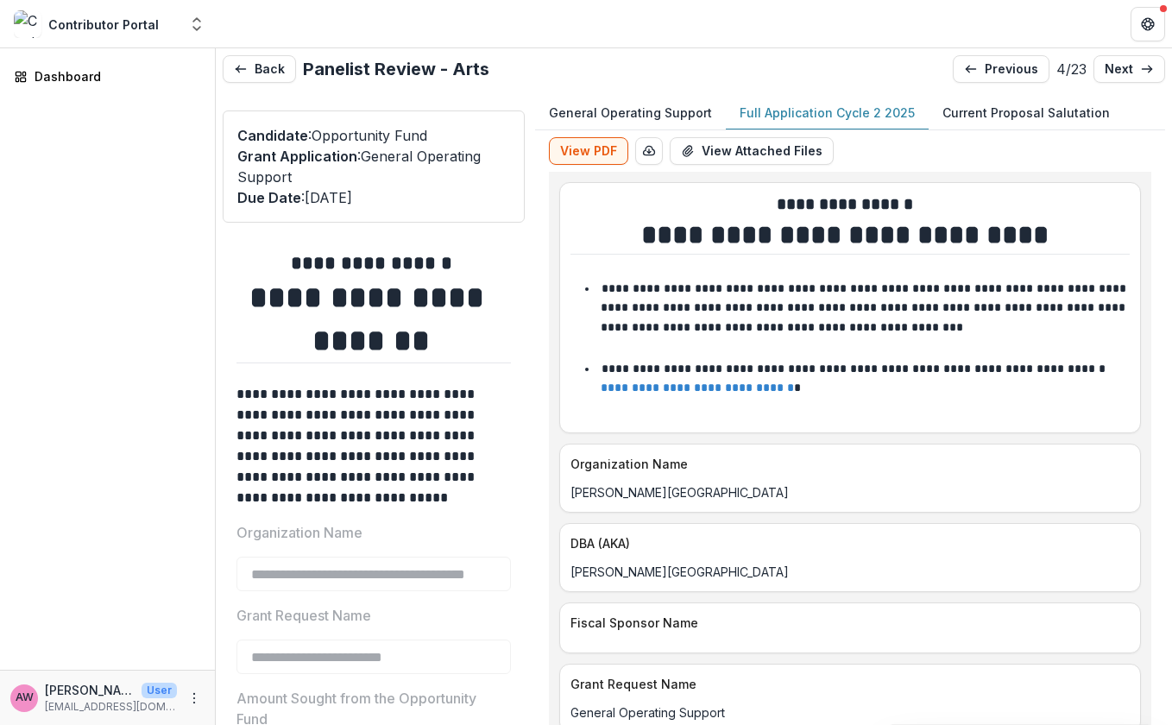
click at [821, 107] on p "Full Application Cycle 2 2025" at bounding box center [826, 113] width 175 height 18
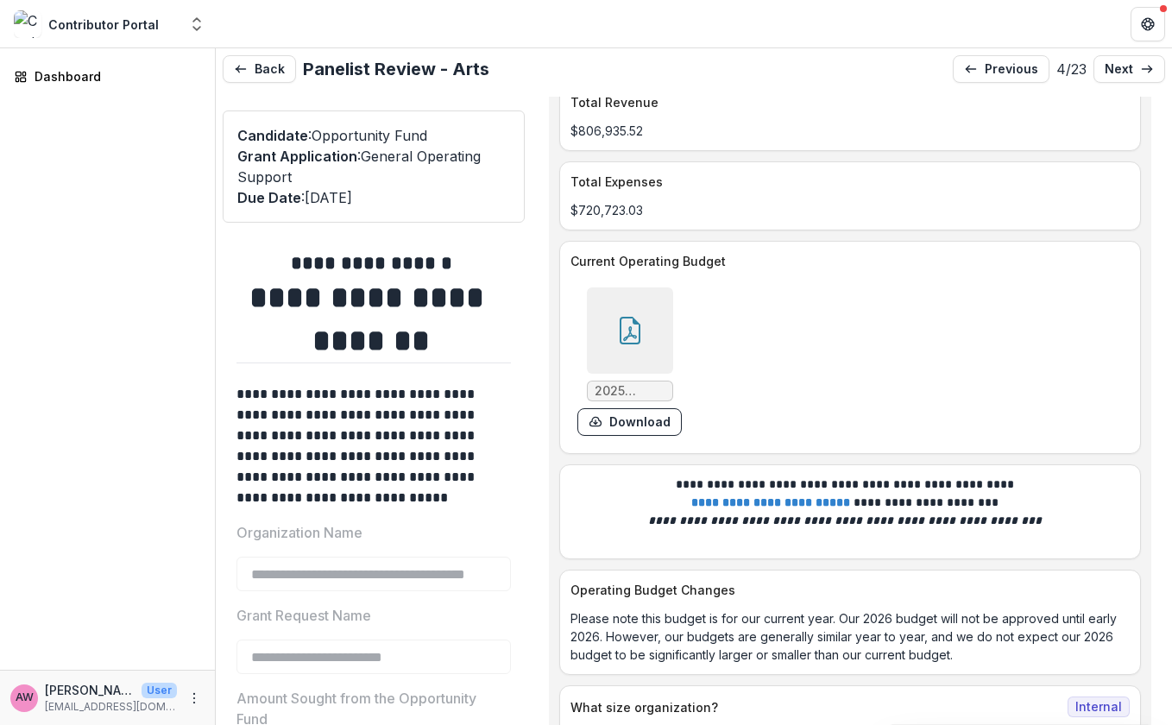
scroll to position [7036, 0]
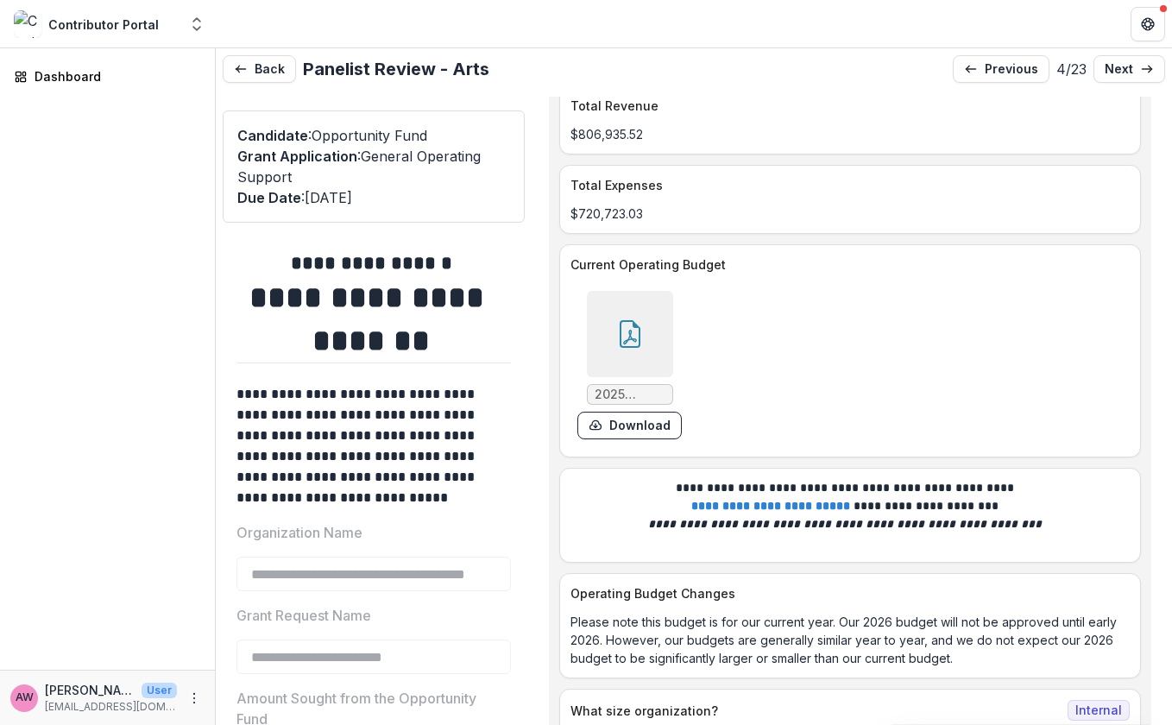
click at [628, 330] on icon at bounding box center [630, 337] width 14 height 15
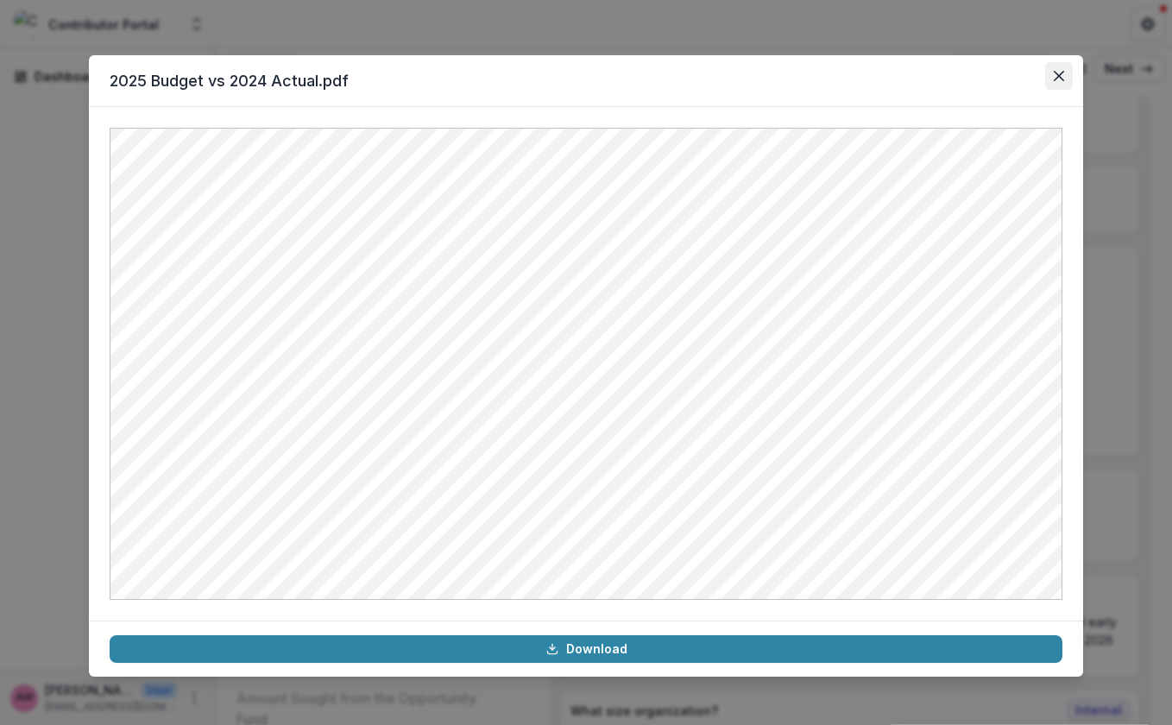
click at [1058, 71] on icon "Close" at bounding box center [1059, 76] width 10 height 10
